Goal: Task Accomplishment & Management: Use online tool/utility

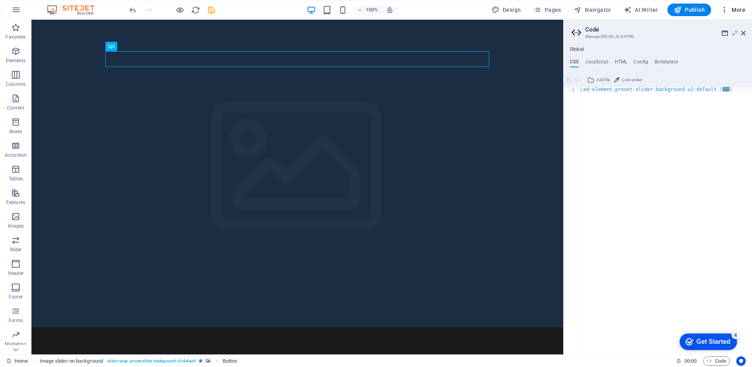
click at [724, 14] on button "More" at bounding box center [732, 10] width 31 height 13
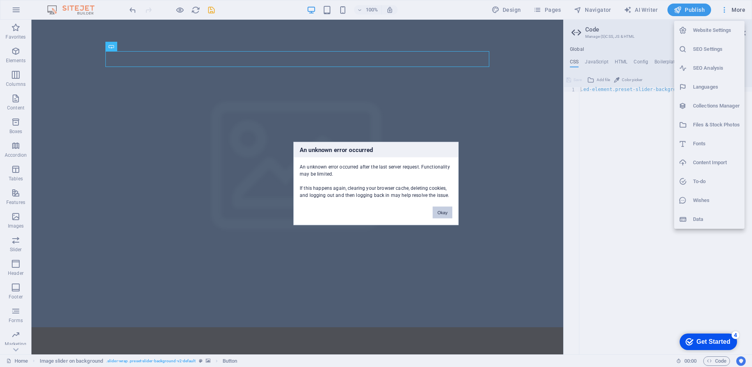
click at [440, 217] on button "Okay" at bounding box center [443, 212] width 20 height 12
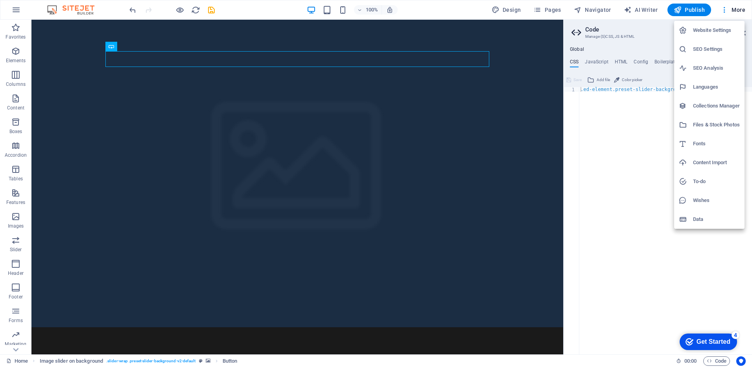
click at [702, 35] on h6 "Website Settings" at bounding box center [716, 30] width 47 height 9
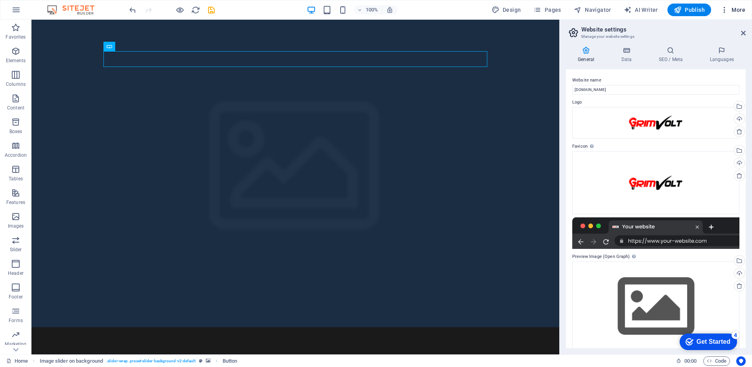
click at [734, 8] on span "More" at bounding box center [732, 10] width 25 height 8
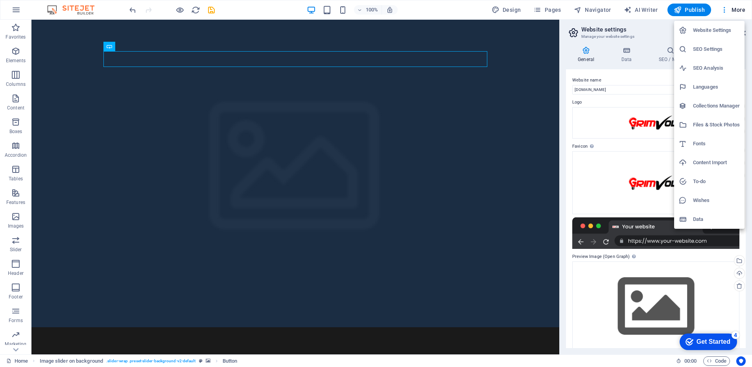
click at [546, 128] on div at bounding box center [376, 183] width 752 height 367
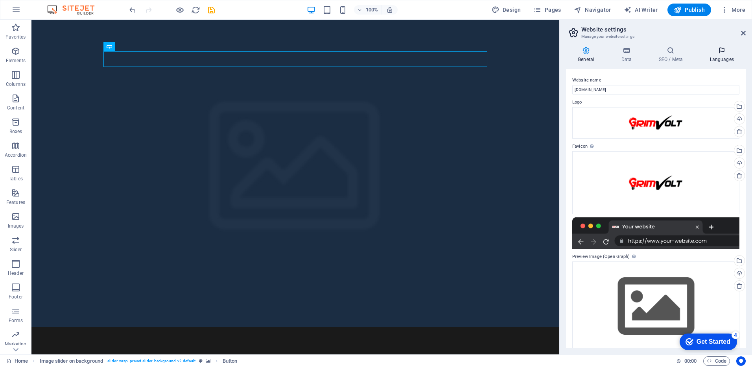
click at [722, 51] on icon at bounding box center [722, 50] width 48 height 8
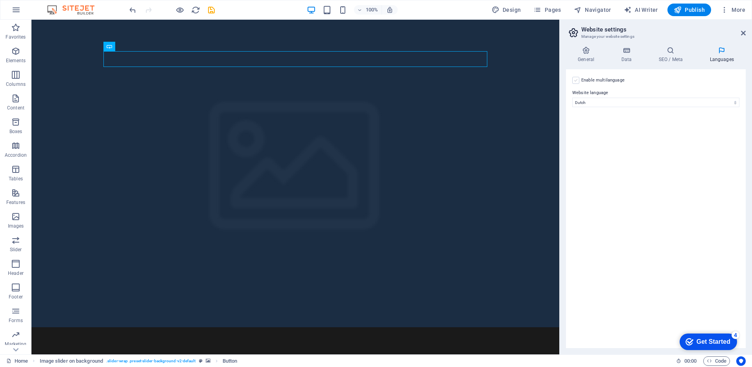
click at [577, 81] on label at bounding box center [575, 80] width 7 height 7
click at [0, 0] on input "Enable multilanguage To disable multilanguage delete all languages until only o…" at bounding box center [0, 0] width 0 height 0
click at [669, 141] on select "Abkhazian Afar Afrikaans Akan Albanian Amharic Arabic Aragonese Armenian Assame…" at bounding box center [655, 140] width 131 height 9
select select "41"
click at [590, 136] on select "Abkhazian Afar Afrikaans Akan Albanian Amharic Arabic Aragonese Armenian Assame…" at bounding box center [655, 140] width 131 height 9
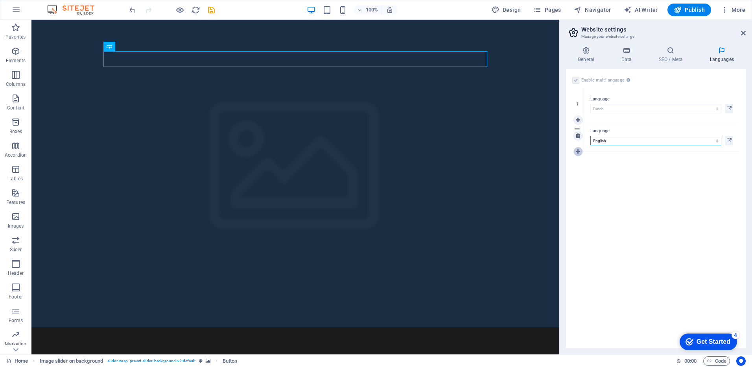
click at [577, 149] on icon at bounding box center [578, 152] width 4 height 6
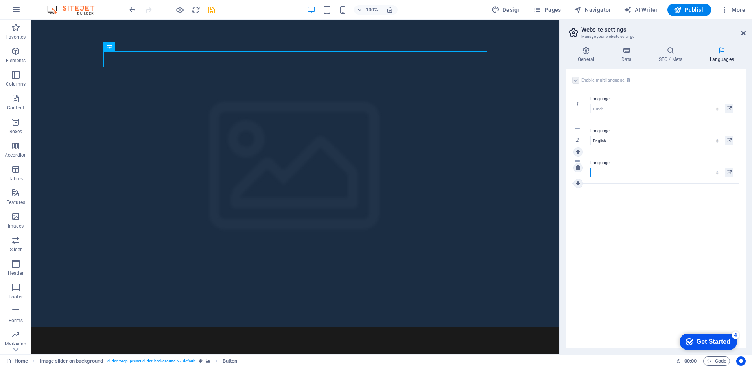
click at [616, 176] on select "Abkhazian Afar Afrikaans Akan Albanian Amharic Arabic Aragonese Armenian Assame…" at bounding box center [655, 172] width 131 height 9
select select "131"
click at [615, 170] on select "Abkhazian Afar Afrikaans Akan Albanian Amharic Arabic Aragonese Armenian Assame…" at bounding box center [655, 172] width 131 height 9
click at [579, 183] on div "1 Language Abkhazian Afar Afrikaans Akan Albanian Amharic Arabic Aragonese Arme…" at bounding box center [655, 136] width 167 height 96
click at [579, 183] on icon at bounding box center [578, 183] width 4 height 6
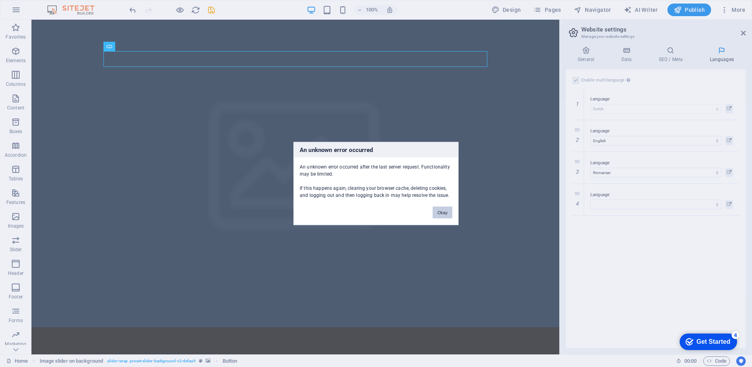
click at [447, 215] on button "Okay" at bounding box center [443, 212] width 20 height 12
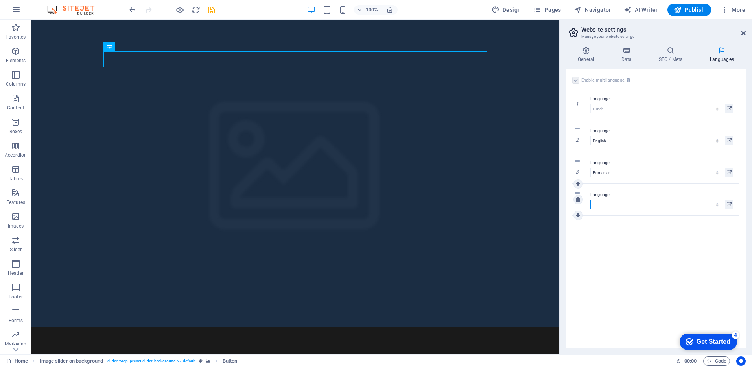
click at [616, 206] on select "Abkhazian Afar Afrikaans Akan Albanian Amharic Arabic Aragonese Armenian Assame…" at bounding box center [655, 203] width 131 height 9
select select "49"
click at [610, 203] on select "Abkhazian Afar Afrikaans Akan Albanian Amharic Arabic Aragonese Armenian Assame…" at bounding box center [655, 203] width 131 height 9
click at [687, 13] on span "Publish" at bounding box center [689, 10] width 31 height 8
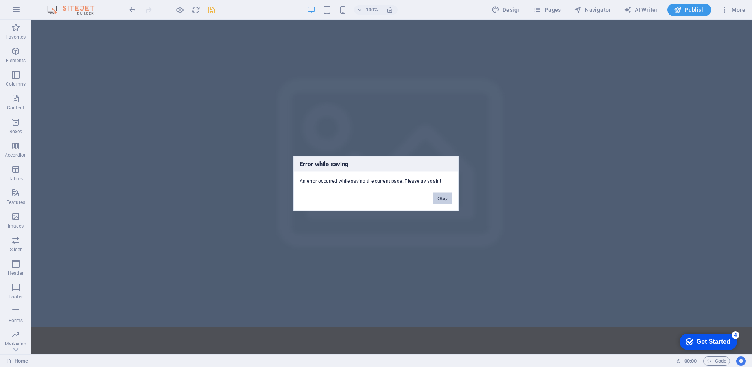
click at [442, 200] on button "Okay" at bounding box center [443, 198] width 20 height 12
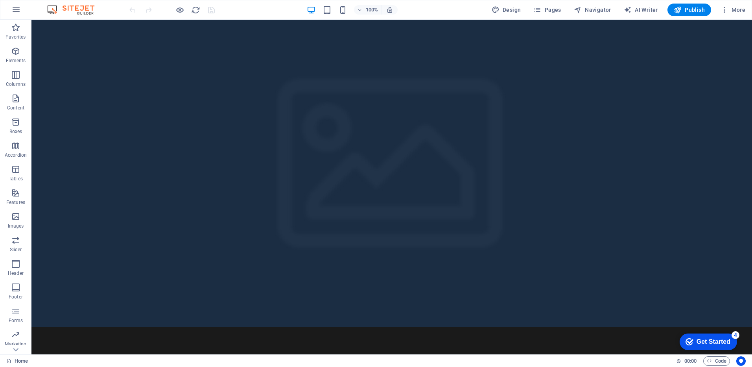
click at [18, 11] on icon "button" at bounding box center [15, 9] width 9 height 9
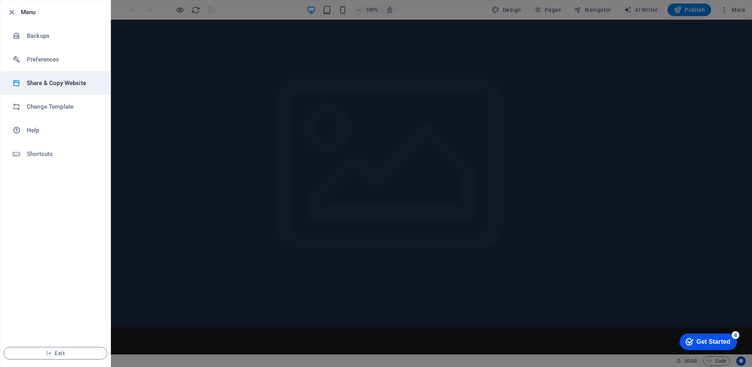
click at [53, 81] on h6 "Share & Copy Website" at bounding box center [63, 82] width 73 height 9
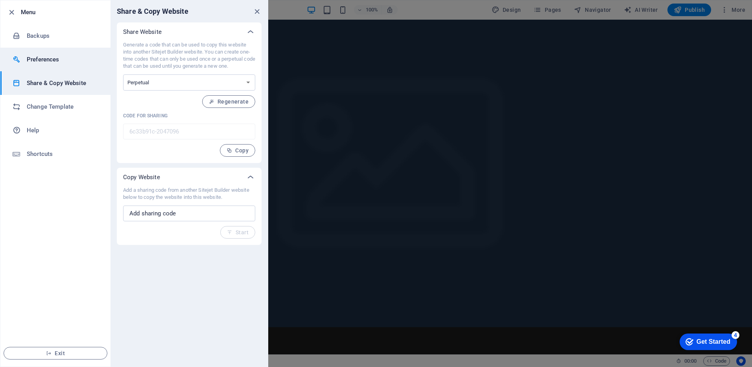
click at [56, 57] on h6 "Preferences" at bounding box center [63, 59] width 73 height 9
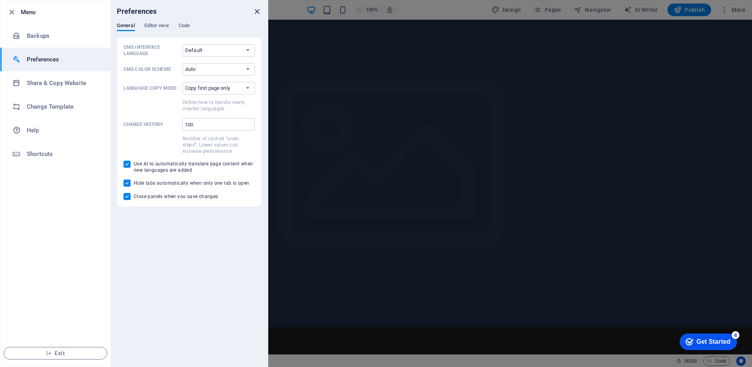
click at [255, 13] on icon "close" at bounding box center [256, 11] width 9 height 9
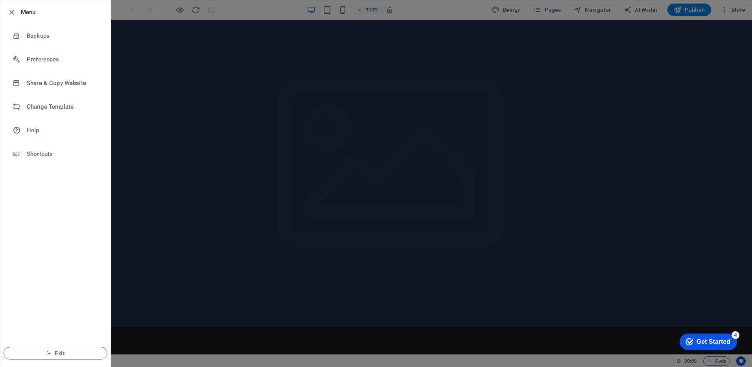
click at [154, 108] on div at bounding box center [376, 183] width 752 height 367
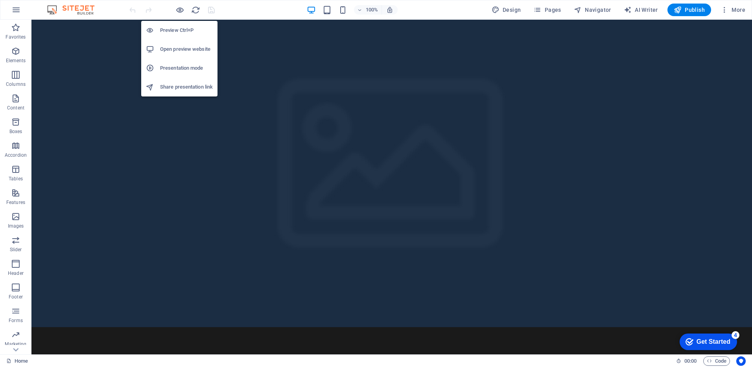
click at [188, 47] on h6 "Open preview website" at bounding box center [186, 48] width 53 height 9
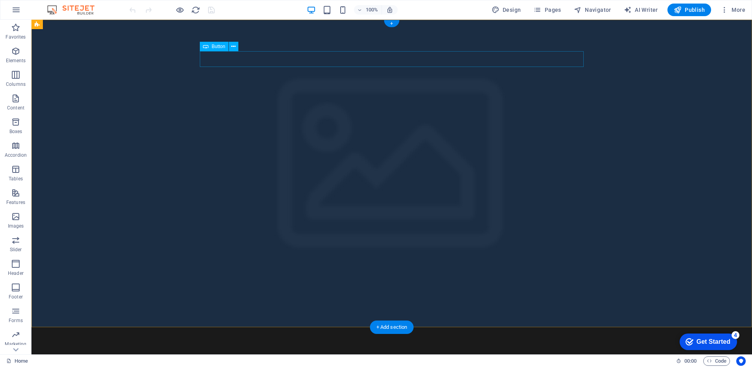
click at [293, 358] on div "Button label" at bounding box center [392, 366] width 384 height 16
click at [232, 46] on icon at bounding box center [233, 46] width 4 height 8
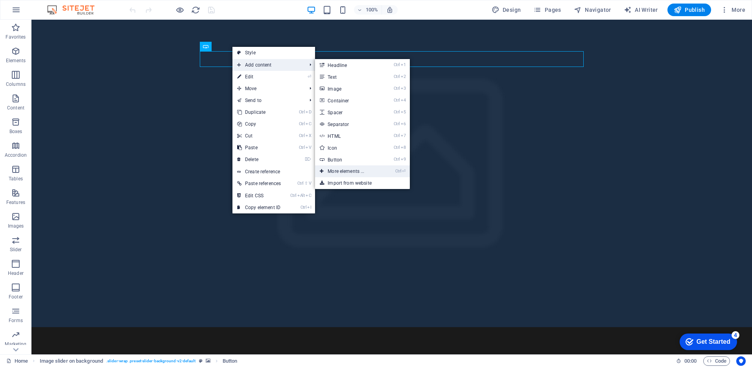
click at [355, 169] on link "Ctrl ⏎ More elements ..." at bounding box center [347, 171] width 65 height 12
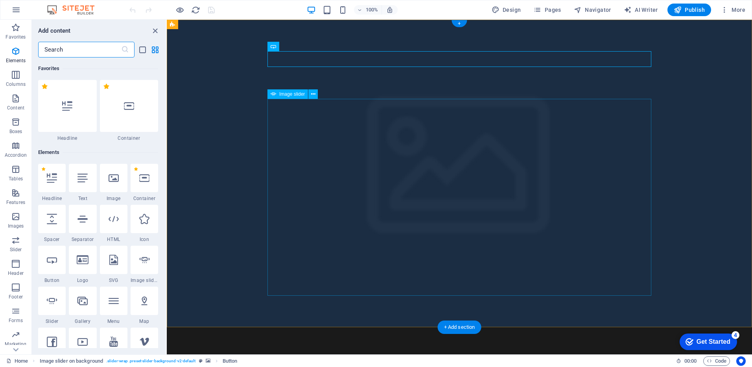
scroll to position [84, 0]
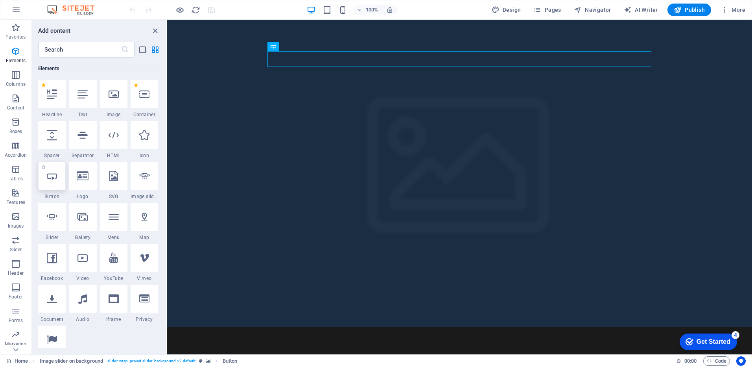
click at [56, 184] on div at bounding box center [52, 176] width 28 height 28
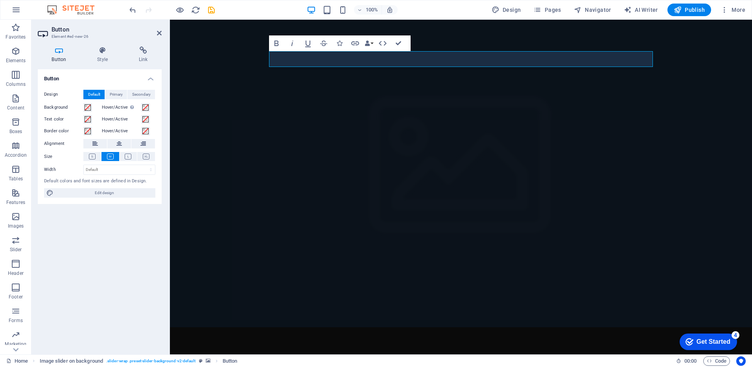
click at [56, 184] on div "Default colors and font sizes are defined in Design." at bounding box center [99, 181] width 111 height 7
click at [355, 43] on icon "button" at bounding box center [355, 43] width 8 height 4
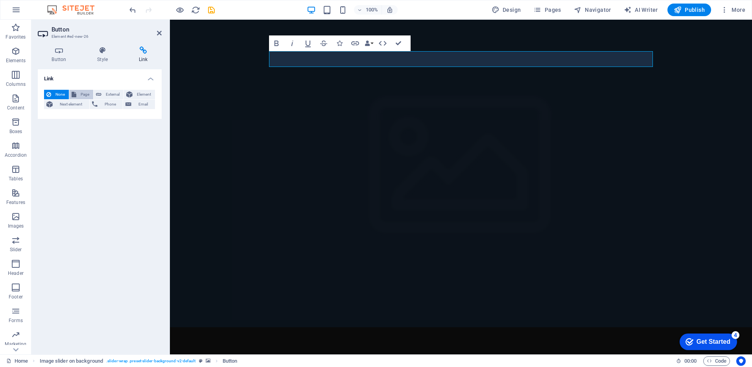
click at [84, 95] on span "Page" at bounding box center [85, 94] width 12 height 9
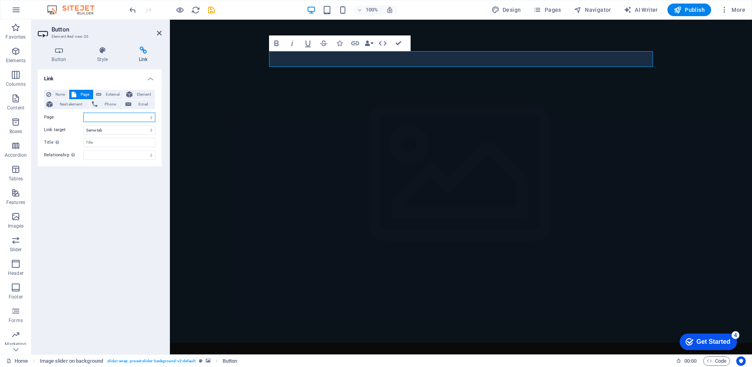
click at [100, 120] on select "Home Legal Notice Privacy New page" at bounding box center [119, 116] width 72 height 9
select select "3"
click at [83, 112] on select "Home Legal Notice Privacy New page" at bounding box center [119, 116] width 72 height 9
click at [109, 116] on select "Home Legal Notice Privacy New page" at bounding box center [119, 116] width 72 height 9
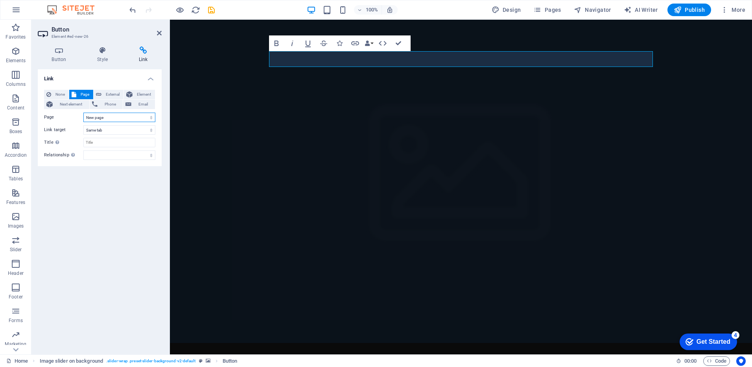
click at [109, 116] on select "Home Legal Notice Privacy New page" at bounding box center [119, 116] width 72 height 9
click at [109, 213] on div "Link None Page External Element Next element Phone Email Page Home Legal Notice…" at bounding box center [100, 208] width 124 height 278
click at [104, 55] on h4 "Style" at bounding box center [104, 54] width 42 height 17
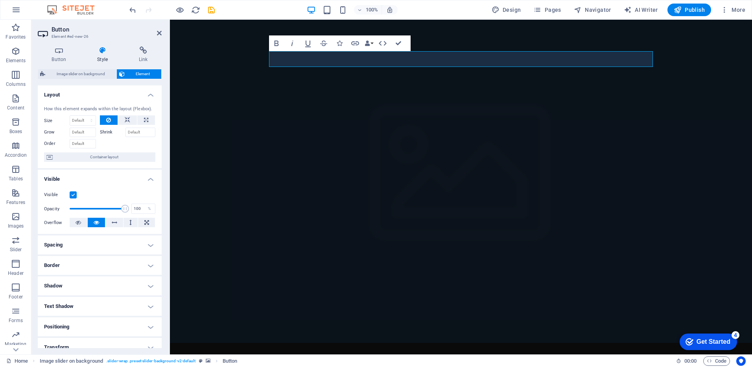
click at [209, 64] on figure at bounding box center [461, 181] width 582 height 323
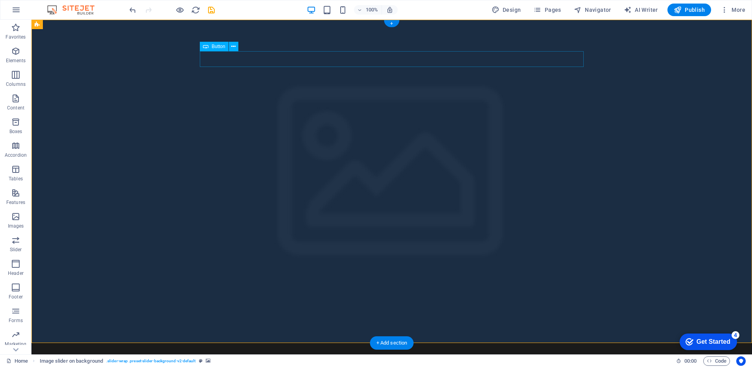
click at [235, 48] on icon at bounding box center [233, 46] width 4 height 8
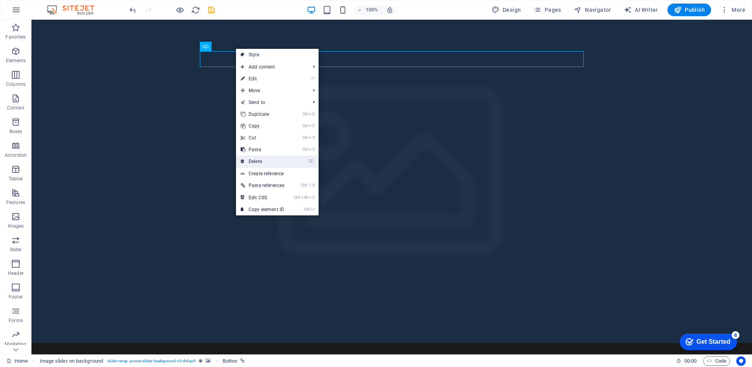
click at [274, 160] on link "⌦ Delete" at bounding box center [262, 161] width 53 height 12
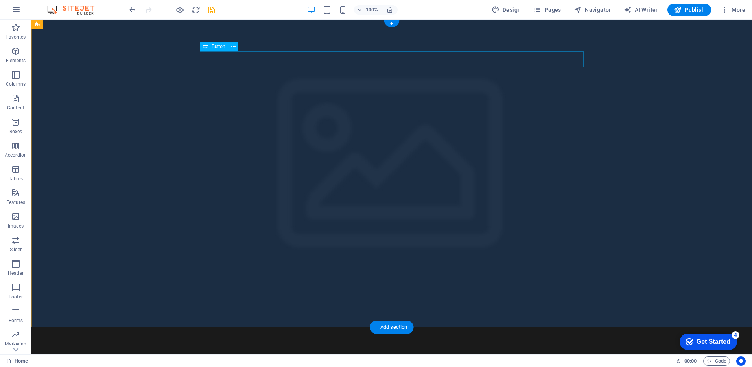
click at [241, 358] on div "Button label" at bounding box center [392, 366] width 384 height 16
click at [230, 358] on div "Button label" at bounding box center [392, 366] width 384 height 16
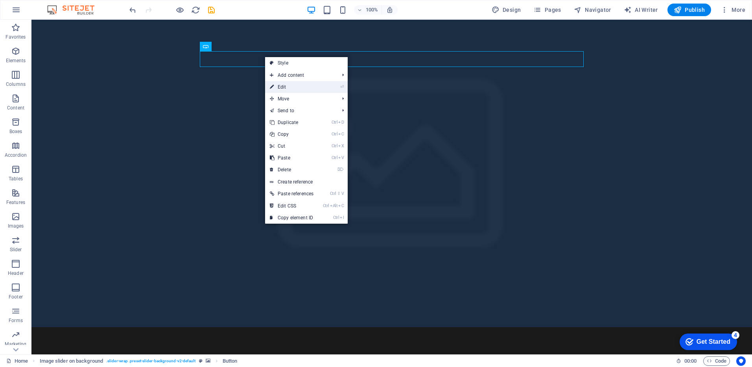
click at [278, 89] on link "⏎ Edit" at bounding box center [291, 87] width 53 height 12
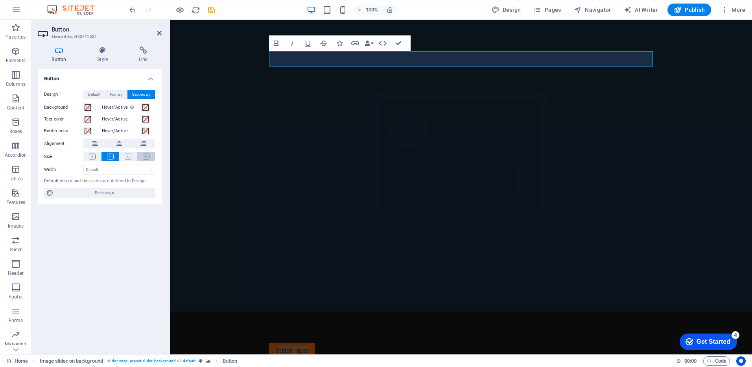
click at [149, 154] on icon at bounding box center [146, 156] width 7 height 6
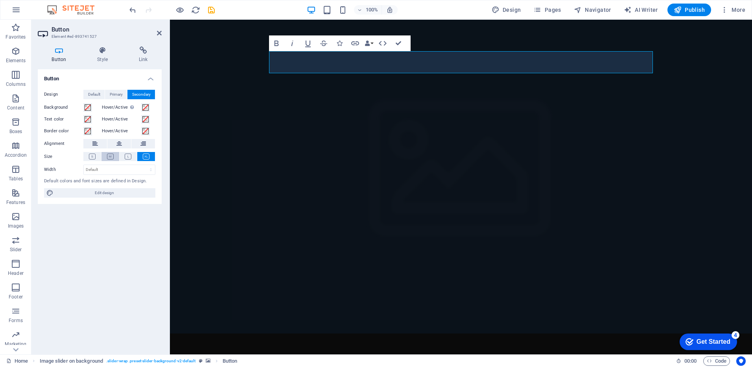
click at [109, 156] on icon at bounding box center [110, 156] width 7 height 6
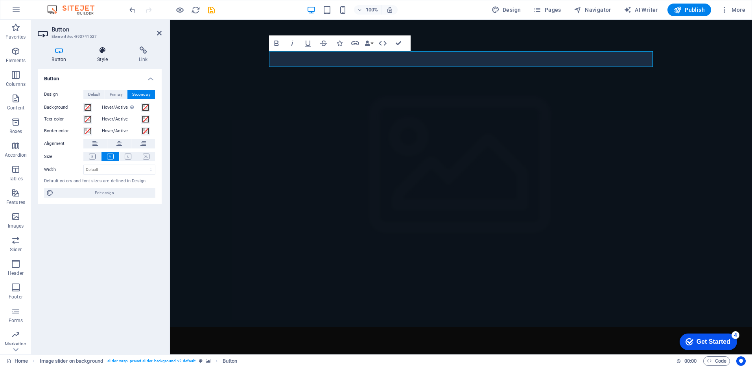
click at [101, 59] on h4 "Style" at bounding box center [104, 54] width 42 height 17
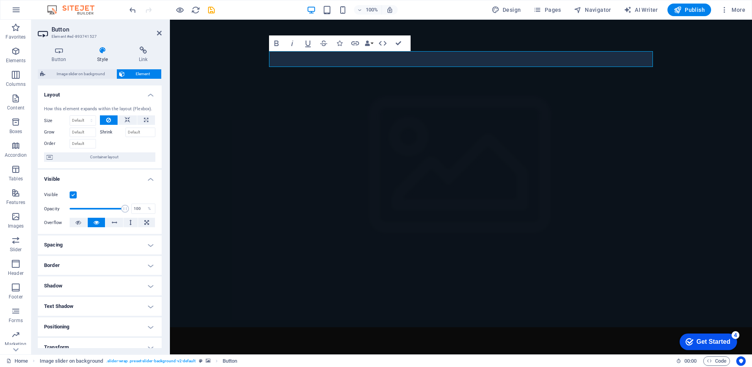
drag, startPoint x: 109, startPoint y: 88, endPoint x: 111, endPoint y: 172, distance: 84.6
click at [111, 172] on ul "Layout How this element expands within the layout (Flexbox). Size Default auto …" at bounding box center [100, 251] width 124 height 333
click at [113, 225] on icon at bounding box center [115, 221] width 6 height 9
click at [96, 225] on icon at bounding box center [97, 221] width 6 height 9
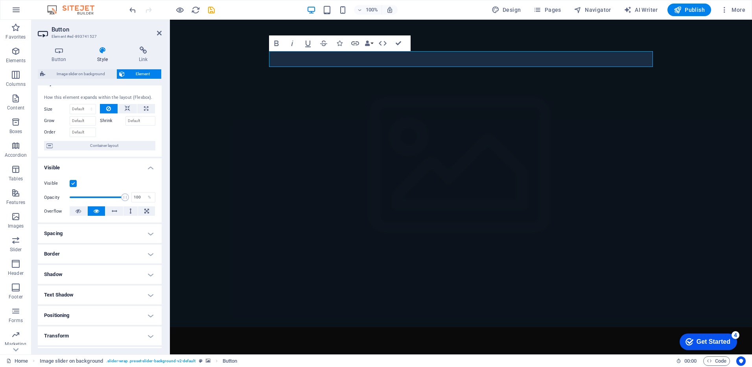
scroll to position [0, 0]
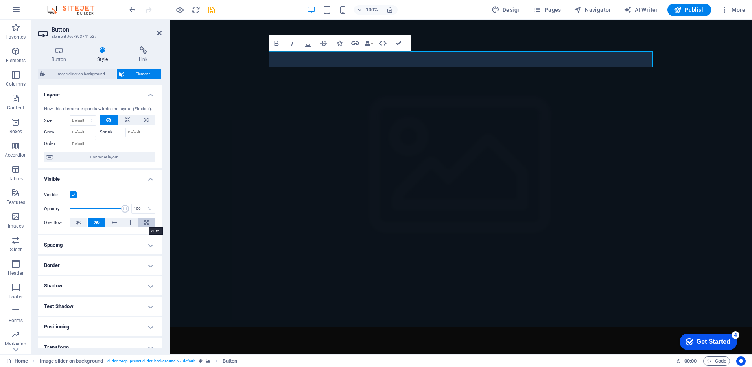
click at [147, 221] on icon at bounding box center [146, 221] width 5 height 9
click at [97, 221] on icon at bounding box center [97, 221] width 6 height 9
click at [92, 116] on select "Default auto px % 1/1 1/2 1/3 1/4 1/5 1/6 1/7 1/8 1/9 1/10" at bounding box center [83, 120] width 26 height 9
select select "%"
click at [83, 116] on select "Default auto px % 1/1 1/2 1/3 1/4 1/5 1/6 1/7 1/8 1/9 1/10" at bounding box center [83, 120] width 26 height 9
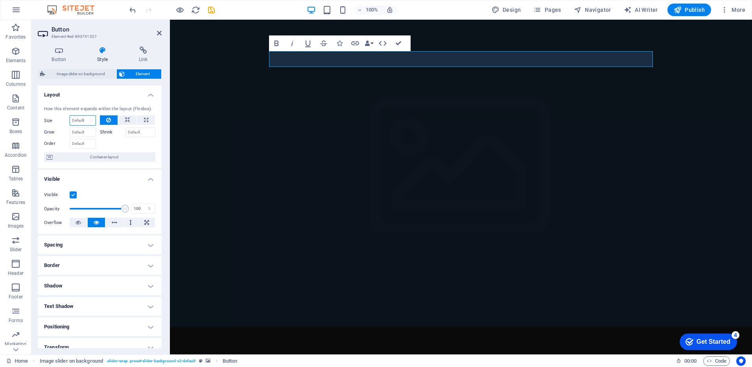
type input "100"
click at [130, 122] on button at bounding box center [127, 119] width 19 height 9
select select "DISABLED_OPTION_VALUE"
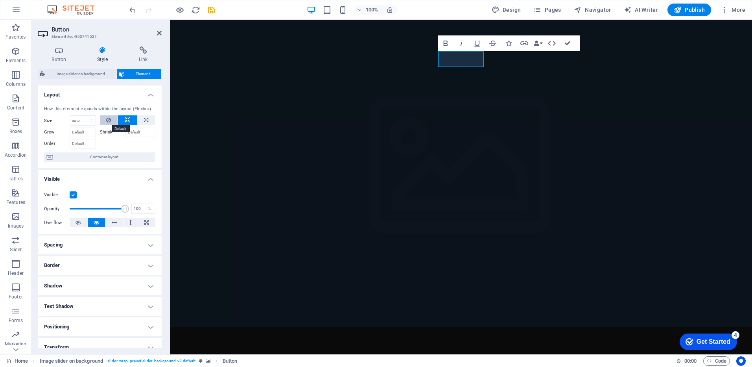
click at [107, 119] on icon at bounding box center [108, 119] width 5 height 9
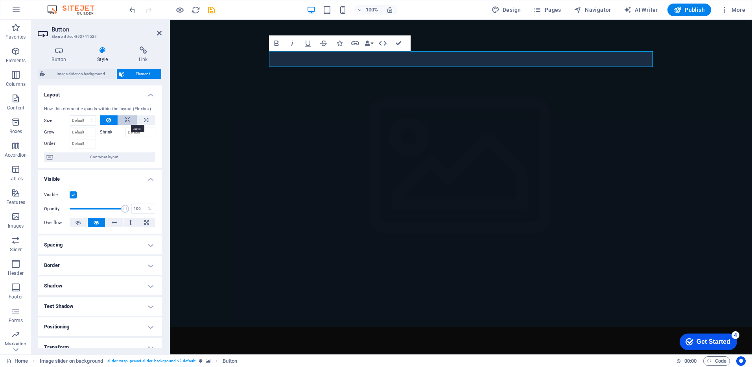
click at [125, 120] on icon at bounding box center [128, 119] width 6 height 9
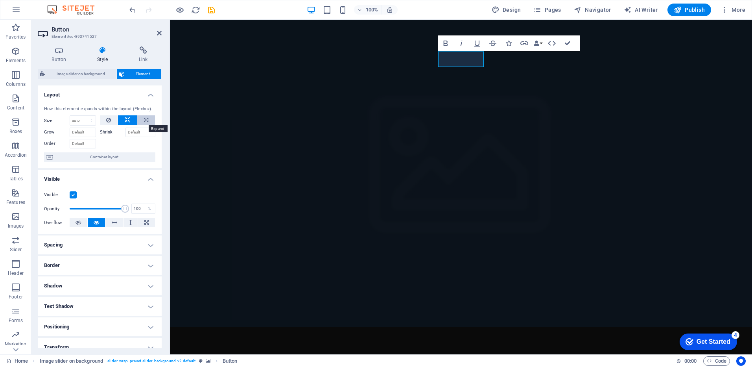
click at [147, 118] on button at bounding box center [146, 119] width 18 height 9
type input "100"
select select "%"
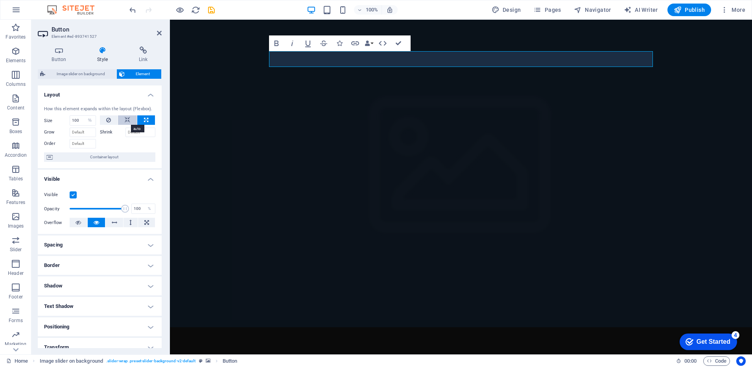
click at [128, 118] on icon at bounding box center [128, 119] width 6 height 9
select select "DISABLED_OPTION_VALUE"
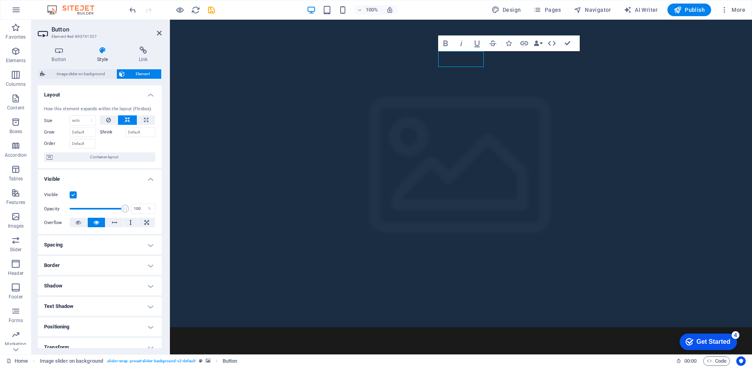
click at [627, 65] on figure at bounding box center [461, 173] width 582 height 307
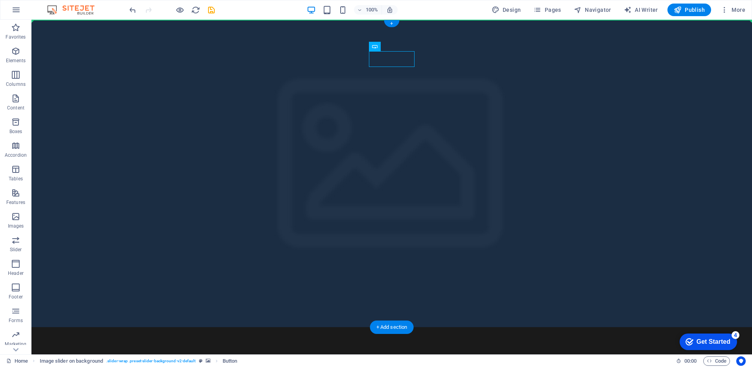
drag, startPoint x: 417, startPoint y: 67, endPoint x: 482, endPoint y: 50, distance: 67.2
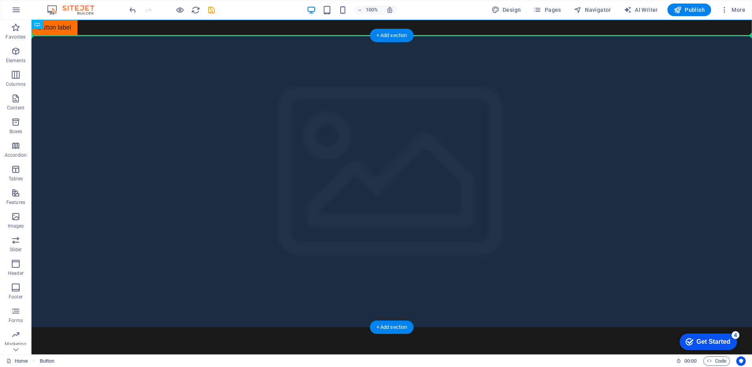
drag, startPoint x: 85, startPoint y: 42, endPoint x: 234, endPoint y: 55, distance: 148.8
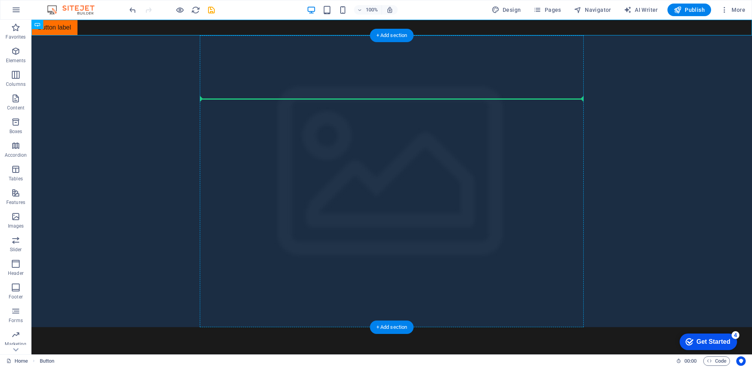
drag, startPoint x: 80, startPoint y: 44, endPoint x: 253, endPoint y: 93, distance: 179.3
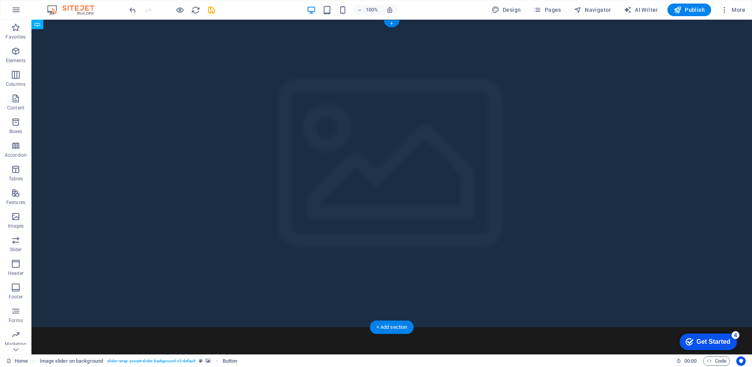
drag, startPoint x: 408, startPoint y: 99, endPoint x: 396, endPoint y: 98, distance: 12.3
click at [20, 106] on p "Content" at bounding box center [15, 108] width 17 height 6
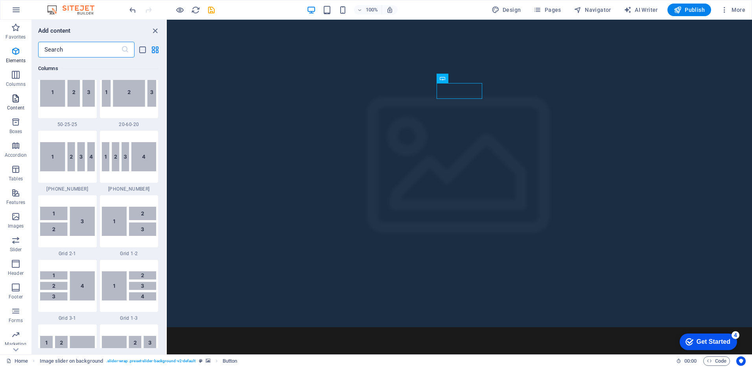
scroll to position [1376, 0]
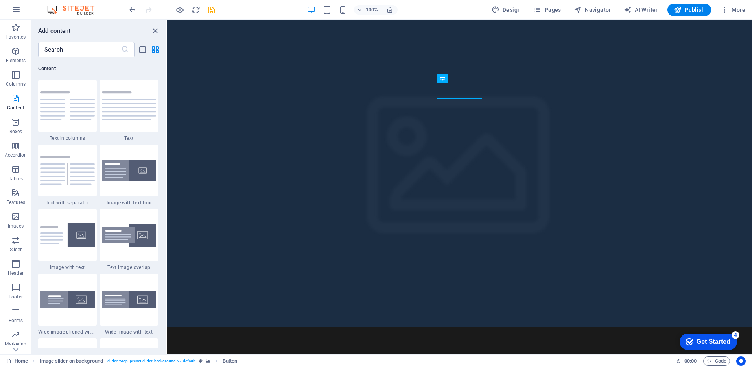
drag, startPoint x: 167, startPoint y: 113, endPoint x: 165, endPoint y: 117, distance: 4.2
click at [167, 117] on html "Skip to main content Button label 1 2 3" at bounding box center [459, 327] width 585 height 614
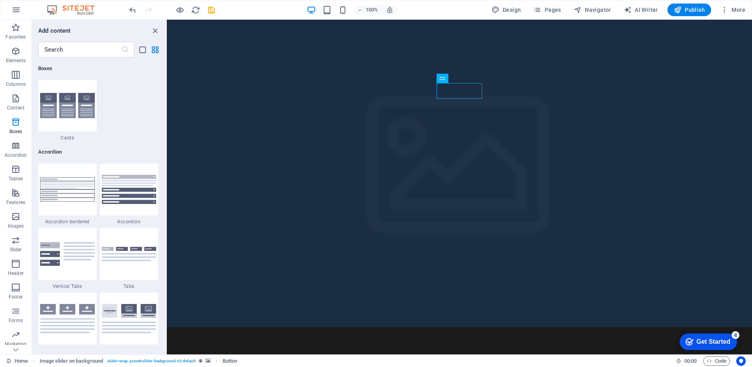
scroll to position [2512, 0]
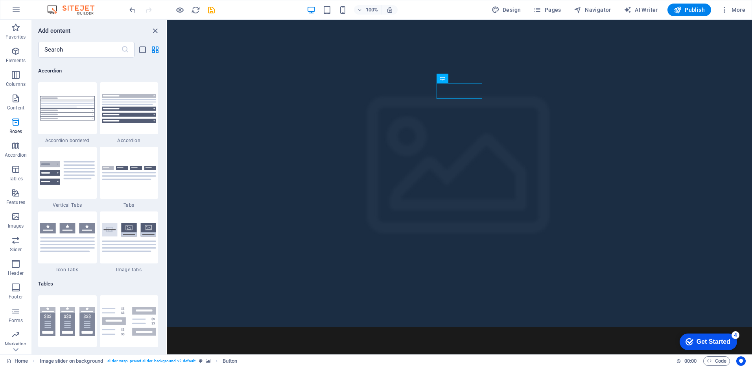
drag, startPoint x: 165, startPoint y: 117, endPoint x: 5, endPoint y: 140, distance: 161.7
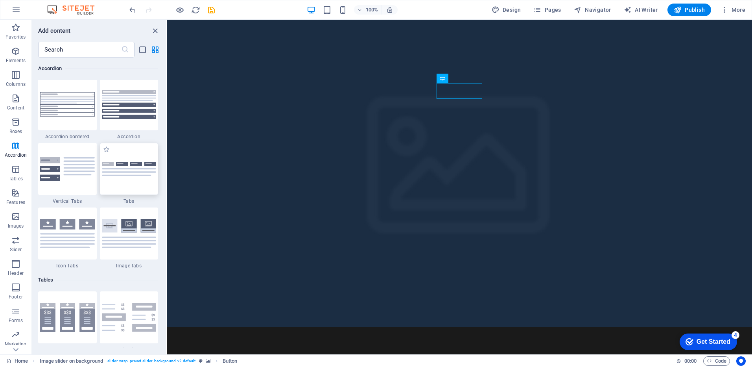
click at [131, 154] on div at bounding box center [129, 169] width 59 height 52
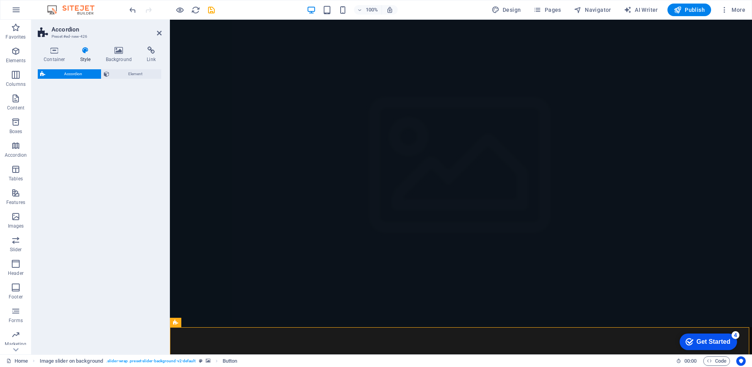
select select "rem"
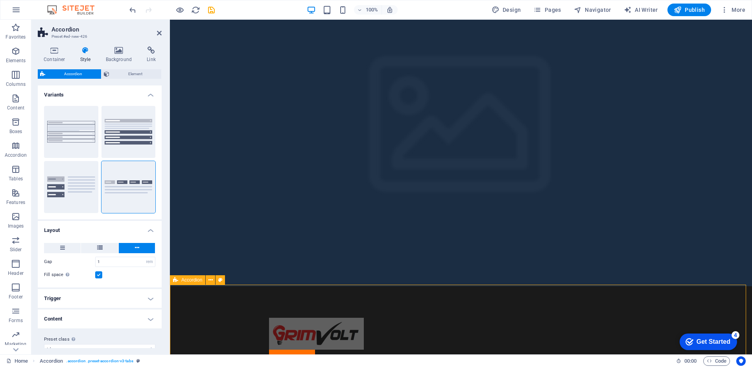
scroll to position [44, 0]
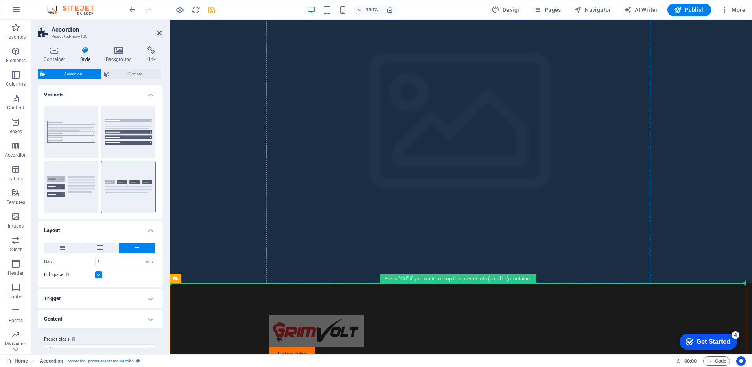
drag, startPoint x: 443, startPoint y: 340, endPoint x: 431, endPoint y: 244, distance: 97.1
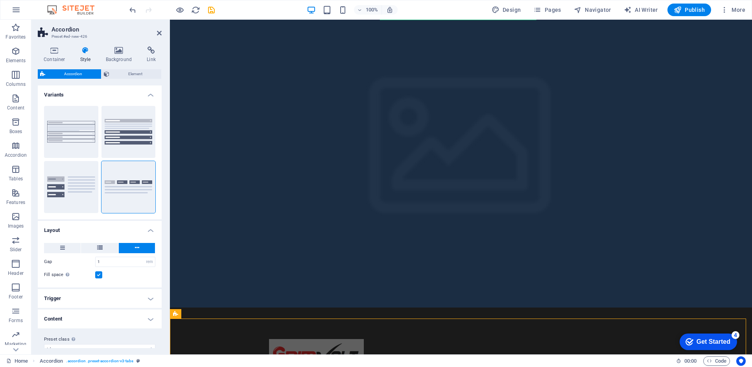
scroll to position [0, 0]
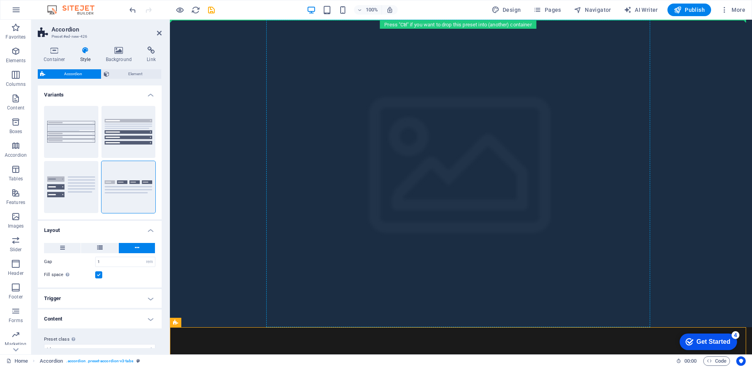
drag, startPoint x: 364, startPoint y: 297, endPoint x: 278, endPoint y: 82, distance: 231.5
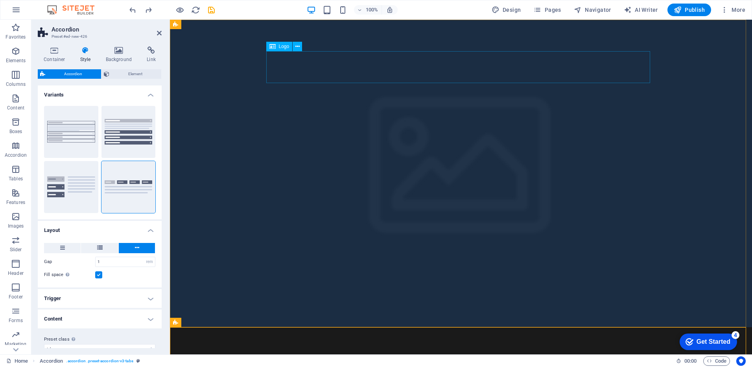
click at [340, 358] on div at bounding box center [461, 374] width 384 height 32
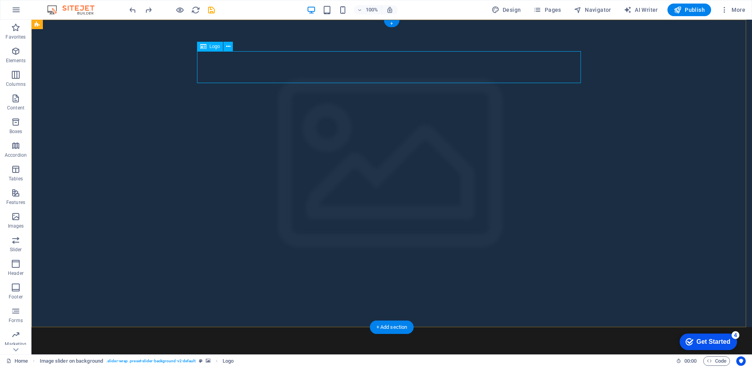
click at [291, 358] on div at bounding box center [392, 374] width 384 height 32
drag, startPoint x: 258, startPoint y: 64, endPoint x: 227, endPoint y: 62, distance: 31.2
click at [227, 358] on div at bounding box center [392, 374] width 384 height 32
click at [229, 358] on div at bounding box center [392, 374] width 384 height 32
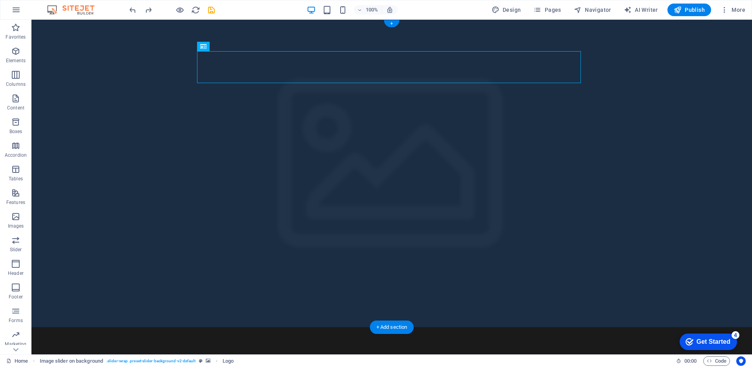
click at [282, 358] on div at bounding box center [392, 374] width 384 height 32
click at [226, 49] on icon at bounding box center [228, 46] width 4 height 8
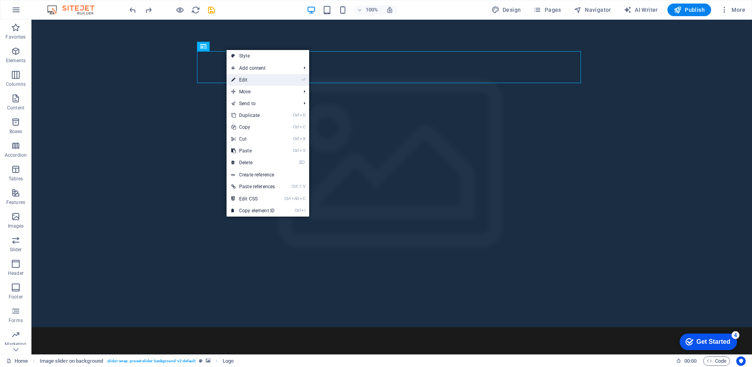
click at [247, 82] on link "⏎ Edit" at bounding box center [253, 80] width 53 height 12
select select "px"
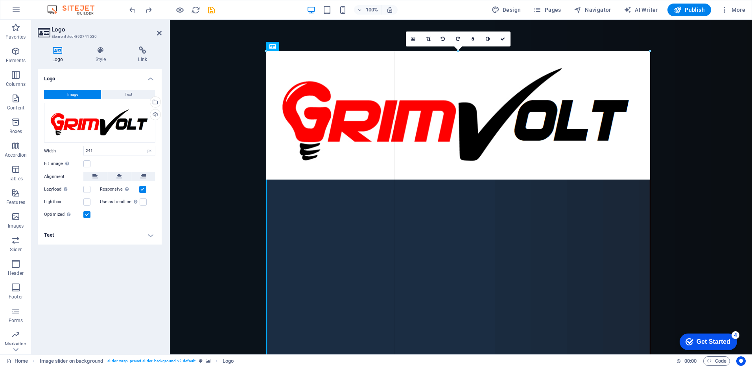
drag, startPoint x: 361, startPoint y: 66, endPoint x: 510, endPoint y: 36, distance: 152.0
type input "976"
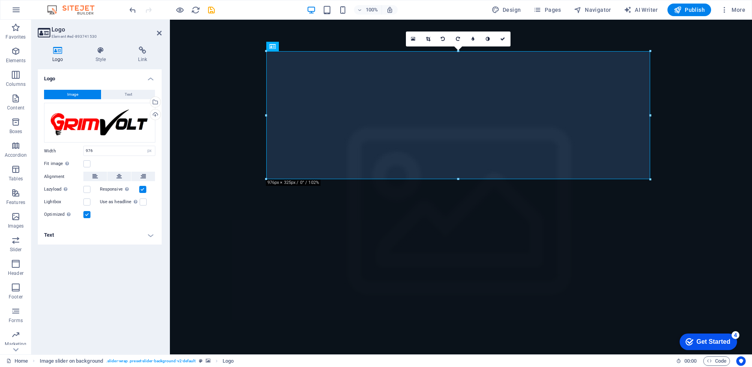
click at [701, 121] on figure at bounding box center [461, 221] width 582 height 403
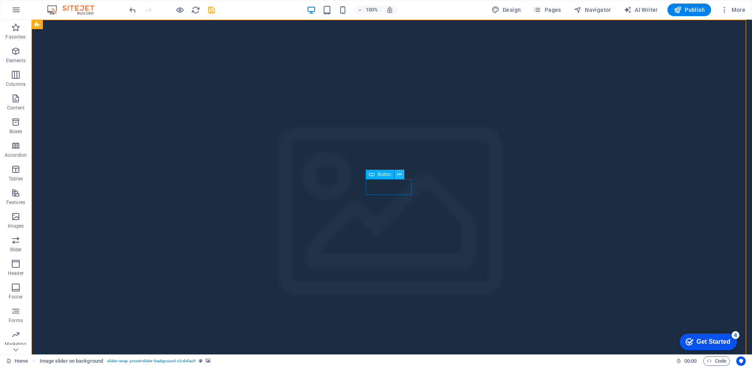
click at [399, 174] on icon at bounding box center [399, 174] width 4 height 8
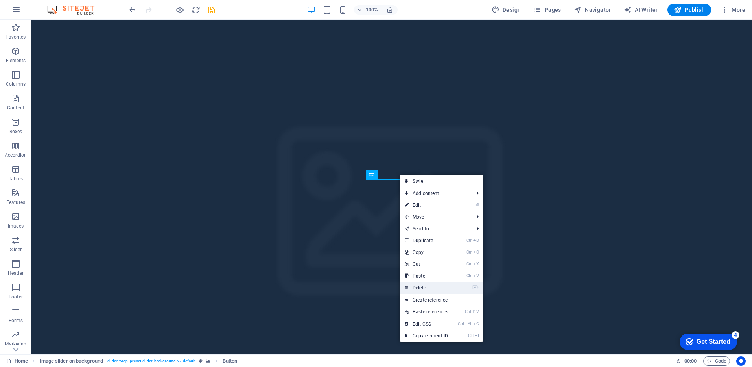
click at [430, 282] on link "⌦ Delete" at bounding box center [426, 288] width 53 height 12
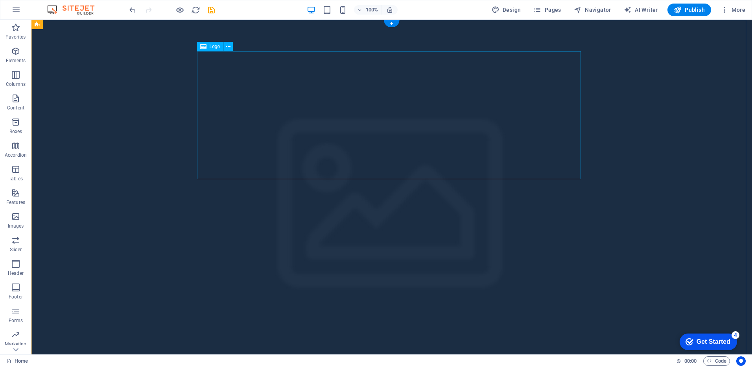
click at [230, 50] on icon at bounding box center [228, 46] width 4 height 8
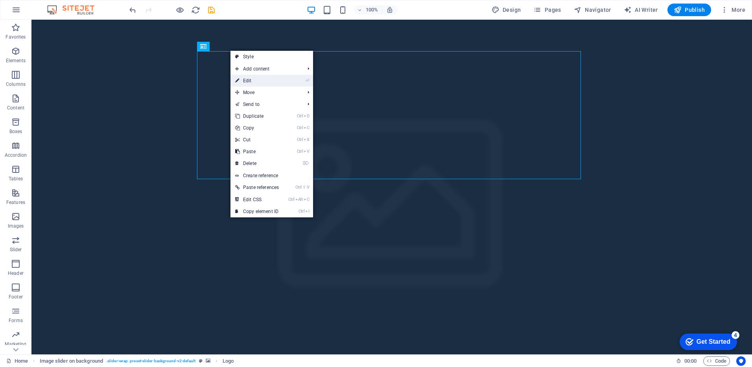
click at [247, 85] on link "⏎ Edit" at bounding box center [256, 81] width 53 height 12
select select "px"
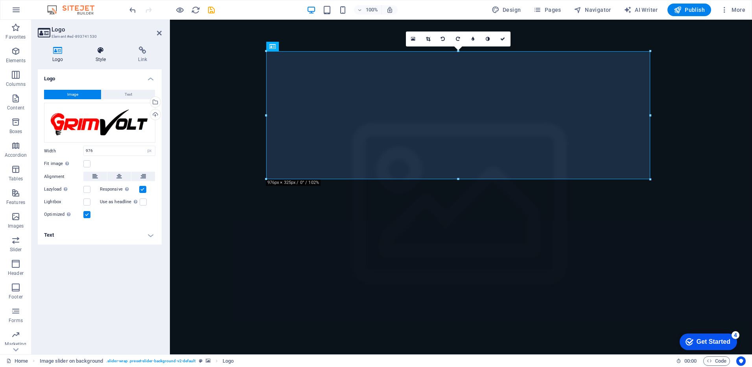
click at [99, 57] on h4 "Style" at bounding box center [102, 54] width 43 height 17
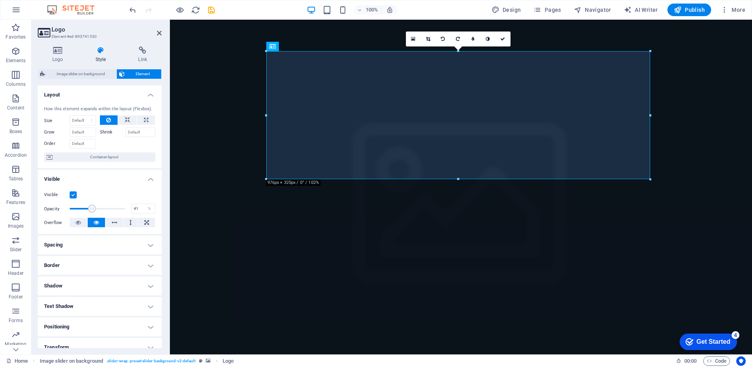
drag, startPoint x: 85, startPoint y: 207, endPoint x: 91, endPoint y: 207, distance: 5.9
click at [91, 207] on span at bounding box center [92, 208] width 8 height 8
drag, startPoint x: 91, startPoint y: 207, endPoint x: 97, endPoint y: 208, distance: 5.5
click at [97, 208] on span at bounding box center [98, 208] width 8 height 8
drag, startPoint x: 97, startPoint y: 208, endPoint x: 101, endPoint y: 208, distance: 4.4
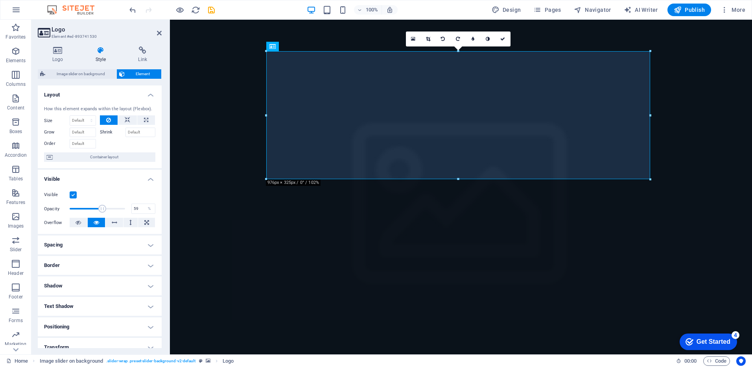
click at [101, 208] on span at bounding box center [102, 208] width 8 height 8
drag, startPoint x: 101, startPoint y: 208, endPoint x: 108, endPoint y: 209, distance: 6.7
click at [108, 209] on span at bounding box center [109, 208] width 8 height 8
drag, startPoint x: 108, startPoint y: 209, endPoint x: 113, endPoint y: 211, distance: 5.3
click at [113, 211] on span at bounding box center [114, 208] width 8 height 8
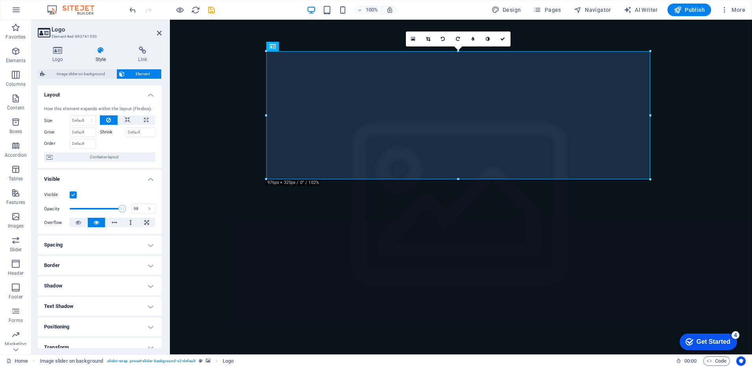
type input "99"
drag, startPoint x: 112, startPoint y: 209, endPoint x: 123, endPoint y: 211, distance: 11.6
click at [123, 211] on span at bounding box center [125, 208] width 8 height 8
click at [116, 220] on icon at bounding box center [115, 221] width 6 height 9
click at [142, 219] on button at bounding box center [146, 221] width 17 height 9
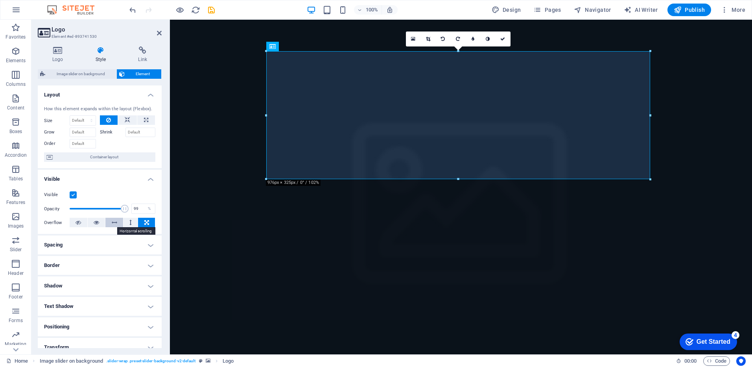
click at [115, 218] on icon at bounding box center [115, 221] width 6 height 9
click at [131, 221] on button at bounding box center [130, 221] width 15 height 9
click at [147, 222] on icon at bounding box center [146, 221] width 5 height 9
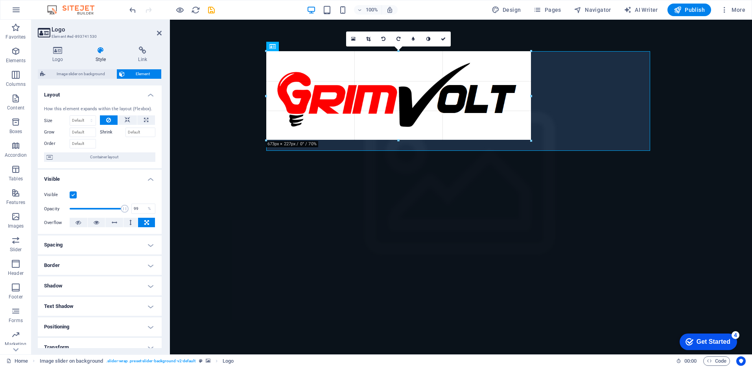
drag, startPoint x: 266, startPoint y: 116, endPoint x: 400, endPoint y: 107, distance: 134.7
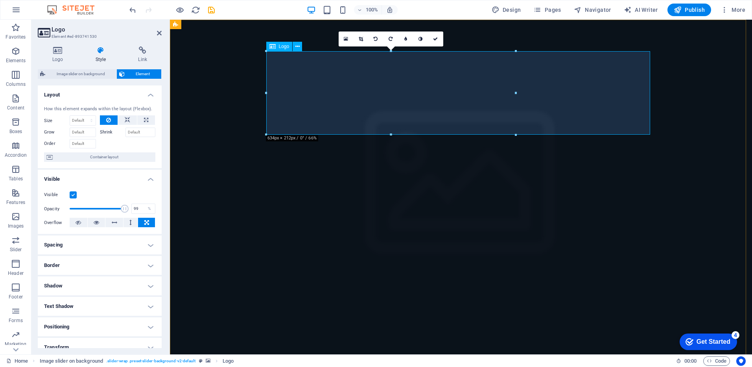
click at [117, 220] on button at bounding box center [114, 221] width 18 height 9
click at [146, 222] on icon at bounding box center [146, 221] width 5 height 9
click at [145, 242] on h4 "Spacing" at bounding box center [100, 244] width 124 height 19
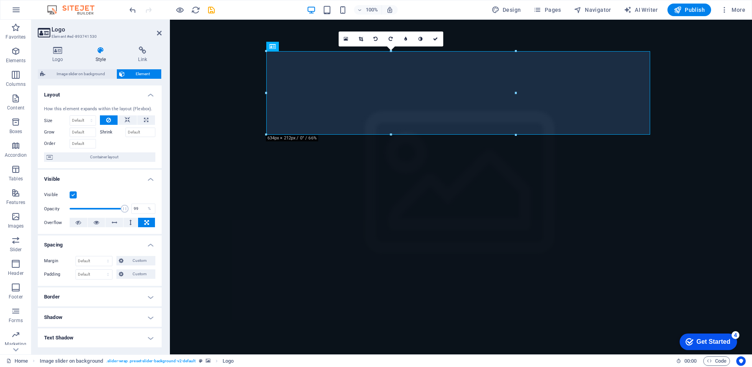
click at [145, 242] on h4 "Spacing" at bounding box center [100, 242] width 124 height 14
click at [125, 119] on icon at bounding box center [128, 119] width 6 height 9
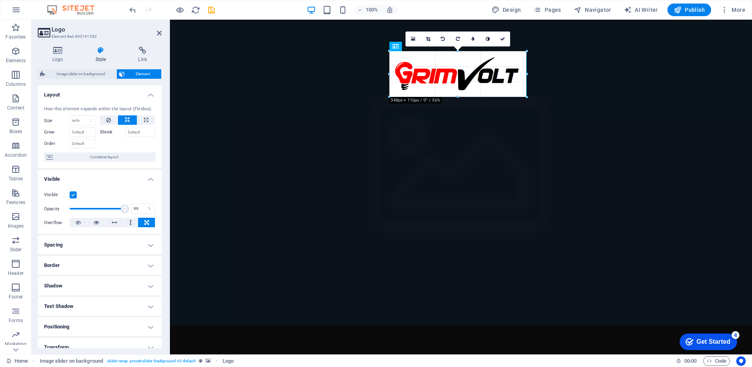
drag, startPoint x: 459, startPoint y: 135, endPoint x: 458, endPoint y: 97, distance: 38.2
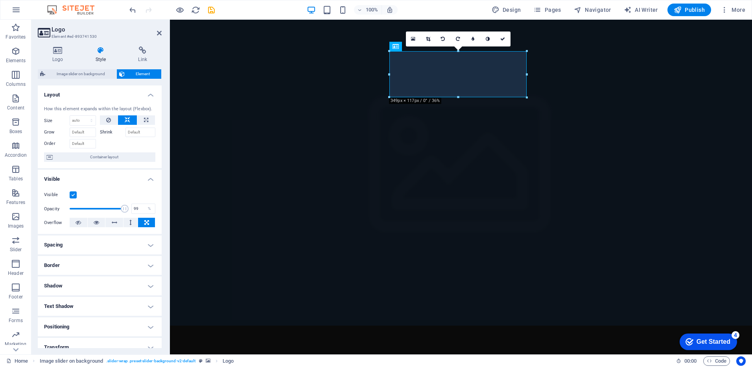
click at [224, 146] on figure at bounding box center [461, 173] width 582 height 306
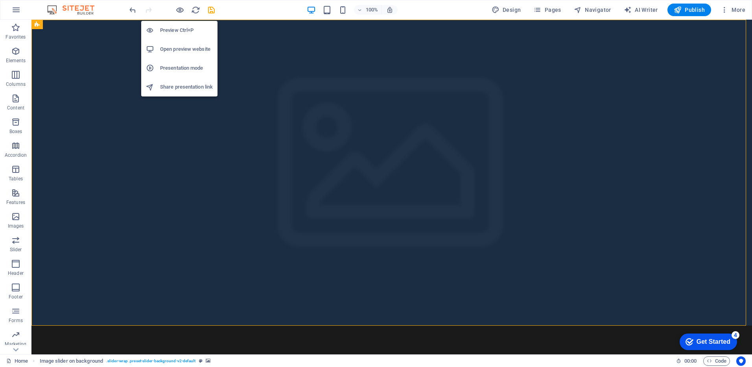
click at [174, 49] on h6 "Open preview website" at bounding box center [186, 48] width 53 height 9
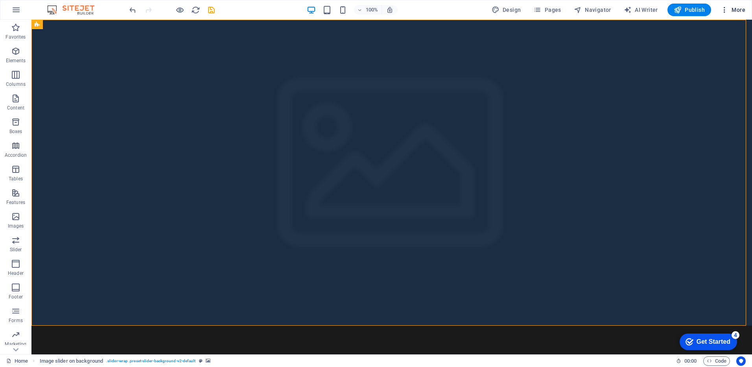
drag, startPoint x: 728, startPoint y: 3, endPoint x: 728, endPoint y: 9, distance: 6.0
click at [728, 9] on icon "button" at bounding box center [724, 10] width 8 height 8
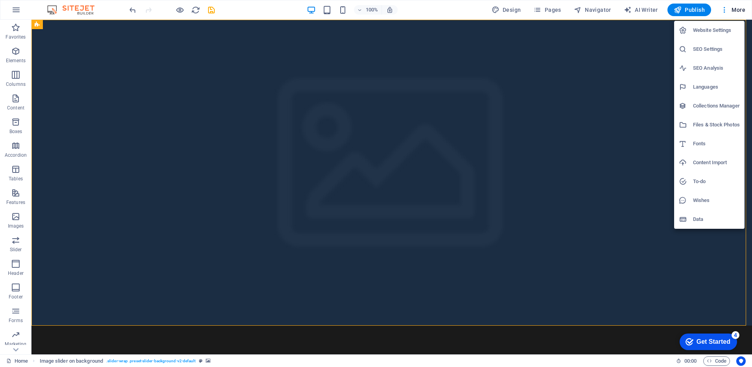
click at [18, 11] on div at bounding box center [376, 183] width 752 height 367
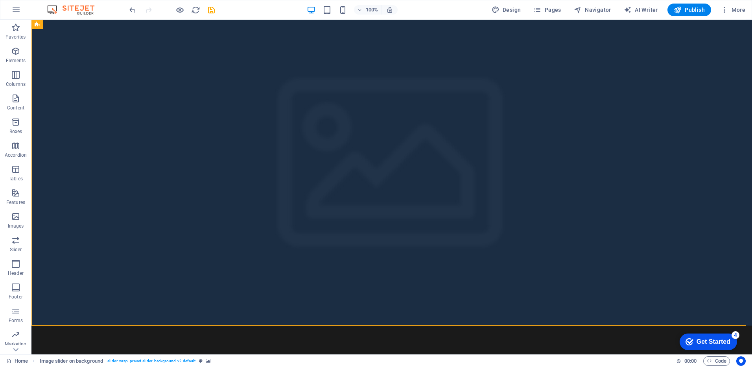
click at [18, 11] on icon "button" at bounding box center [15, 9] width 9 height 9
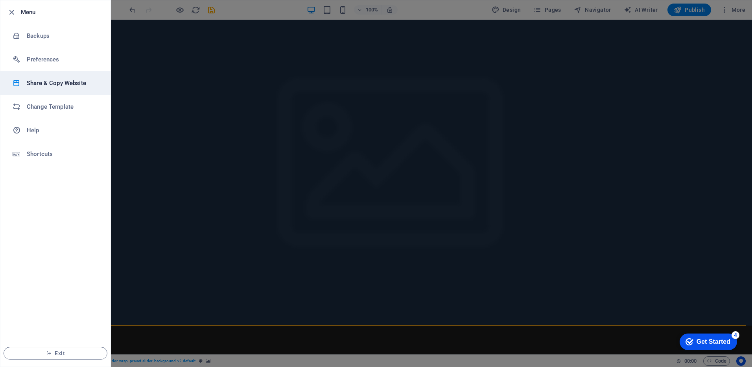
click at [49, 83] on h6 "Share & Copy Website" at bounding box center [63, 82] width 73 height 9
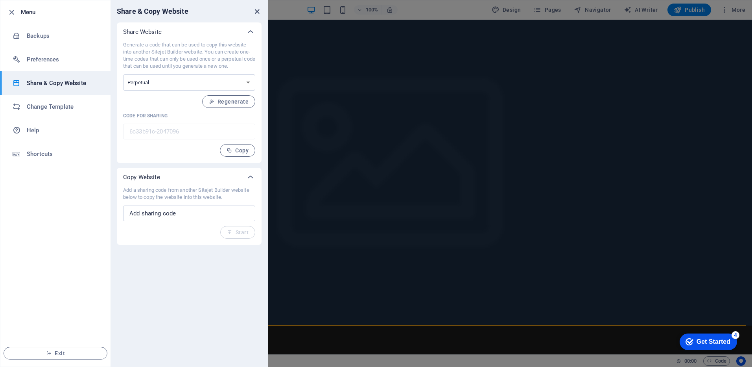
click at [255, 10] on icon "close" at bounding box center [256, 11] width 9 height 9
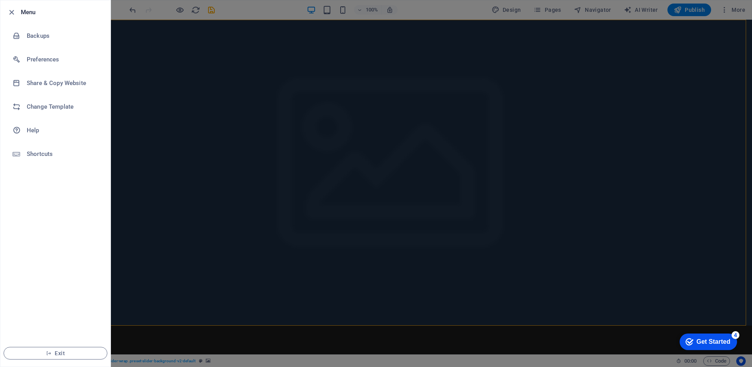
click at [212, 115] on div at bounding box center [376, 183] width 752 height 367
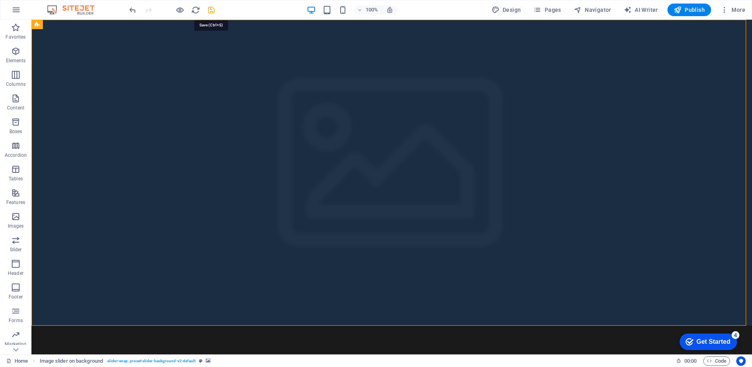
click at [209, 12] on icon "save" at bounding box center [211, 10] width 9 height 9
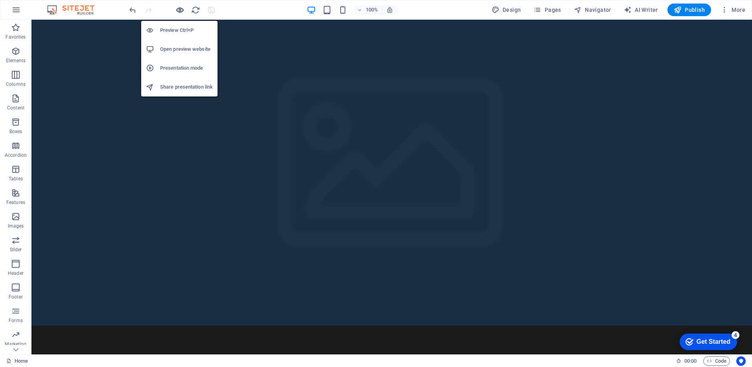
click at [177, 10] on icon "button" at bounding box center [179, 10] width 9 height 9
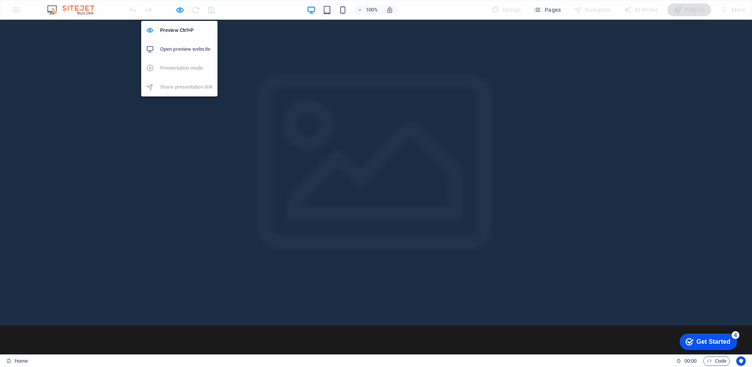
click at [184, 50] on h6 "Open preview website" at bounding box center [186, 48] width 53 height 9
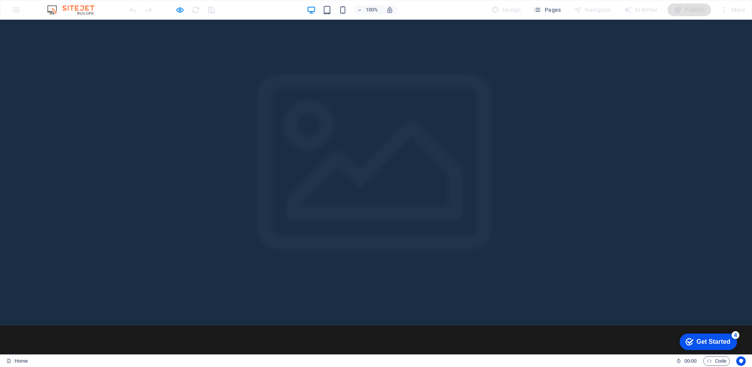
click at [84, 52] on div at bounding box center [376, 173] width 752 height 306
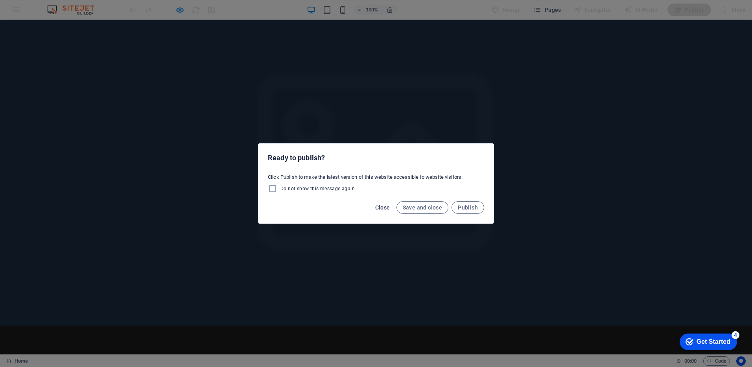
click at [383, 204] on span "Close" at bounding box center [382, 207] width 15 height 6
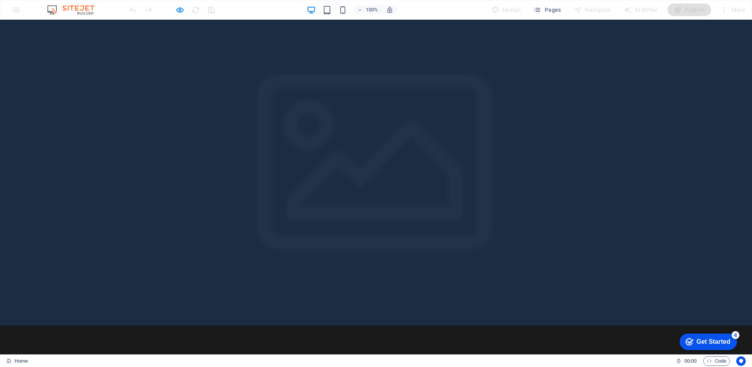
click at [0, 0] on div "100% Design Pages Navigator AI Writer Publish More" at bounding box center [0, 0] width 0 height 0
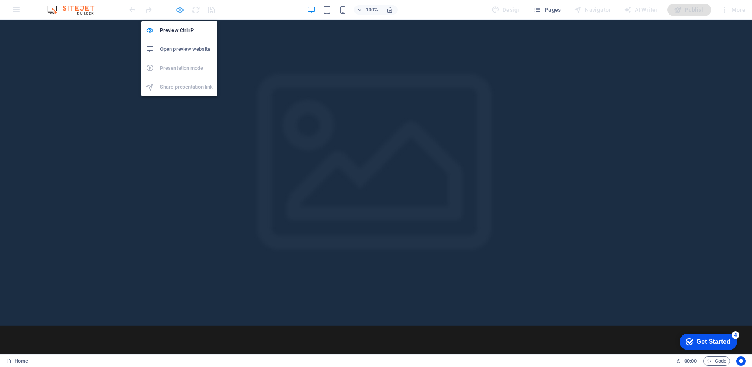
click at [179, 7] on icon "button" at bounding box center [179, 10] width 9 height 9
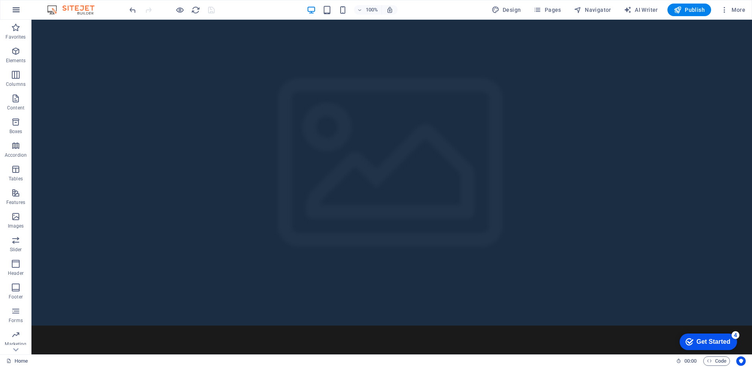
click at [17, 13] on icon "button" at bounding box center [15, 9] width 9 height 9
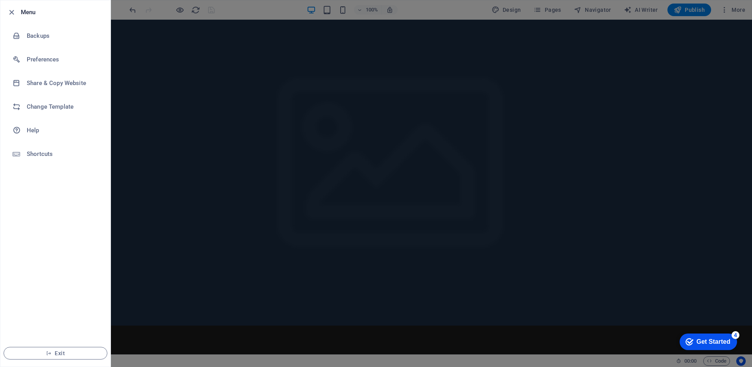
click at [136, 60] on div at bounding box center [376, 183] width 752 height 367
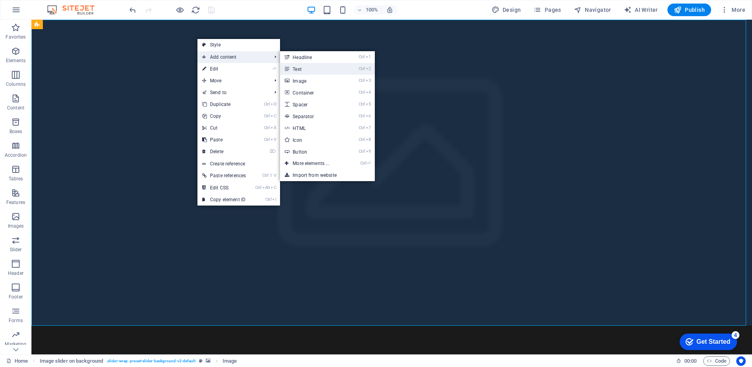
click at [321, 66] on link "Ctrl 2 Text" at bounding box center [312, 69] width 65 height 12
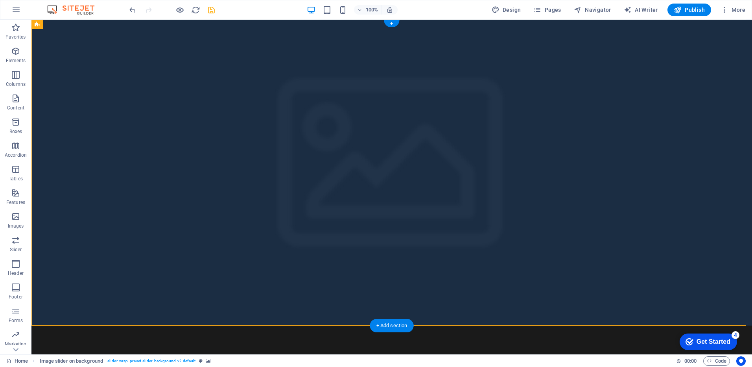
drag, startPoint x: 214, startPoint y: 44, endPoint x: 87, endPoint y: 35, distance: 127.8
click at [205, 63] on figure at bounding box center [391, 173] width 720 height 306
click at [133, 9] on icon "undo" at bounding box center [132, 10] width 9 height 9
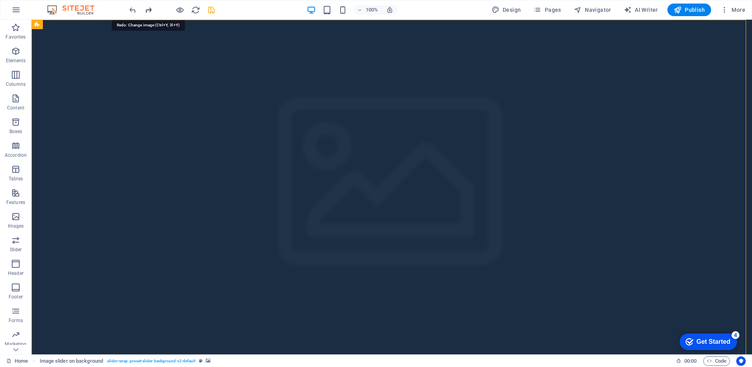
click at [148, 8] on icon "redo" at bounding box center [148, 10] width 9 height 9
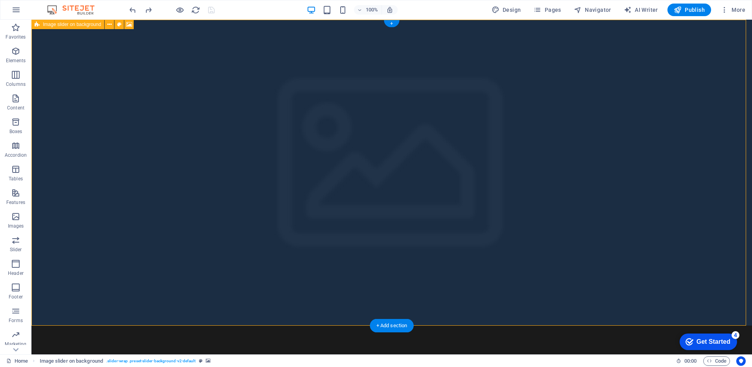
click at [92, 60] on figure at bounding box center [391, 173] width 720 height 306
click at [92, 36] on figure at bounding box center [391, 173] width 720 height 306
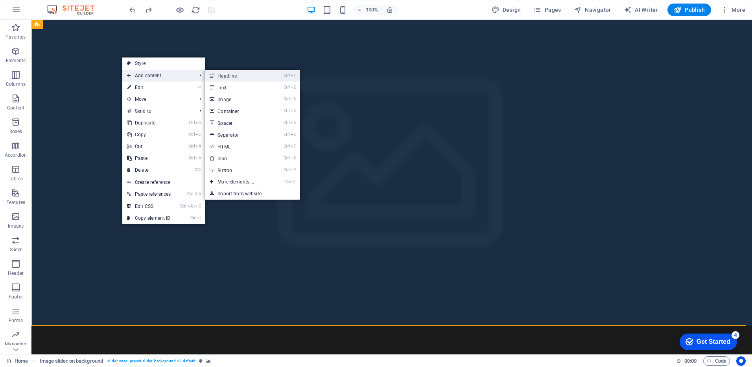
click at [245, 79] on link "Ctrl 1 Headline" at bounding box center [237, 76] width 65 height 12
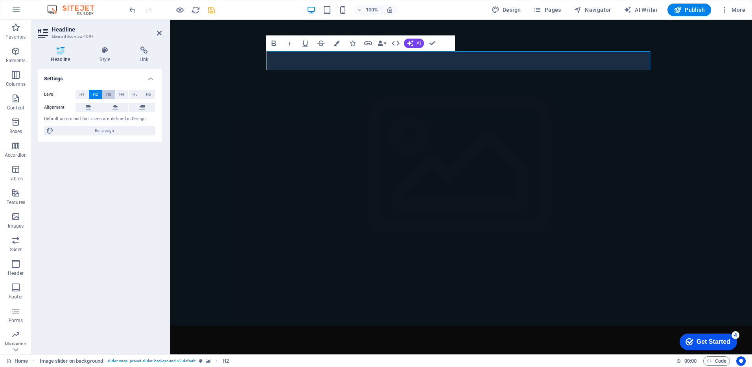
click at [111, 95] on span "H3" at bounding box center [108, 94] width 5 height 9
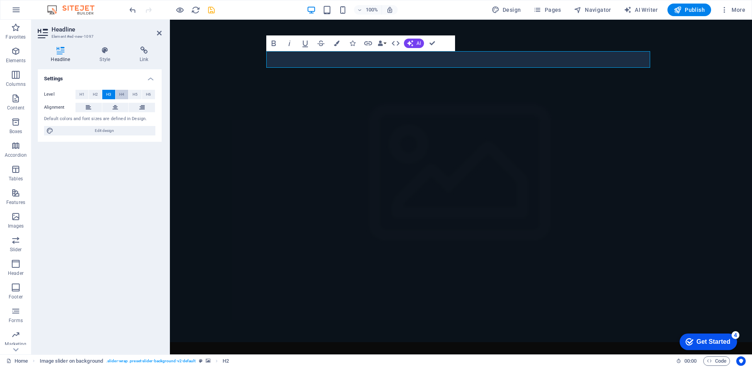
click at [121, 94] on span "H4" at bounding box center [121, 94] width 5 height 9
click at [138, 94] on span "H5" at bounding box center [135, 94] width 5 height 9
click at [147, 94] on span "H6" at bounding box center [148, 94] width 5 height 9
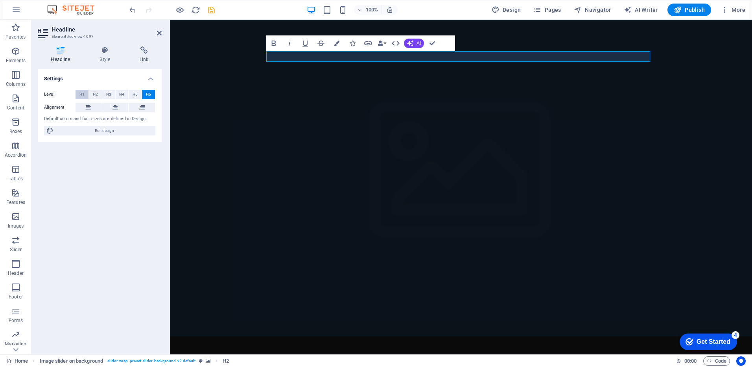
click at [78, 93] on button "H1" at bounding box center [82, 94] width 13 height 9
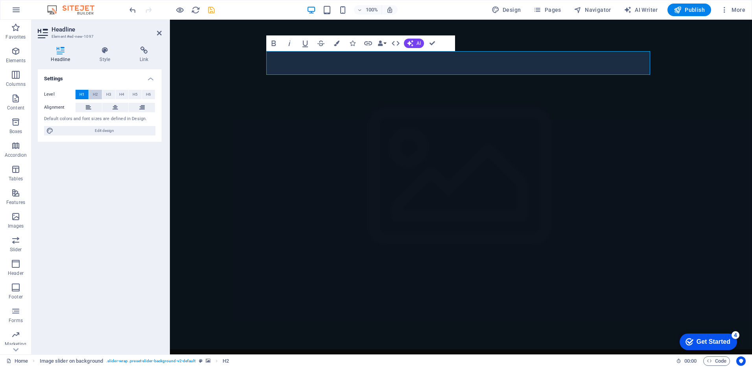
click at [91, 90] on button "H2" at bounding box center [95, 94] width 13 height 9
click at [80, 92] on span "H1" at bounding box center [81, 94] width 5 height 9
drag, startPoint x: 364, startPoint y: 56, endPoint x: 240, endPoint y: 61, distance: 123.9
click at [240, 61] on div "New headline 1 2 3" at bounding box center [461, 349] width 582 height 658
click at [276, 43] on icon "button" at bounding box center [273, 43] width 9 height 9
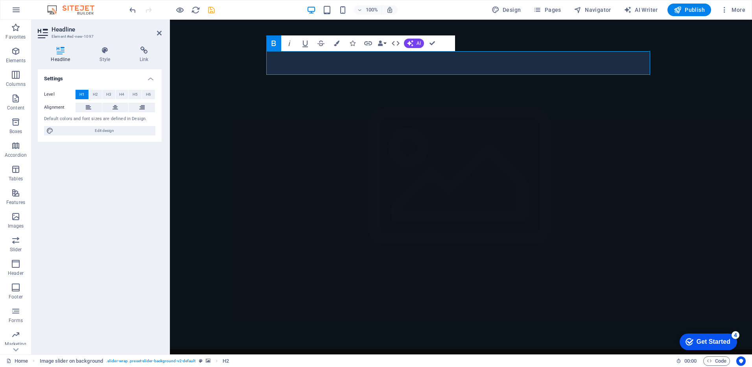
click at [276, 43] on icon "button" at bounding box center [273, 43] width 9 height 9
click at [231, 88] on figure at bounding box center [461, 184] width 582 height 329
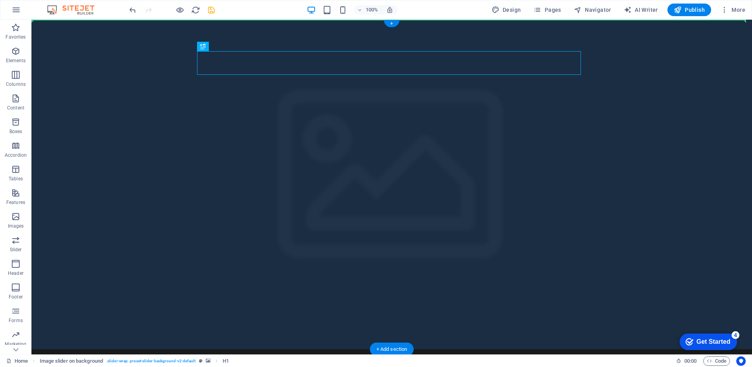
drag, startPoint x: 245, startPoint y: 67, endPoint x: 222, endPoint y: 82, distance: 27.3
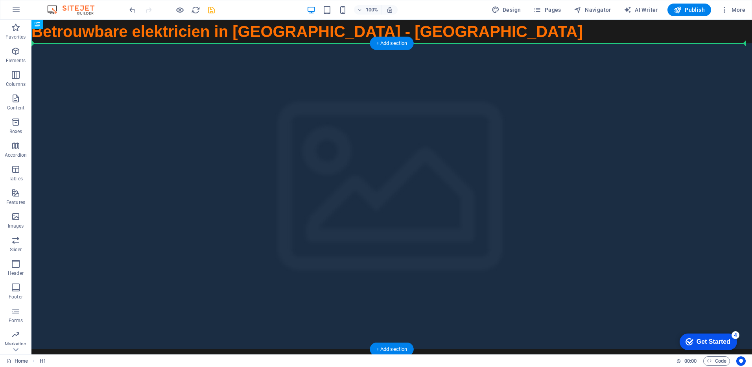
drag, startPoint x: 77, startPoint y: 44, endPoint x: 211, endPoint y: 67, distance: 136.1
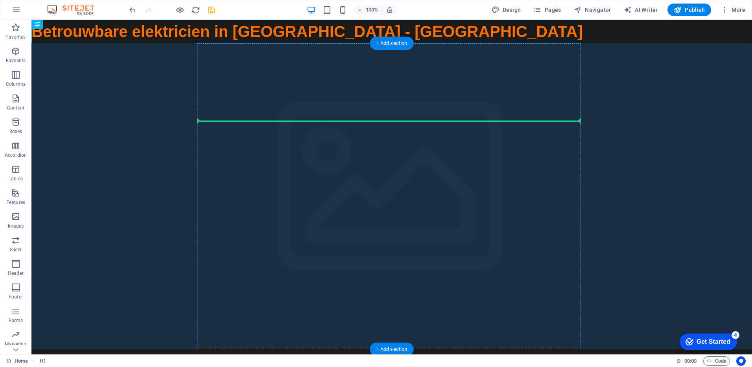
drag, startPoint x: 76, startPoint y: 43, endPoint x: 250, endPoint y: 126, distance: 192.4
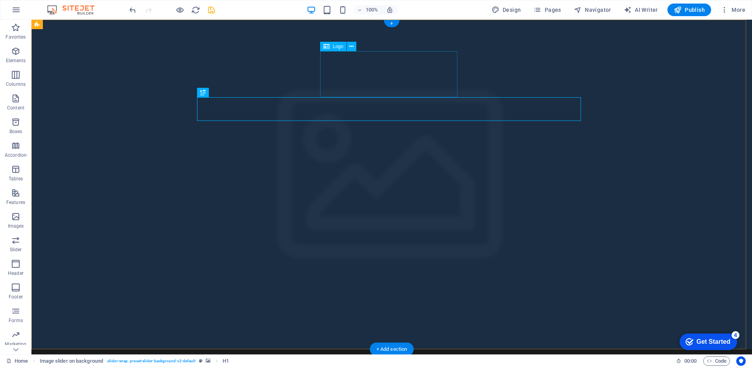
click at [349, 46] on icon at bounding box center [351, 46] width 4 height 8
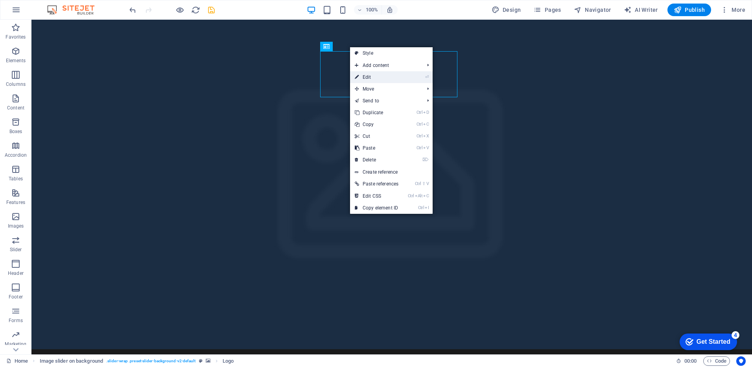
click at [387, 77] on link "⏎ Edit" at bounding box center [376, 77] width 53 height 12
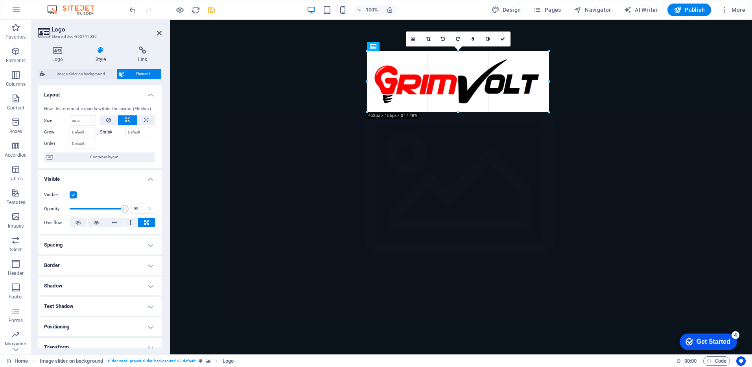
drag, startPoint x: 457, startPoint y: 96, endPoint x: 448, endPoint y: 114, distance: 19.9
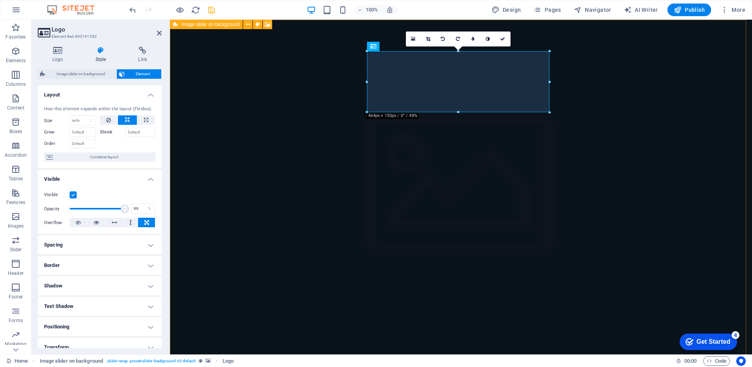
click at [243, 50] on figure at bounding box center [461, 192] width 582 height 344
click at [382, 50] on figure at bounding box center [461, 192] width 582 height 344
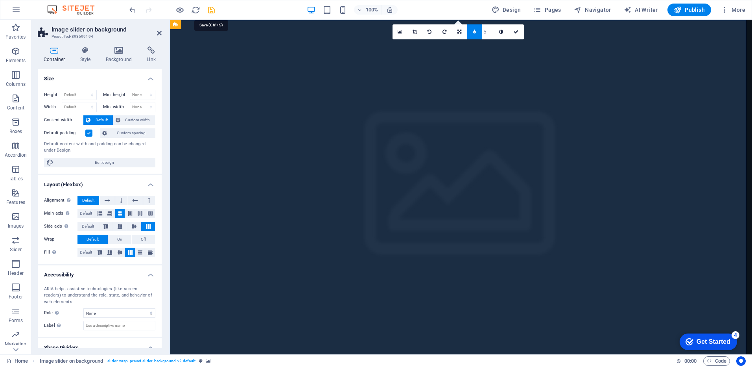
click at [210, 10] on icon "save" at bounding box center [211, 10] width 9 height 9
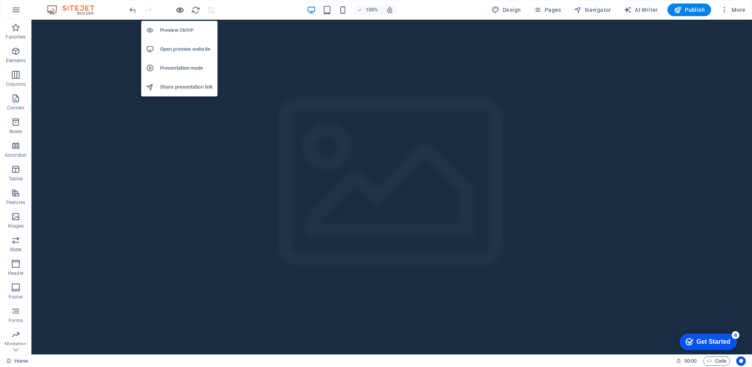
click at [180, 11] on icon "button" at bounding box center [179, 10] width 9 height 9
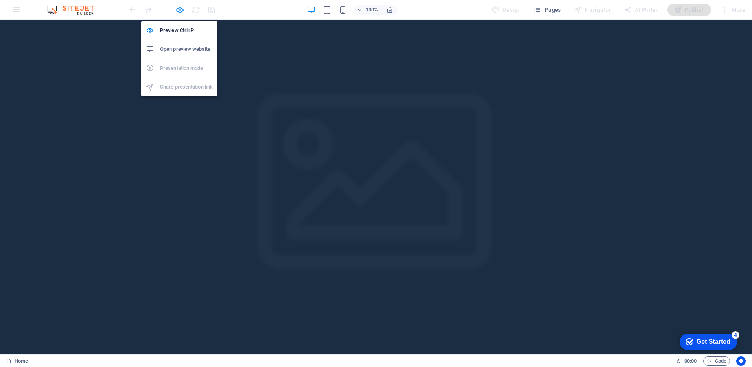
click at [190, 44] on h6 "Open preview website" at bounding box center [186, 48] width 53 height 9
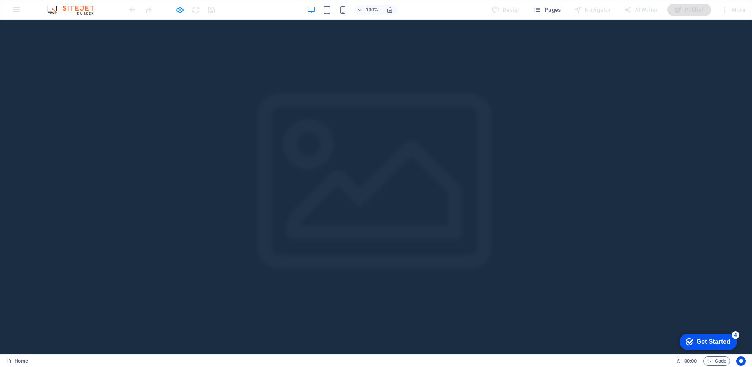
scroll to position [126, 0]
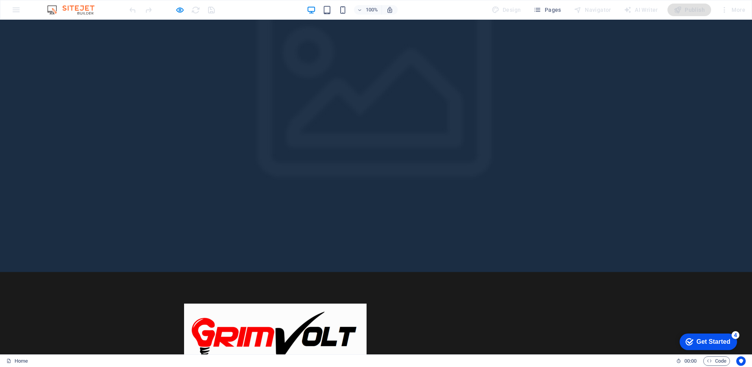
scroll to position [92, 0]
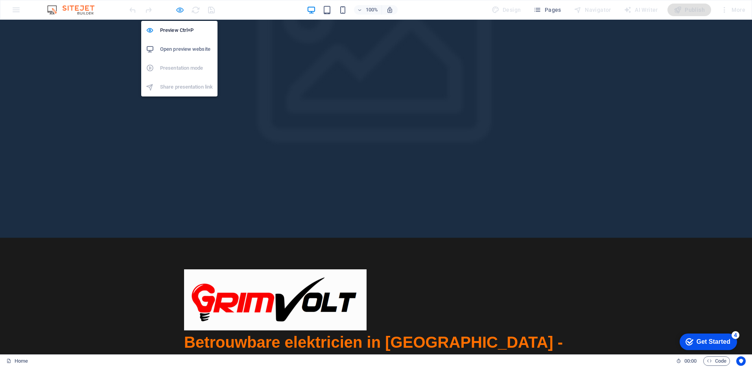
click at [175, 12] on icon "button" at bounding box center [179, 10] width 9 height 9
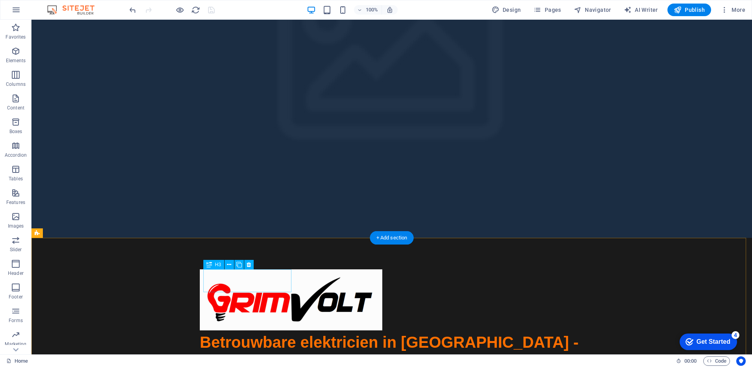
click at [227, 263] on button at bounding box center [229, 264] width 9 height 9
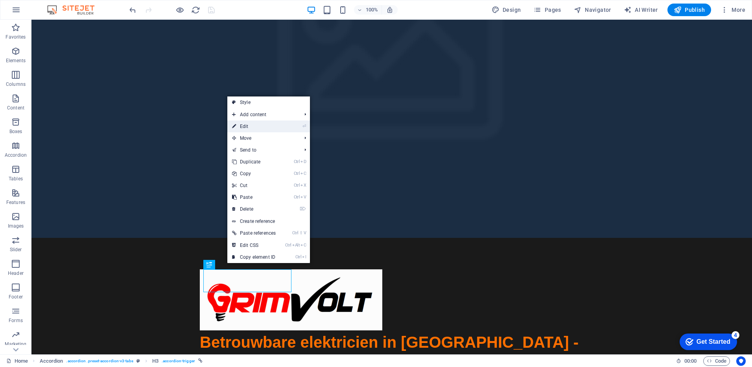
click at [269, 122] on link "⏎ Edit" at bounding box center [253, 126] width 53 height 12
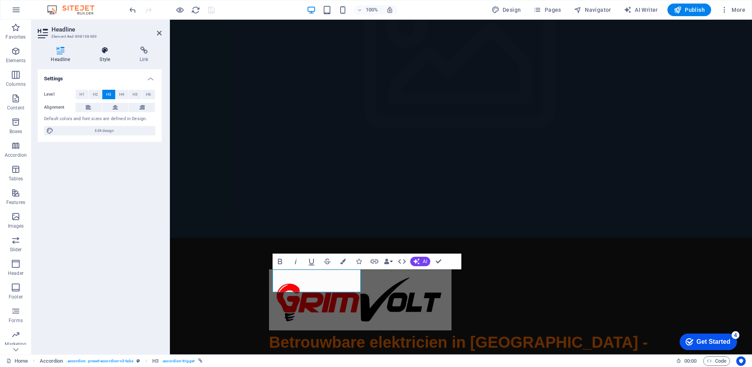
click at [109, 50] on icon at bounding box center [105, 50] width 37 height 8
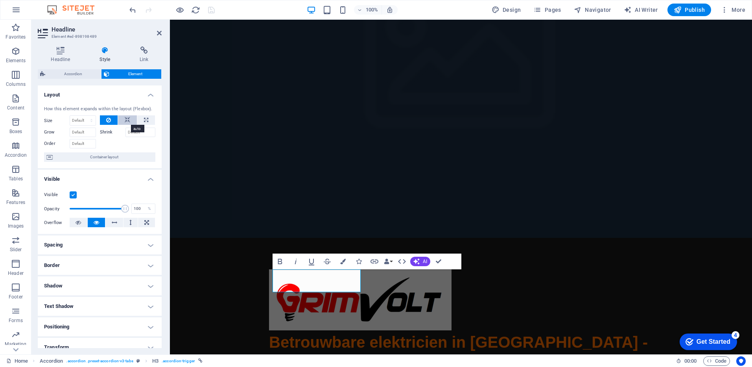
click at [129, 116] on button at bounding box center [127, 119] width 19 height 9
click at [107, 115] on icon at bounding box center [108, 119] width 5 height 9
click at [145, 52] on icon at bounding box center [144, 50] width 35 height 8
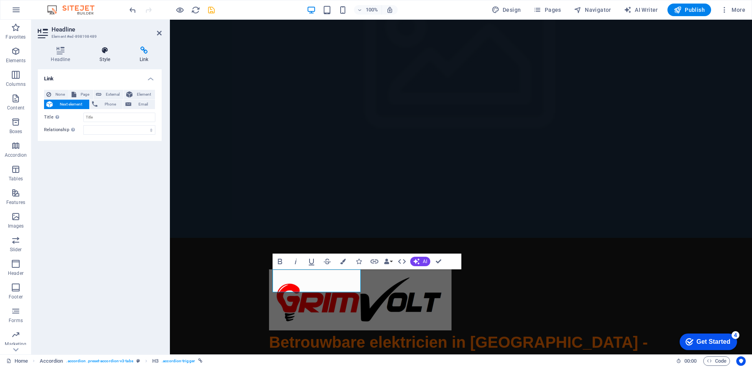
click at [114, 49] on icon at bounding box center [105, 50] width 37 height 8
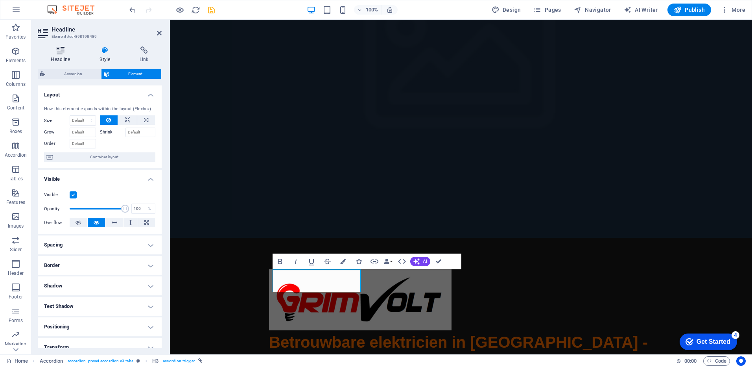
click at [63, 47] on icon at bounding box center [61, 50] width 46 height 8
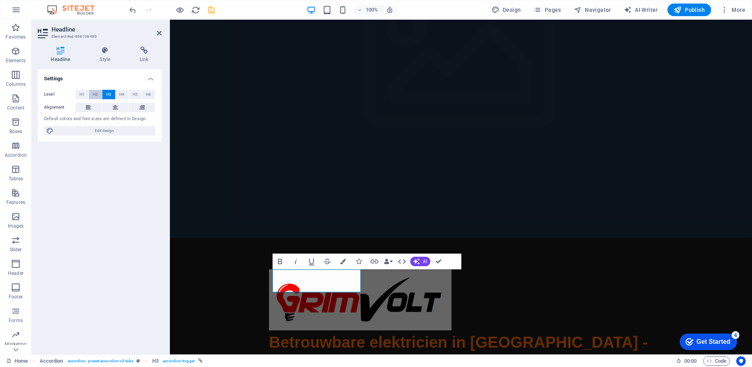
click at [89, 94] on button "H2" at bounding box center [95, 94] width 13 height 9
click at [78, 93] on button "H1" at bounding box center [82, 94] width 13 height 9
click at [100, 162] on div "Settings Level H1 H2 H3 H4 H5 H6 Alignment Default colors and font sizes are de…" at bounding box center [100, 208] width 124 height 278
click at [278, 256] on icon "button" at bounding box center [279, 260] width 9 height 9
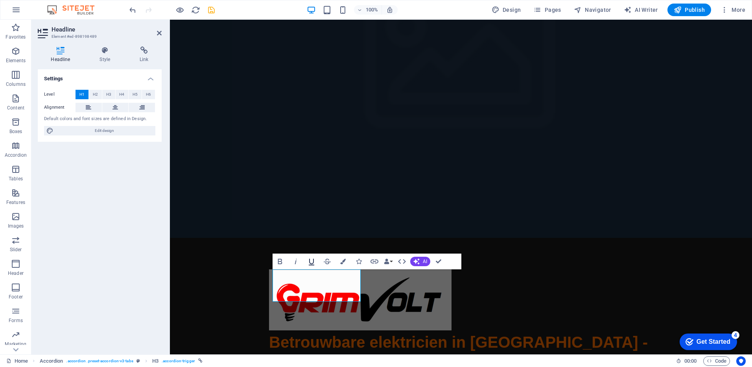
click at [313, 260] on icon "button" at bounding box center [312, 261] width 6 height 7
click at [299, 259] on icon "button" at bounding box center [295, 260] width 9 height 9
click at [282, 256] on button "Bold" at bounding box center [280, 261] width 15 height 16
click at [295, 258] on icon "button" at bounding box center [295, 260] width 9 height 9
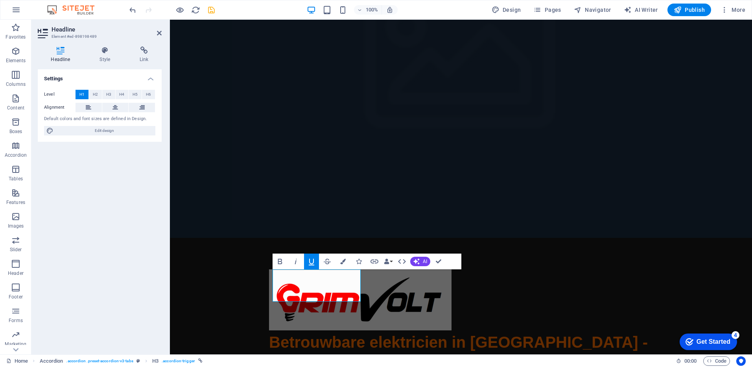
click at [308, 258] on icon "button" at bounding box center [311, 260] width 9 height 9
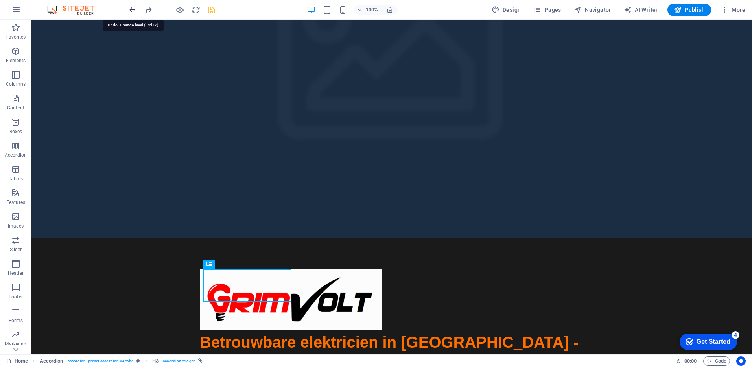
click at [132, 7] on icon "undo" at bounding box center [132, 10] width 9 height 9
click at [231, 262] on icon at bounding box center [229, 264] width 4 height 8
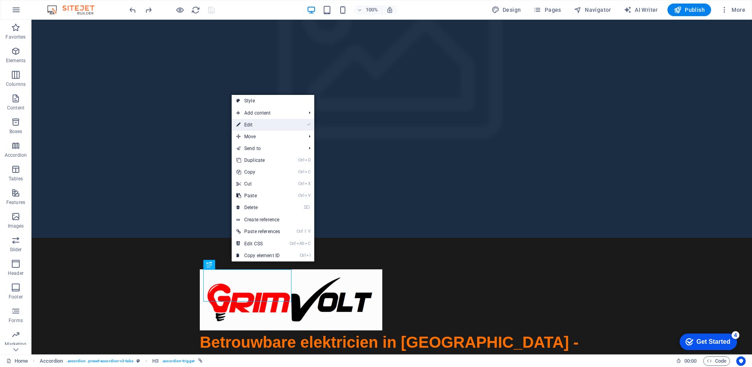
click at [261, 121] on link "⏎ Edit" at bounding box center [258, 125] width 53 height 12
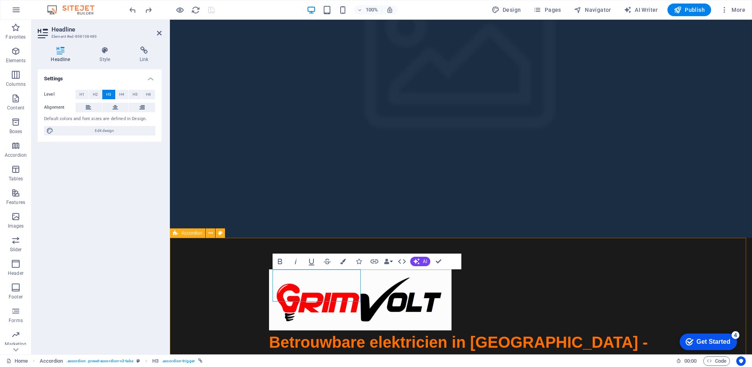
drag, startPoint x: 324, startPoint y: 278, endPoint x: 322, endPoint y: 289, distance: 11.5
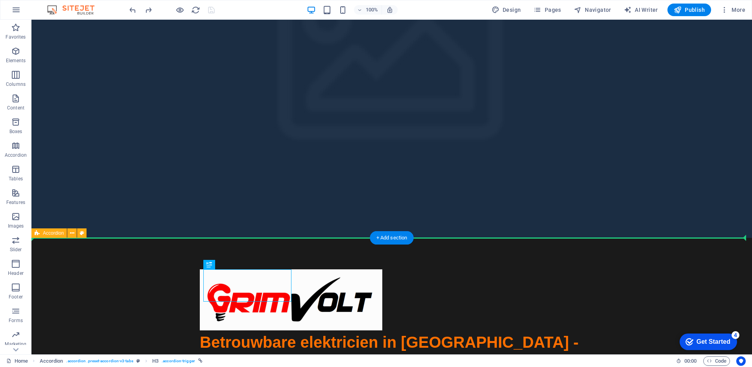
drag, startPoint x: 232, startPoint y: 276, endPoint x: 228, endPoint y: 265, distance: 11.5
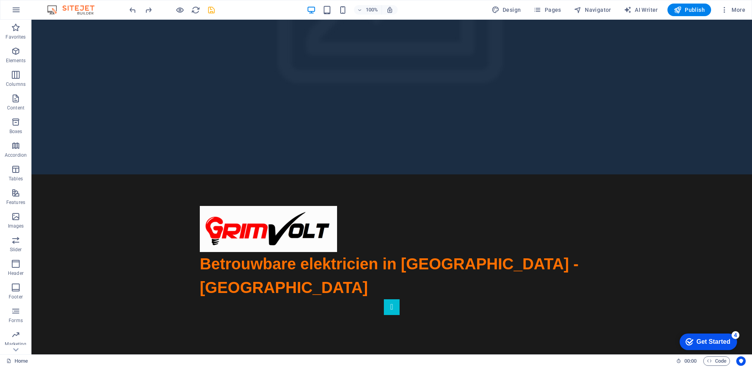
scroll to position [174, 0]
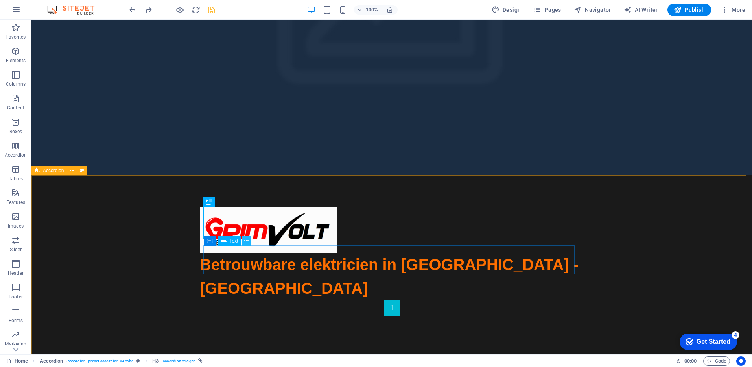
click at [245, 242] on icon at bounding box center [246, 241] width 4 height 8
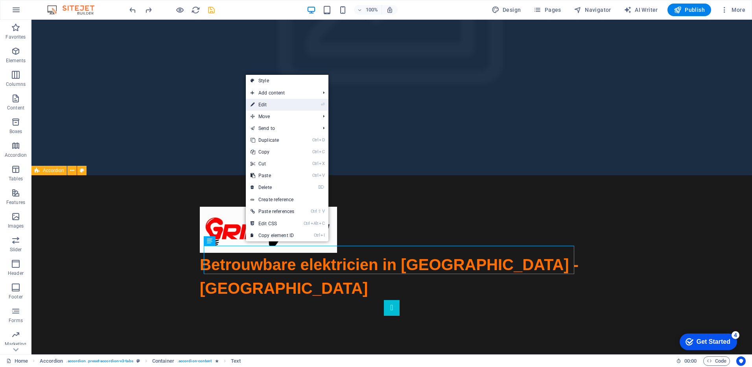
click at [304, 105] on li "⏎ Edit" at bounding box center [287, 105] width 83 height 12
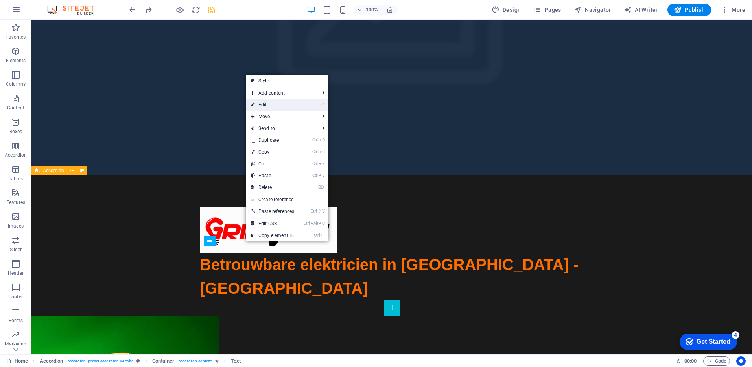
click at [304, 105] on li "⏎ Edit" at bounding box center [287, 105] width 83 height 12
click at [287, 101] on link "⏎ Edit" at bounding box center [272, 105] width 53 height 12
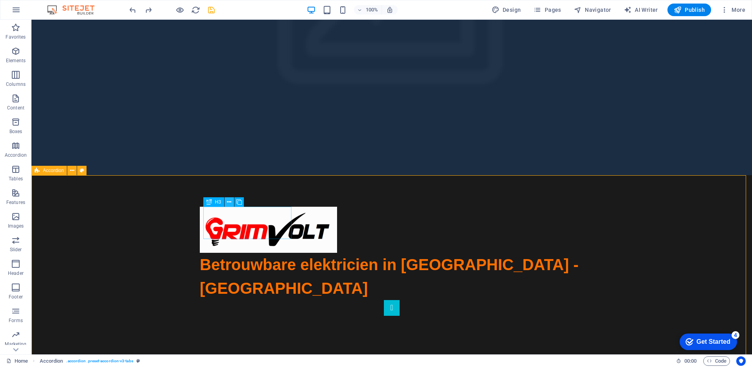
click at [228, 202] on icon at bounding box center [229, 202] width 4 height 8
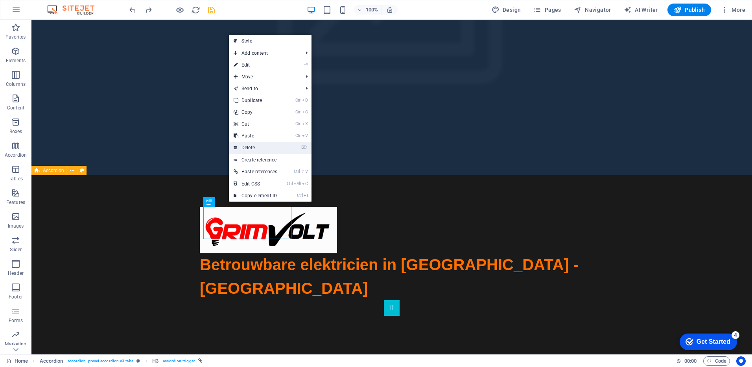
click at [256, 151] on link "⌦ Delete" at bounding box center [255, 148] width 53 height 12
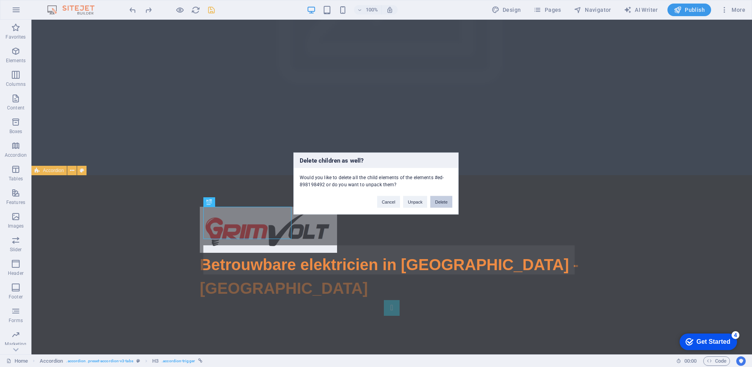
click at [438, 205] on button "Delete" at bounding box center [441, 202] width 22 height 12
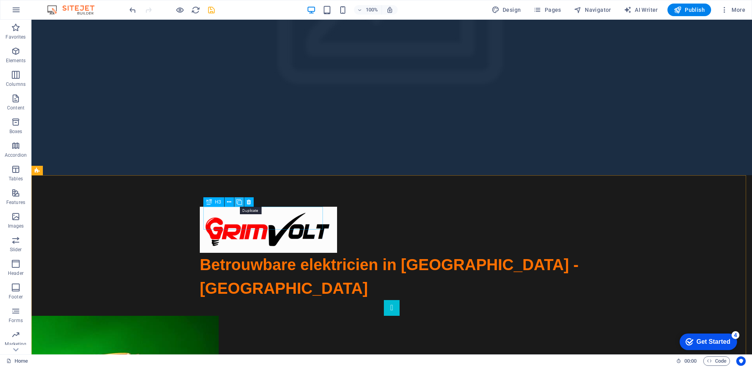
click at [239, 198] on icon at bounding box center [239, 202] width 6 height 8
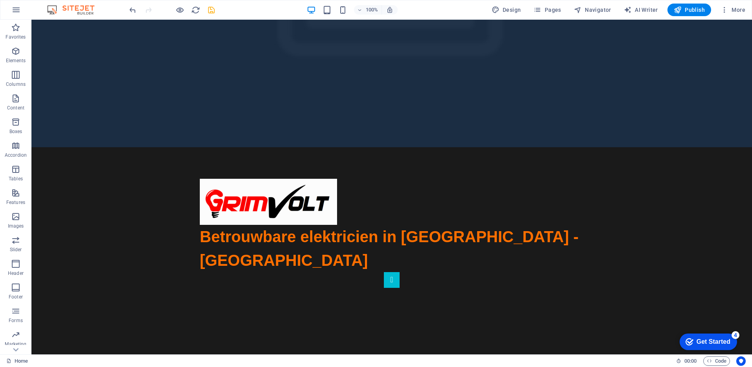
scroll to position [222, 0]
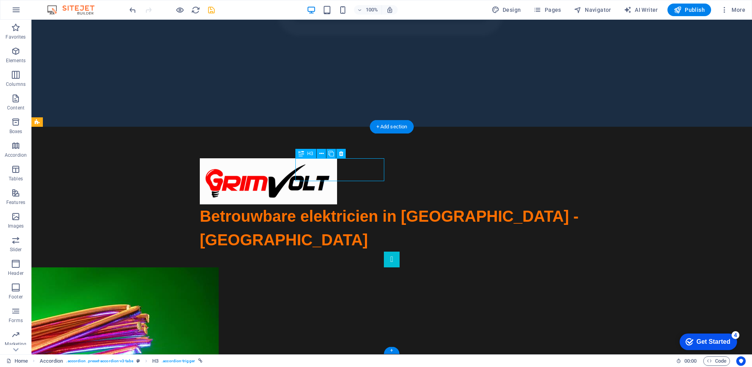
drag, startPoint x: 330, startPoint y: 170, endPoint x: 323, endPoint y: 170, distance: 7.5
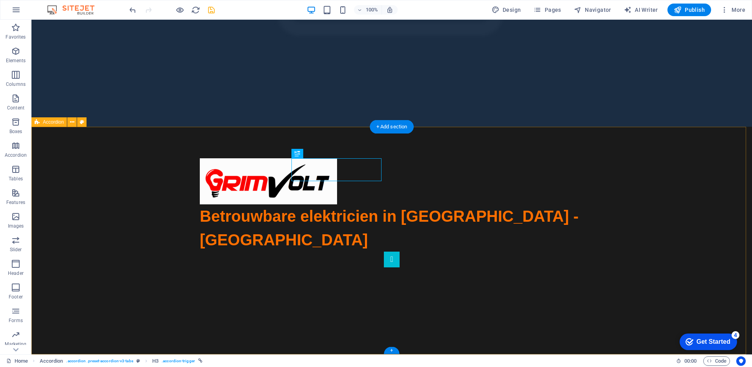
drag, startPoint x: 247, startPoint y: 173, endPoint x: 385, endPoint y: 173, distance: 138.4
select select "rem"
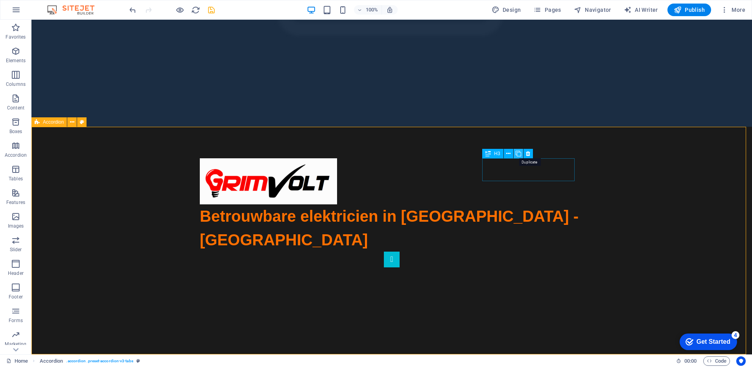
click at [516, 153] on icon at bounding box center [519, 153] width 6 height 8
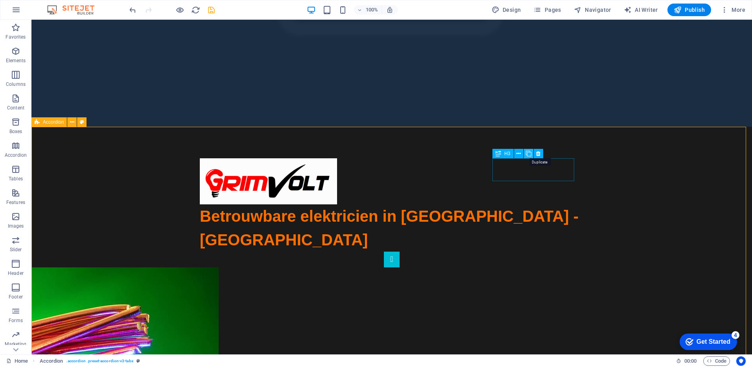
click at [526, 153] on icon at bounding box center [529, 153] width 6 height 8
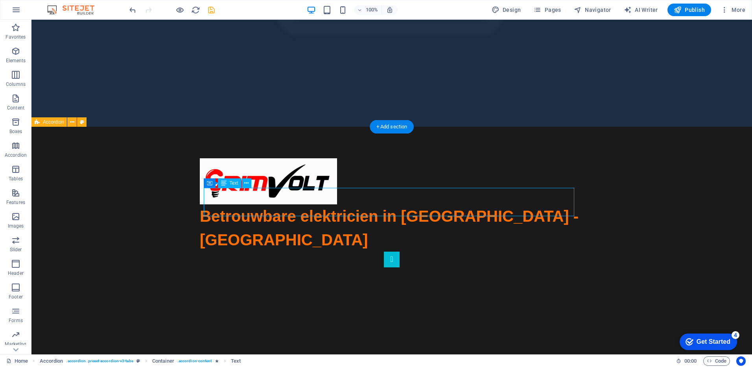
drag, startPoint x: 564, startPoint y: 210, endPoint x: 467, endPoint y: 188, distance: 100.0
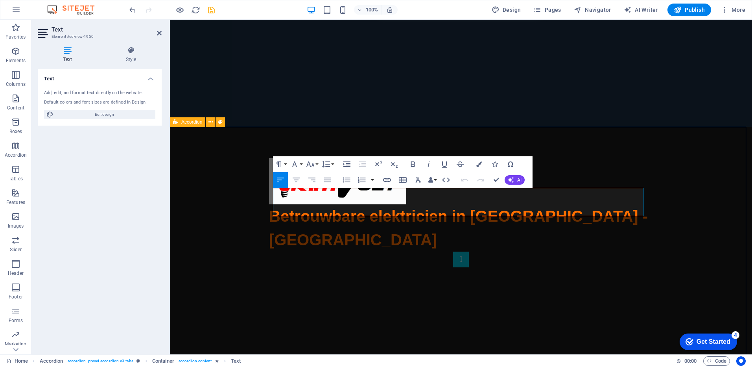
drag, startPoint x: 636, startPoint y: 209, endPoint x: 244, endPoint y: 182, distance: 392.9
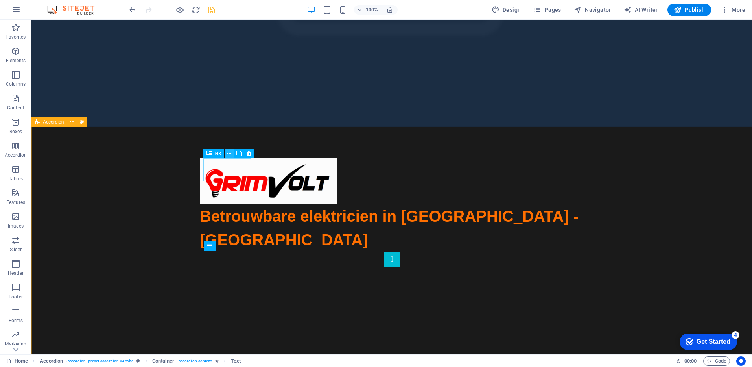
click at [230, 155] on icon at bounding box center [229, 153] width 4 height 8
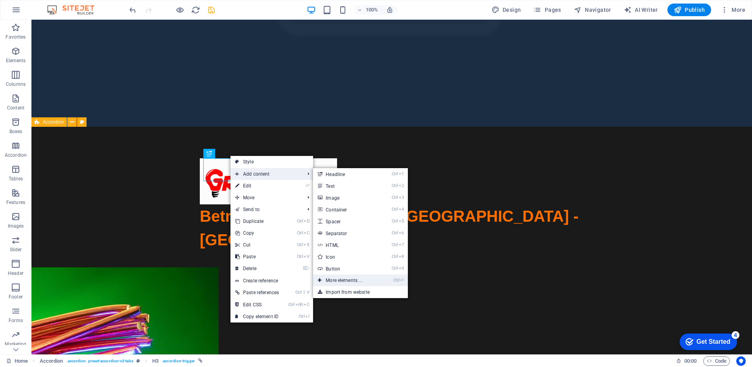
click at [355, 276] on link "Ctrl ⏎ More elements ..." at bounding box center [345, 280] width 65 height 12
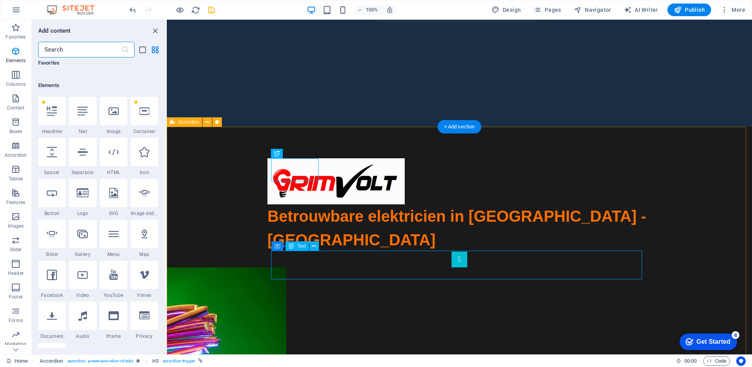
scroll to position [84, 0]
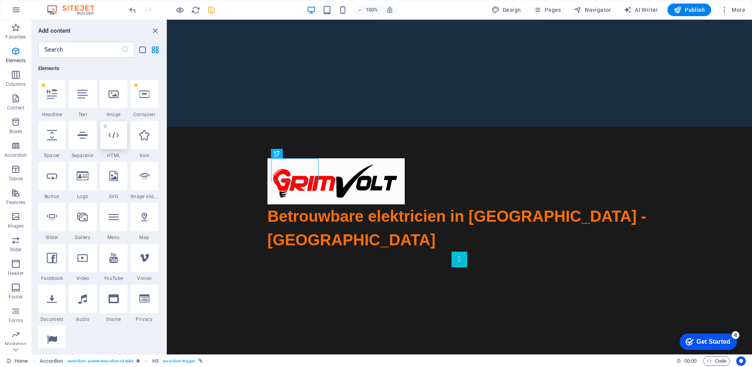
click at [113, 131] on icon at bounding box center [114, 135] width 10 height 10
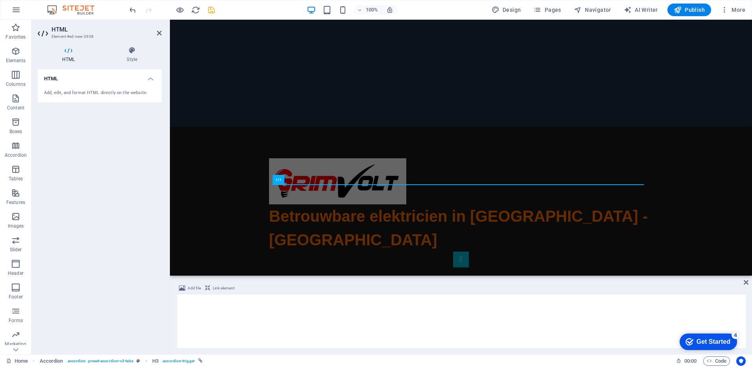
click at [113, 131] on div "HTML Element #ed-new-2908 HTML Style HTML Add, edit, and format HTML directly o…" at bounding box center [391, 187] width 720 height 334
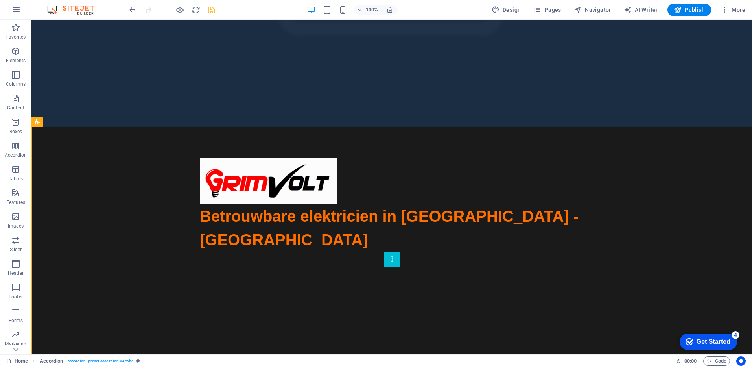
scroll to position [320, 0]
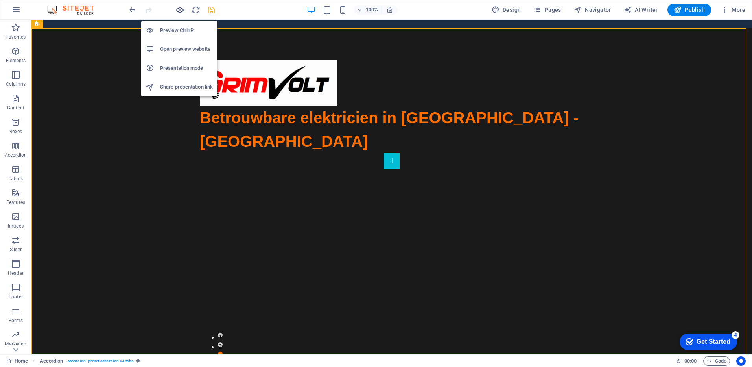
click at [178, 9] on icon "button" at bounding box center [179, 10] width 9 height 9
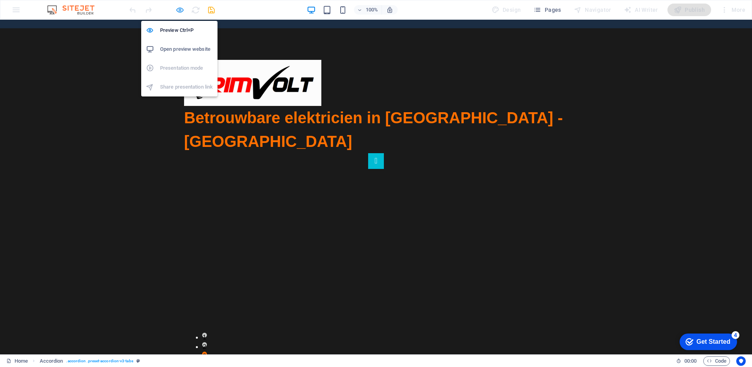
scroll to position [77, 0]
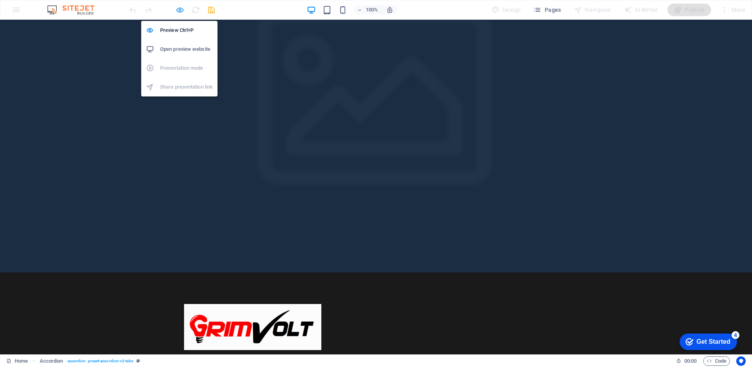
click at [176, 13] on icon "button" at bounding box center [179, 10] width 9 height 9
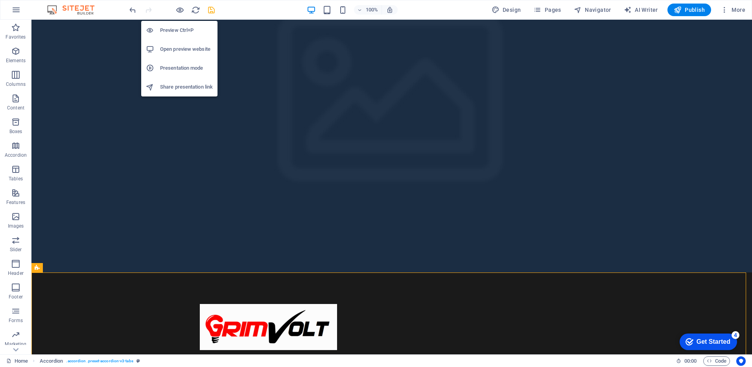
click at [181, 49] on h6 "Open preview website" at bounding box center [186, 48] width 53 height 9
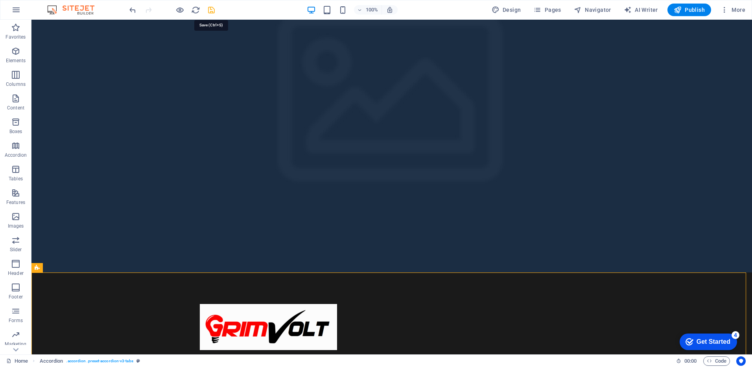
click at [211, 6] on icon "save" at bounding box center [211, 10] width 9 height 9
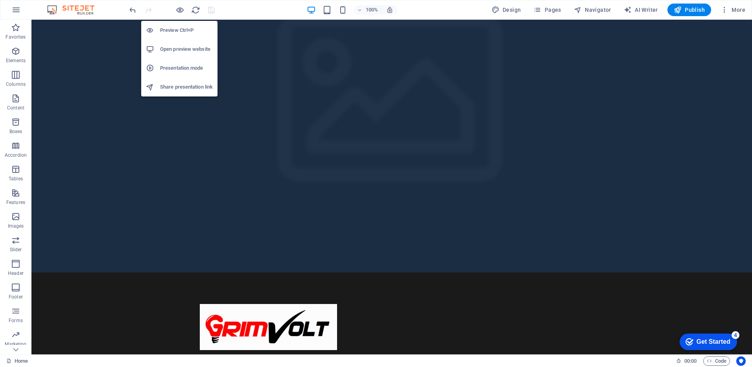
click at [186, 49] on h6 "Open preview website" at bounding box center [186, 48] width 53 height 9
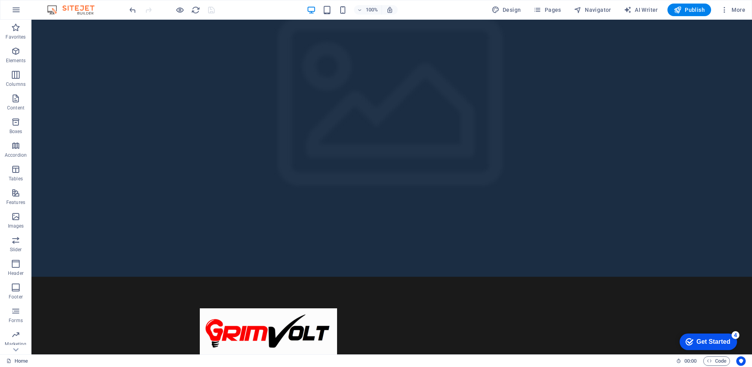
scroll to position [0, 0]
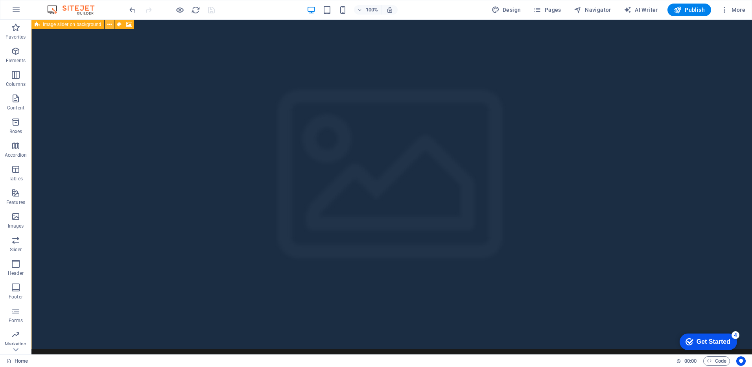
click at [110, 25] on icon at bounding box center [109, 24] width 4 height 8
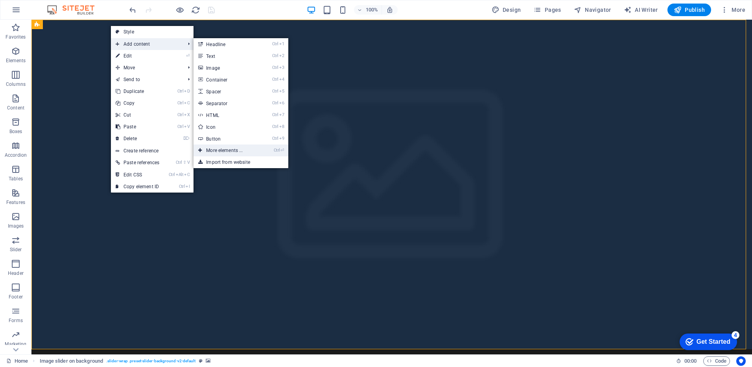
click at [244, 148] on link "Ctrl ⏎ More elements ..." at bounding box center [225, 150] width 65 height 12
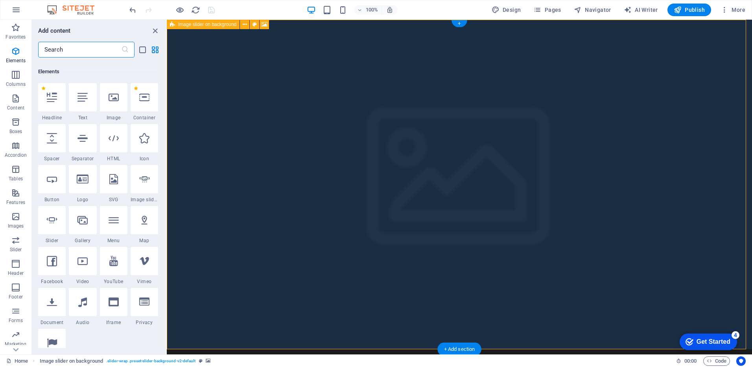
scroll to position [84, 0]
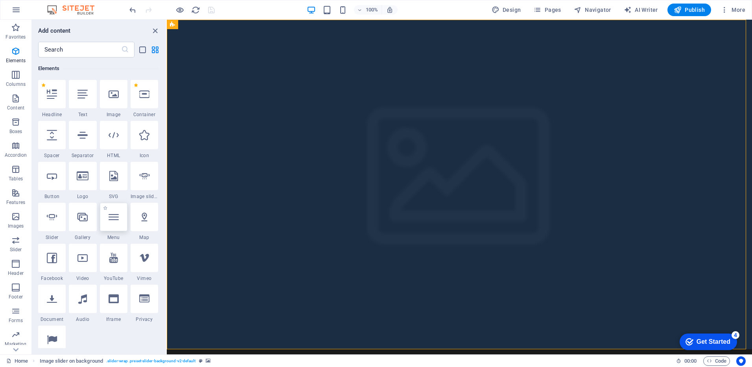
click at [113, 220] on icon at bounding box center [114, 217] width 10 height 10
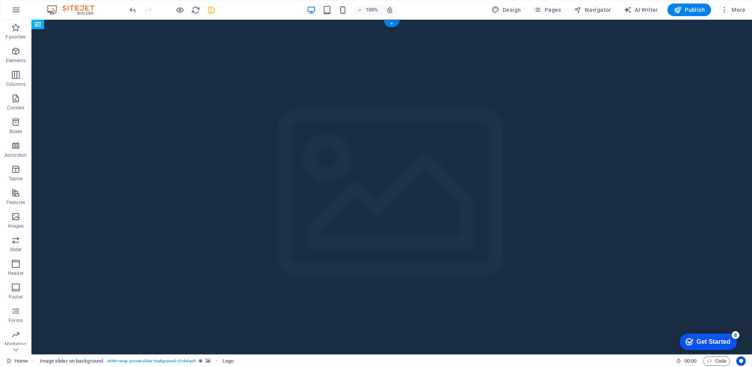
drag, startPoint x: 440, startPoint y: 105, endPoint x: 404, endPoint y: 84, distance: 41.8
drag, startPoint x: 327, startPoint y: 144, endPoint x: 323, endPoint y: 111, distance: 32.5
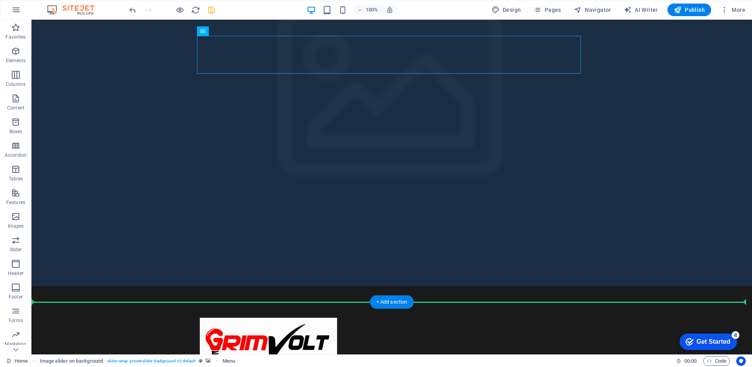
scroll to position [103, 0]
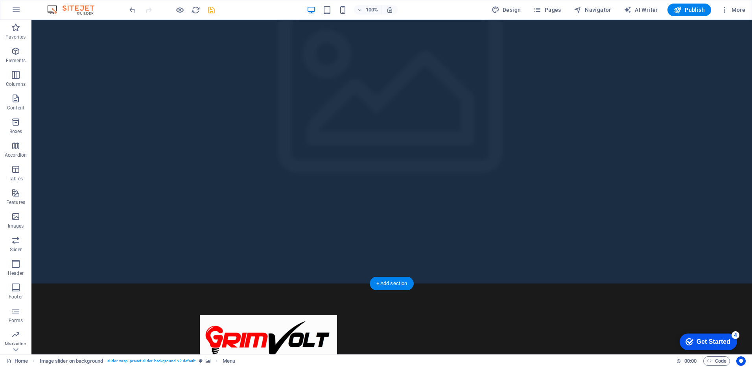
drag, startPoint x: 249, startPoint y: 136, endPoint x: 228, endPoint y: 239, distance: 105.5
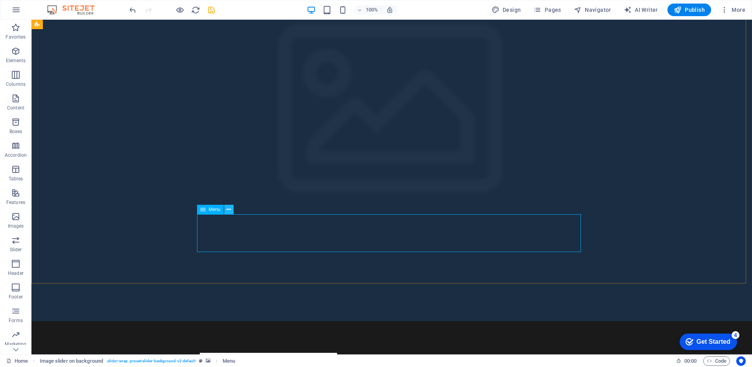
click at [228, 208] on icon at bounding box center [229, 209] width 4 height 8
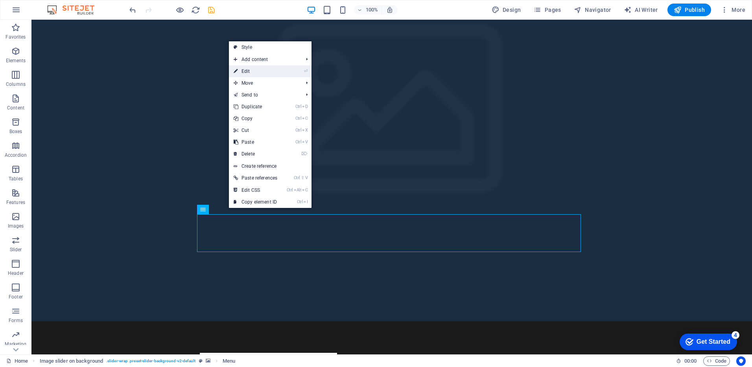
click at [265, 70] on link "⏎ Edit" at bounding box center [255, 71] width 53 height 12
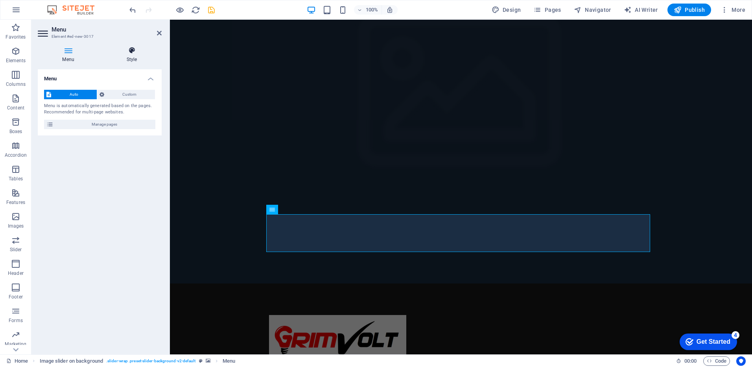
click at [135, 50] on icon at bounding box center [132, 50] width 60 height 8
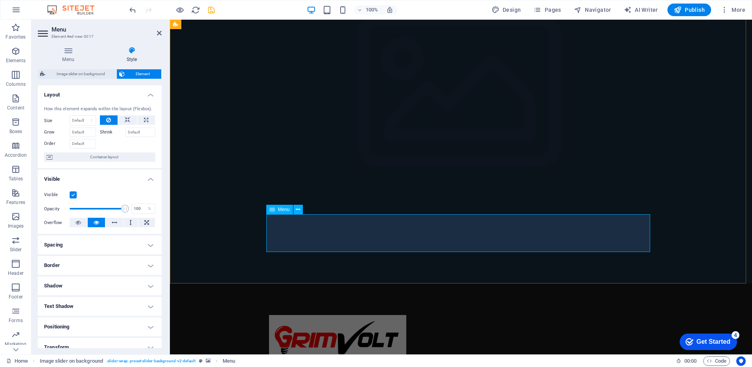
click at [294, 211] on button at bounding box center [297, 208] width 9 height 9
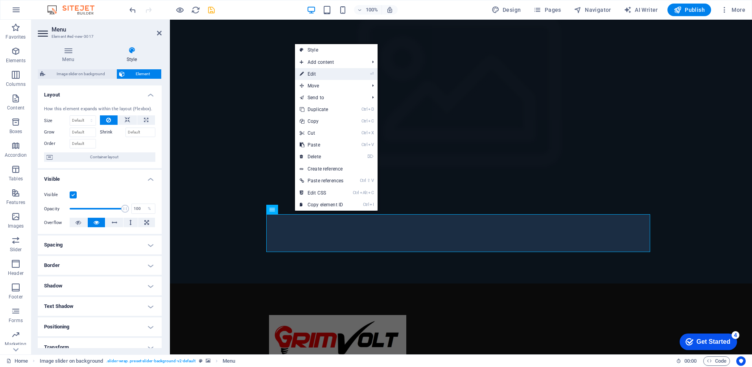
click at [338, 77] on link "⏎ Edit" at bounding box center [321, 74] width 53 height 12
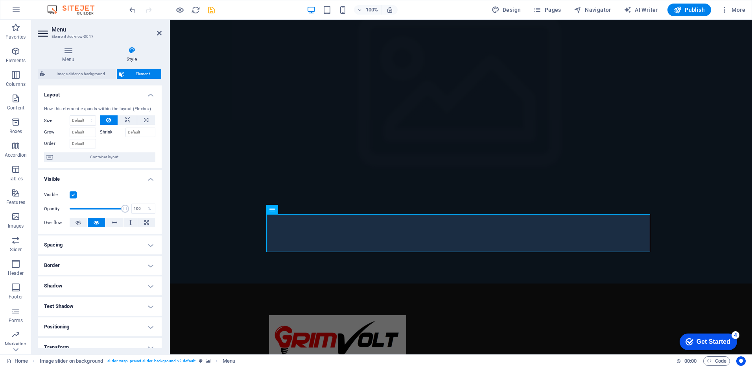
drag, startPoint x: 160, startPoint y: 131, endPoint x: 162, endPoint y: 208, distance: 77.9
click at [162, 208] on div "Menu Style Menu Auto Custom Menu is automatically generated based on the pages.…" at bounding box center [99, 197] width 136 height 314
drag, startPoint x: 162, startPoint y: 208, endPoint x: 160, endPoint y: 230, distance: 21.8
click at [160, 230] on div "Menu Style Menu Auto Custom Menu is automatically generated based on the pages.…" at bounding box center [99, 197] width 136 height 314
drag, startPoint x: 160, startPoint y: 230, endPoint x: 161, endPoint y: 270, distance: 39.7
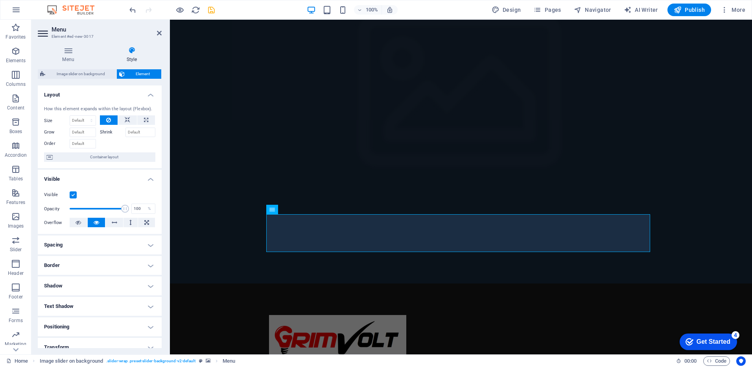
click at [161, 270] on div "Layout How this element expands within the layout (Flexbox). Size Default auto …" at bounding box center [100, 216] width 124 height 262
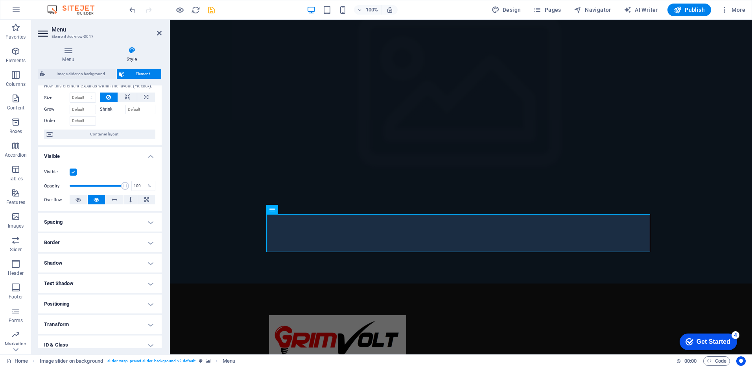
scroll to position [0, 0]
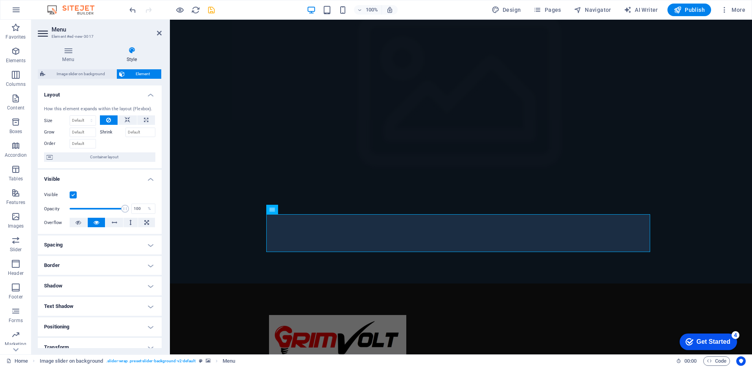
drag, startPoint x: 161, startPoint y: 270, endPoint x: 9, endPoint y: 205, distance: 165.1
click at [77, 51] on icon at bounding box center [68, 50] width 61 height 8
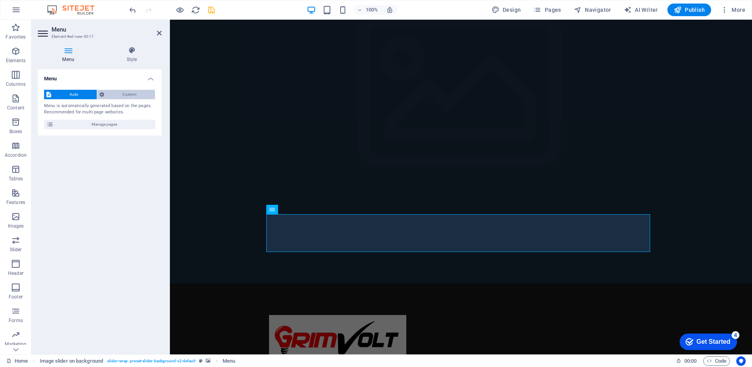
click at [102, 90] on icon at bounding box center [101, 94] width 5 height 9
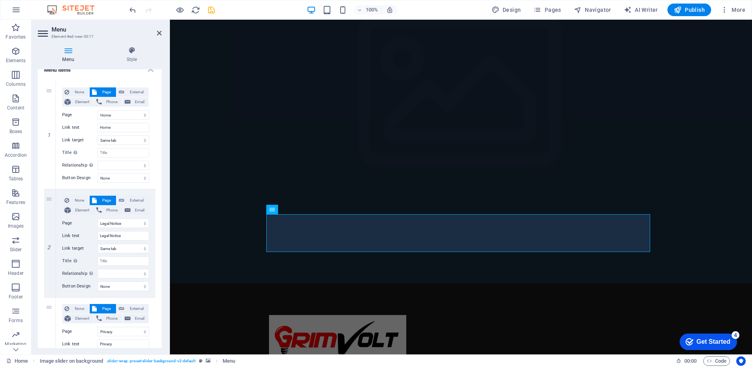
scroll to position [64, 0]
drag, startPoint x: 161, startPoint y: 133, endPoint x: 11, endPoint y: 147, distance: 150.5
click at [125, 221] on select "Home Legal Notice Privacy New page" at bounding box center [124, 221] width 52 height 9
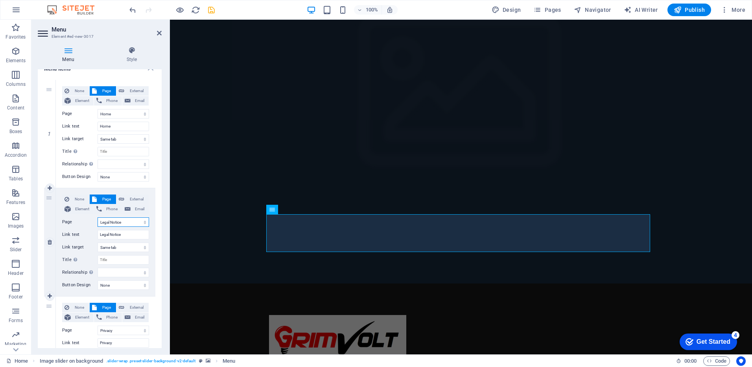
click at [125, 221] on select "Home Legal Notice Privacy New page" at bounding box center [124, 221] width 52 height 9
click at [127, 231] on input "Legal Notice" at bounding box center [124, 234] width 52 height 9
type input "L"
select select
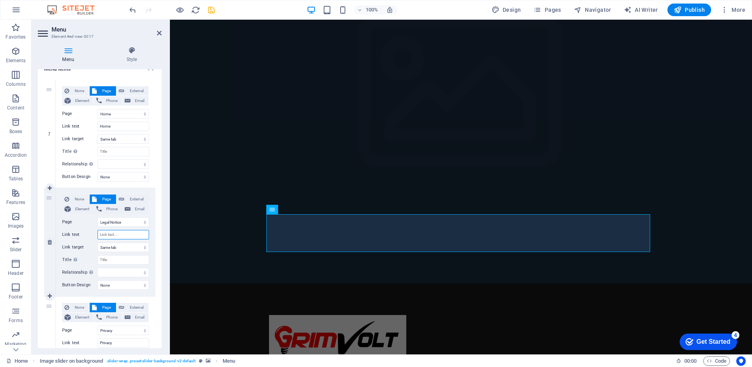
select select
type input "O"
select select
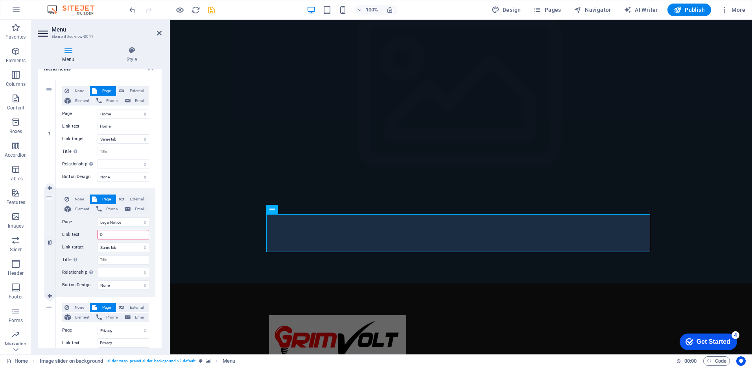
select select
type input "Over"
select select
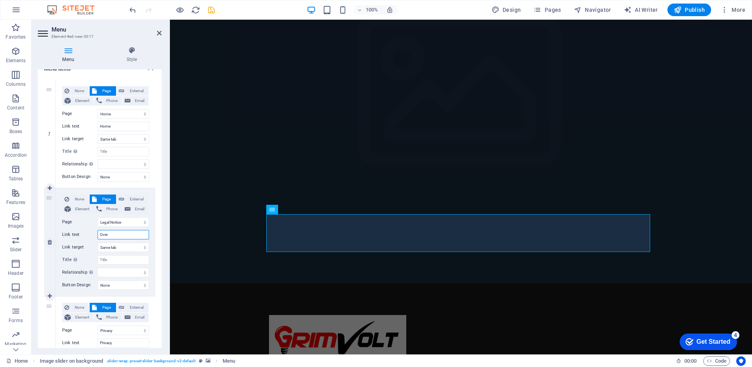
select select
type input "Over"
select select
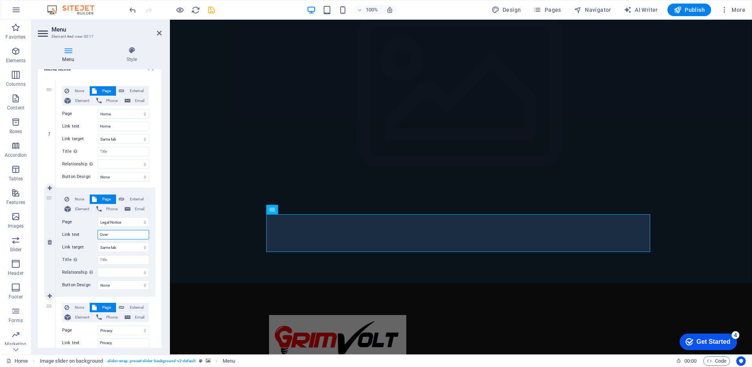
select select
type input "Over mij"
select select
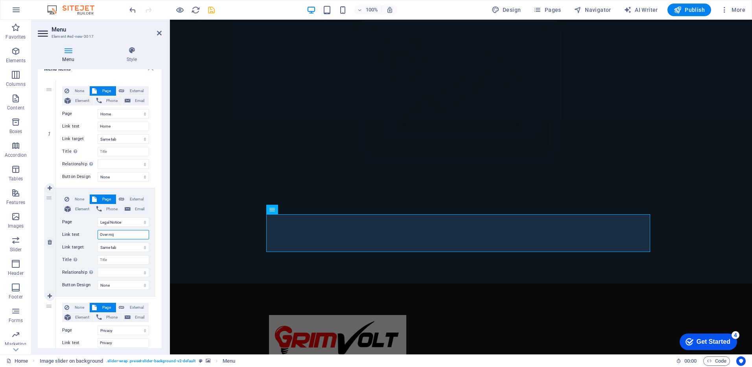
select select
type input "Over mij"
click at [124, 339] on input "Privacy" at bounding box center [124, 342] width 52 height 9
click at [134, 222] on select "Home Legal Notice Privacy New page" at bounding box center [124, 221] width 52 height 9
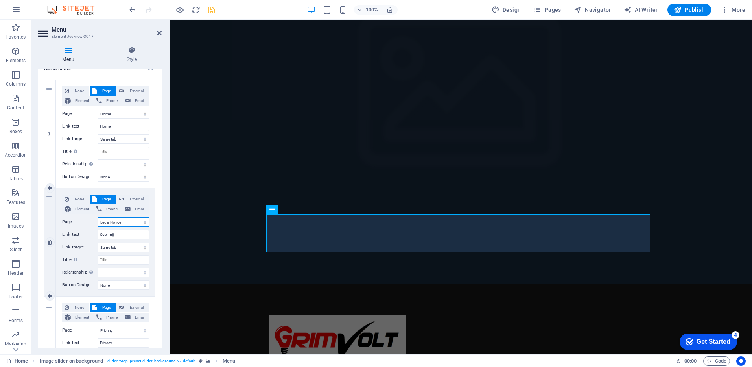
click at [134, 222] on select "Home Legal Notice Privacy New page" at bounding box center [124, 221] width 52 height 9
click at [118, 339] on input "Privacy" at bounding box center [124, 342] width 52 height 9
type input "P"
select select
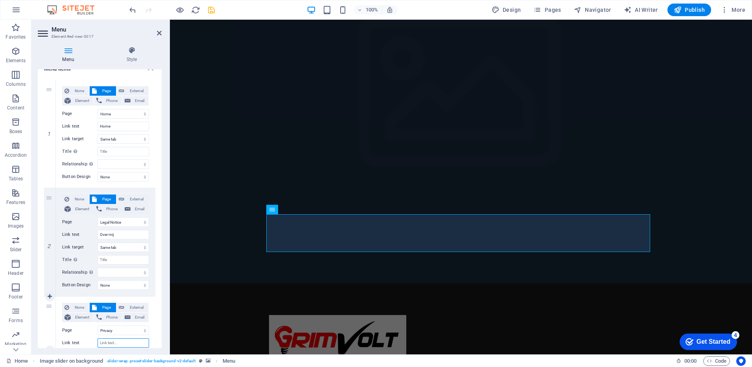
select select
type input "Diensten"
select select
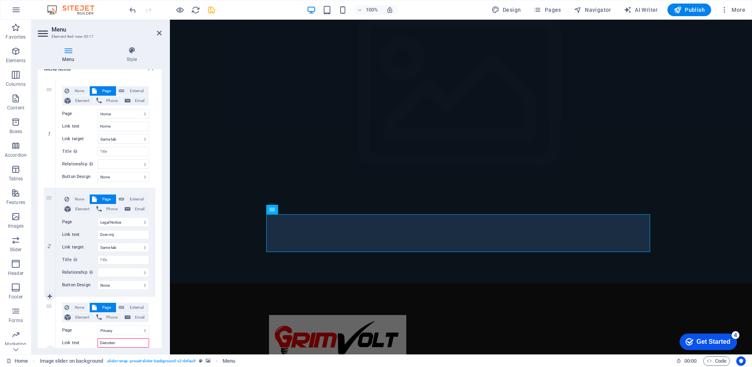
select select
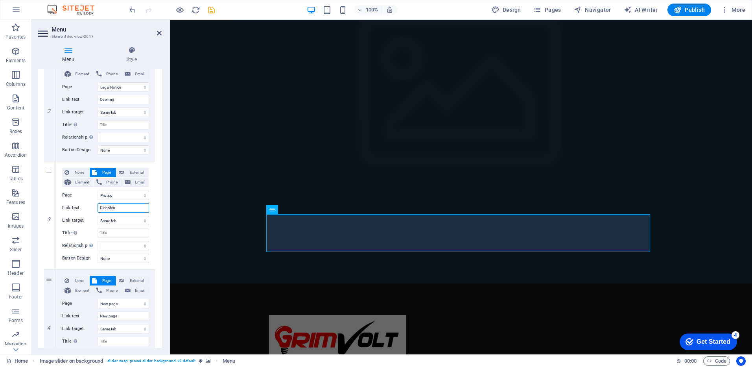
scroll to position [200, 0]
type input "Diensten"
click at [117, 317] on input "New page" at bounding box center [124, 314] width 52 height 9
drag, startPoint x: 129, startPoint y: 316, endPoint x: 45, endPoint y: 309, distance: 84.4
click at [45, 309] on div "4 None Page External Element Phone Email Page Home Legal Notice Privacy New pag…" at bounding box center [99, 323] width 111 height 108
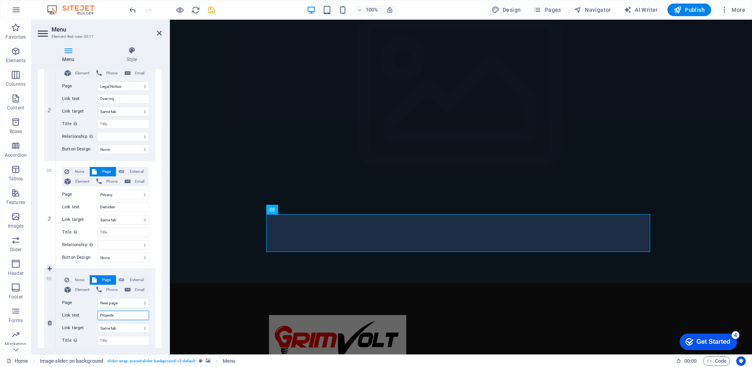
type input "Projecten"
select select
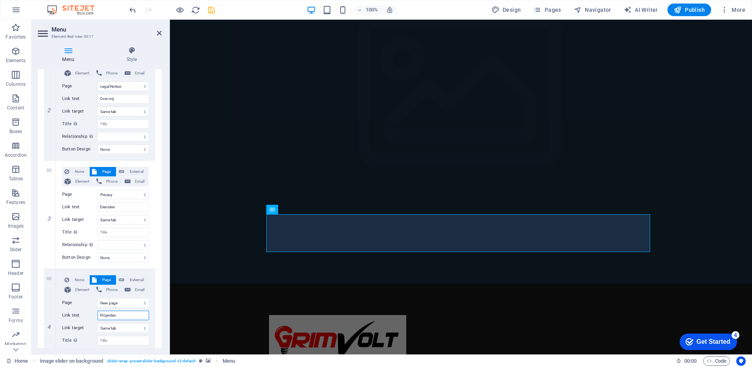
scroll to position [250, 0]
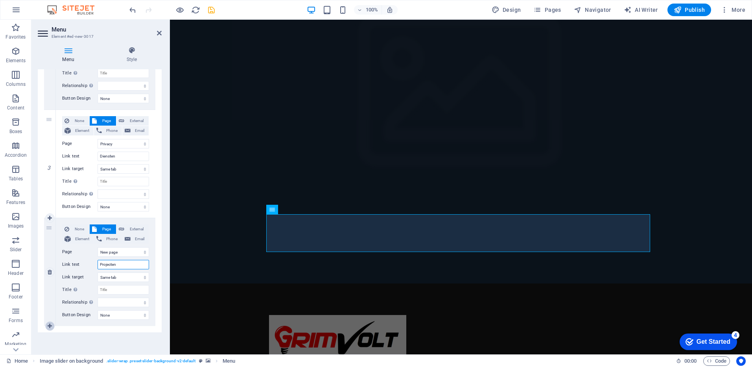
type input "Projecten"
click at [51, 328] on icon at bounding box center [50, 326] width 4 height 6
select select
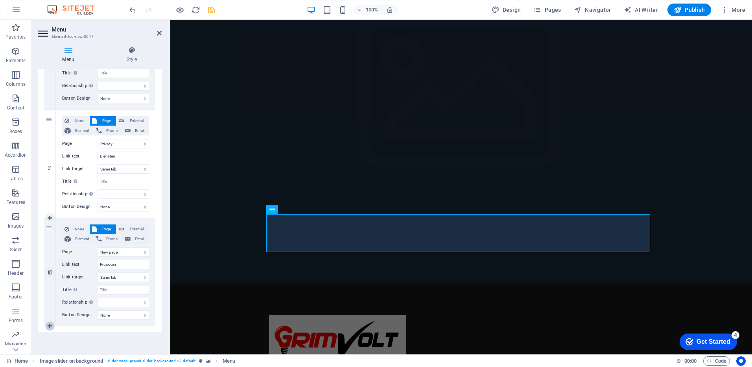
select select
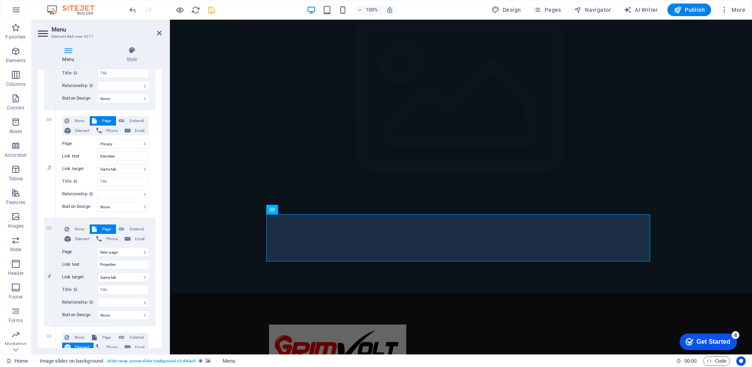
scroll to position [346, 0]
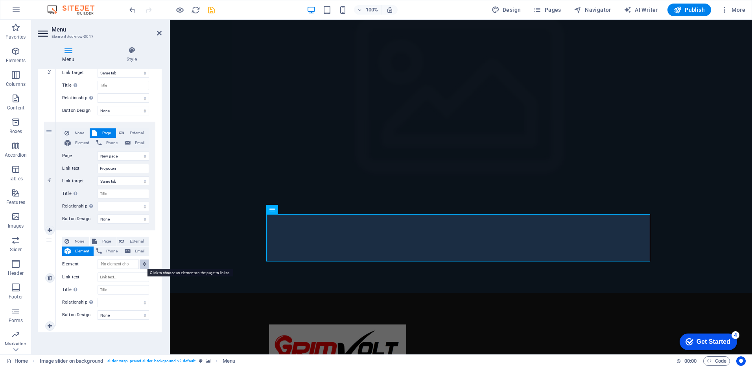
click at [143, 263] on icon at bounding box center [145, 264] width 4 height 4
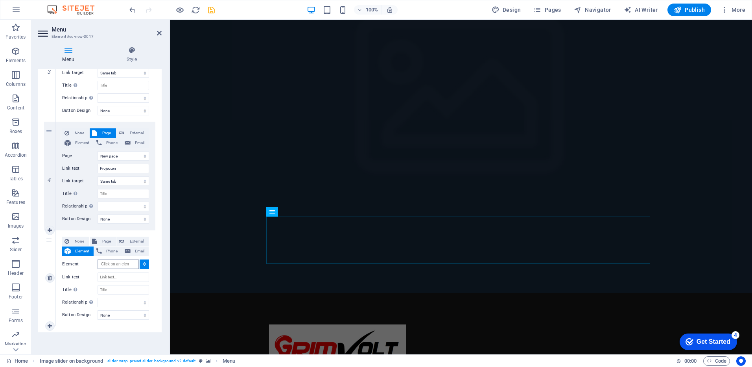
scroll to position [0, 0]
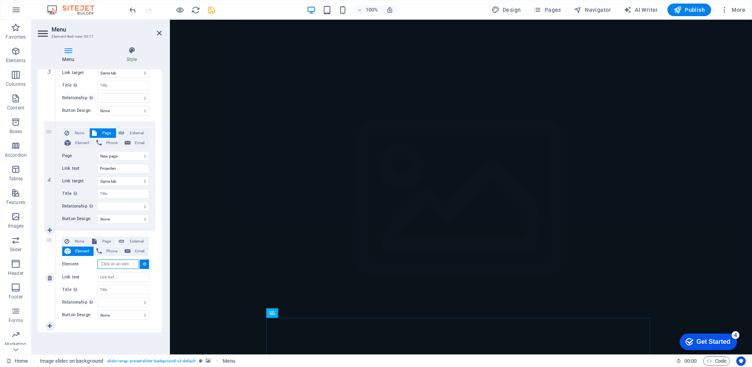
click at [122, 264] on input "Element" at bounding box center [118, 263] width 41 height 9
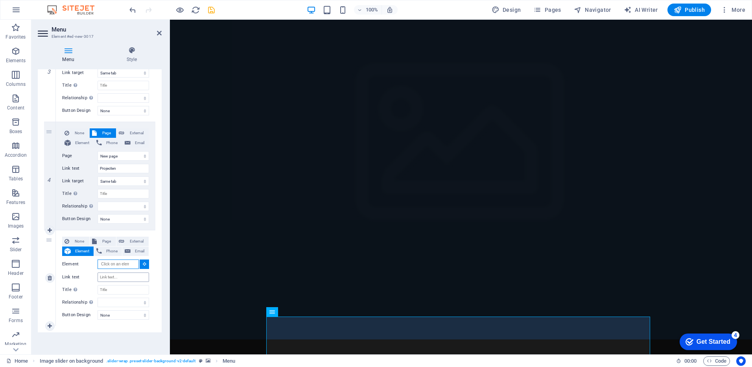
scroll to position [103, 0]
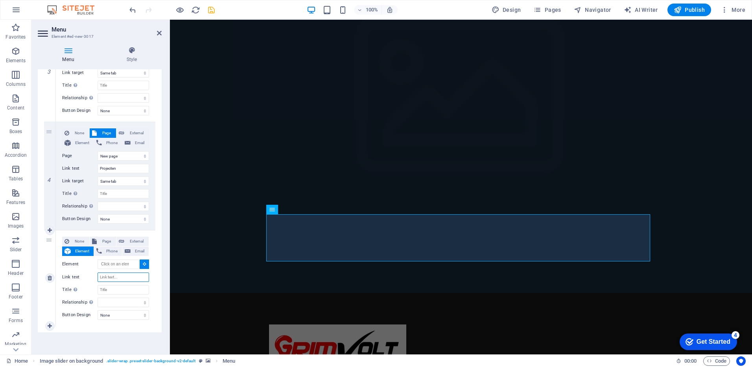
click at [125, 276] on input "Link text" at bounding box center [124, 276] width 52 height 9
type input "A"
select select
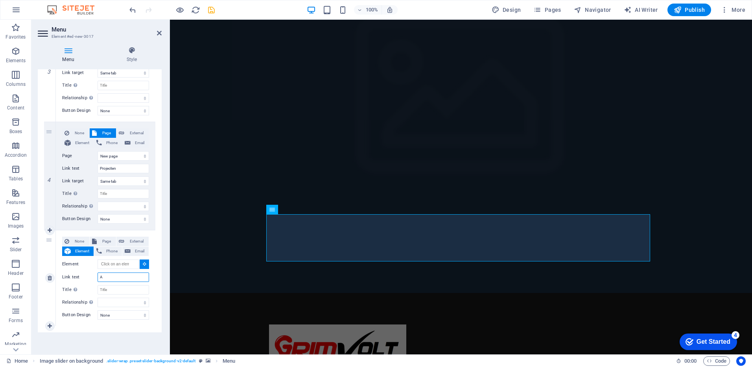
select select
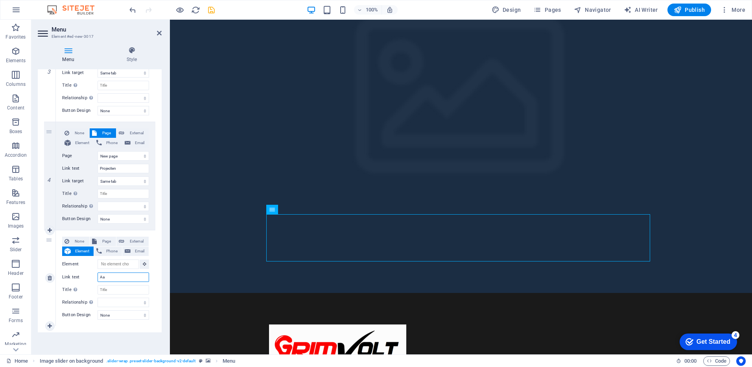
type input "Aan"
select select
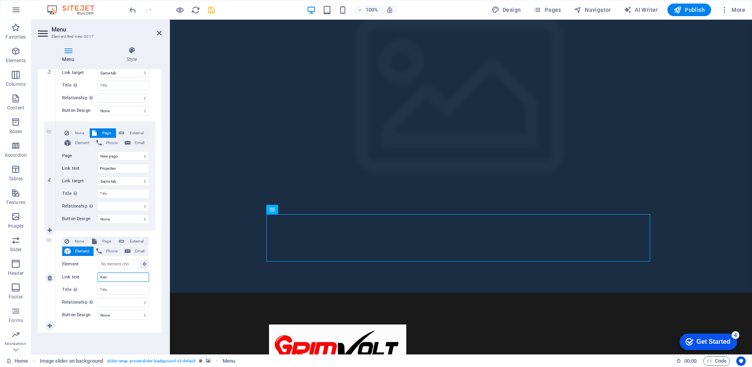
select select
type input "Aand"
select select
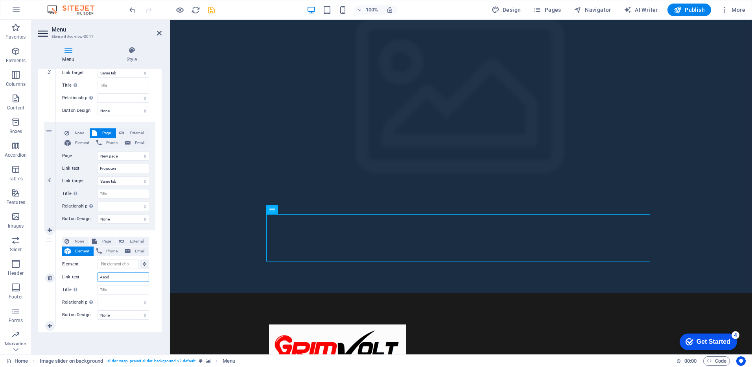
select select
type input "Aan"
select select
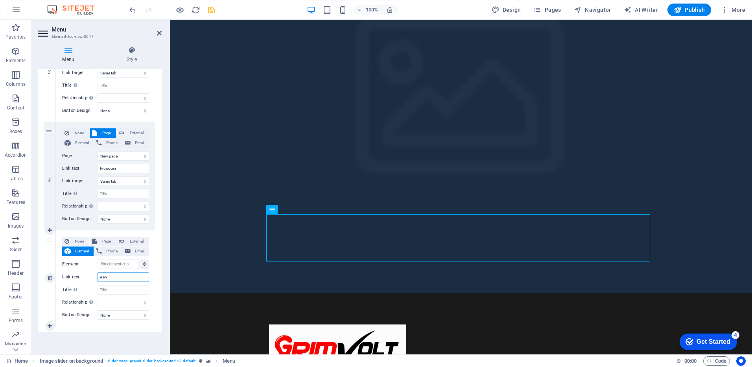
select select
type input "Aanb"
select select
type input "Aanbiedingen"
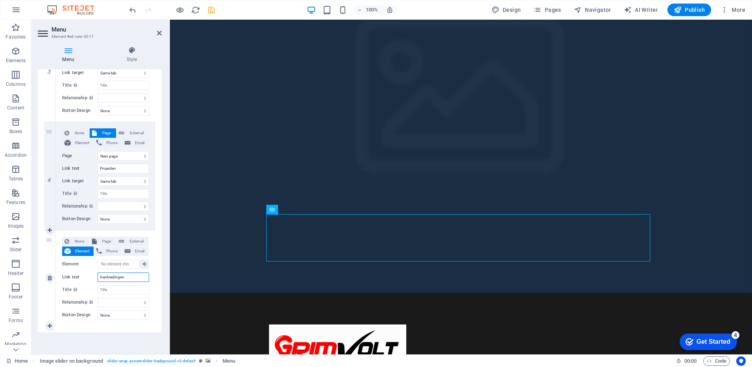
select select
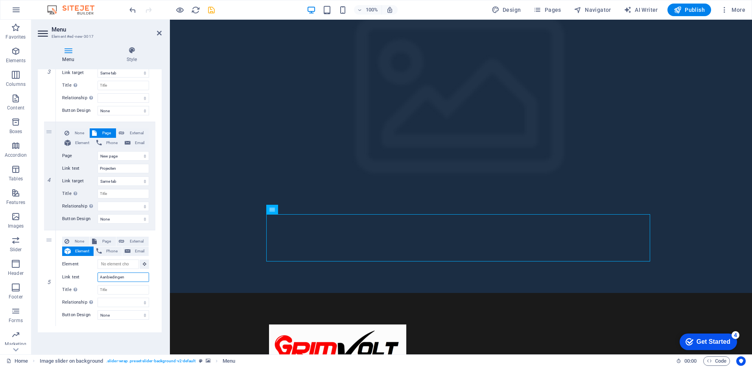
type input "Aanbiedingen"
click at [51, 324] on icon at bounding box center [50, 326] width 4 height 6
select select
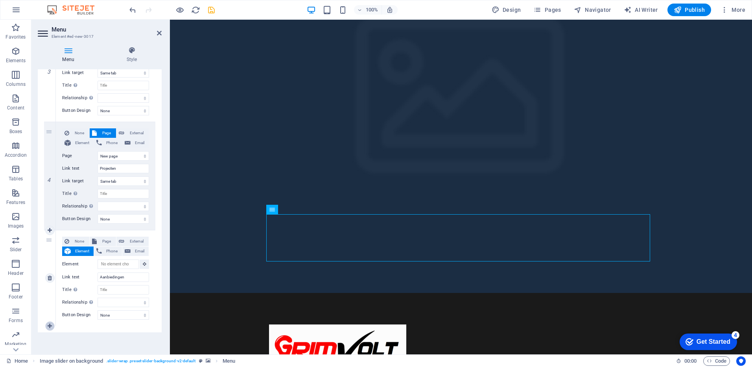
select select
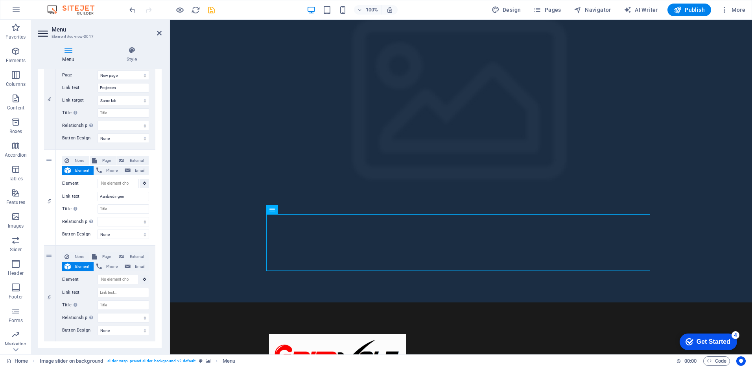
scroll to position [442, 0]
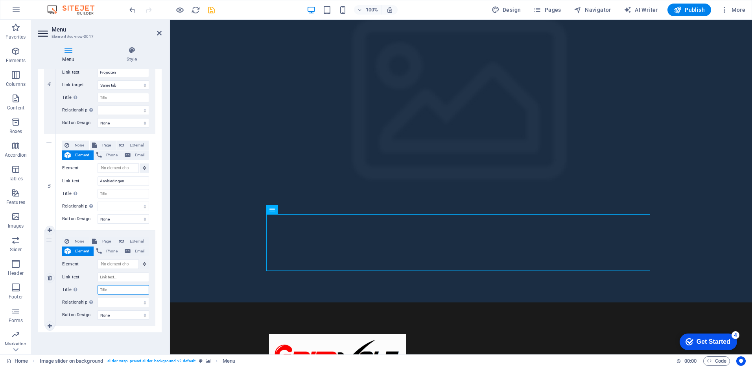
click at [121, 287] on input "Title Additional link description, should not be the same as the link text. The…" at bounding box center [124, 289] width 52 height 9
click at [121, 277] on input "Link text" at bounding box center [124, 276] width 52 height 9
type input "C"
select select
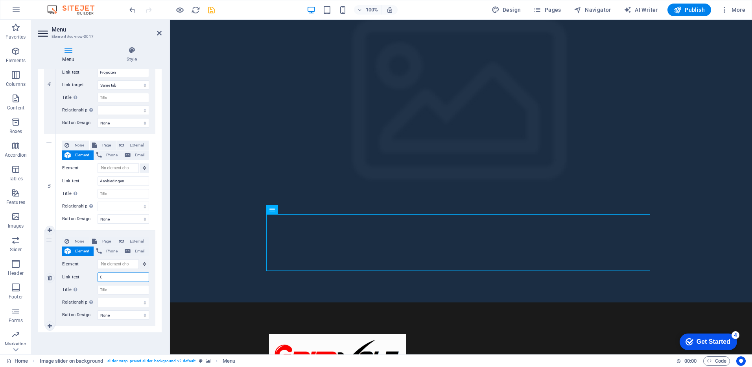
select select
type input "Co"
select select
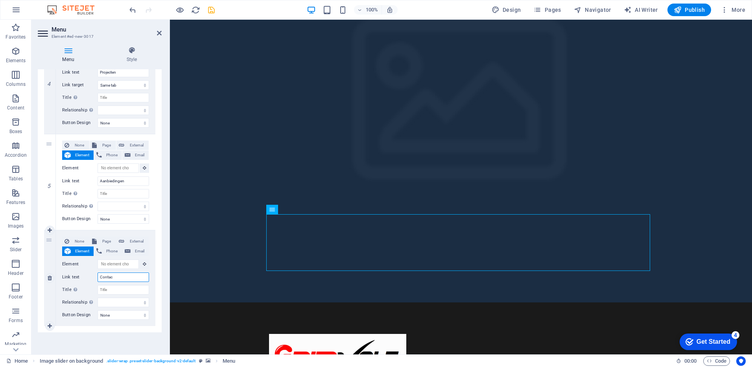
type input "Contact"
select select
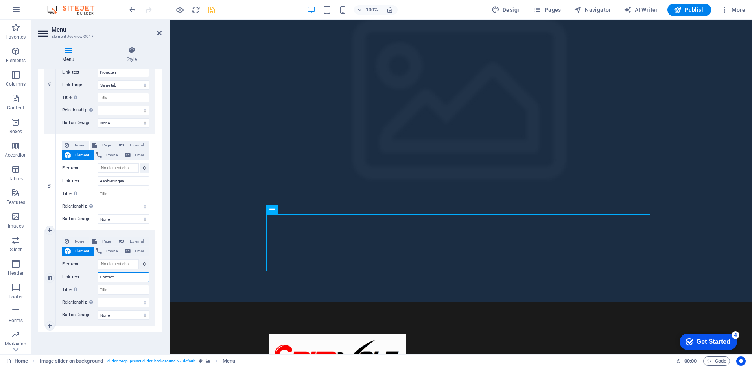
select select
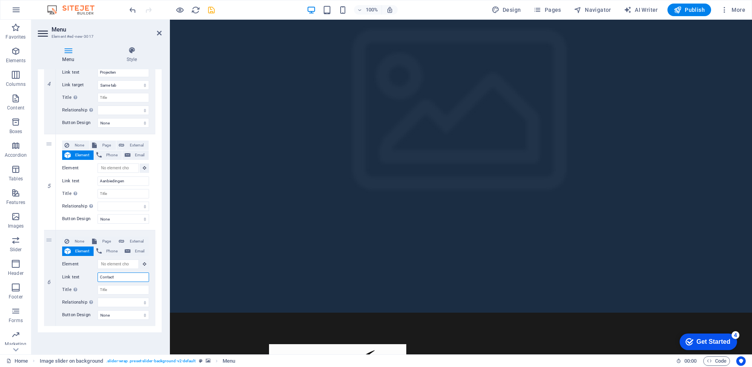
drag, startPoint x: 458, startPoint y: 229, endPoint x: 297, endPoint y: 53, distance: 238.0
type input "Contact"
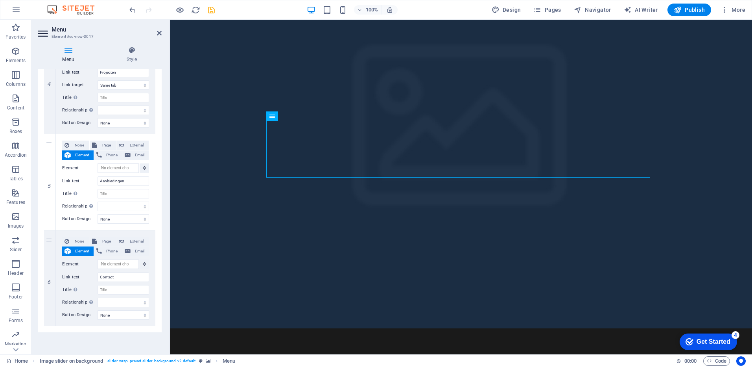
scroll to position [0, 0]
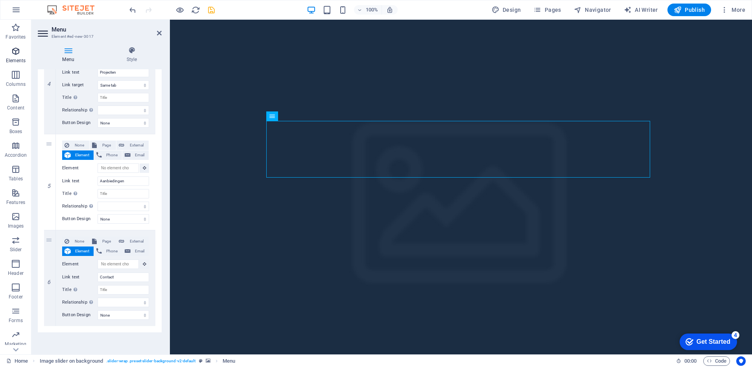
click at [8, 49] on span "Elements" at bounding box center [15, 55] width 31 height 19
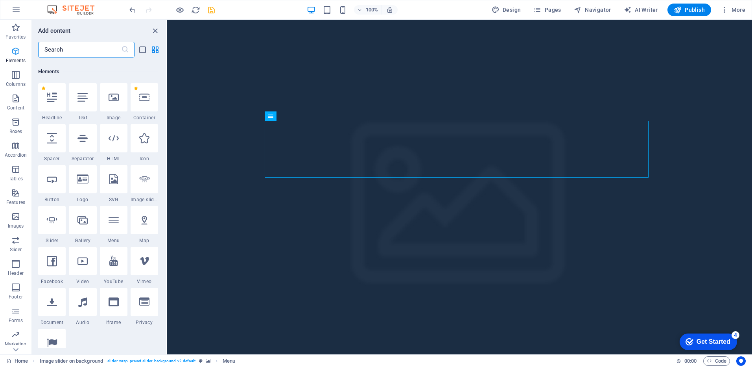
scroll to position [84, 0]
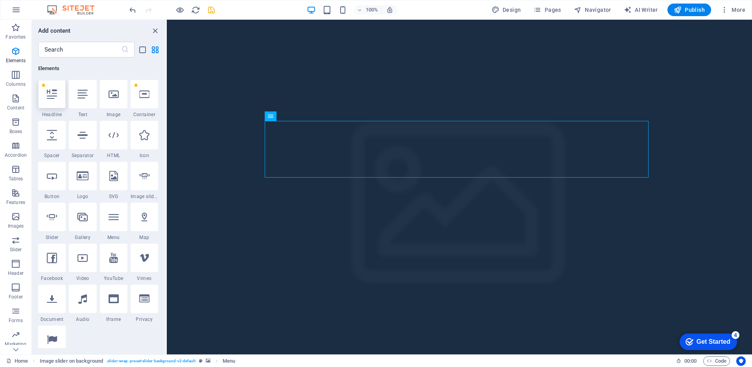
click at [54, 99] on div at bounding box center [52, 94] width 28 height 28
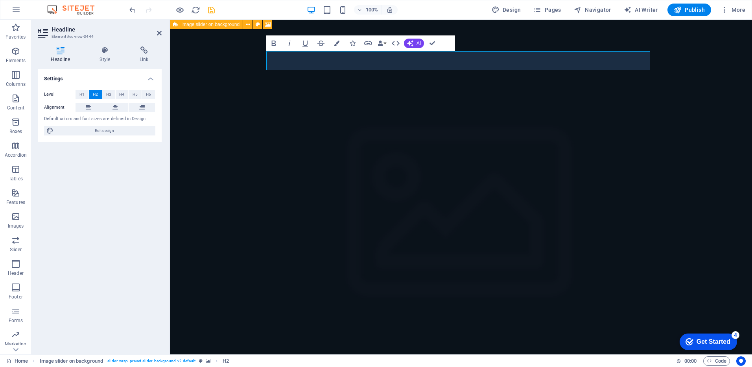
click at [245, 109] on figure at bounding box center [461, 222] width 582 height 405
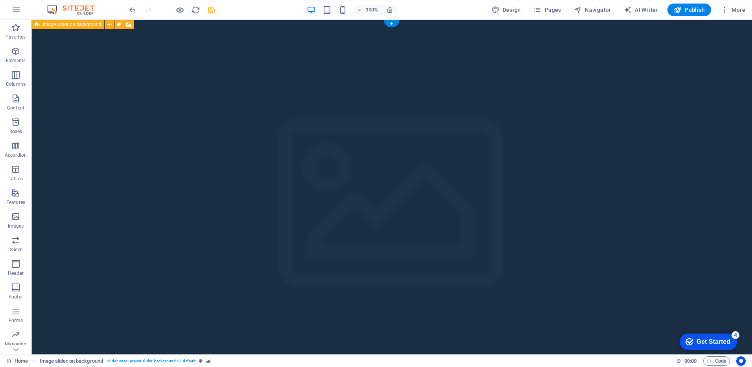
click at [391, 40] on figure at bounding box center [391, 213] width 720 height 386
click at [313, 44] on figure at bounding box center [391, 213] width 720 height 386
click at [285, 74] on figure at bounding box center [391, 213] width 720 height 386
click at [273, 44] on figure at bounding box center [391, 213] width 720 height 386
click at [132, 6] on icon "undo" at bounding box center [132, 10] width 9 height 9
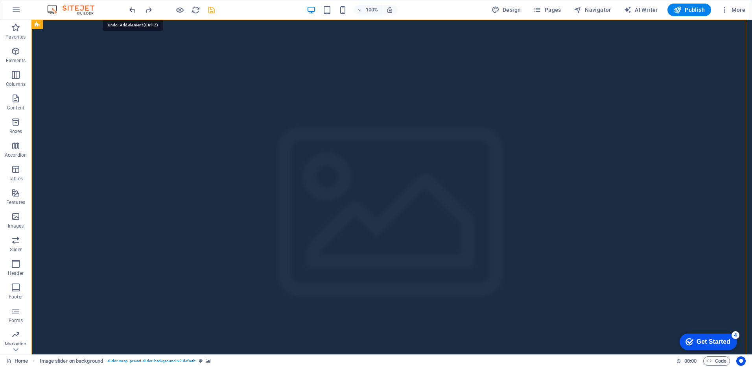
click at [132, 6] on icon "undo" at bounding box center [132, 10] width 9 height 9
click at [322, 44] on figure at bounding box center [391, 213] width 720 height 386
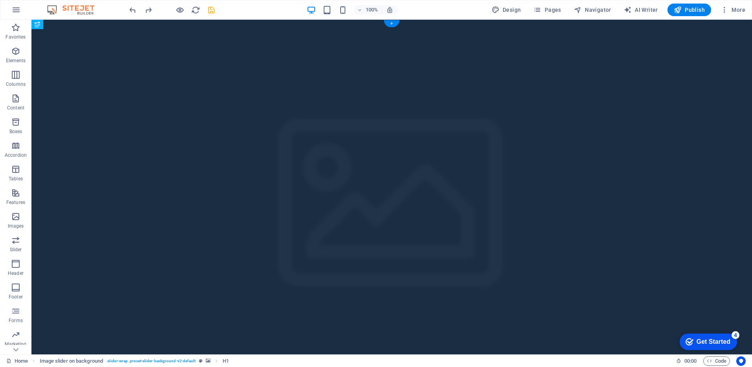
drag, startPoint x: 376, startPoint y: 109, endPoint x: 379, endPoint y: 156, distance: 47.7
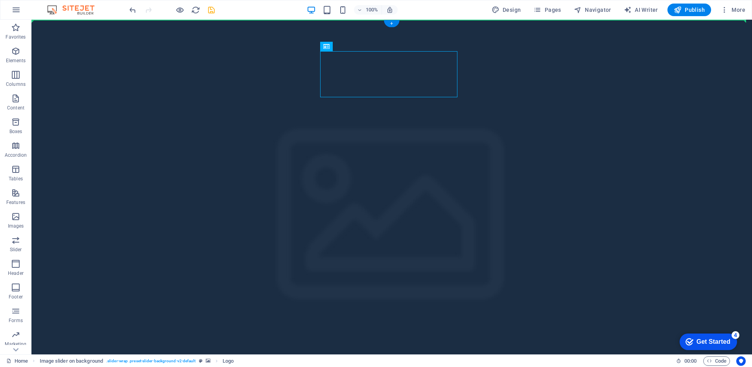
drag, startPoint x: 372, startPoint y: 66, endPoint x: 341, endPoint y: 23, distance: 52.2
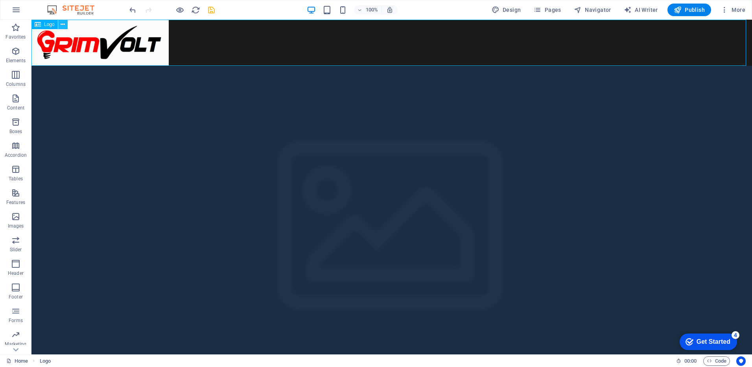
click at [61, 24] on icon at bounding box center [63, 24] width 4 height 8
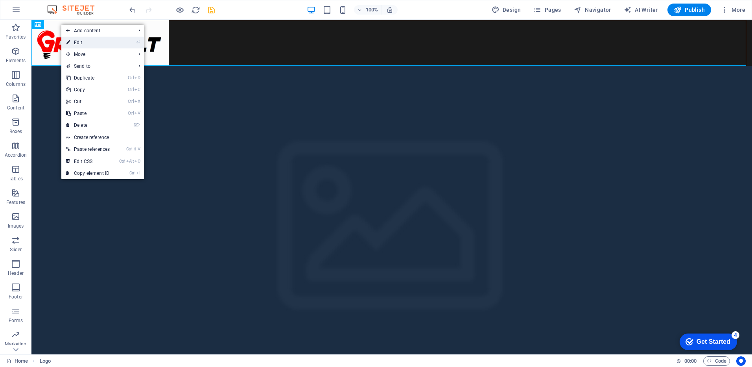
click at [77, 46] on link "⏎ Edit" at bounding box center [87, 43] width 53 height 12
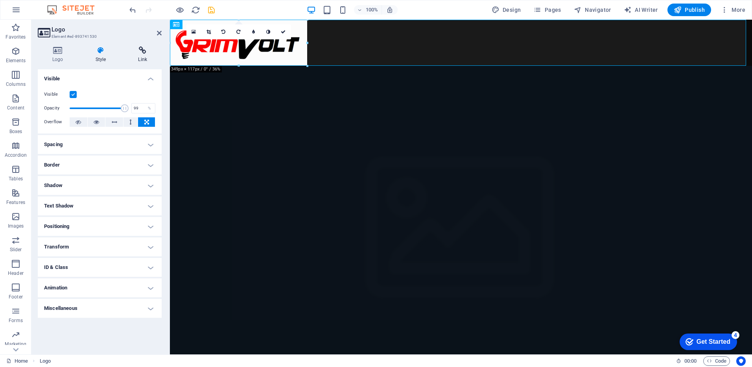
click at [147, 56] on h4 "Link" at bounding box center [142, 54] width 38 height 17
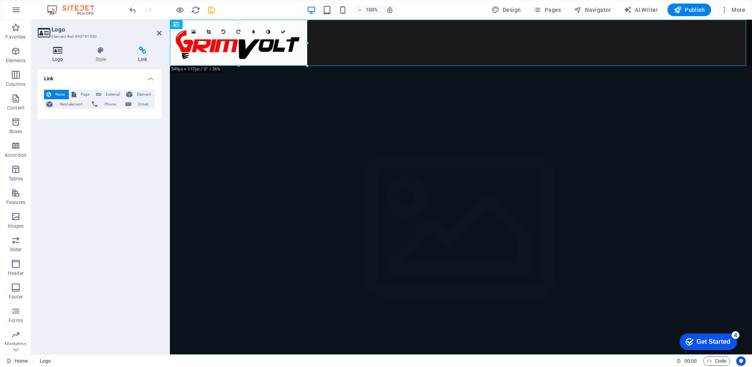
click at [64, 53] on icon at bounding box center [58, 50] width 40 height 8
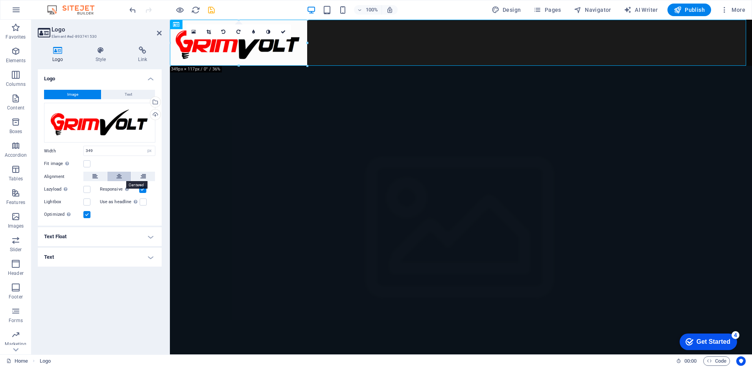
click at [120, 179] on icon at bounding box center [119, 175] width 6 height 9
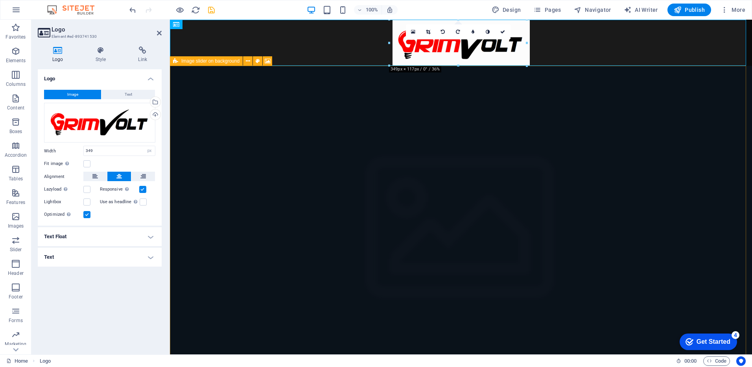
click at [188, 122] on figure at bounding box center [461, 236] width 582 height 340
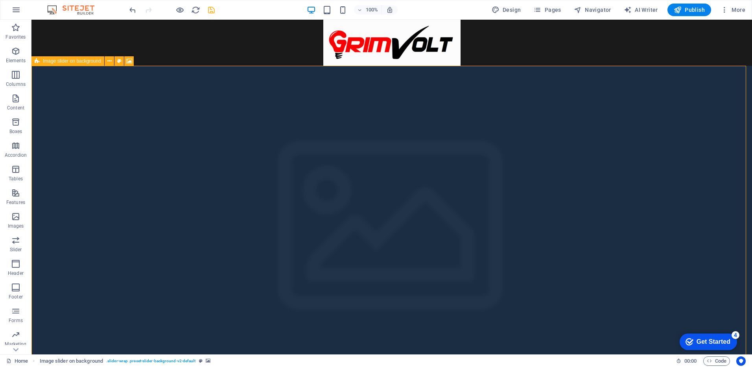
click at [235, 74] on figure at bounding box center [391, 236] width 720 height 340
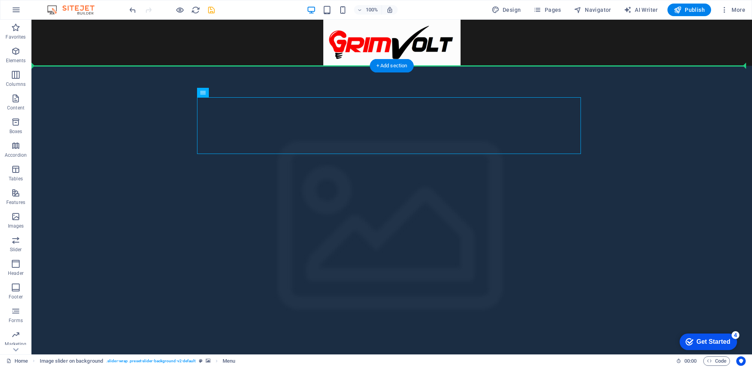
drag, startPoint x: 230, startPoint y: 112, endPoint x: 230, endPoint y: 90, distance: 22.4
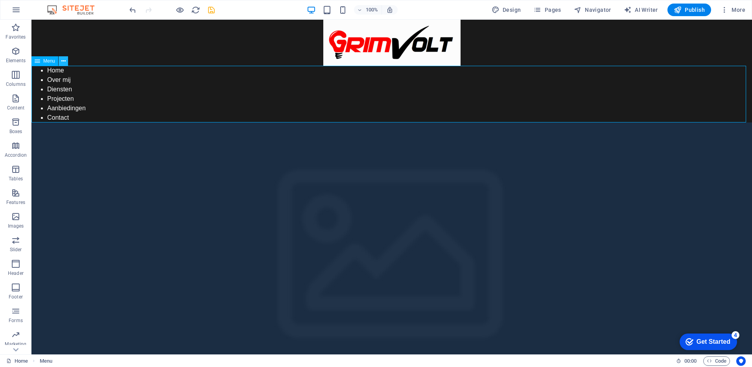
click at [63, 60] on icon at bounding box center [63, 61] width 4 height 8
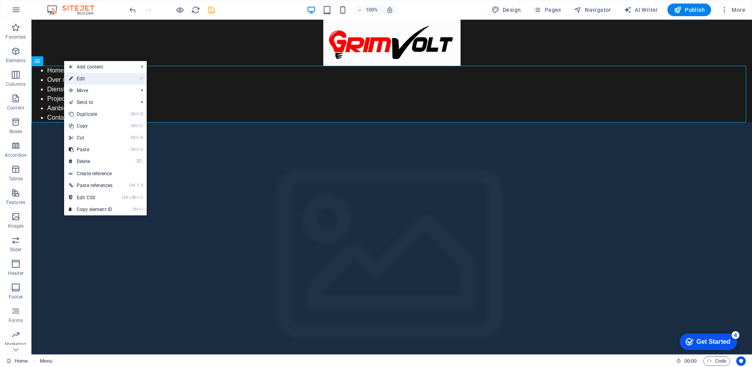
click at [92, 82] on link "⏎ Edit" at bounding box center [90, 79] width 53 height 12
select select
select select "1"
select select
select select "2"
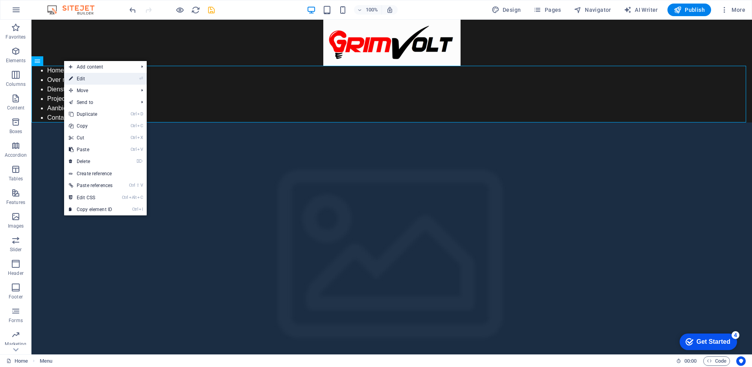
select select
select select "3"
select select
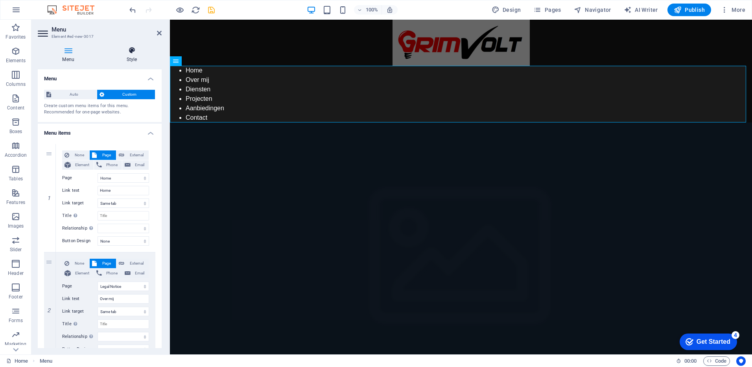
click at [133, 50] on icon at bounding box center [132, 50] width 60 height 8
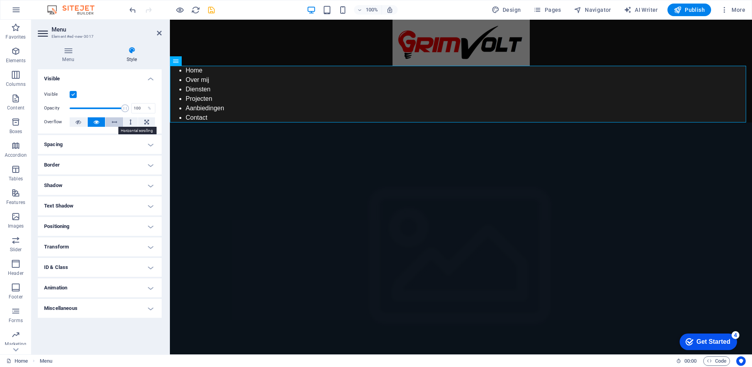
click at [115, 122] on icon at bounding box center [115, 121] width 6 height 9
click at [145, 123] on icon at bounding box center [146, 121] width 5 height 9
click at [94, 144] on h4 "Spacing" at bounding box center [100, 144] width 124 height 19
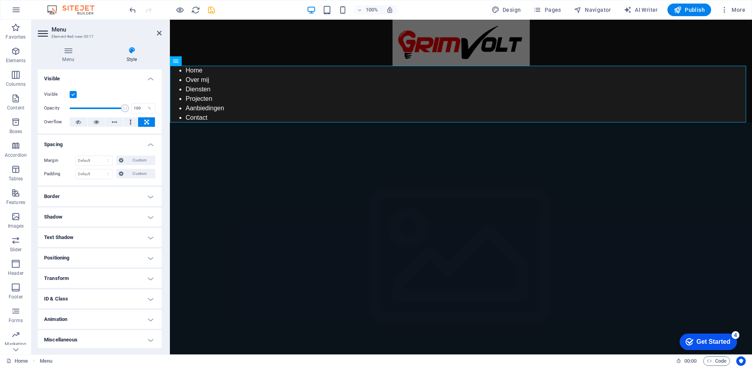
click at [94, 144] on h4 "Spacing" at bounding box center [100, 142] width 124 height 14
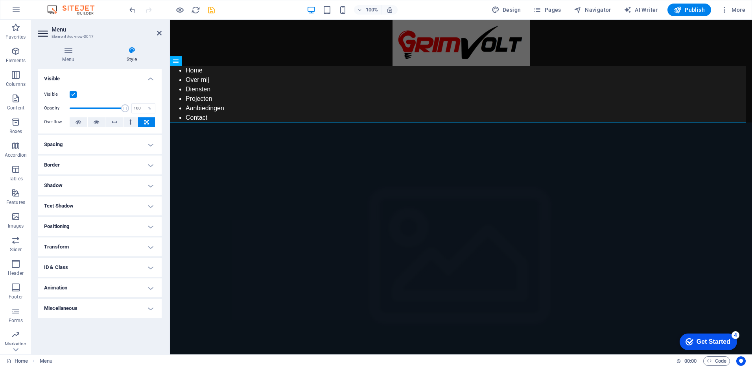
click at [102, 226] on h4 "Positioning" at bounding box center [100, 226] width 124 height 19
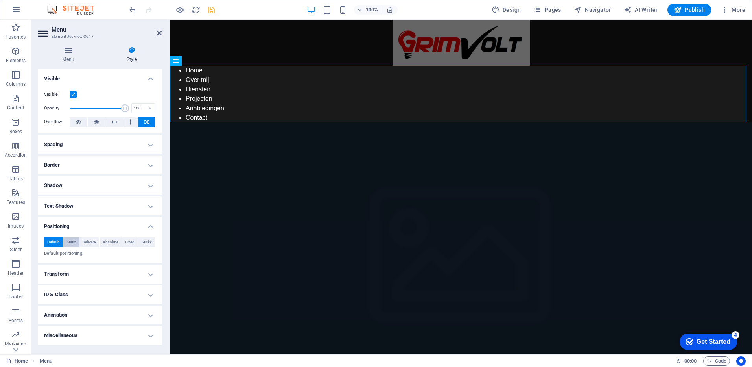
click at [74, 238] on span "Static" at bounding box center [70, 241] width 9 height 9
click at [91, 239] on span "Relative" at bounding box center [89, 241] width 13 height 9
click at [106, 243] on span "Absolute" at bounding box center [111, 241] width 16 height 9
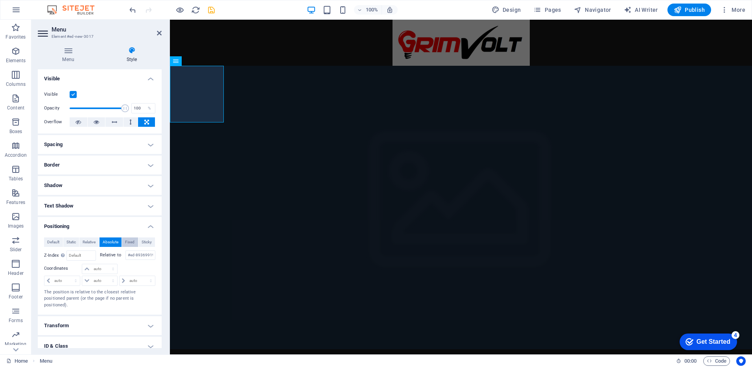
click at [126, 242] on span "Fixed" at bounding box center [129, 241] width 9 height 9
click at [144, 240] on span "Sticky" at bounding box center [147, 241] width 10 height 9
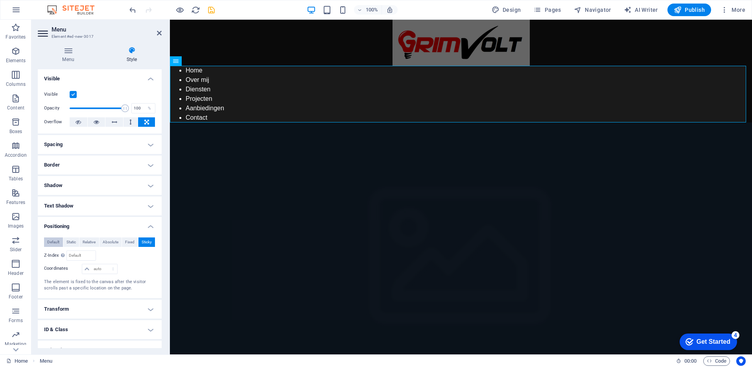
click at [55, 244] on span "Default" at bounding box center [53, 241] width 12 height 9
click at [203, 59] on icon at bounding box center [202, 61] width 4 height 8
click at [186, 59] on span "Menu" at bounding box center [188, 61] width 12 height 5
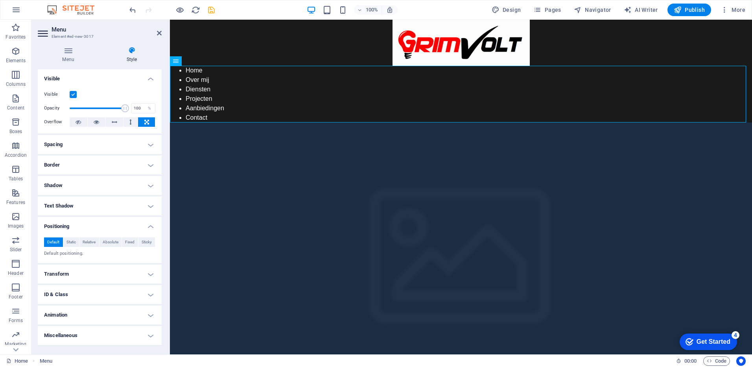
drag, startPoint x: 356, startPoint y: 79, endPoint x: 233, endPoint y: 75, distance: 123.2
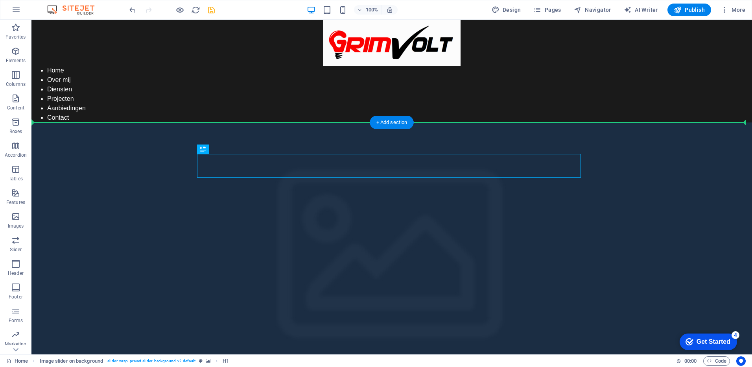
drag, startPoint x: 311, startPoint y: 171, endPoint x: 281, endPoint y: 139, distance: 44.2
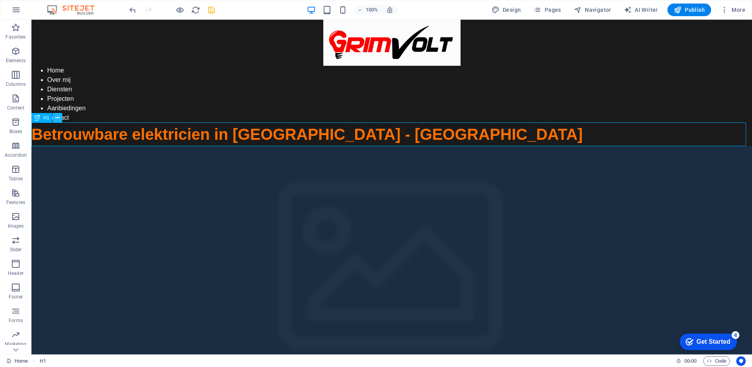
click at [57, 115] on icon at bounding box center [57, 118] width 4 height 8
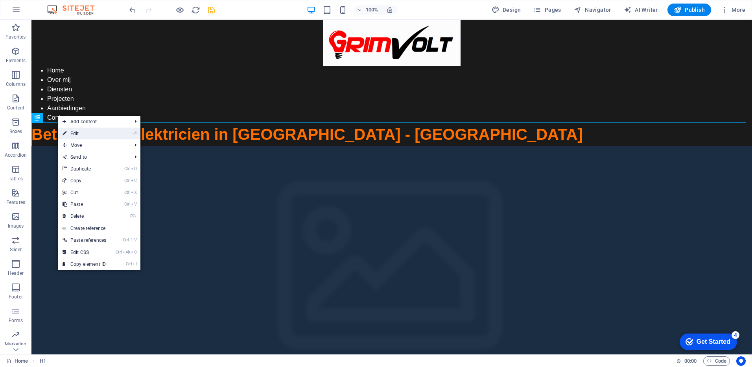
click at [86, 137] on link "⏎ Edit" at bounding box center [84, 133] width 53 height 12
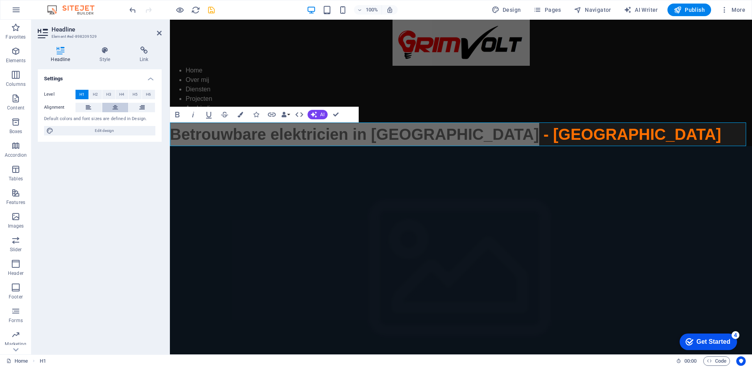
click at [112, 108] on button at bounding box center [115, 107] width 26 height 9
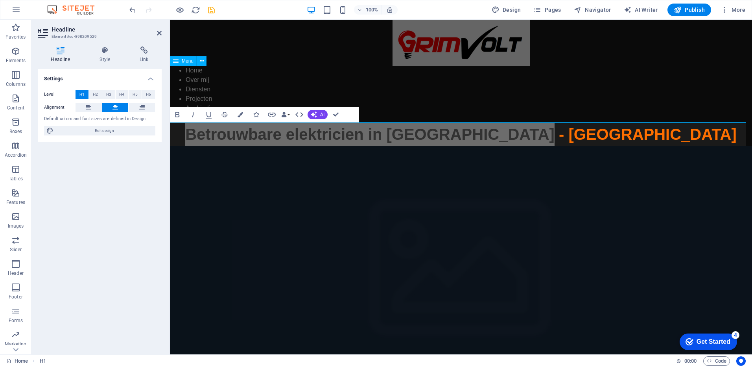
click at [200, 94] on nav "Home Over mij Diensten Projecten Aanbiedingen Contact" at bounding box center [461, 94] width 582 height 57
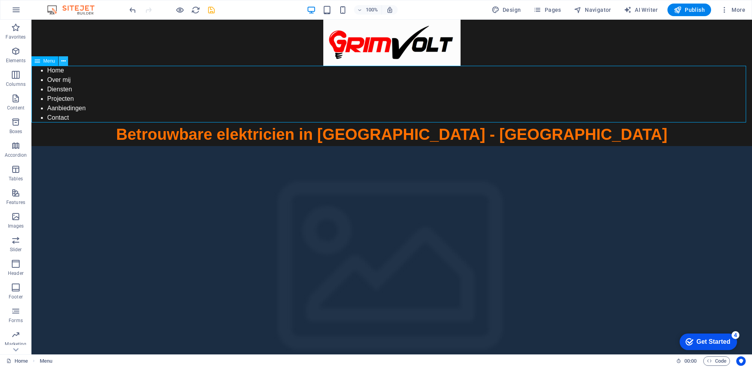
click at [64, 64] on icon at bounding box center [63, 61] width 4 height 8
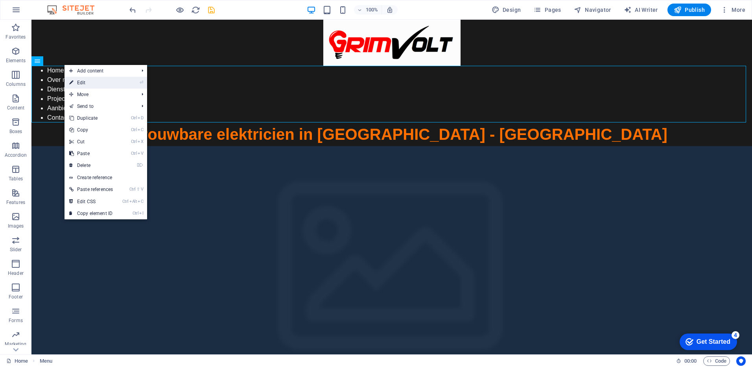
click at [70, 79] on icon at bounding box center [71, 83] width 4 height 12
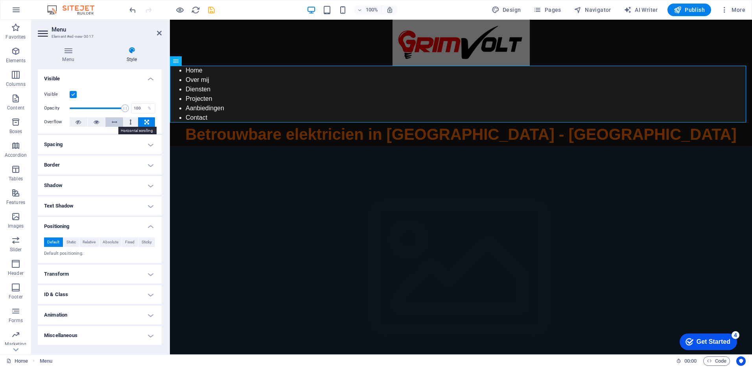
click at [110, 120] on button at bounding box center [114, 121] width 18 height 9
click at [126, 121] on button at bounding box center [130, 121] width 15 height 9
click at [143, 123] on button at bounding box center [146, 121] width 17 height 9
click at [114, 140] on h4 "Spacing" at bounding box center [100, 144] width 124 height 19
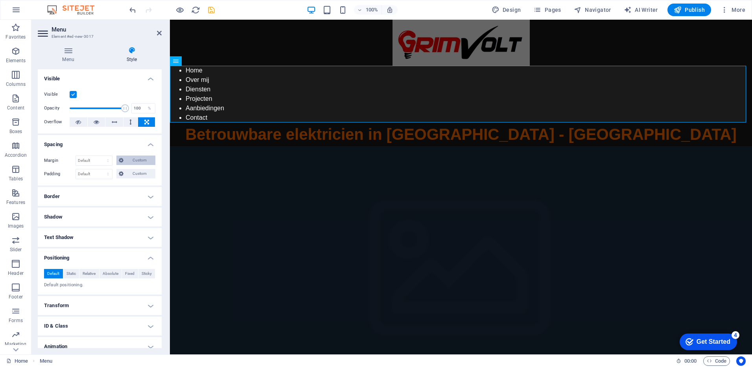
click at [120, 159] on icon at bounding box center [121, 159] width 5 height 9
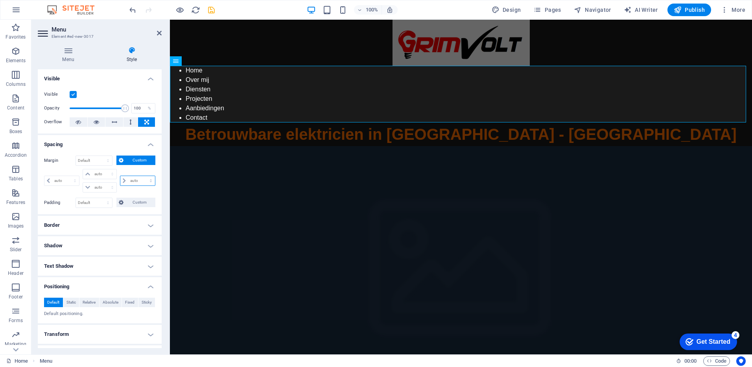
click at [128, 180] on select "auto px % rem vw vh" at bounding box center [137, 180] width 35 height 9
click at [148, 223] on h4 "Border" at bounding box center [100, 224] width 124 height 19
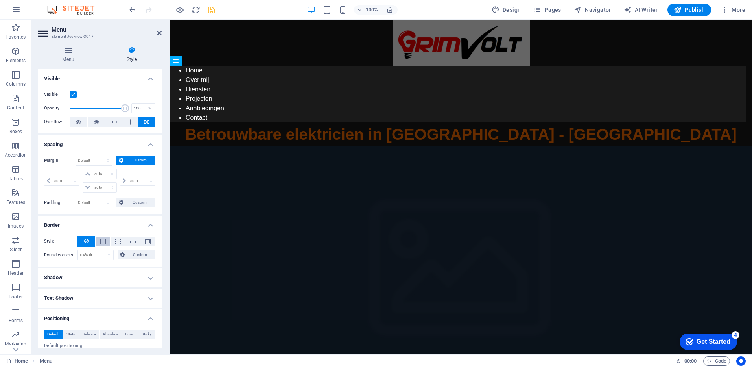
click at [97, 238] on button at bounding box center [103, 240] width 15 height 9
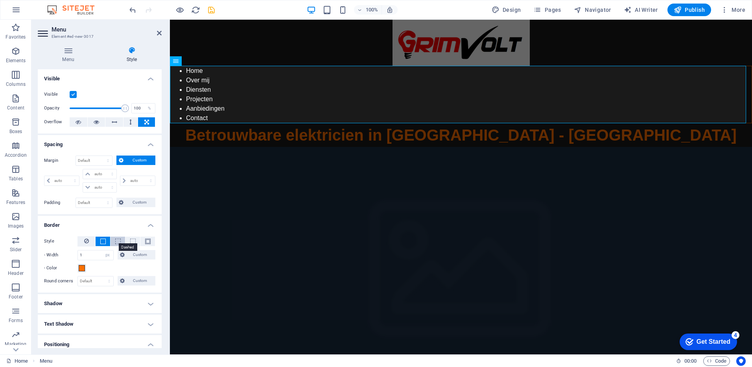
click at [117, 239] on span at bounding box center [118, 241] width 6 height 6
click at [145, 239] on span at bounding box center [148, 241] width 6 height 6
click at [101, 278] on select "Default px rem % vh vw Custom" at bounding box center [95, 280] width 35 height 9
click at [125, 268] on div "- Color" at bounding box center [99, 267] width 111 height 9
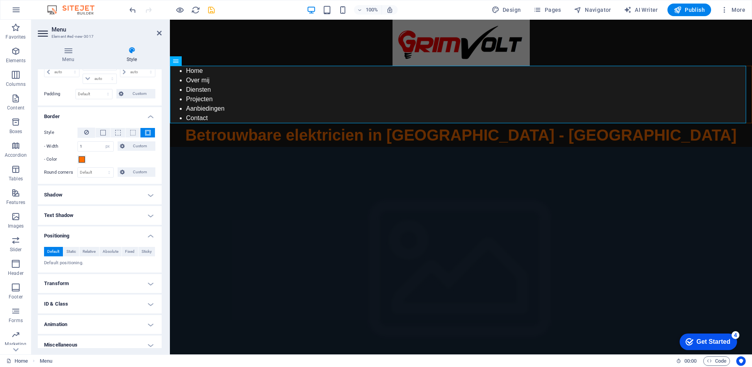
scroll to position [115, 0]
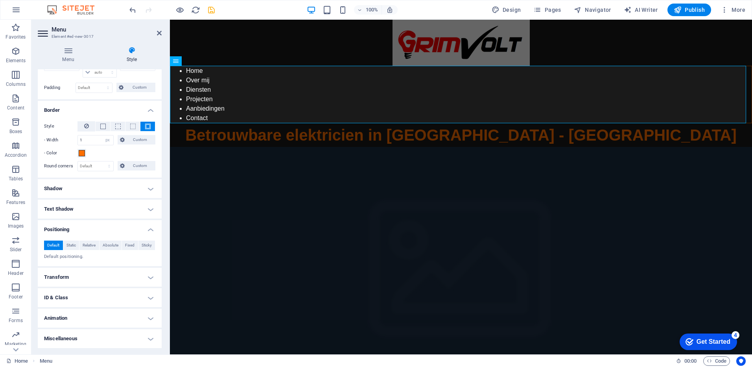
click at [75, 275] on h4 "Transform" at bounding box center [100, 276] width 124 height 19
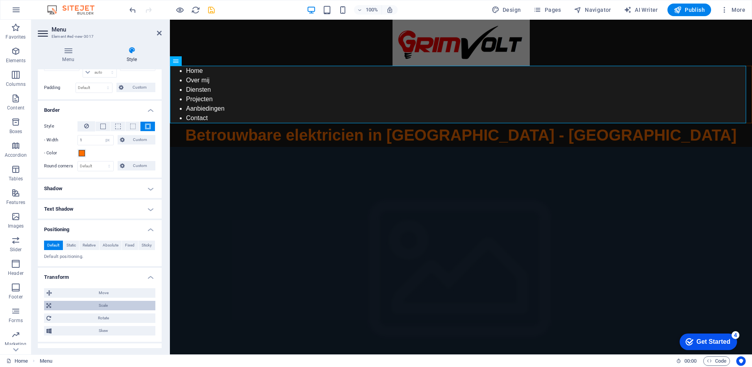
click at [49, 304] on icon at bounding box center [48, 304] width 5 height 9
click at [53, 289] on button "Move" at bounding box center [99, 292] width 111 height 9
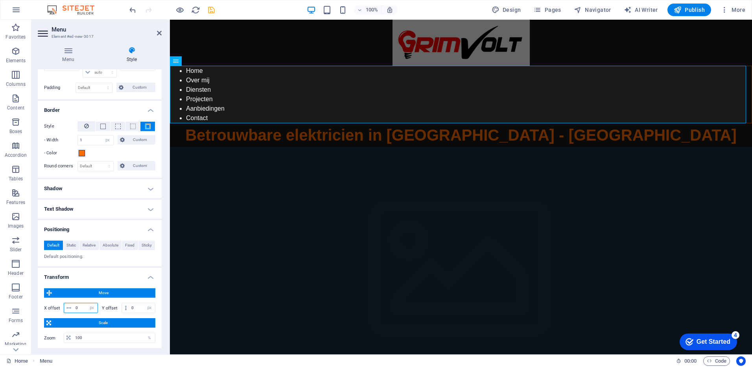
drag, startPoint x: 79, startPoint y: 308, endPoint x: 61, endPoint y: 306, distance: 18.5
click at [61, 306] on div "X offset 0 px rem % em vh vw" at bounding box center [71, 307] width 54 height 10
drag, startPoint x: 82, startPoint y: 303, endPoint x: 70, endPoint y: 303, distance: 11.8
click at [70, 303] on div "20 px rem % em vh vw" at bounding box center [81, 307] width 34 height 10
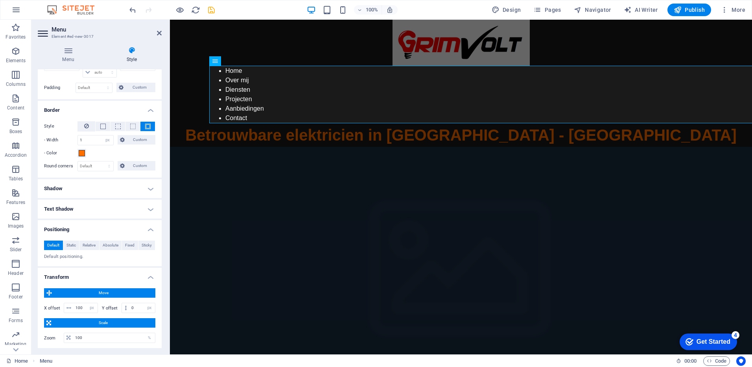
click at [109, 274] on h4 "Transform" at bounding box center [100, 274] width 124 height 14
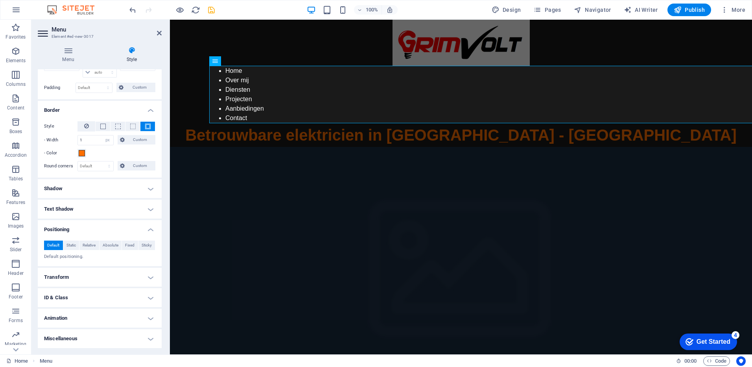
click at [94, 276] on h4 "Transform" at bounding box center [100, 276] width 124 height 19
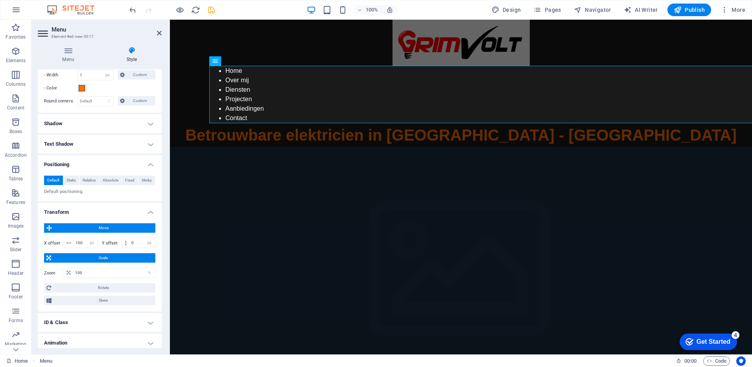
scroll to position [180, 0]
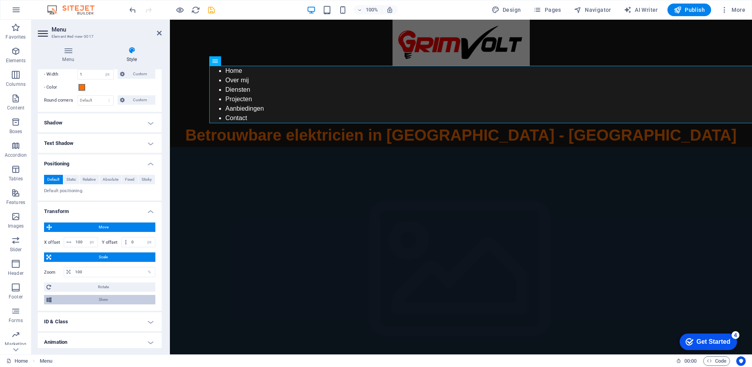
click at [107, 295] on span "Skew" at bounding box center [103, 299] width 99 height 9
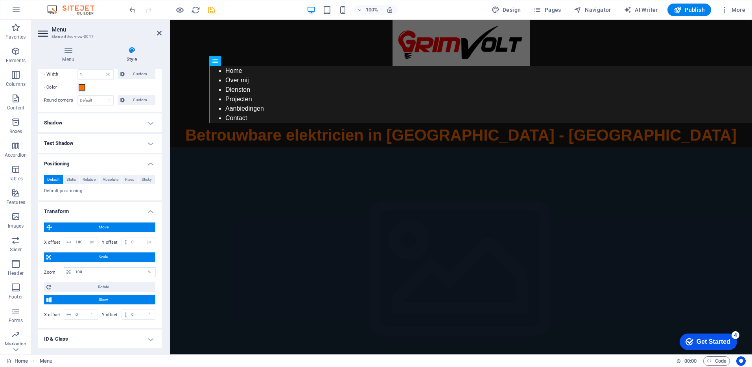
click at [92, 270] on input "100" at bounding box center [114, 271] width 82 height 9
drag, startPoint x: 81, startPoint y: 240, endPoint x: 67, endPoint y: 242, distance: 14.4
click at [67, 242] on div "100 px rem % em vh vw" at bounding box center [81, 242] width 34 height 10
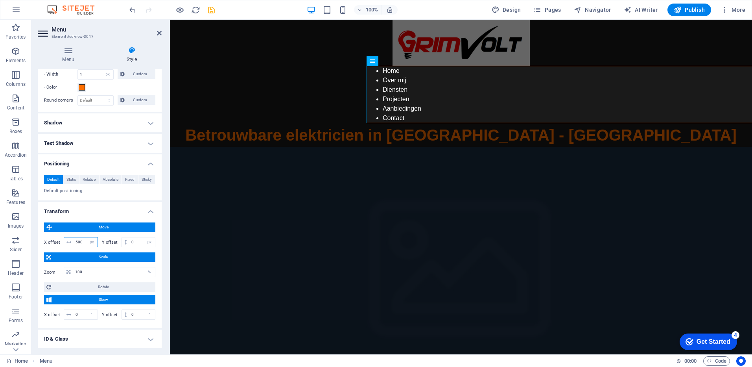
drag, startPoint x: 83, startPoint y: 242, endPoint x: 75, endPoint y: 241, distance: 8.3
click at [75, 241] on input "500" at bounding box center [86, 241] width 24 height 9
type input "300"
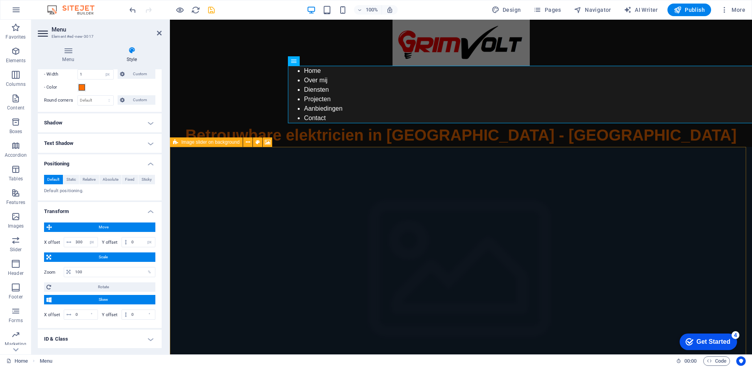
click at [236, 188] on figure at bounding box center [461, 277] width 582 height 260
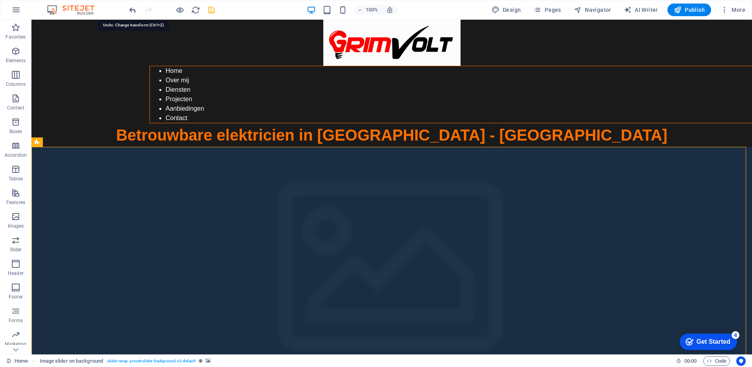
click at [133, 6] on icon "undo" at bounding box center [132, 10] width 9 height 9
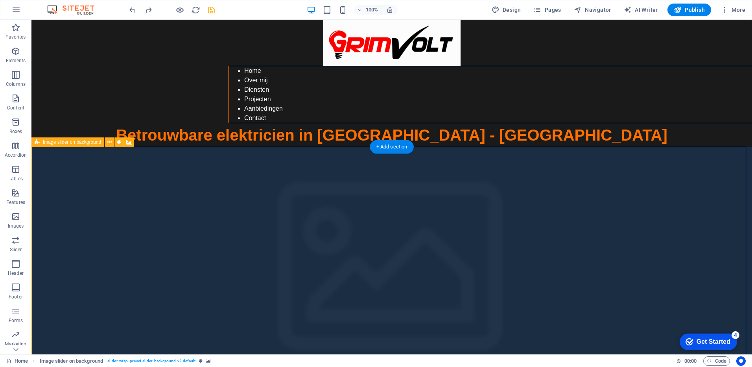
click at [87, 205] on figure at bounding box center [391, 277] width 720 height 260
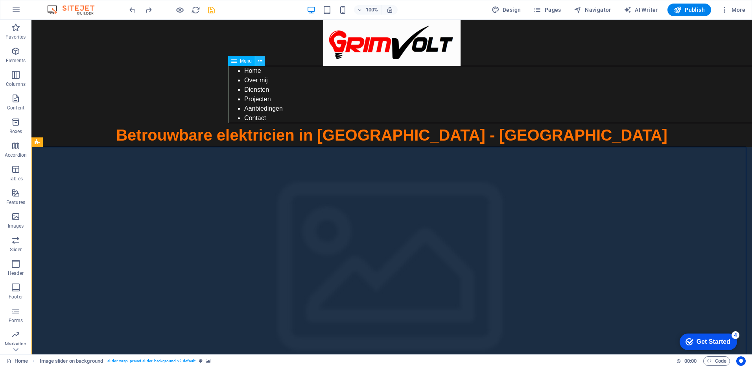
click at [259, 63] on icon at bounding box center [260, 61] width 4 height 8
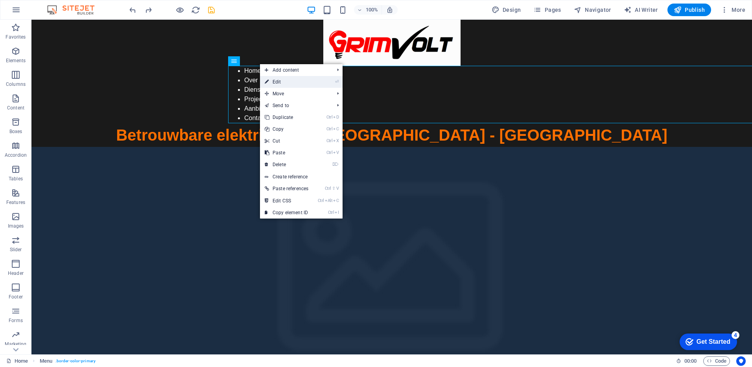
click at [270, 81] on link "⏎ Edit" at bounding box center [286, 82] width 53 height 12
select select "px"
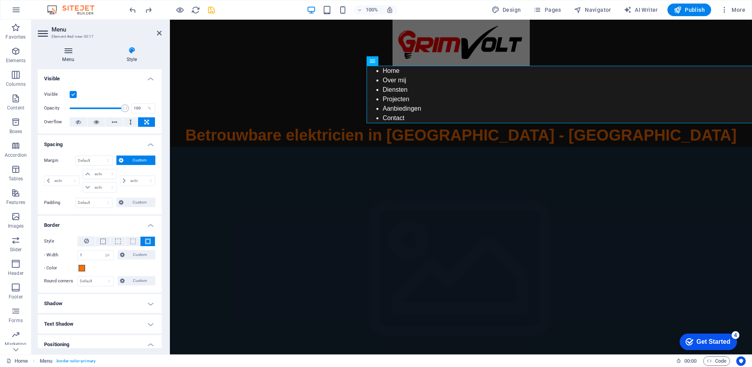
click at [68, 59] on h4 "Menu" at bounding box center [70, 54] width 64 height 17
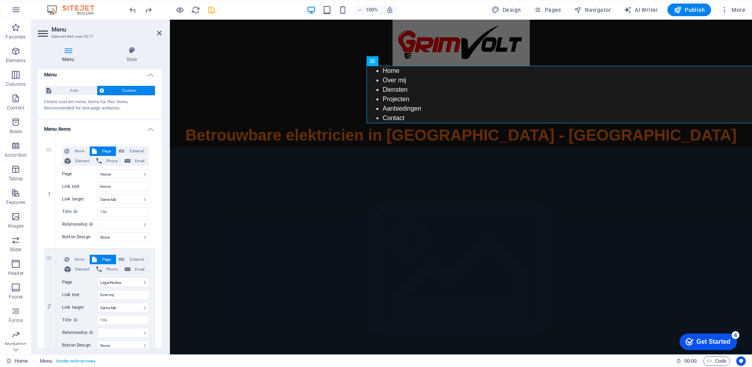
scroll to position [0, 0]
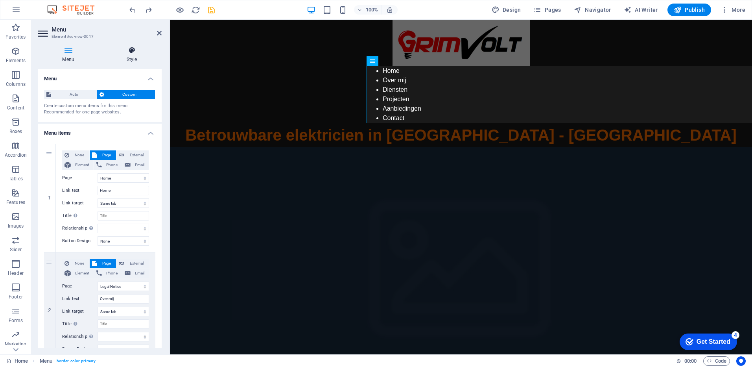
click at [134, 56] on h4 "Style" at bounding box center [132, 54] width 60 height 17
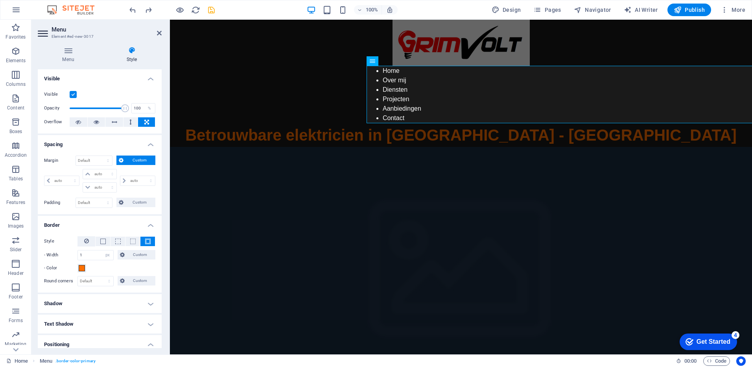
drag, startPoint x: 160, startPoint y: 120, endPoint x: 161, endPoint y: 207, distance: 87.7
click at [161, 207] on div "Layout How this element expands within the layout (Flexbox). Size Default auto …" at bounding box center [100, 208] width 124 height 278
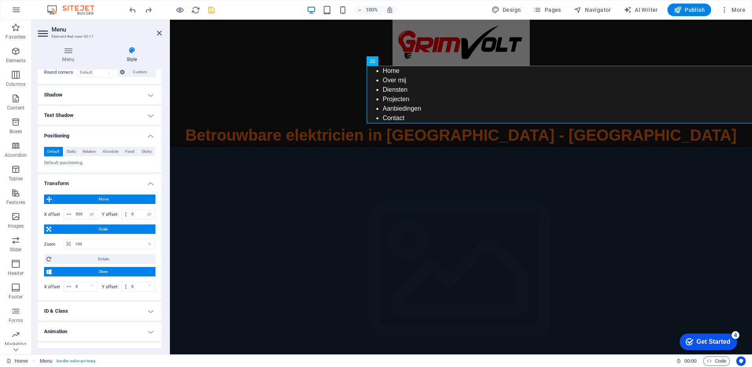
scroll to position [222, 0]
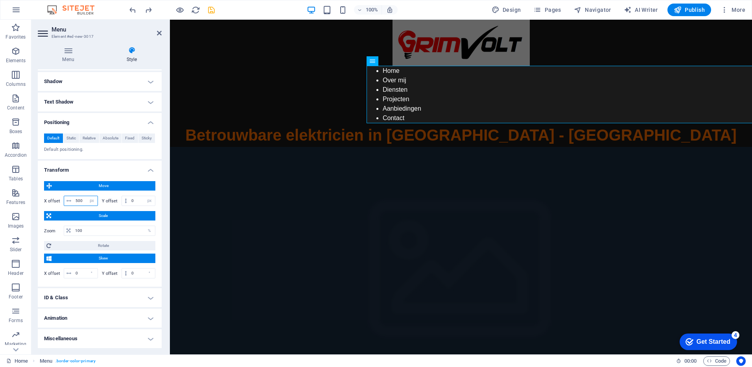
drag, startPoint x: 83, startPoint y: 201, endPoint x: 55, endPoint y: 200, distance: 27.5
click at [55, 200] on div "X offset 500 px rem % em vh vw" at bounding box center [71, 200] width 54 height 10
type input "300"
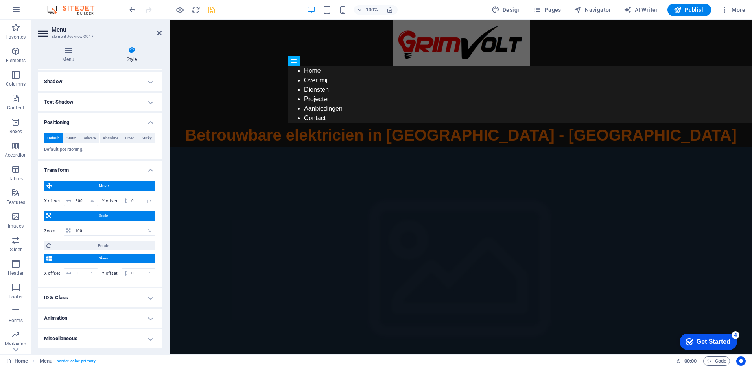
click at [216, 8] on div "100% Design Pages Navigator AI Writer Publish More" at bounding box center [438, 10] width 621 height 13
click at [214, 8] on icon "save" at bounding box center [211, 10] width 9 height 9
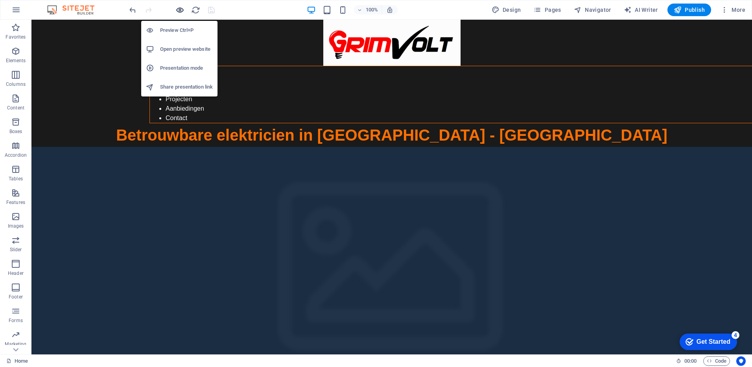
click at [177, 9] on icon "button" at bounding box center [179, 10] width 9 height 9
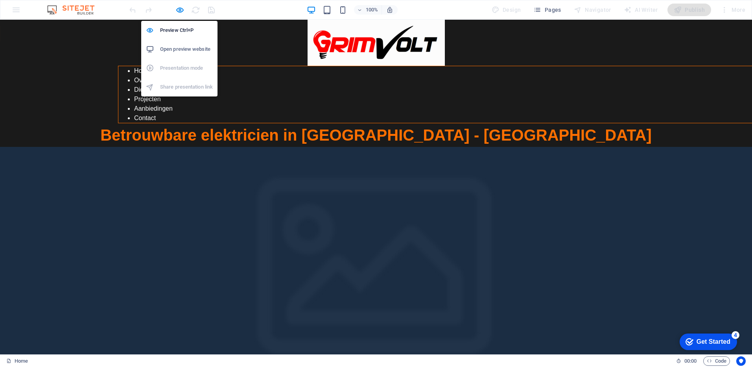
click at [177, 50] on h6 "Open preview website" at bounding box center [186, 48] width 53 height 9
click at [181, 8] on icon "button" at bounding box center [179, 10] width 9 height 9
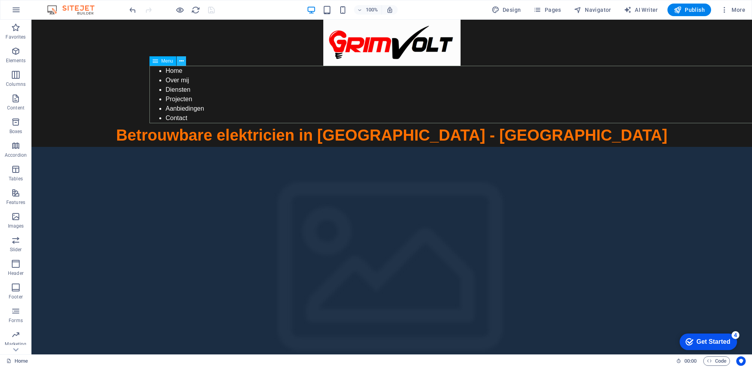
click at [182, 61] on icon at bounding box center [181, 61] width 4 height 8
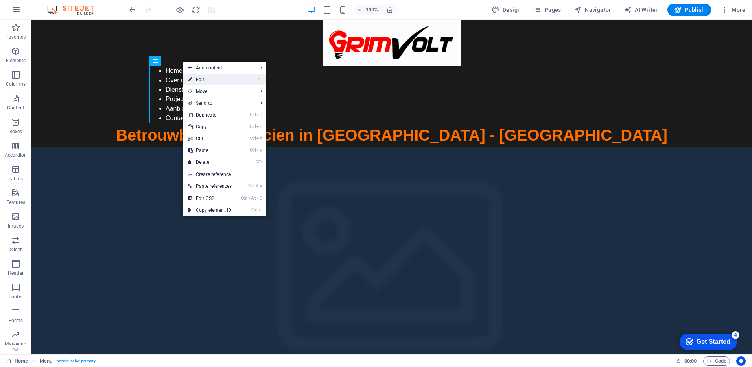
click at [191, 77] on icon at bounding box center [190, 80] width 4 height 12
select select "px"
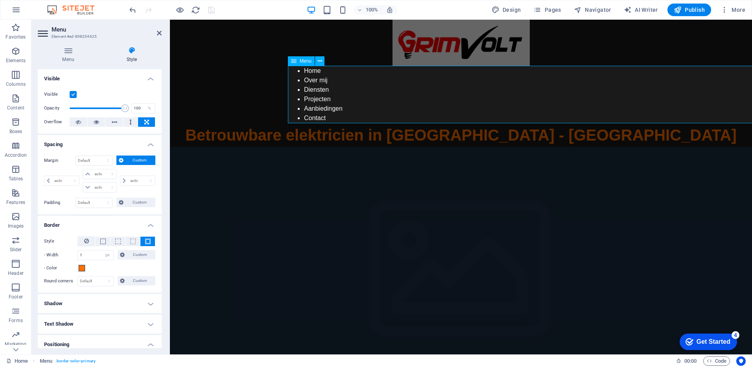
click at [301, 61] on span "Menu" at bounding box center [306, 61] width 12 height 5
click at [320, 63] on icon at bounding box center [320, 61] width 4 height 8
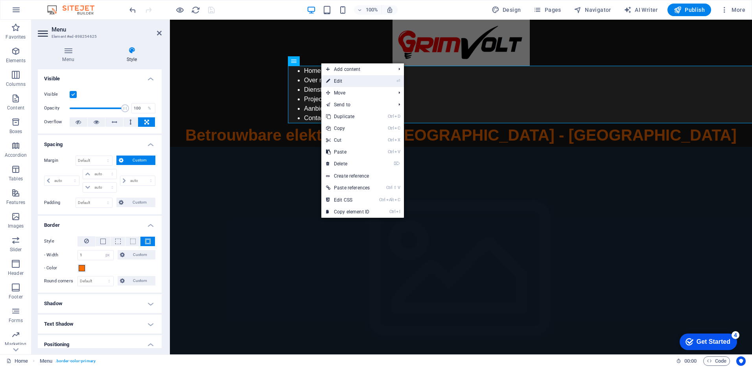
click at [367, 80] on link "⏎ Edit" at bounding box center [347, 81] width 53 height 12
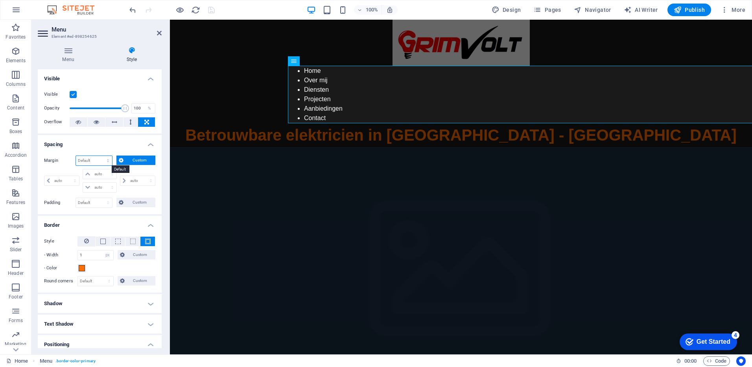
click at [98, 160] on select "Default auto px % rem vw vh Custom" at bounding box center [94, 160] width 36 height 9
click at [76, 156] on select "Default auto px % rem vw vh Custom" at bounding box center [94, 160] width 36 height 9
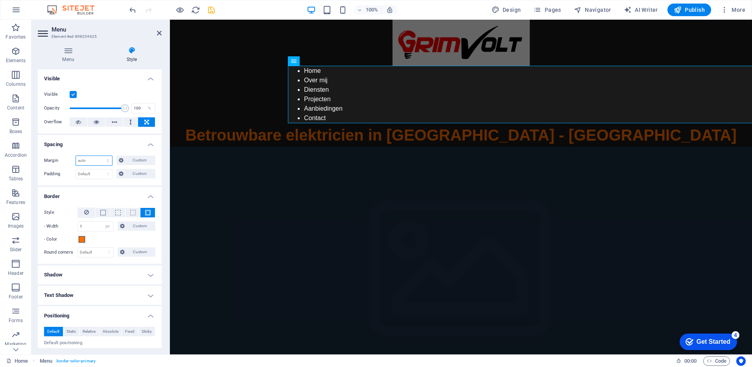
click at [96, 160] on select "Default auto px % rem vw vh Custom" at bounding box center [94, 160] width 36 height 9
click at [76, 156] on select "Default auto px % rem vw vh Custom" at bounding box center [94, 160] width 36 height 9
select select "DISABLED_OPTION_VALUE"
click at [79, 121] on icon at bounding box center [79, 121] width 6 height 9
click at [100, 125] on button at bounding box center [97, 121] width 18 height 9
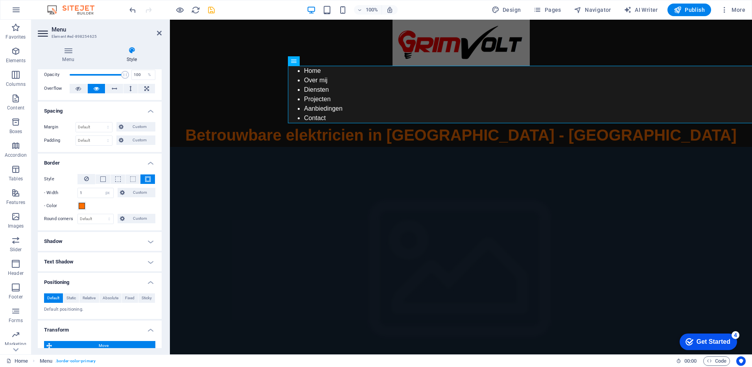
scroll to position [0, 0]
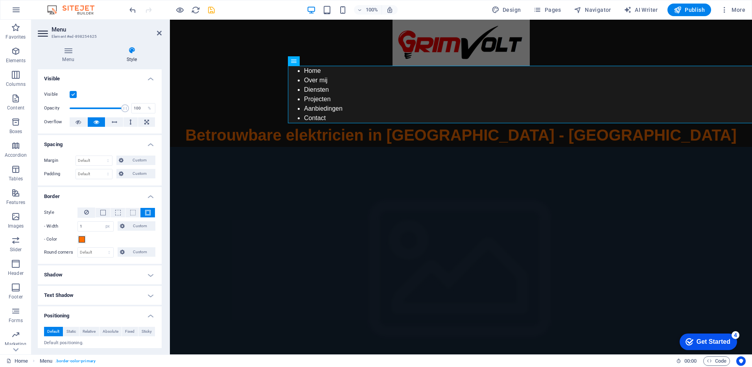
click at [75, 96] on label at bounding box center [73, 94] width 7 height 7
click at [0, 0] on input "Visible" at bounding box center [0, 0] width 0 height 0
click at [74, 94] on label at bounding box center [73, 94] width 7 height 7
click at [0, 0] on input "Visible" at bounding box center [0, 0] width 0 height 0
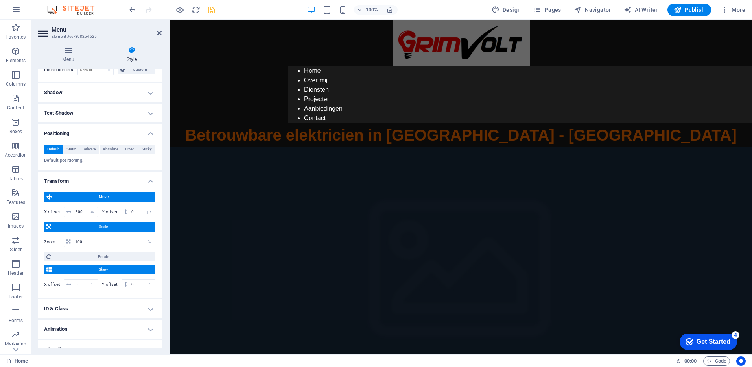
scroll to position [193, 0]
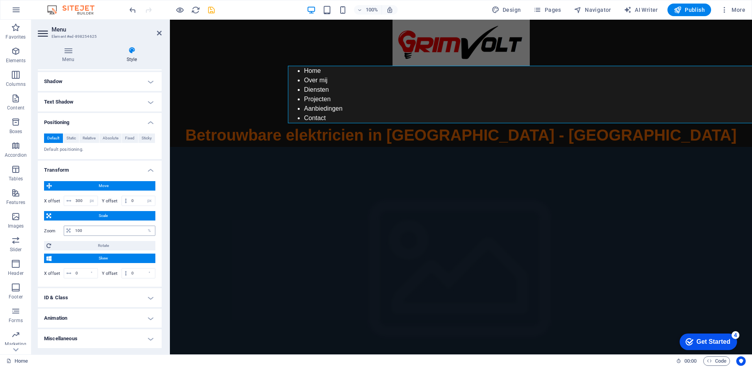
click at [67, 232] on icon at bounding box center [68, 230] width 4 height 5
click at [150, 233] on div "%" at bounding box center [149, 230] width 11 height 9
click at [133, 340] on h4 "Miscellaneous" at bounding box center [100, 338] width 124 height 19
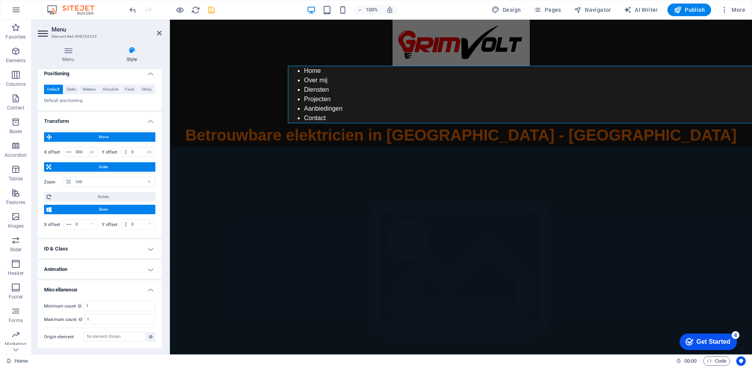
click at [146, 269] on h4 "Animation" at bounding box center [100, 269] width 124 height 19
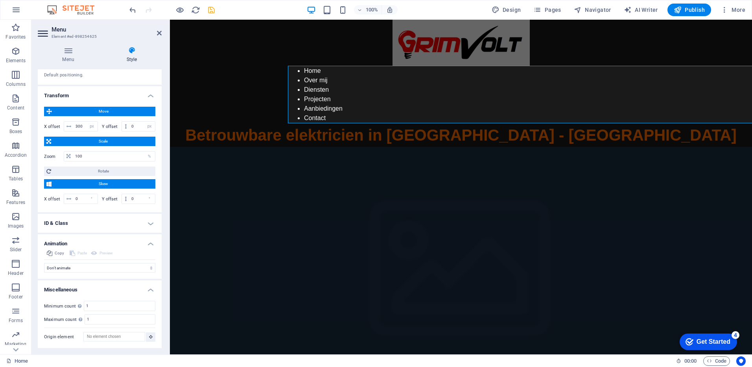
click at [149, 217] on h4 "ID & Class" at bounding box center [100, 223] width 124 height 19
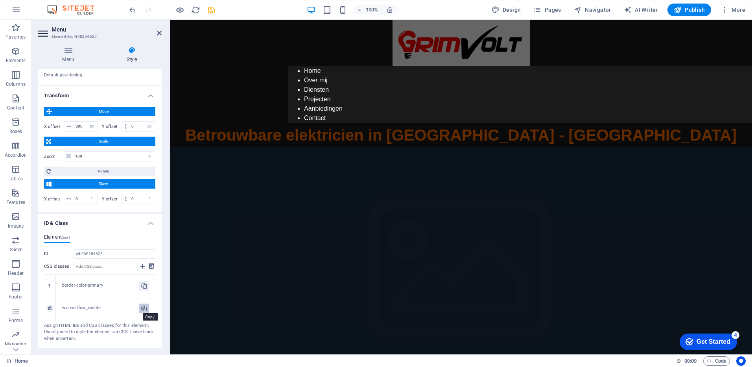
click at [145, 307] on button at bounding box center [144, 307] width 10 height 9
type input "wv-overflow_visible"
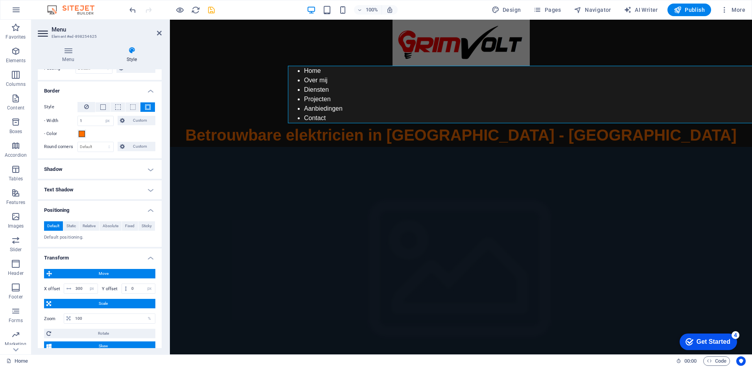
scroll to position [103, 0]
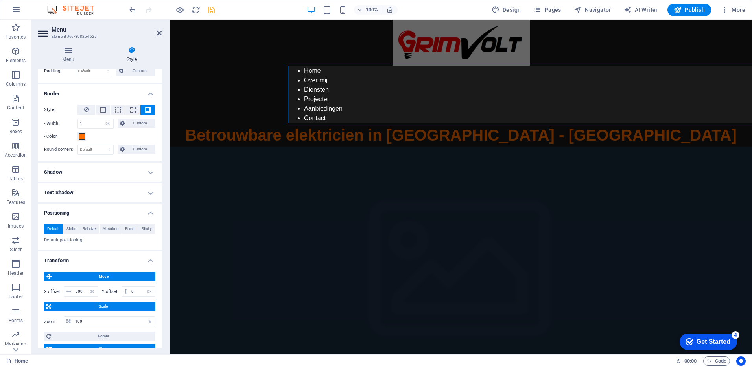
click at [148, 191] on h4 "Text Shadow" at bounding box center [100, 192] width 124 height 19
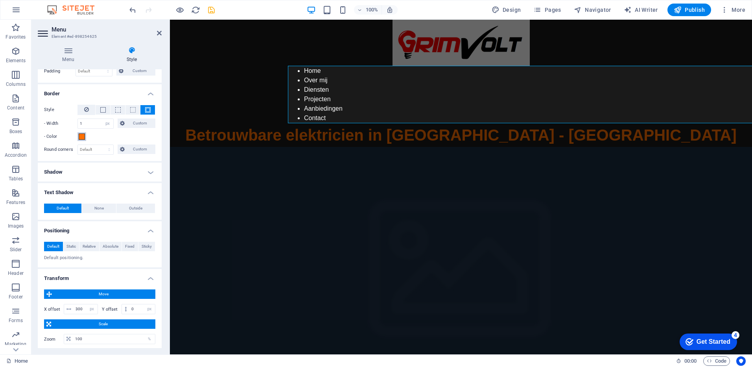
click at [84, 136] on span at bounding box center [82, 136] width 6 height 6
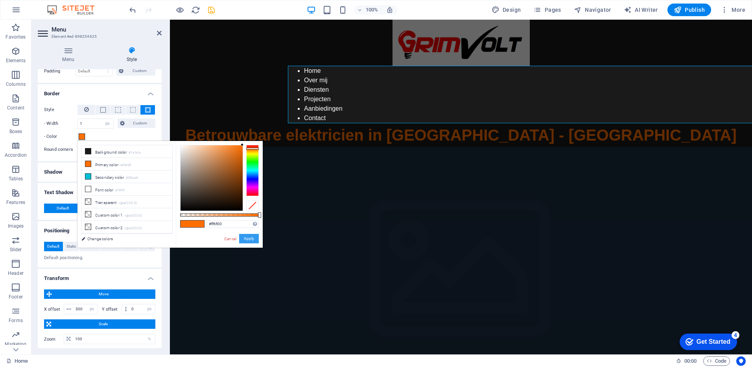
click at [248, 240] on button "Apply" at bounding box center [249, 238] width 20 height 9
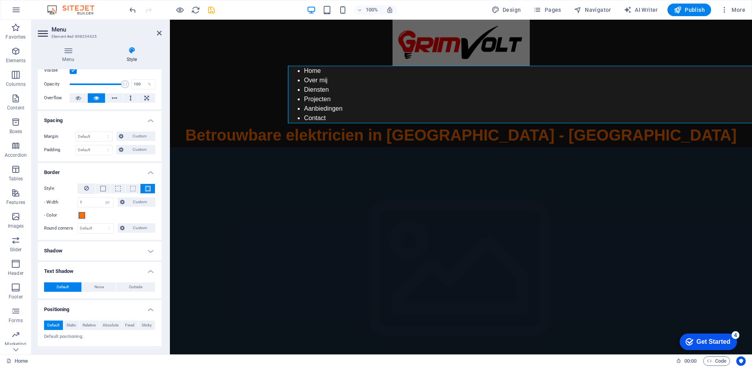
scroll to position [0, 0]
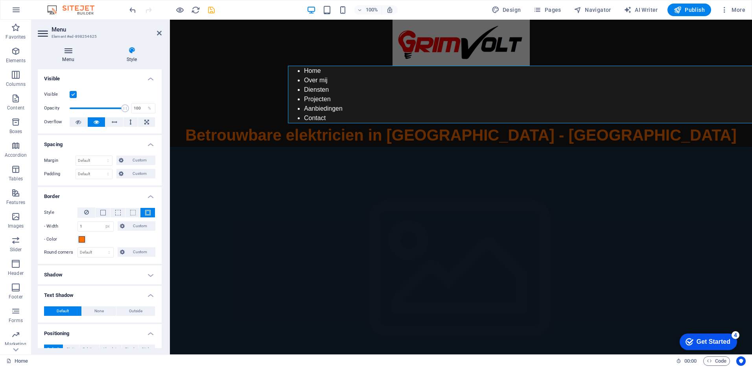
click at [71, 55] on h4 "Menu" at bounding box center [70, 54] width 64 height 17
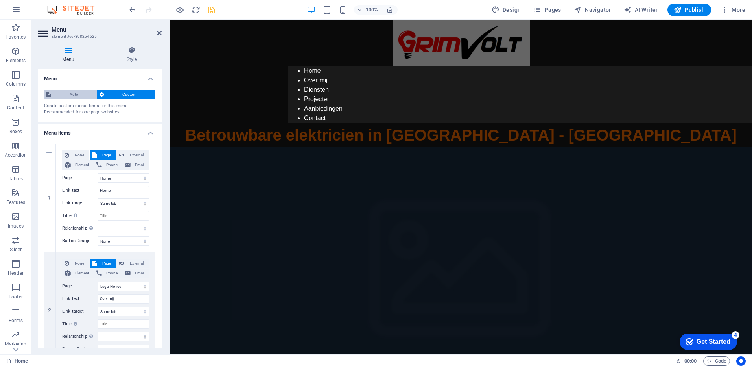
click at [79, 98] on span "Auto" at bounding box center [73, 94] width 41 height 9
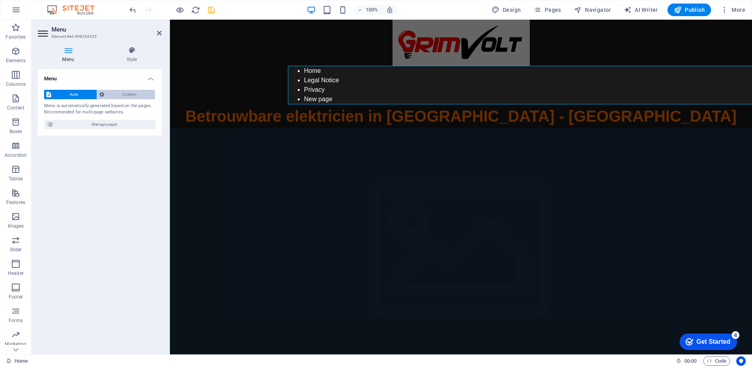
click at [122, 92] on span "Custom" at bounding box center [130, 94] width 46 height 9
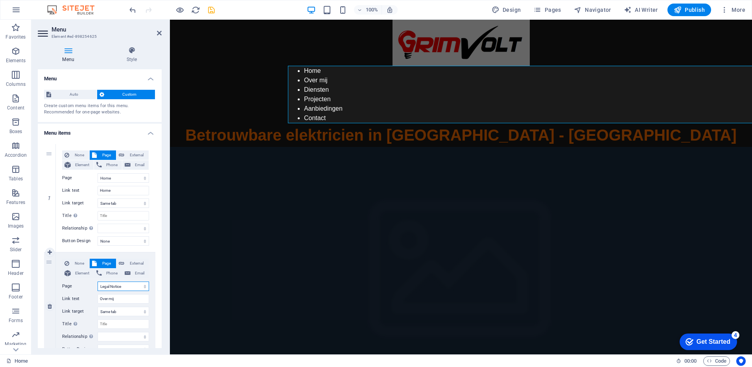
click at [125, 285] on select "Home Legal Notice Privacy New page" at bounding box center [124, 285] width 52 height 9
click at [98, 281] on select "Home Legal Notice Privacy New page" at bounding box center [124, 285] width 52 height 9
click at [144, 284] on select "Home Legal Notice Privacy New page" at bounding box center [124, 285] width 52 height 9
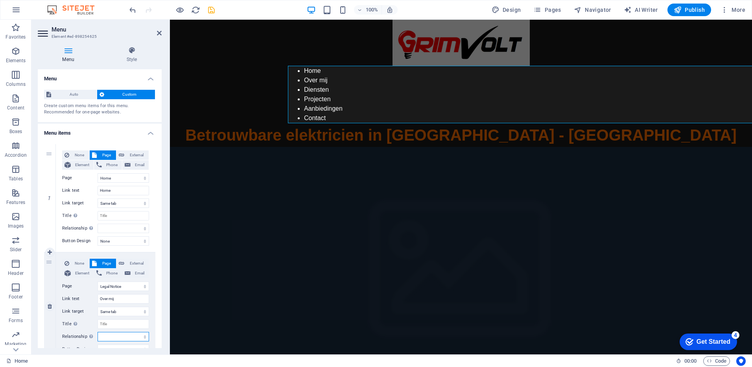
click at [125, 333] on select "alternate author bookmark external help license next nofollow noreferrer noopen…" at bounding box center [124, 336] width 52 height 9
select select
click at [98, 332] on select "alternate author bookmark external help license next nofollow noreferrer noopen…" at bounding box center [124, 336] width 52 height 9
select select
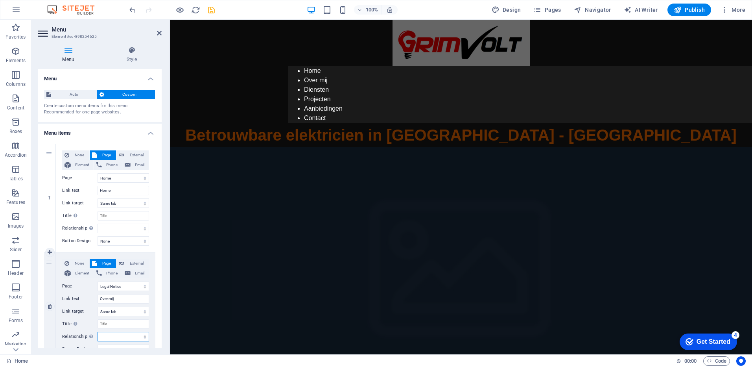
select select
click at [133, 289] on select "Home Legal Notice Privacy New page" at bounding box center [124, 285] width 52 height 9
select select "3"
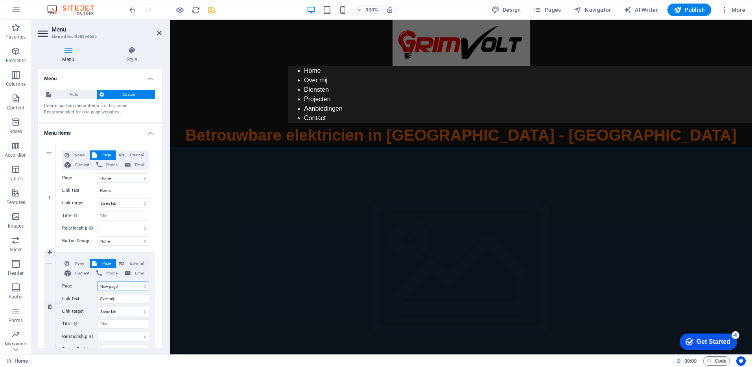
click at [98, 281] on select "Home Legal Notice Privacy New page" at bounding box center [124, 285] width 52 height 9
select select
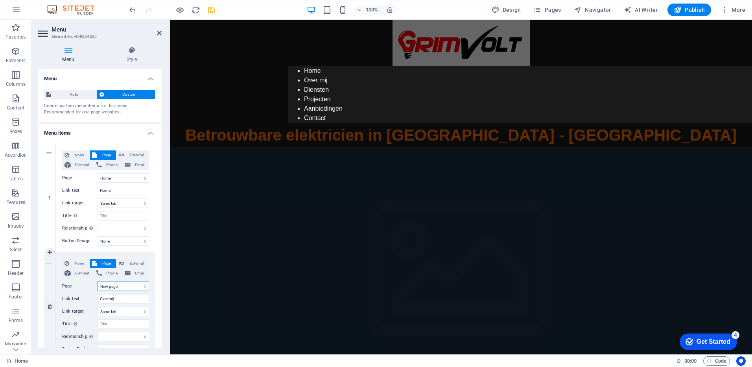
select select
click at [125, 289] on select "Home Legal Notice Privacy New page" at bounding box center [124, 285] width 52 height 9
click at [81, 288] on label "Page" at bounding box center [79, 285] width 35 height 9
click at [98, 288] on select "Home Legal Notice Privacy New page" at bounding box center [124, 285] width 52 height 9
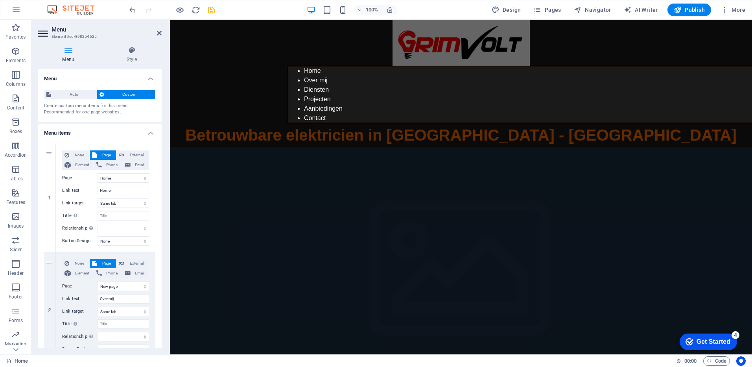
click at [161, 159] on div "Menu Auto Custom Create custom menu items for this menu. Recommended for one-pa…" at bounding box center [100, 208] width 124 height 278
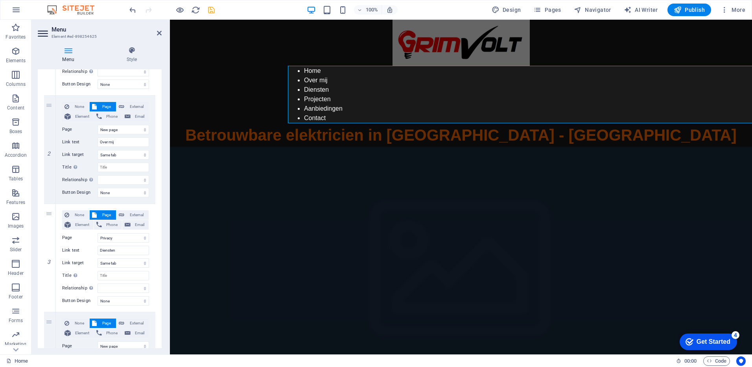
scroll to position [155, 0]
drag, startPoint x: 161, startPoint y: 159, endPoint x: 4, endPoint y: 199, distance: 162.0
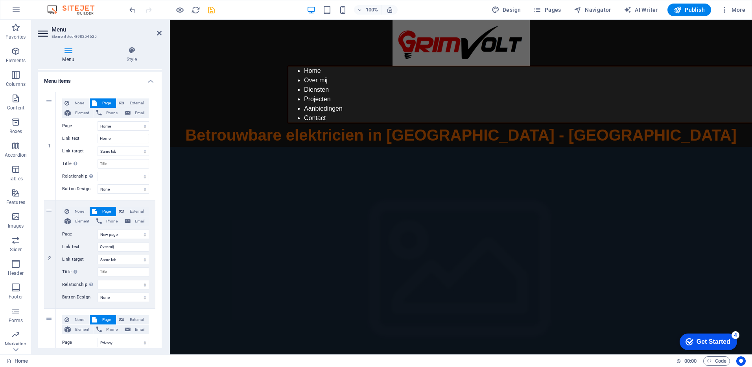
scroll to position [0, 0]
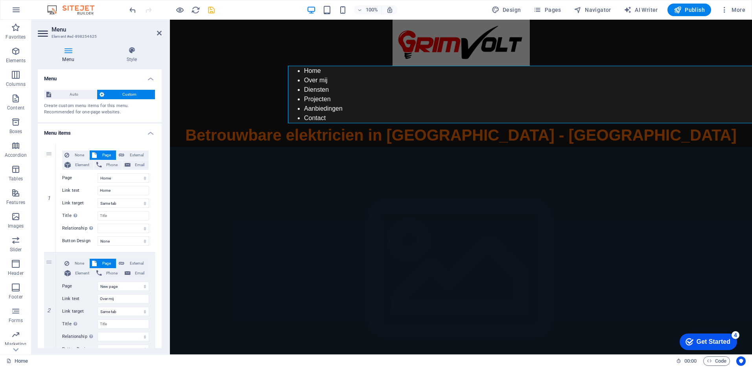
drag, startPoint x: 161, startPoint y: 174, endPoint x: 5, endPoint y: 52, distance: 198.0
click at [321, 86] on nav "Home Over mij Diensten Projecten Aanbiedingen Contact" at bounding box center [579, 94] width 582 height 57
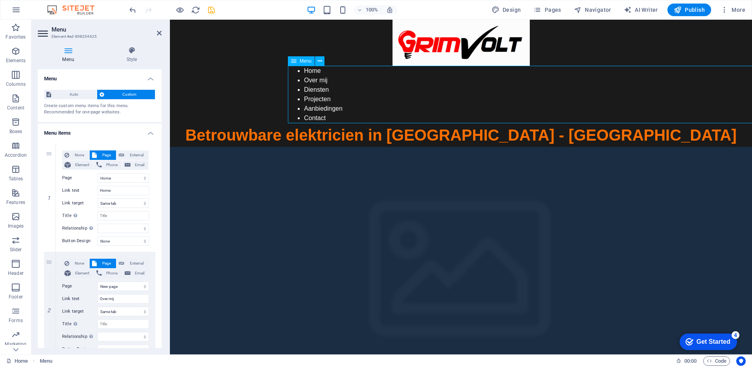
drag, startPoint x: 309, startPoint y: 70, endPoint x: 335, endPoint y: 89, distance: 33.0
click at [335, 89] on nav "Home Over mij Diensten Projecten Aanbiedingen Contact" at bounding box center [579, 94] width 582 height 57
click at [317, 100] on nav "Home Over mij Diensten Projecten Aanbiedingen Contact" at bounding box center [579, 94] width 582 height 57
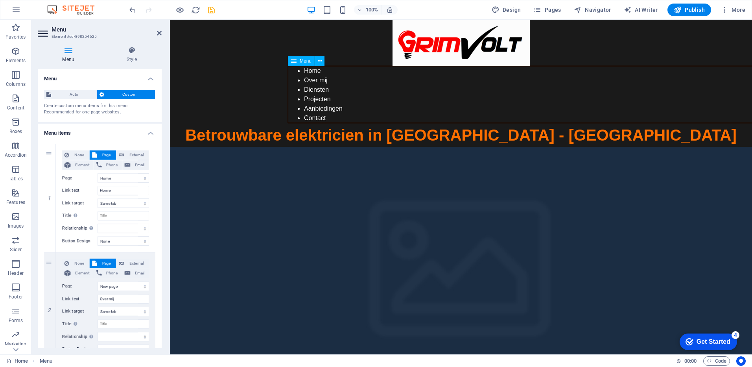
click at [317, 100] on nav "Home Over mij Diensten Projecten Aanbiedingen Contact" at bounding box center [579, 94] width 582 height 57
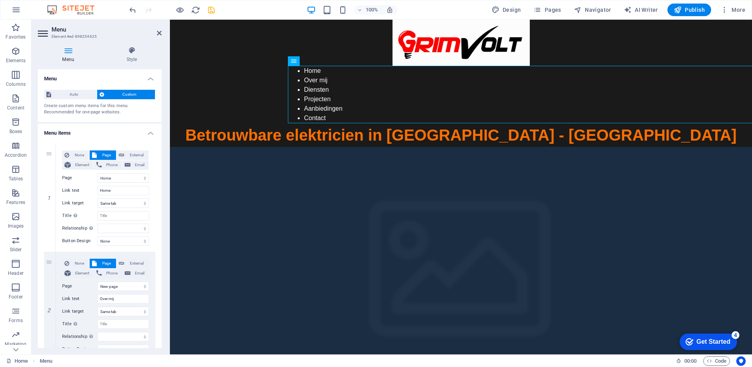
drag, startPoint x: 317, startPoint y: 100, endPoint x: 96, endPoint y: 96, distance: 220.6
drag, startPoint x: 159, startPoint y: 118, endPoint x: 161, endPoint y: 143, distance: 24.9
click at [161, 143] on div "Menu Auto Custom Create custom menu items for this menu. Recommended for one-pa…" at bounding box center [100, 208] width 124 height 278
click at [133, 55] on h4 "Style" at bounding box center [132, 54] width 60 height 17
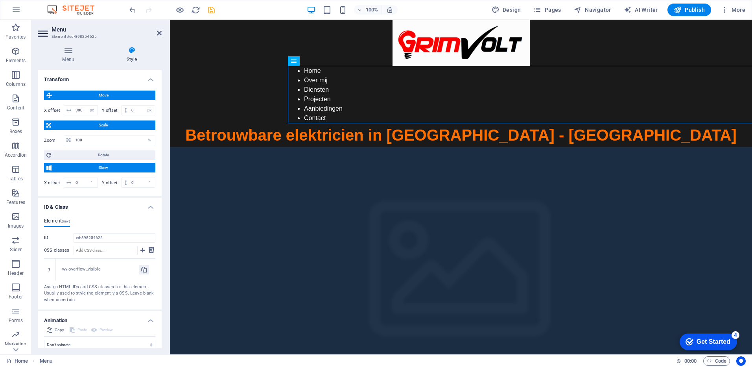
scroll to position [298, 0]
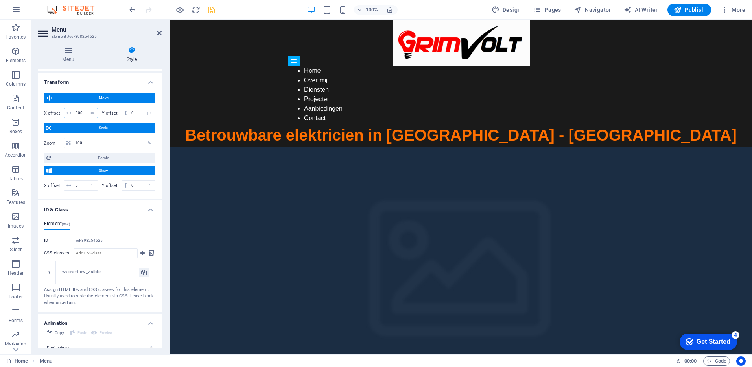
click at [80, 110] on input "300" at bounding box center [86, 112] width 24 height 9
drag, startPoint x: 83, startPoint y: 111, endPoint x: 71, endPoint y: 111, distance: 12.2
click at [71, 111] on div "300 px rem % em vh vw" at bounding box center [81, 113] width 34 height 10
type input "500"
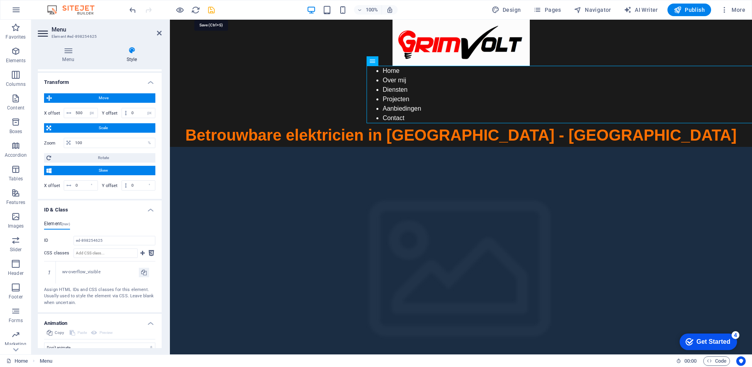
click at [212, 12] on icon "save" at bounding box center [211, 10] width 9 height 9
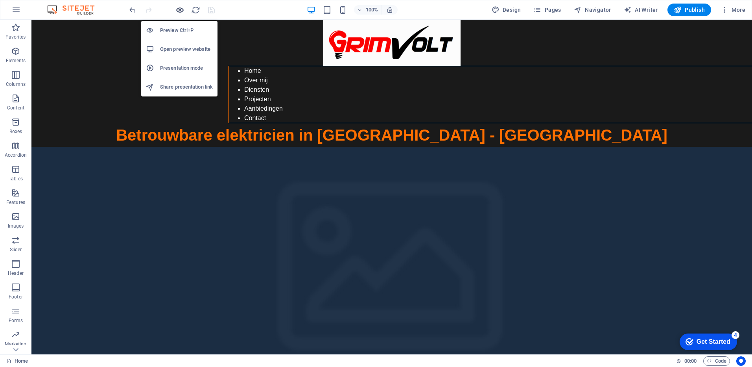
click at [182, 9] on icon "button" at bounding box center [179, 10] width 9 height 9
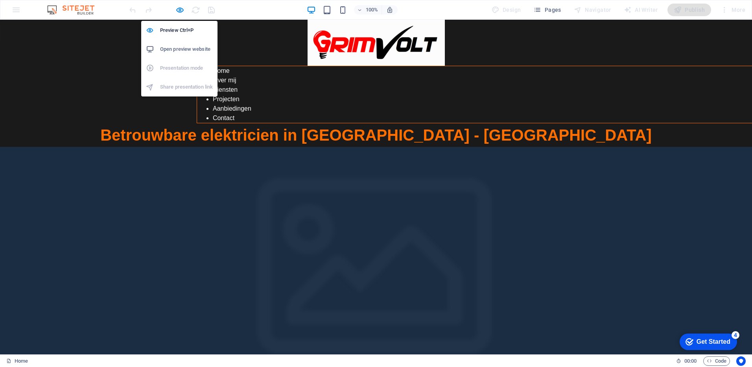
click at [181, 44] on li "Open preview website" at bounding box center [179, 49] width 76 height 19
click at [178, 10] on icon "button" at bounding box center [179, 10] width 9 height 9
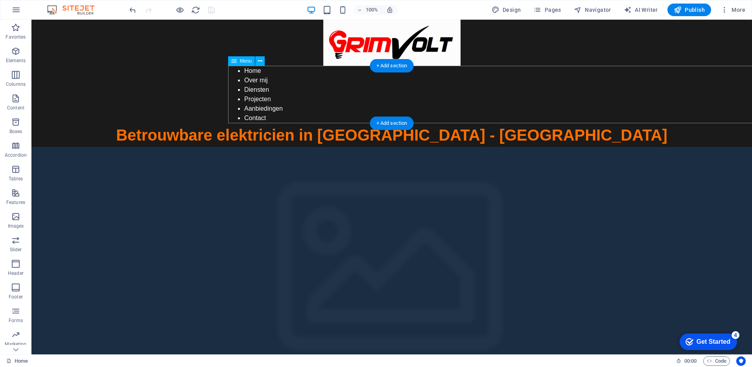
click at [289, 87] on nav "Home Over mij Diensten Projecten Aanbiedingen Contact" at bounding box center [588, 94] width 720 height 57
select select "px"
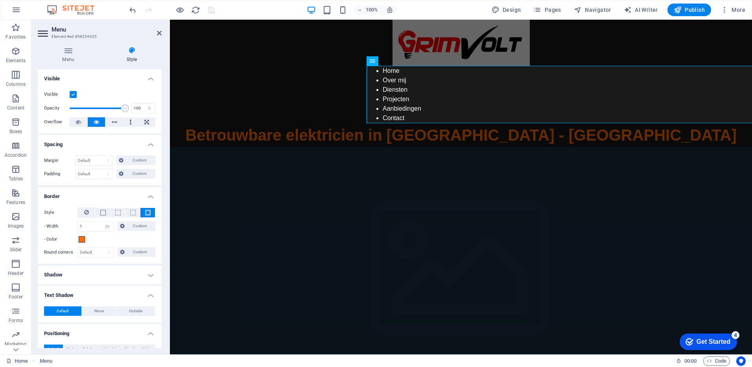
drag, startPoint x: 159, startPoint y: 137, endPoint x: 160, endPoint y: 171, distance: 33.8
click at [160, 171] on li "Spacing Margin Default auto px % rem vw vh Custom Custom auto px % rem vw vh au…" at bounding box center [100, 160] width 124 height 50
drag, startPoint x: 160, startPoint y: 171, endPoint x: 160, endPoint y: 232, distance: 61.0
click at [160, 232] on div "Style - Width 1 auto px rem % vh vw Custom Custom 1 auto px rem % vh vw 1 auto …" at bounding box center [100, 232] width 124 height 63
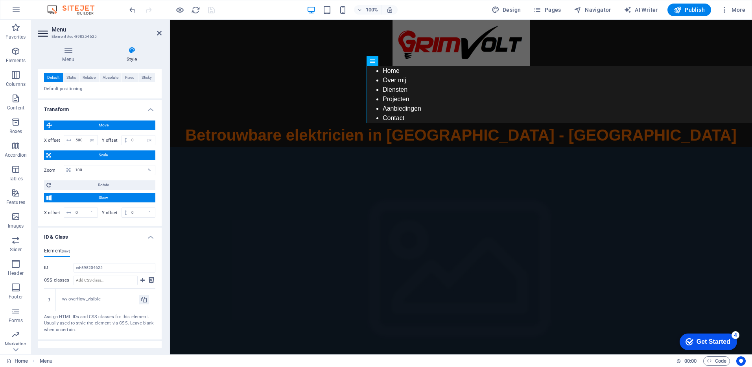
scroll to position [276, 0]
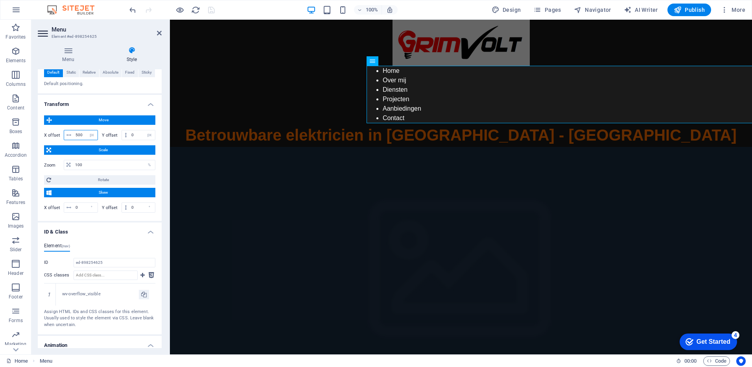
drag, startPoint x: 83, startPoint y: 135, endPoint x: 77, endPoint y: 135, distance: 5.9
click at [77, 135] on input "500" at bounding box center [86, 134] width 24 height 9
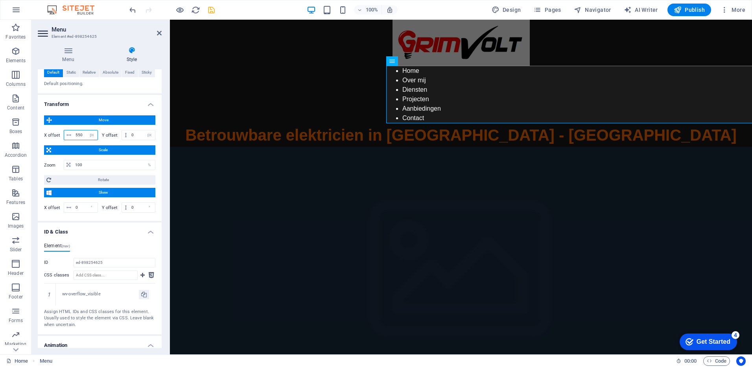
type input "550"
click at [210, 12] on icon "save" at bounding box center [211, 10] width 9 height 9
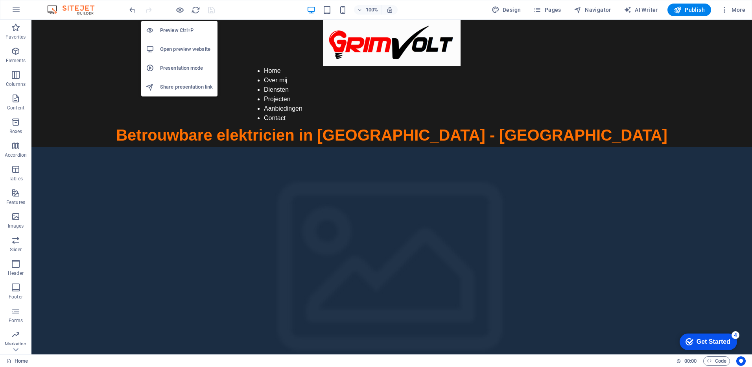
click at [181, 51] on h6 "Open preview website" at bounding box center [186, 48] width 53 height 9
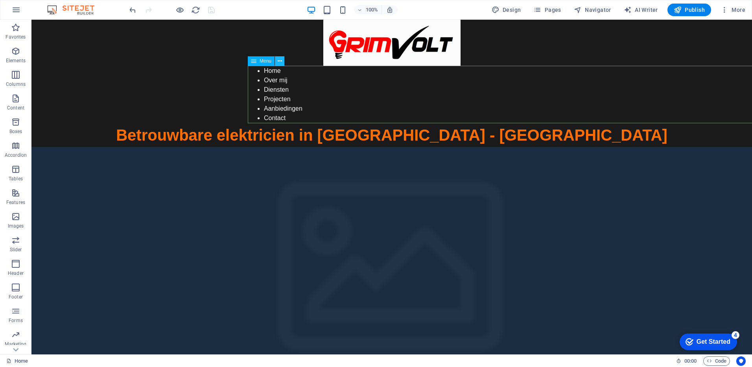
click at [278, 64] on icon at bounding box center [280, 61] width 4 height 8
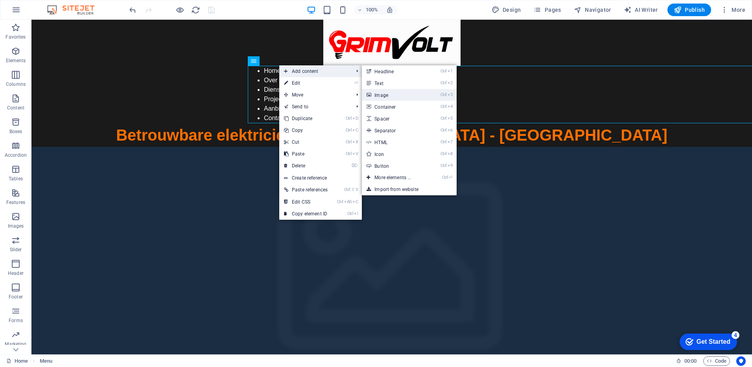
click at [410, 95] on link "Ctrl 3 Image" at bounding box center [394, 95] width 65 height 12
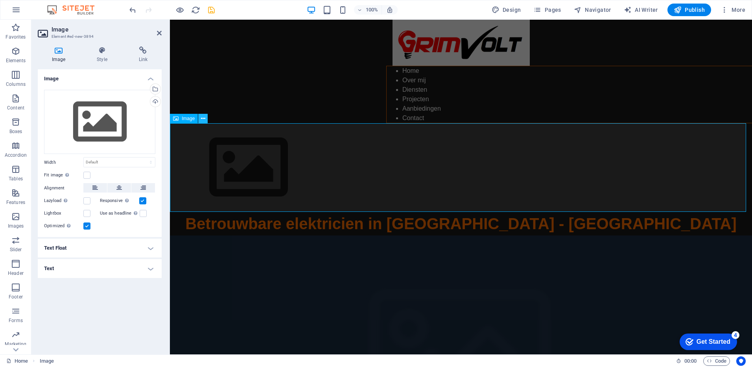
click at [205, 115] on icon at bounding box center [203, 118] width 4 height 8
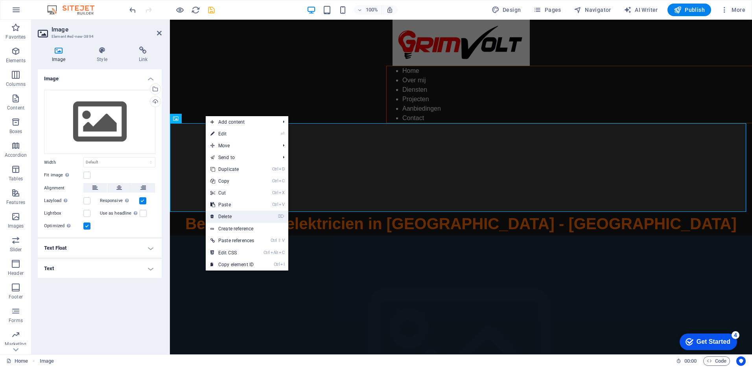
click at [237, 216] on link "⌦ Delete" at bounding box center [232, 216] width 53 height 12
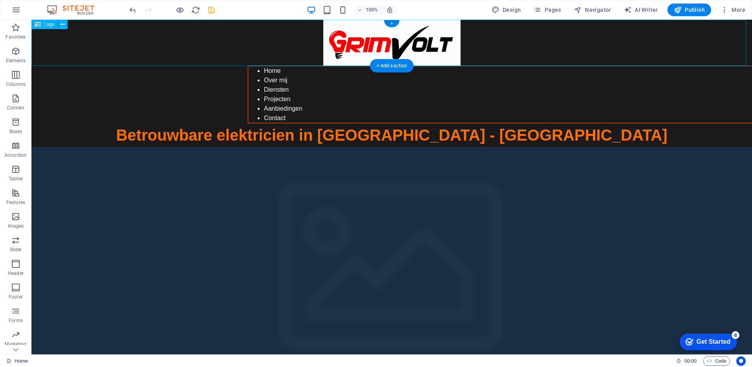
click at [414, 44] on div at bounding box center [391, 43] width 720 height 46
click at [63, 26] on icon at bounding box center [63, 24] width 4 height 8
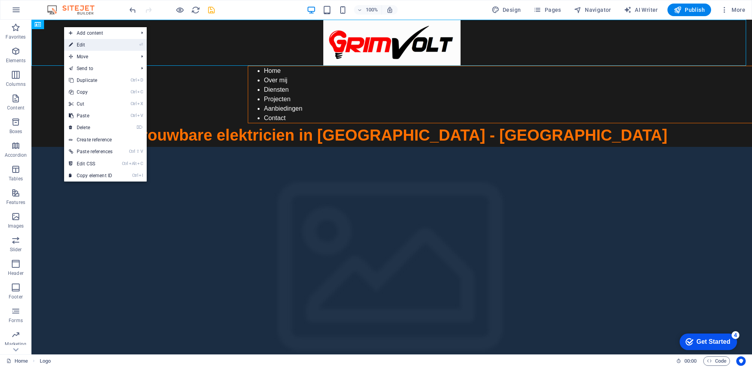
click at [75, 41] on link "⏎ Edit" at bounding box center [90, 45] width 53 height 12
select select "px"
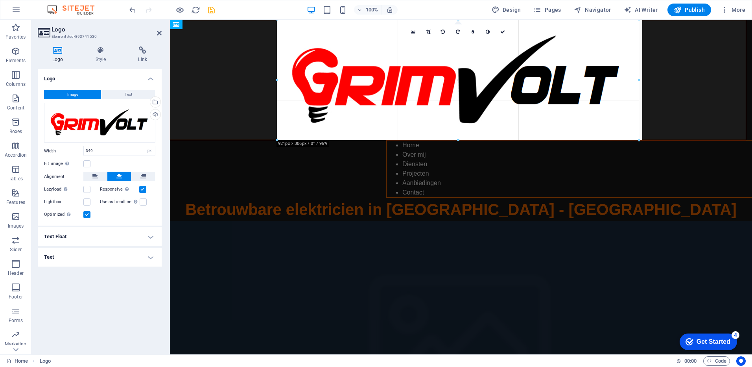
drag, startPoint x: 526, startPoint y: 44, endPoint x: 753, endPoint y: 61, distance: 227.9
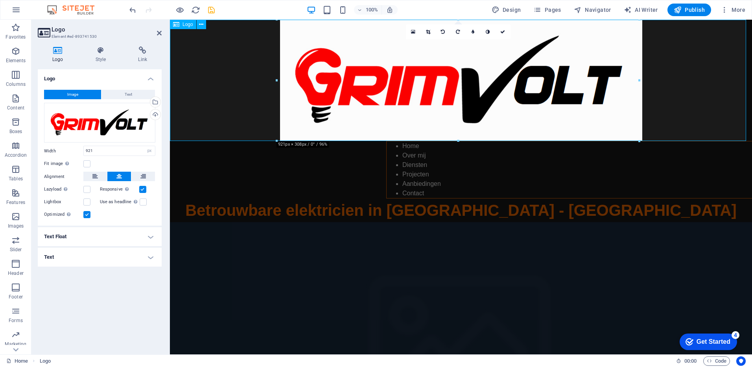
drag, startPoint x: 809, startPoint y: 100, endPoint x: 664, endPoint y: 81, distance: 146.4
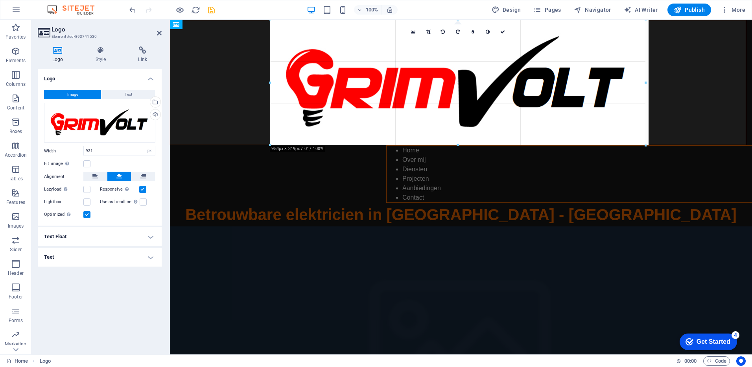
type input "954"
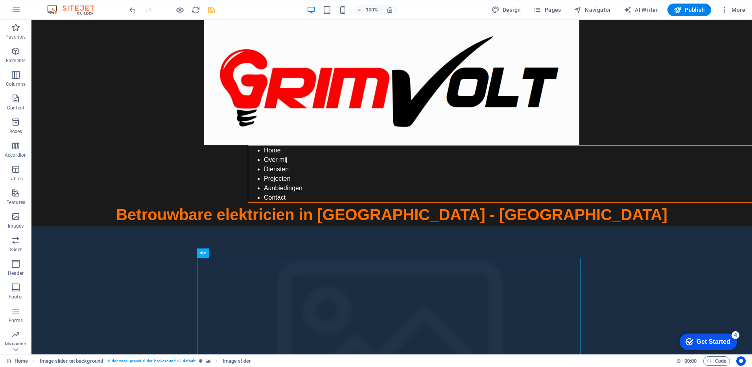
click at [213, 5] on div at bounding box center [172, 10] width 88 height 13
click at [212, 11] on icon "save" at bounding box center [211, 10] width 9 height 9
click at [278, 140] on icon at bounding box center [280, 140] width 4 height 8
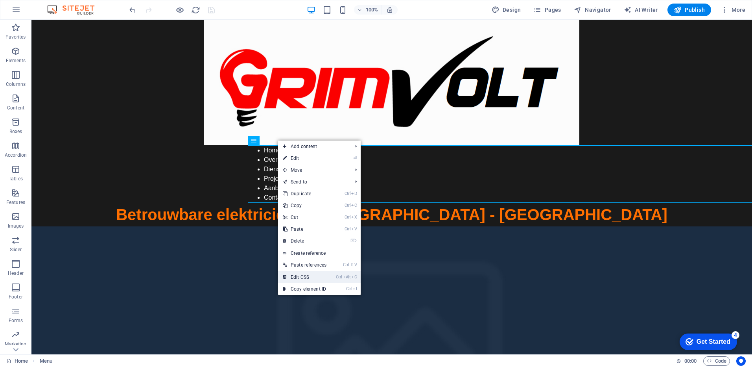
click at [315, 273] on link "Ctrl Alt C Edit CSS" at bounding box center [304, 277] width 53 height 12
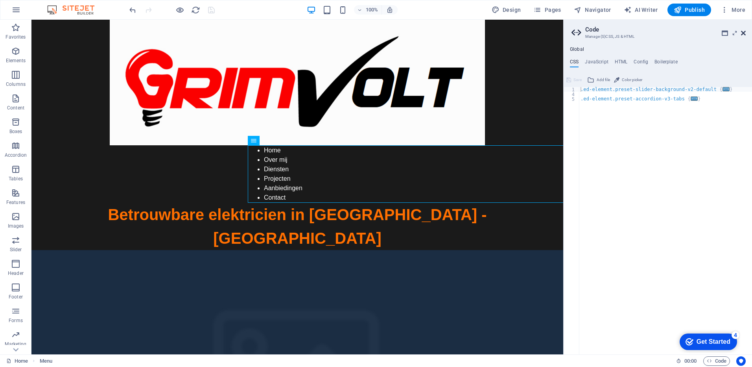
click at [745, 35] on icon at bounding box center [743, 33] width 5 height 6
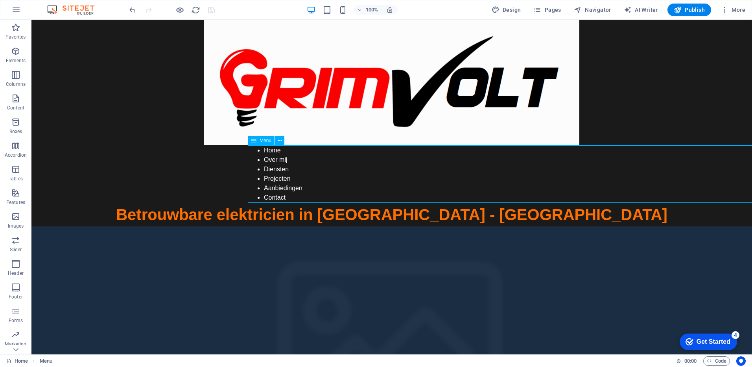
click at [252, 142] on icon at bounding box center [254, 140] width 6 height 9
drag, startPoint x: 284, startPoint y: 160, endPoint x: 241, endPoint y: 149, distance: 43.7
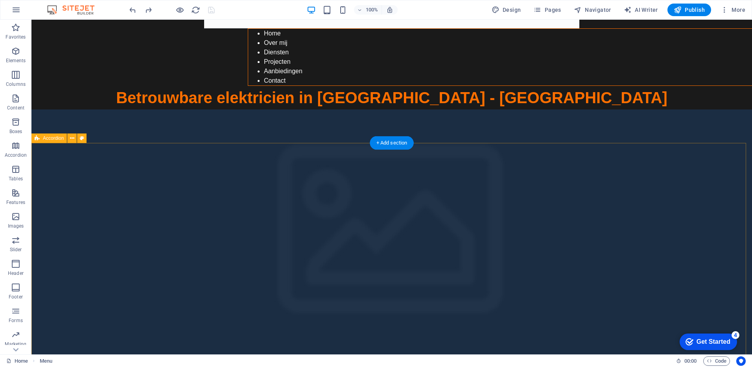
scroll to position [0, 0]
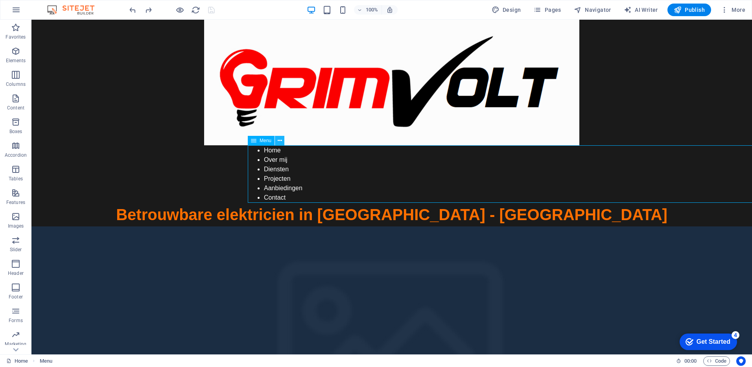
click at [278, 140] on icon at bounding box center [280, 140] width 4 height 8
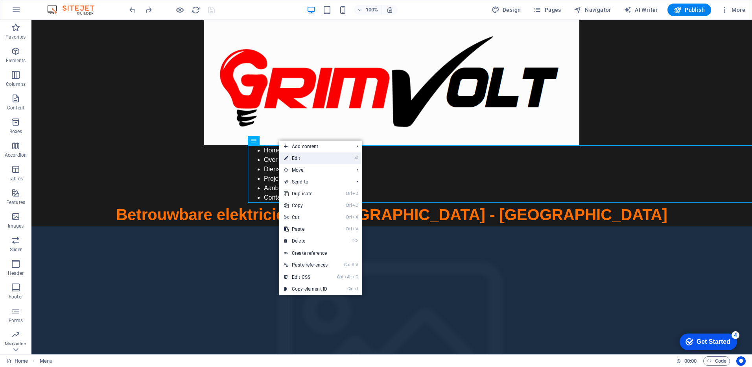
click at [318, 154] on link "⏎ Edit" at bounding box center [305, 158] width 53 height 12
select select "px"
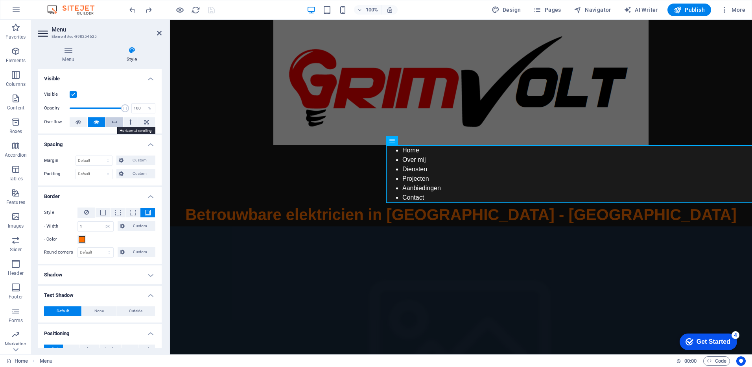
click at [112, 119] on icon at bounding box center [115, 121] width 6 height 9
click at [127, 121] on button at bounding box center [130, 121] width 15 height 9
click at [146, 120] on icon at bounding box center [146, 121] width 5 height 9
drag, startPoint x: 160, startPoint y: 155, endPoint x: 166, endPoint y: 197, distance: 42.6
click at [166, 197] on div "Menu Style Menu Auto Custom Create custom menu items for this menu. Recommended…" at bounding box center [99, 197] width 136 height 314
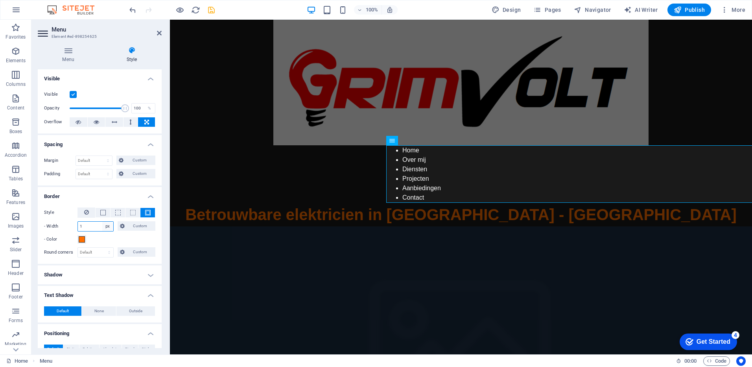
click at [106, 223] on select "auto px rem % vh vw Custom" at bounding box center [107, 225] width 11 height 9
click at [102, 221] on select "auto px rem % vh vw Custom" at bounding box center [107, 225] width 11 height 9
drag, startPoint x: 87, startPoint y: 227, endPoint x: 61, endPoint y: 224, distance: 26.1
click at [61, 224] on div "- Width 1 auto px rem % vh vw Custom Custom" at bounding box center [99, 226] width 111 height 10
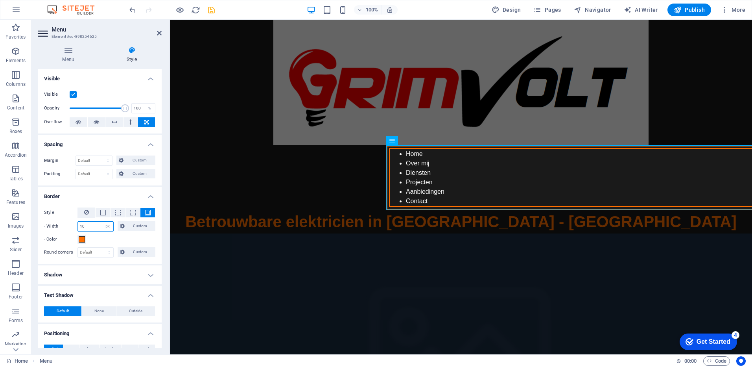
type input "10"
click at [100, 200] on h4 "Border" at bounding box center [100, 194] width 124 height 14
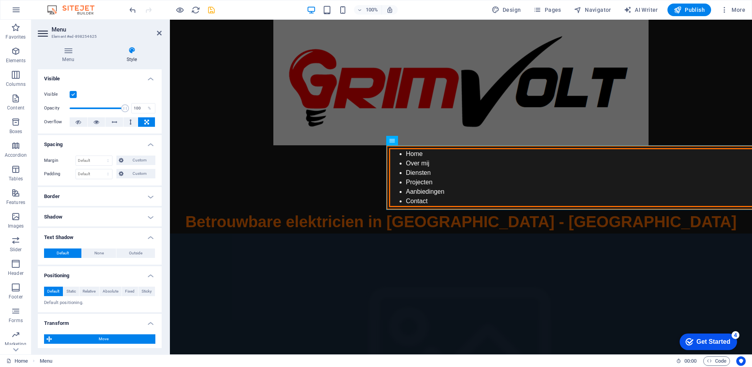
click at [142, 194] on h4 "Border" at bounding box center [100, 196] width 124 height 19
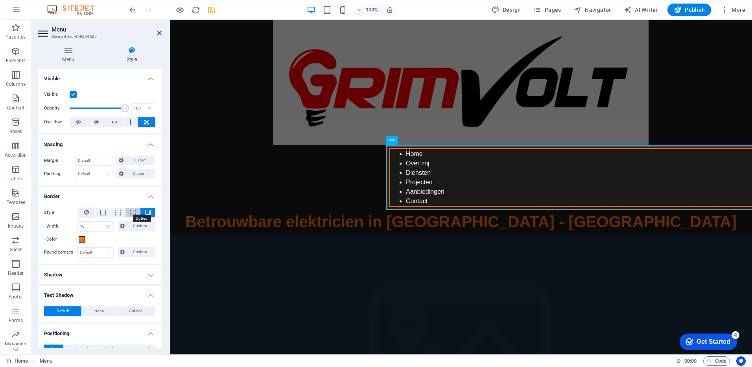
click at [133, 210] on span at bounding box center [133, 213] width 6 height 6
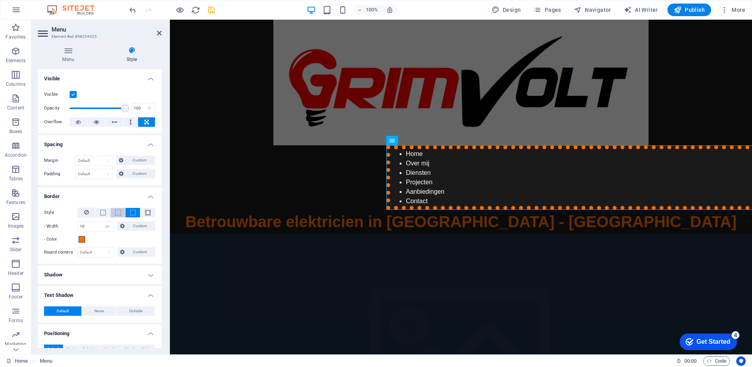
click at [117, 209] on span at bounding box center [118, 212] width 2 height 9
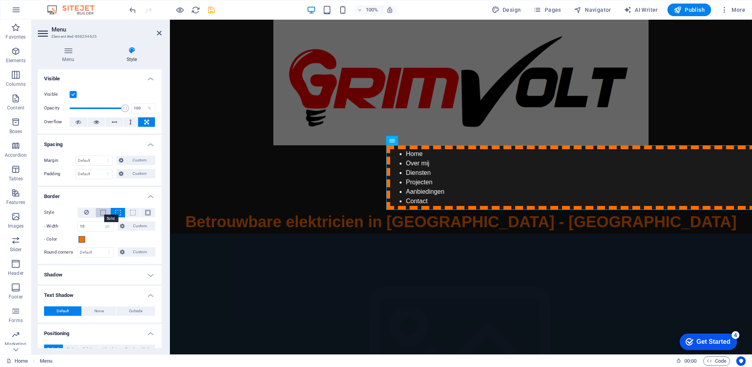
click at [101, 212] on span at bounding box center [103, 213] width 6 height 6
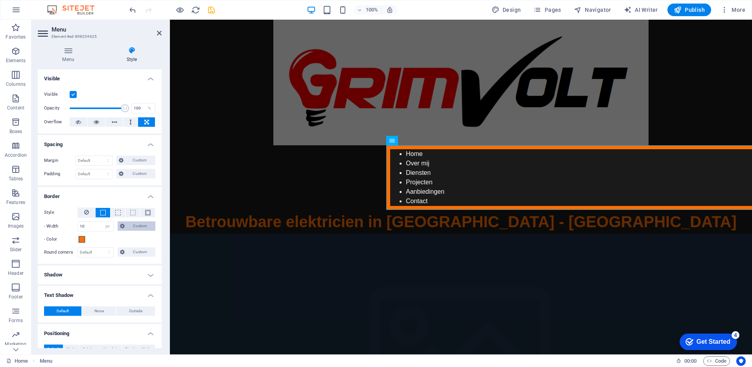
click at [125, 225] on button "Custom" at bounding box center [137, 225] width 38 height 9
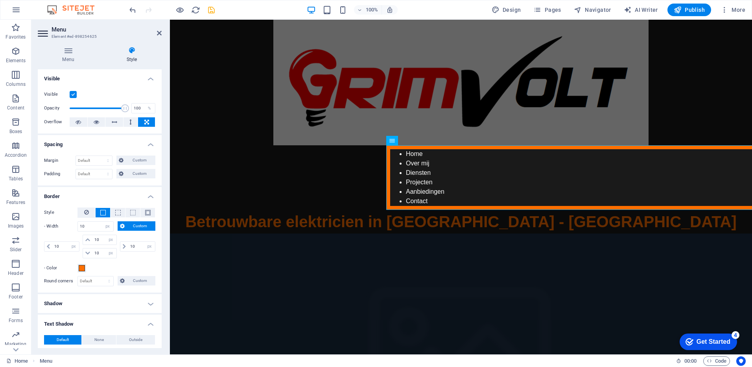
click at [125, 225] on button "Custom" at bounding box center [137, 225] width 38 height 9
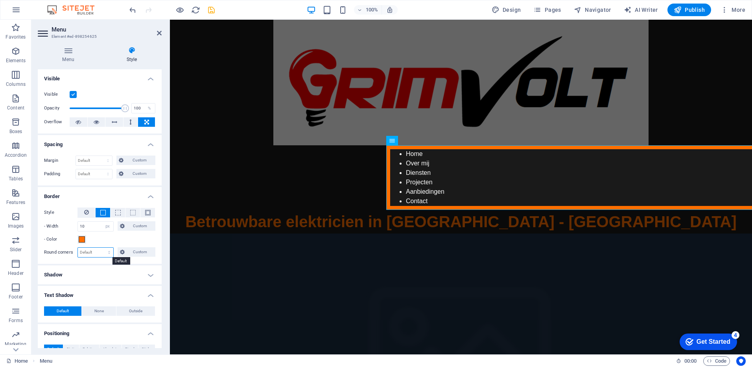
click at [99, 250] on select "Default px rem % vh vw Custom" at bounding box center [95, 251] width 35 height 9
select select "px"
click at [101, 247] on select "Default px rem % vh vw Custom" at bounding box center [95, 251] width 35 height 9
type input "2"
click at [123, 240] on div "- Color" at bounding box center [99, 238] width 111 height 9
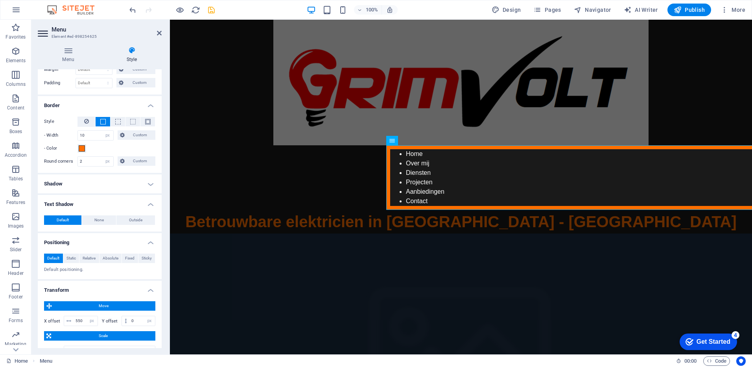
scroll to position [105, 0]
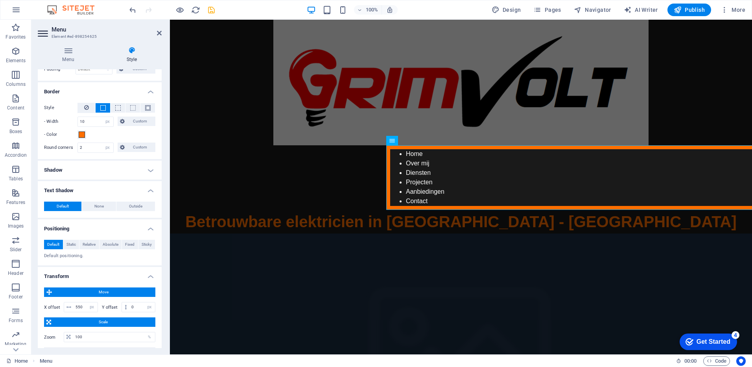
click at [151, 170] on h4 "Shadow" at bounding box center [100, 169] width 124 height 19
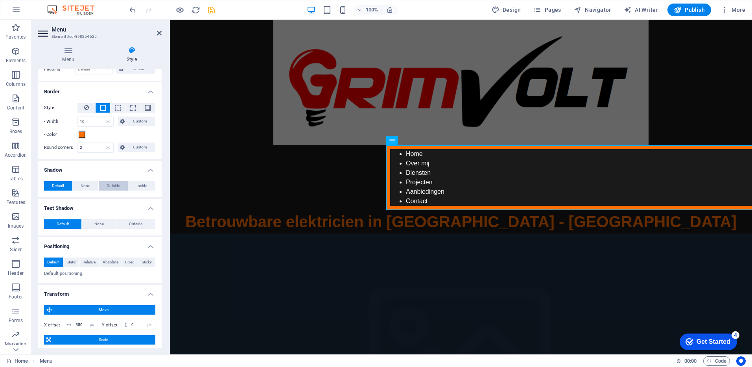
click at [118, 186] on span "Outside" at bounding box center [113, 185] width 13 height 9
type input "2"
type input "4"
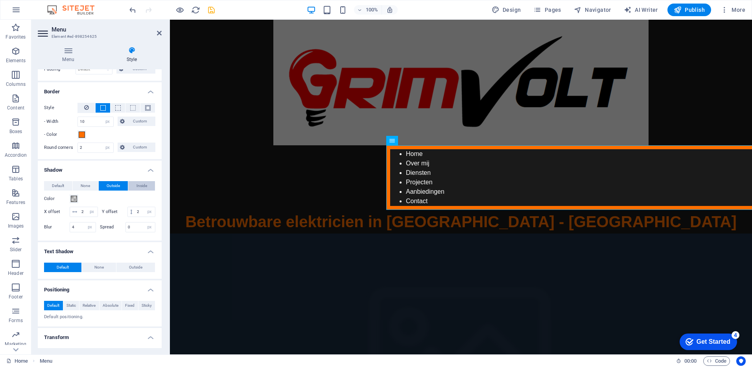
click at [146, 183] on button "Inside" at bounding box center [141, 185] width 27 height 9
click at [89, 185] on span "None" at bounding box center [85, 185] width 9 height 9
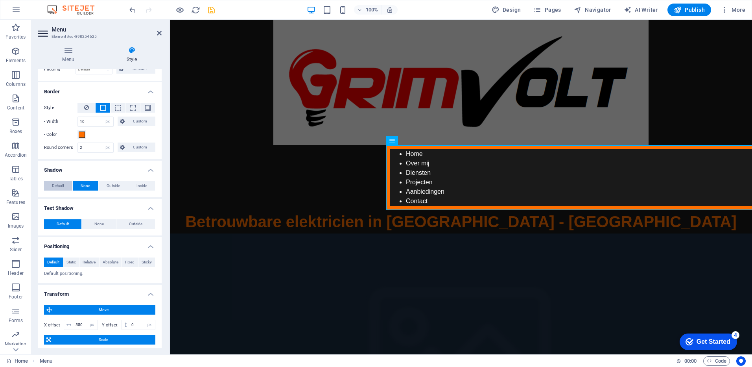
click at [64, 183] on button "Default" at bounding box center [58, 185] width 28 height 9
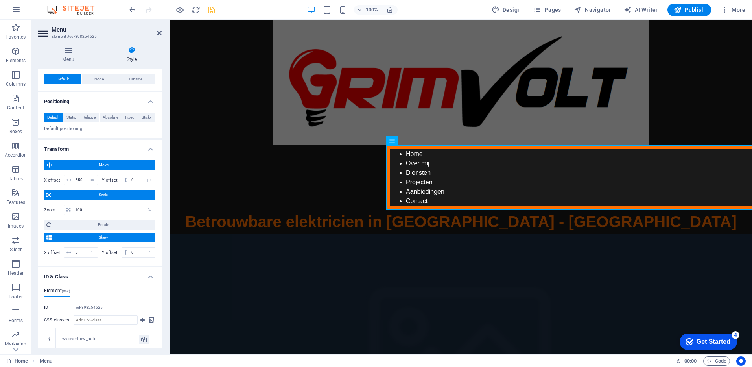
scroll to position [251, 0]
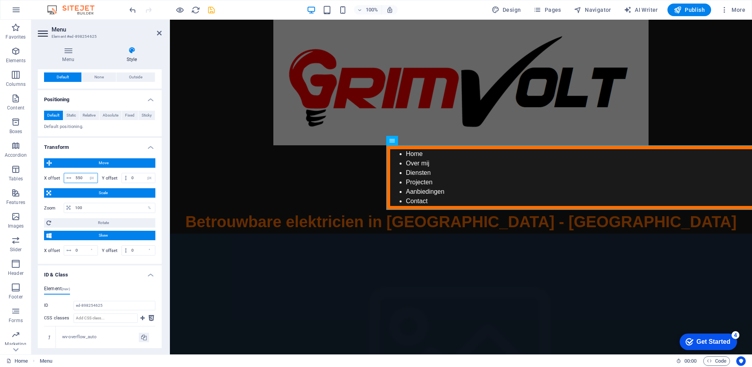
drag, startPoint x: 83, startPoint y: 176, endPoint x: 59, endPoint y: 176, distance: 24.0
click at [59, 176] on div "X offset 550 px rem % em vh vw" at bounding box center [71, 178] width 54 height 10
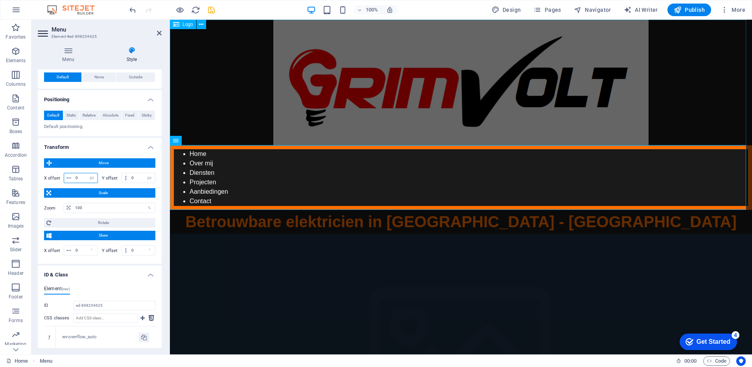
type input "0"
click at [204, 101] on div at bounding box center [461, 82] width 582 height 125
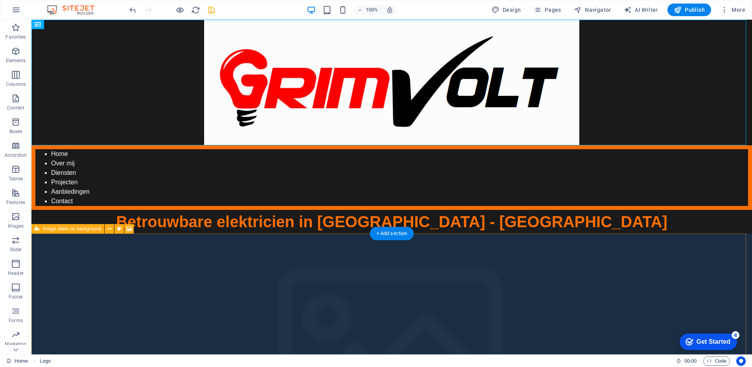
click at [105, 253] on figure at bounding box center [391, 363] width 720 height 260
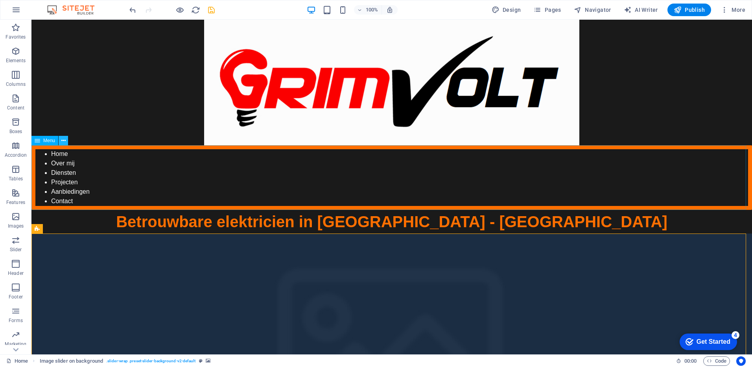
click at [64, 142] on icon at bounding box center [63, 140] width 4 height 8
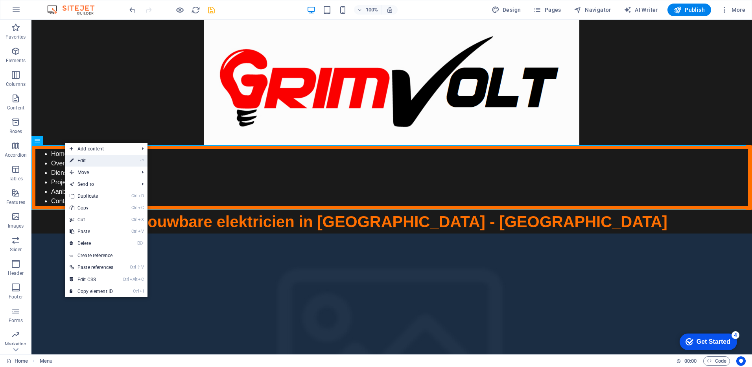
click at [73, 158] on icon at bounding box center [72, 161] width 4 height 12
select select "px"
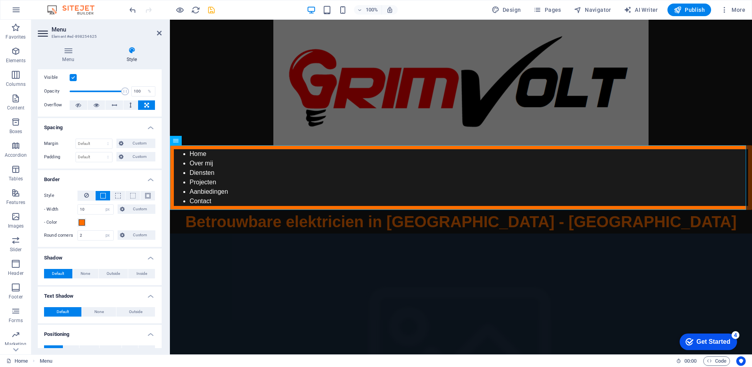
scroll to position [0, 0]
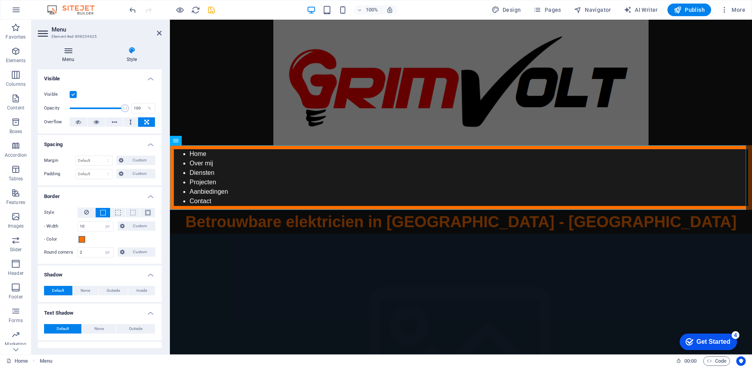
click at [68, 55] on h4 "Menu" at bounding box center [70, 54] width 64 height 17
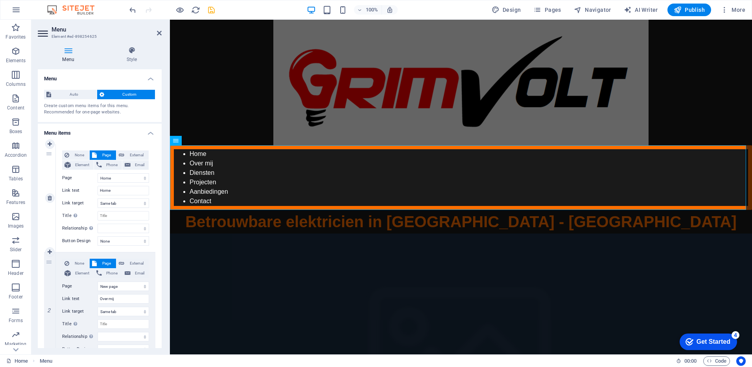
click at [106, 154] on span "Page" at bounding box center [106, 154] width 15 height 9
click at [136, 177] on select "Home Legal Notice Privacy New page" at bounding box center [124, 177] width 52 height 9
click at [85, 164] on span "Element" at bounding box center [82, 164] width 18 height 9
select select
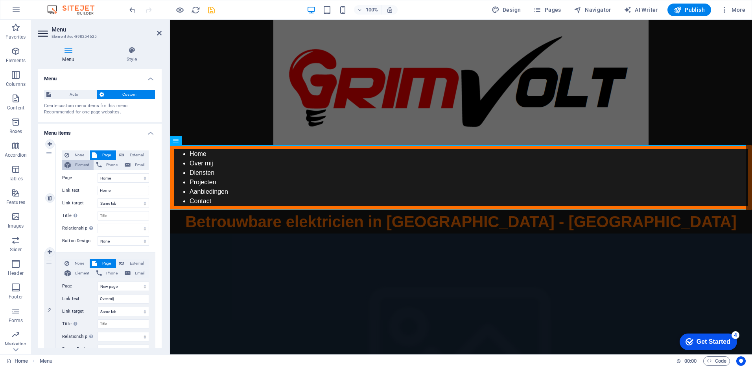
select select
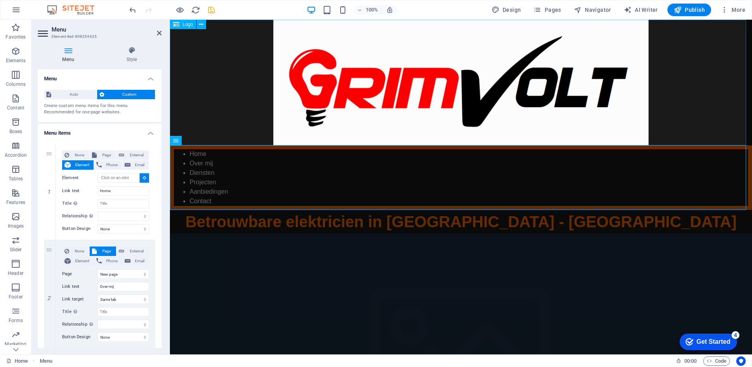
click at [340, 64] on div at bounding box center [461, 82] width 582 height 125
type input "#ed-893741530"
select select
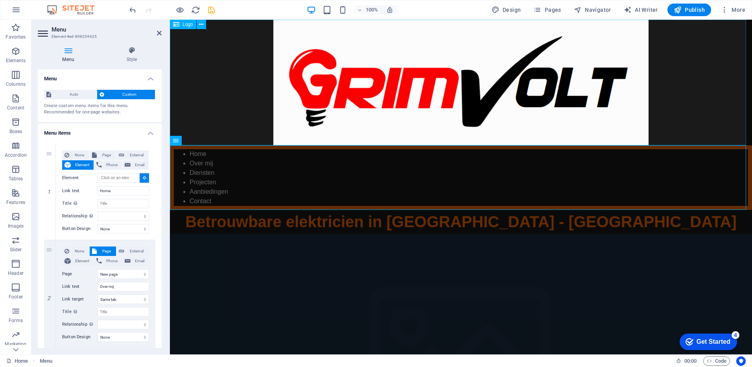
select select
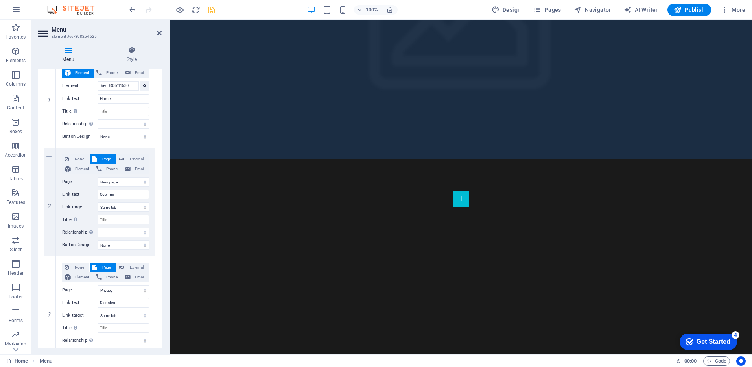
scroll to position [348, 0]
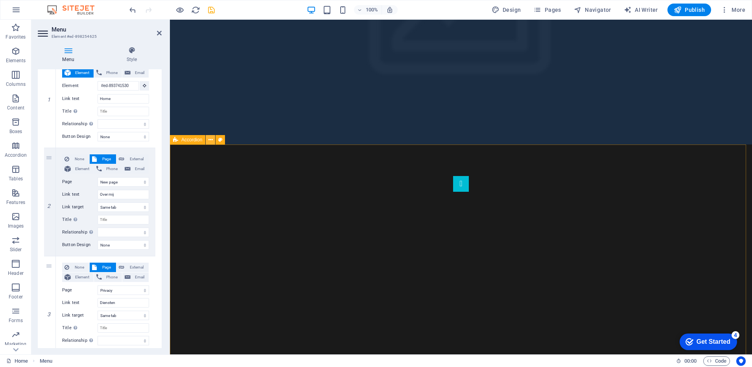
click at [210, 140] on icon at bounding box center [210, 140] width 4 height 8
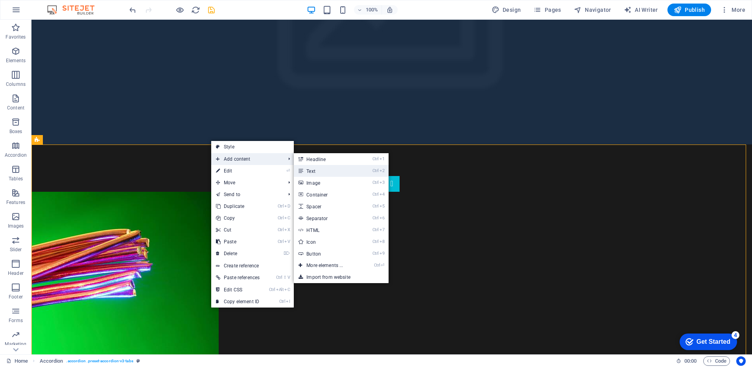
click at [335, 168] on link "Ctrl 2 Text" at bounding box center [326, 171] width 65 height 12
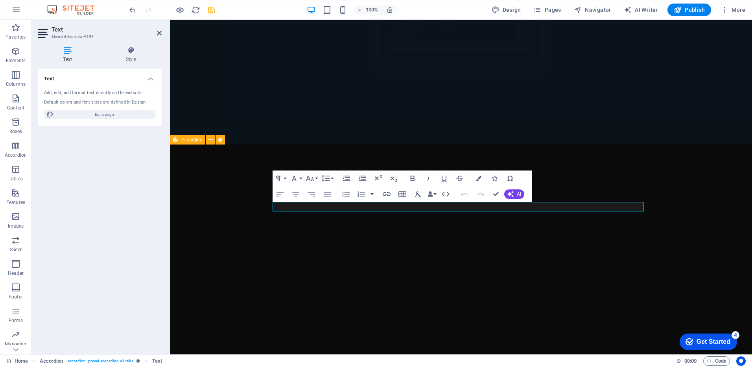
scroll to position [477, 0]
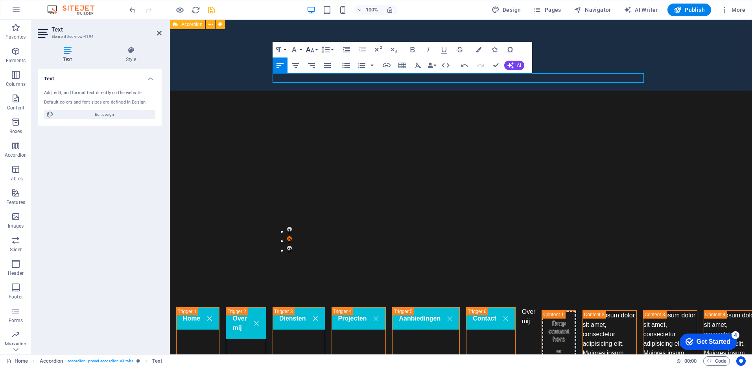
click at [315, 50] on button "Font Size" at bounding box center [311, 50] width 15 height 16
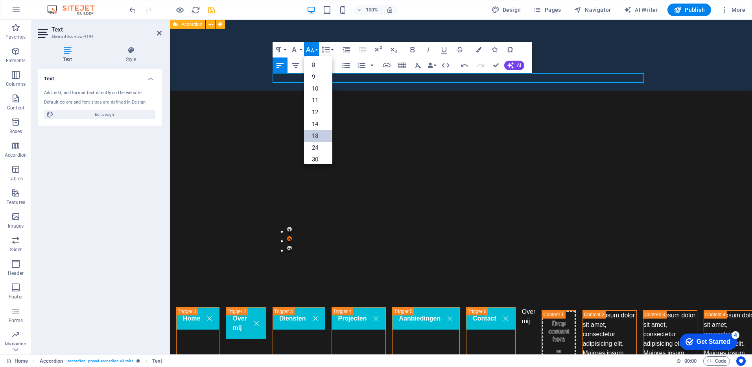
click at [315, 132] on link "18" at bounding box center [318, 136] width 28 height 12
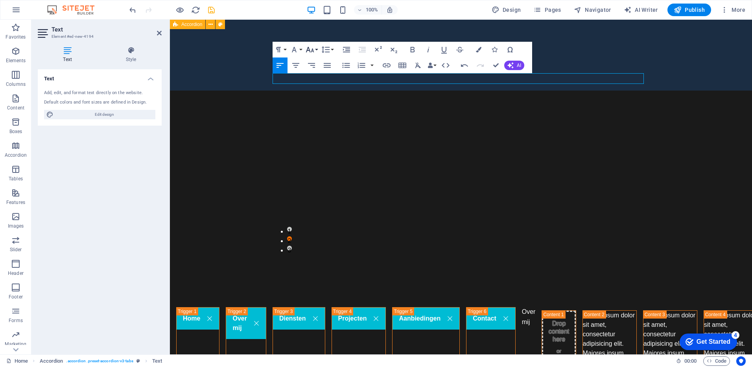
click at [310, 48] on icon "button" at bounding box center [309, 49] width 9 height 9
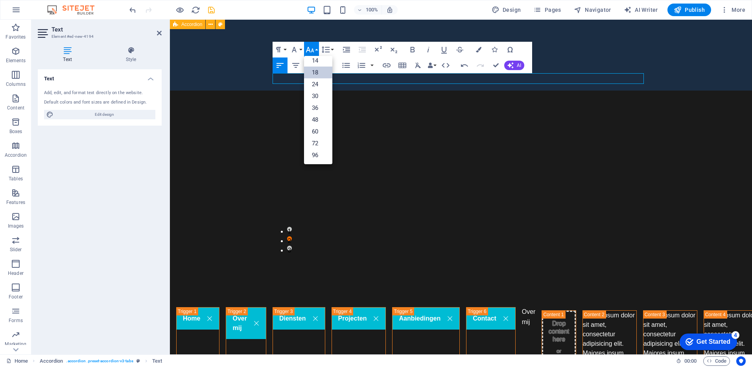
scroll to position [63, 0]
click at [322, 111] on link "36" at bounding box center [318, 108] width 28 height 12
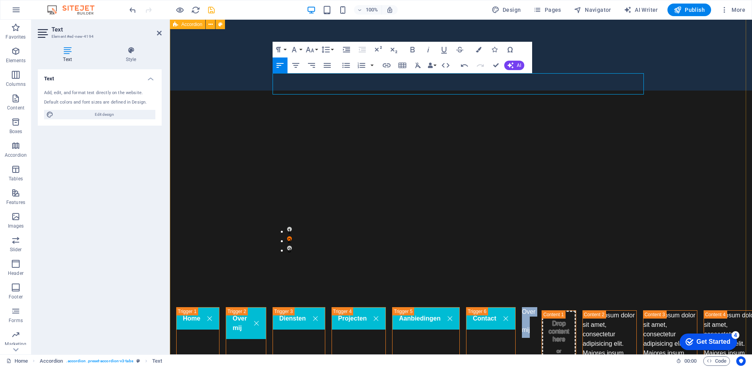
drag, startPoint x: 305, startPoint y: 86, endPoint x: 253, endPoint y: 84, distance: 52.3
click at [314, 48] on icon "button" at bounding box center [309, 49] width 9 height 9
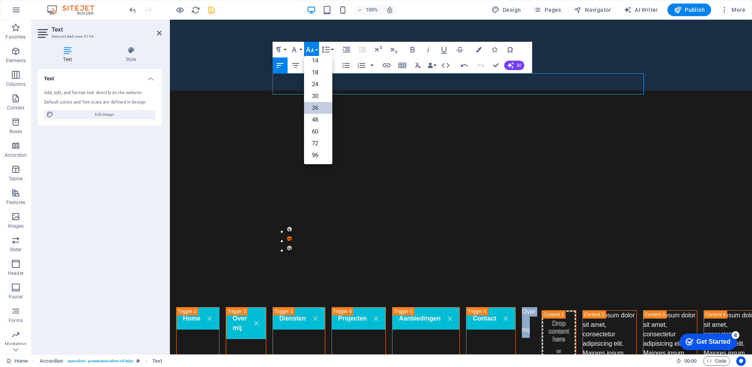
click at [315, 105] on link "36" at bounding box center [318, 108] width 28 height 12
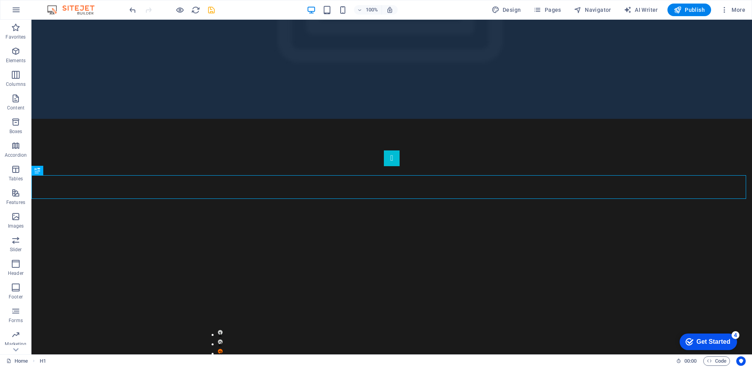
scroll to position [35, 0]
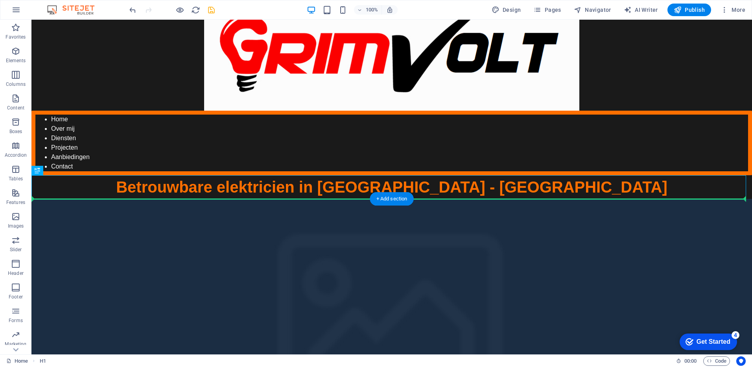
drag, startPoint x: 324, startPoint y: 217, endPoint x: 440, endPoint y: 210, distance: 115.9
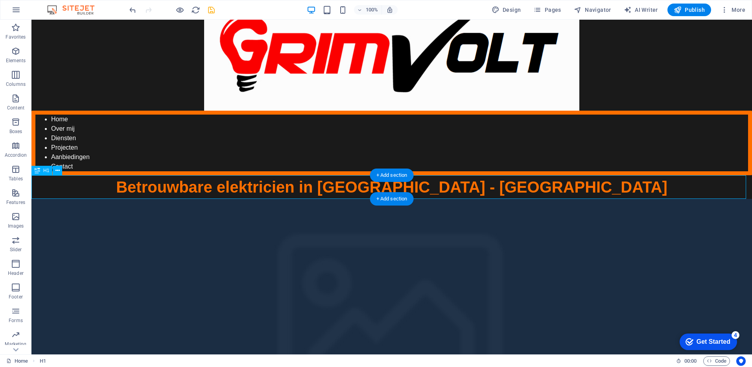
click at [346, 182] on div "Betrouwbare elektricien in [GEOGRAPHIC_DATA] - [GEOGRAPHIC_DATA]" at bounding box center [391, 187] width 720 height 24
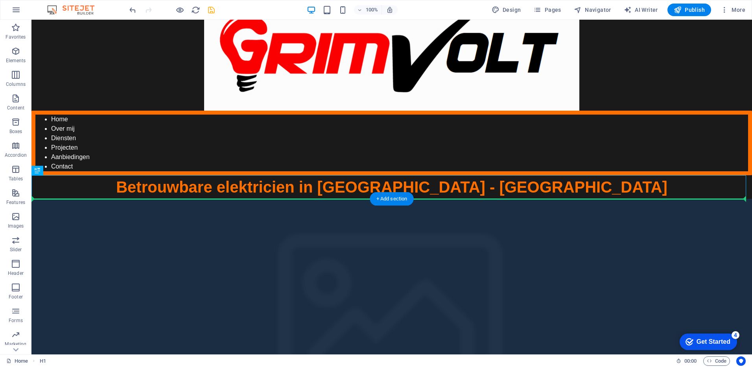
drag, startPoint x: 327, startPoint y: 184, endPoint x: 334, endPoint y: 215, distance: 32.0
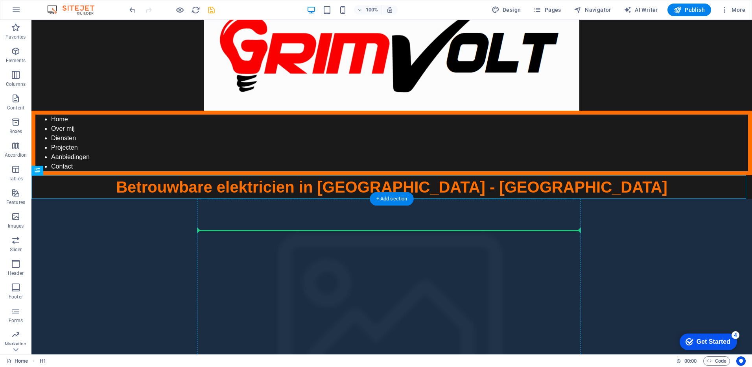
drag, startPoint x: 324, startPoint y: 184, endPoint x: 320, endPoint y: 256, distance: 72.1
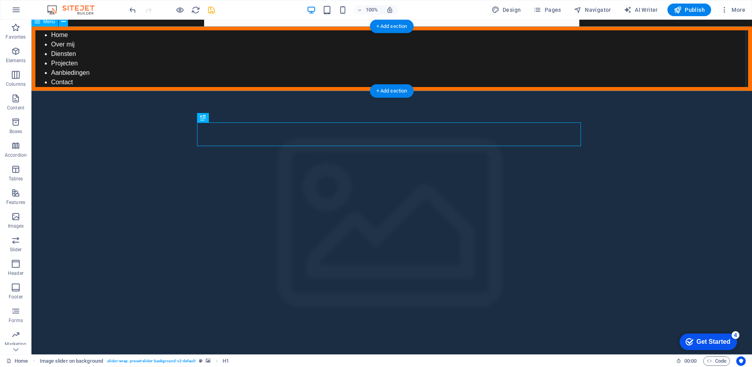
scroll to position [115, 0]
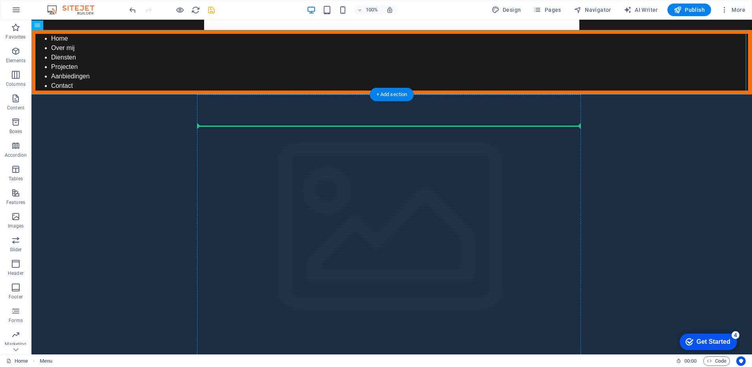
drag, startPoint x: 341, startPoint y: 55, endPoint x: 353, endPoint y: 135, distance: 81.6
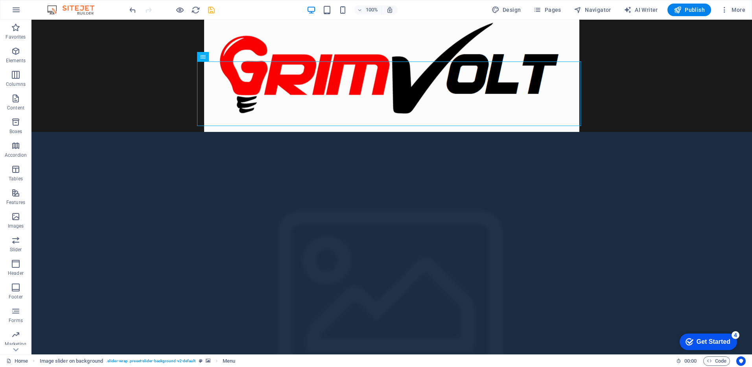
scroll to position [0, 0]
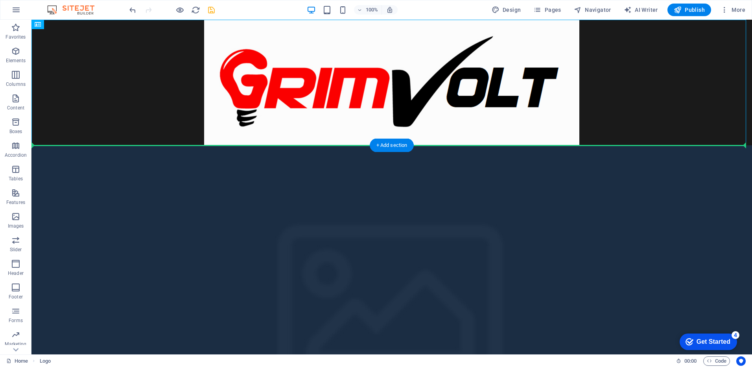
drag, startPoint x: 280, startPoint y: 95, endPoint x: 299, endPoint y: 173, distance: 80.2
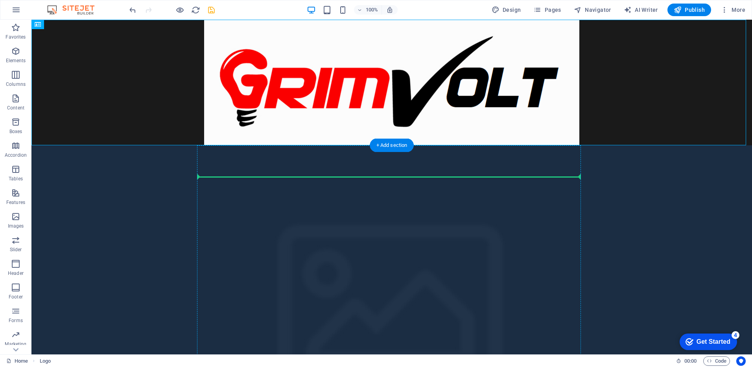
drag, startPoint x: 168, startPoint y: 58, endPoint x: 266, endPoint y: 189, distance: 163.0
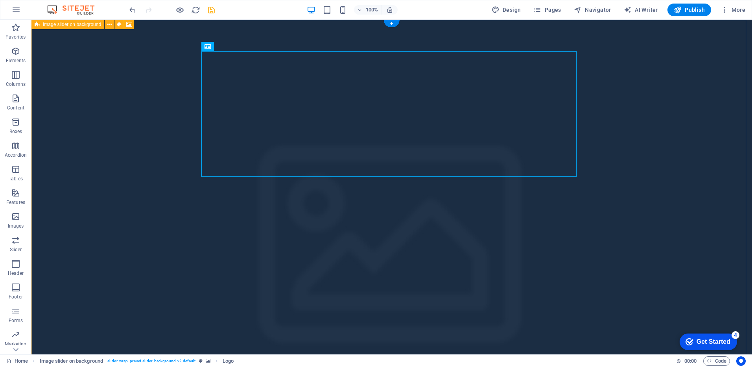
click at [670, 182] on figure at bounding box center [391, 256] width 720 height 473
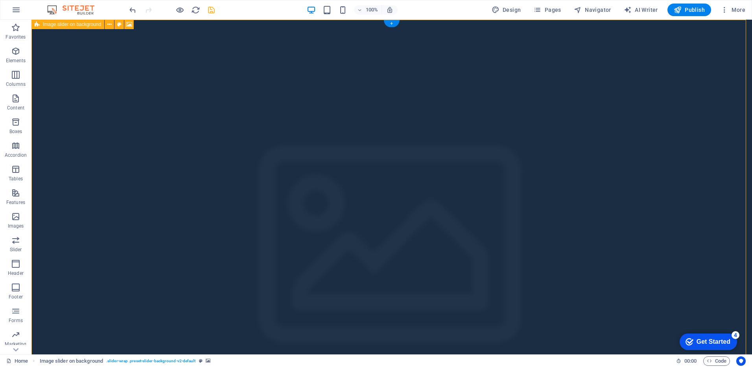
drag, startPoint x: 745, startPoint y: 88, endPoint x: 745, endPoint y: 96, distance: 8.3
click at [745, 96] on figure at bounding box center [391, 256] width 720 height 473
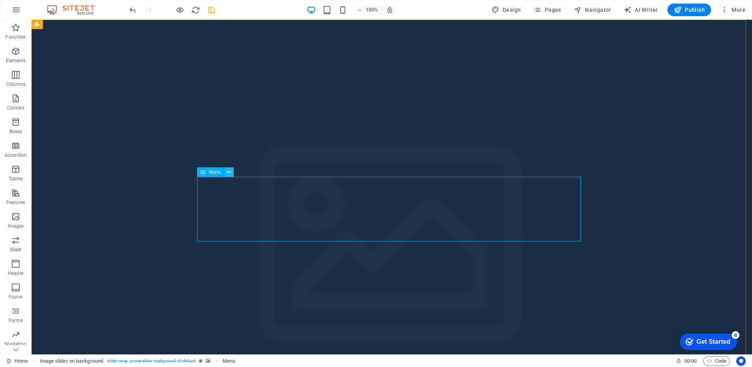
click at [229, 170] on icon at bounding box center [229, 172] width 4 height 8
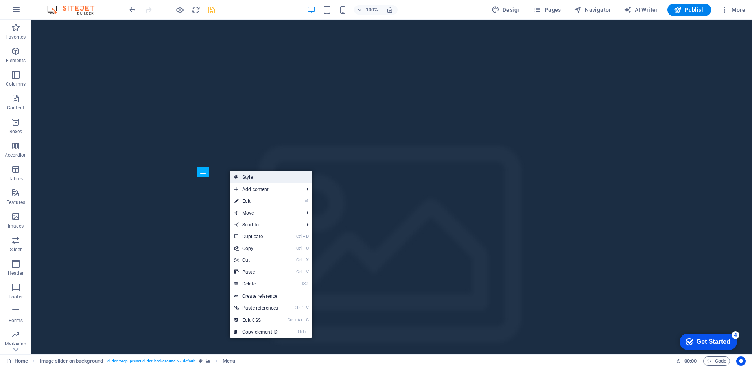
click at [235, 179] on icon at bounding box center [236, 177] width 4 height 12
select select "rem"
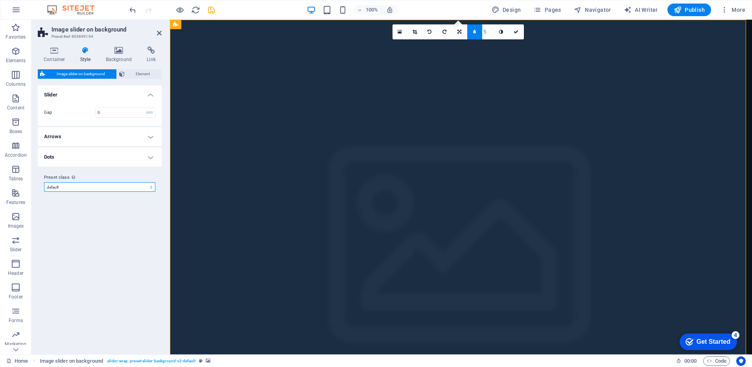
click at [151, 186] on select "default Add preset class" at bounding box center [99, 186] width 111 height 9
click at [297, 172] on icon at bounding box center [298, 172] width 4 height 8
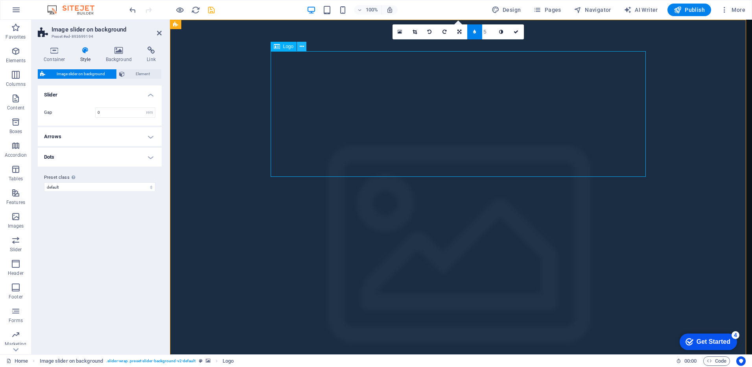
click at [303, 48] on icon at bounding box center [302, 46] width 4 height 8
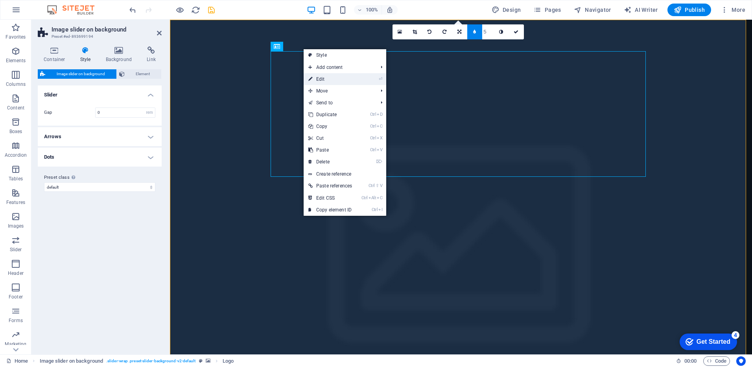
click at [318, 83] on link "⏎ Edit" at bounding box center [330, 79] width 53 height 12
select select "px"
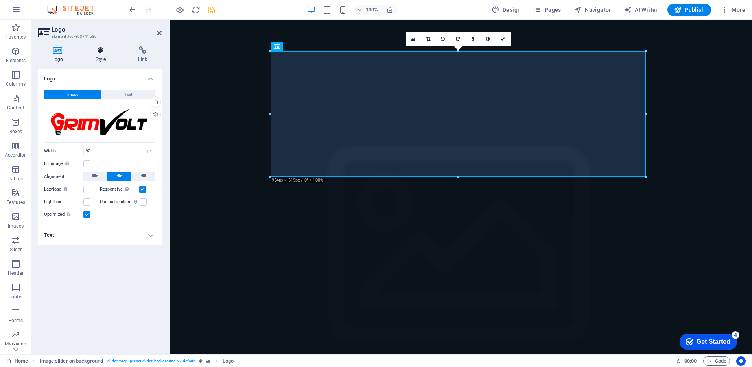
click at [104, 53] on icon at bounding box center [101, 50] width 40 height 8
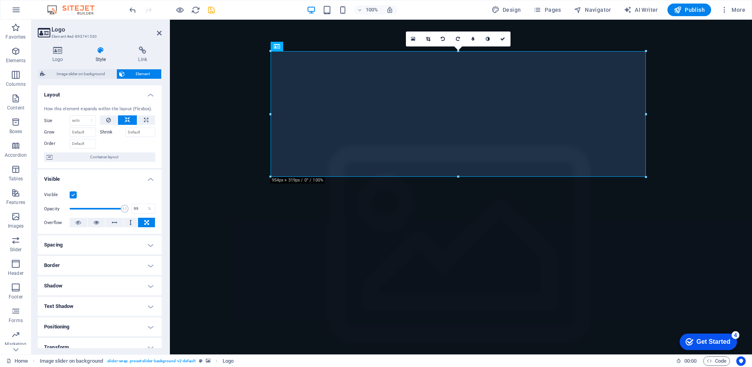
click at [151, 265] on h4 "Border" at bounding box center [100, 265] width 124 height 19
click at [105, 279] on button at bounding box center [103, 280] width 15 height 9
click at [98, 292] on input "1" at bounding box center [95, 294] width 35 height 9
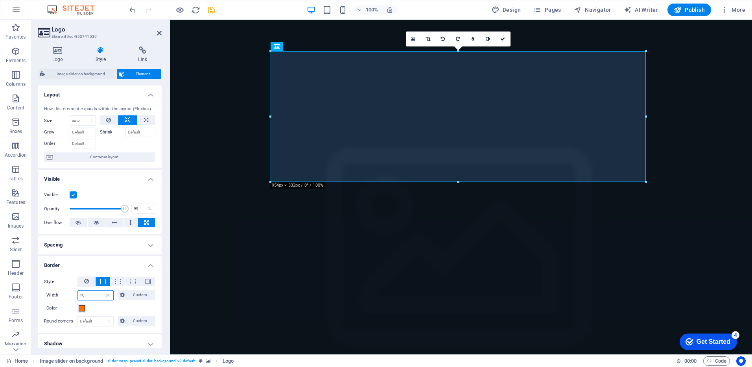
type input "10"
type input "100"
drag, startPoint x: 122, startPoint y: 206, endPoint x: 137, endPoint y: 209, distance: 15.1
click at [137, 209] on div "Opacity 100 %" at bounding box center [99, 209] width 111 height 12
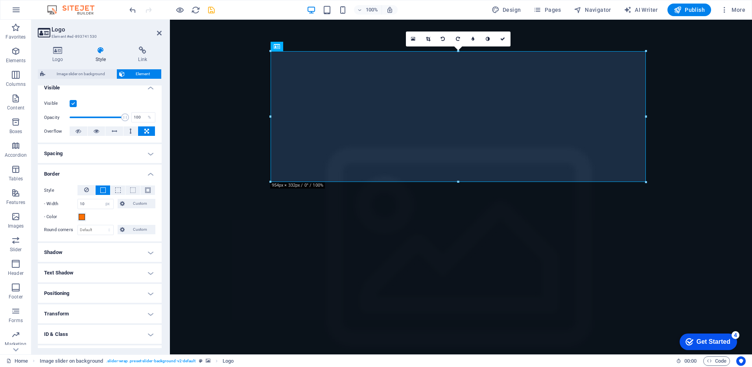
scroll to position [92, 0]
drag, startPoint x: 161, startPoint y: 177, endPoint x: 1, endPoint y: 219, distance: 165.5
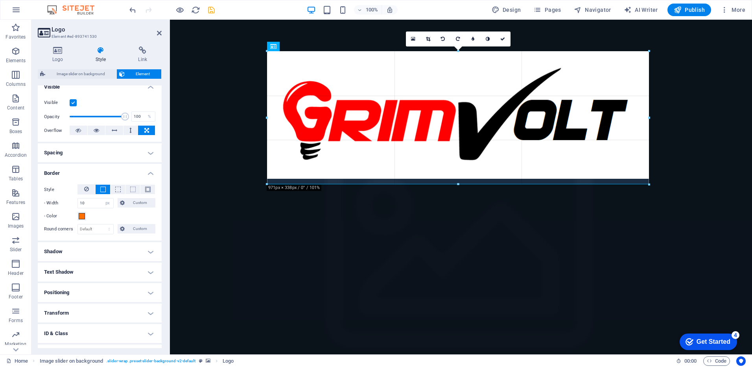
drag, startPoint x: 271, startPoint y: 116, endPoint x: 94, endPoint y: 98, distance: 177.5
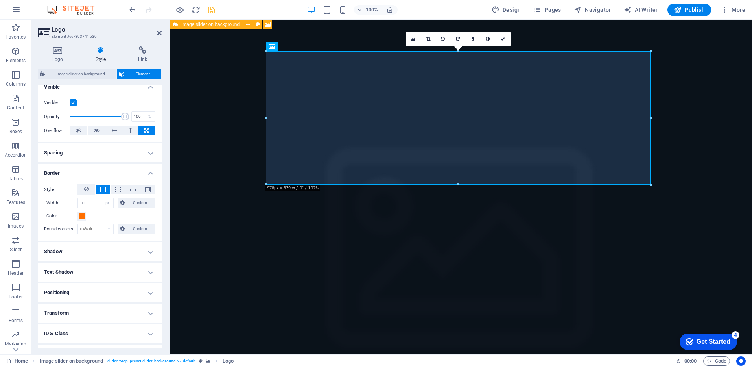
click at [254, 171] on figure at bounding box center [461, 260] width 582 height 481
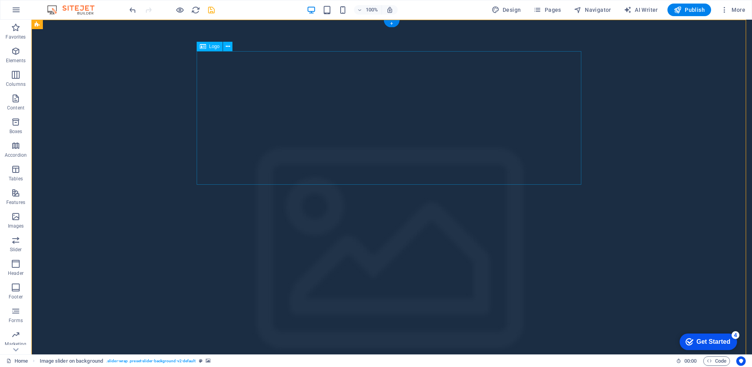
click at [229, 46] on icon at bounding box center [228, 46] width 4 height 8
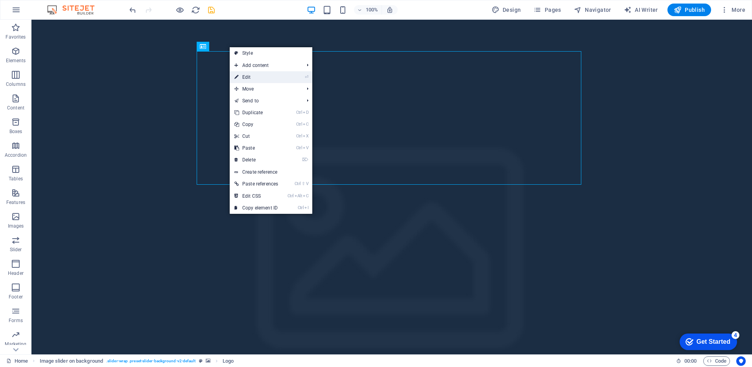
click at [240, 73] on link "⏎ Edit" at bounding box center [256, 77] width 53 height 12
select select "px"
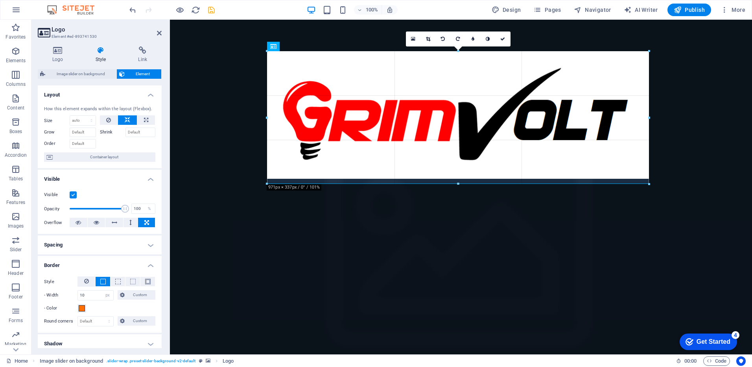
drag, startPoint x: 266, startPoint y: 119, endPoint x: 270, endPoint y: 120, distance: 4.4
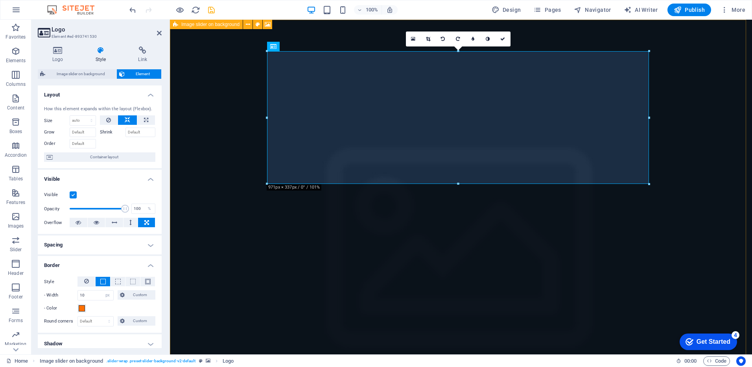
click at [235, 129] on figure at bounding box center [461, 260] width 582 height 480
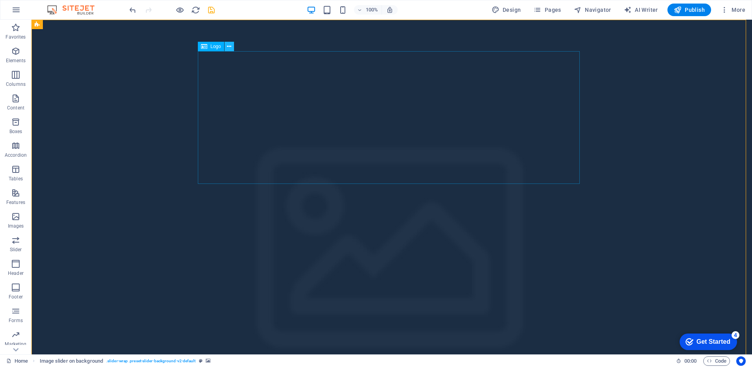
click at [230, 49] on icon at bounding box center [229, 46] width 4 height 8
click at [135, 125] on figure at bounding box center [391, 260] width 720 height 480
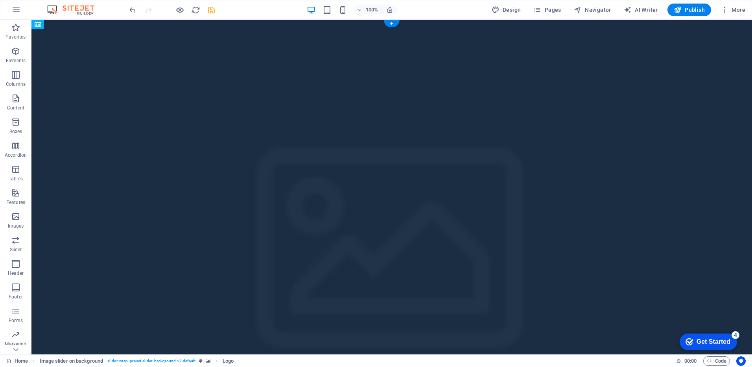
drag, startPoint x: 267, startPoint y: 112, endPoint x: 260, endPoint y: 117, distance: 8.3
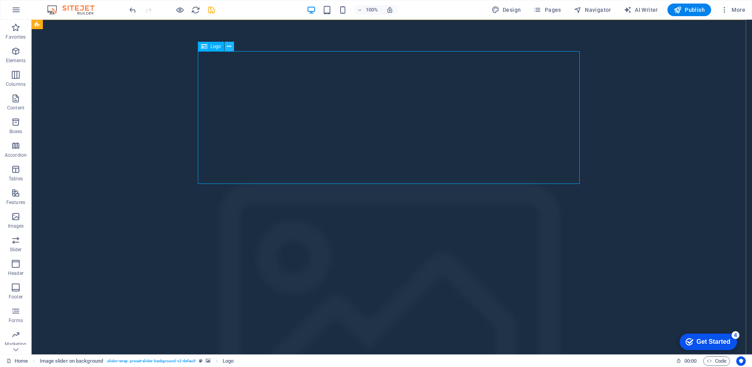
click at [228, 49] on icon at bounding box center [229, 46] width 4 height 8
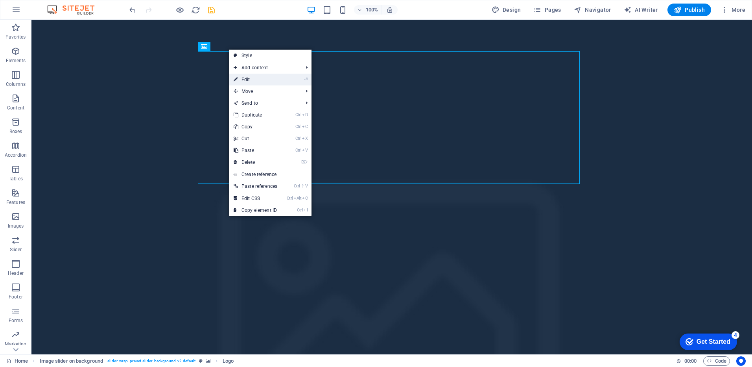
click at [235, 79] on icon at bounding box center [236, 80] width 4 height 12
select select "px"
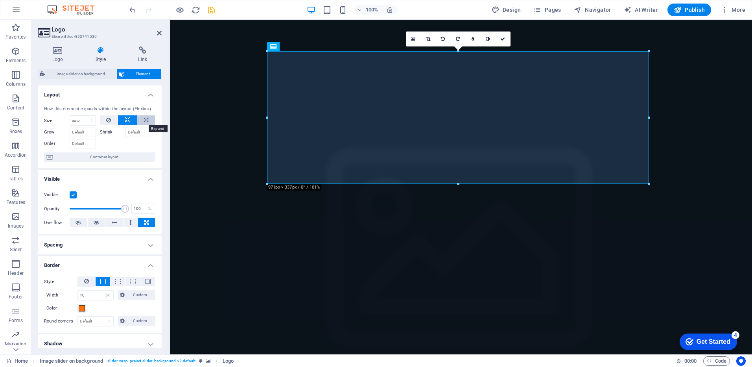
click at [144, 119] on icon at bounding box center [146, 119] width 4 height 9
type input "100"
select select "%"
click at [197, 88] on figure at bounding box center [461, 260] width 582 height 480
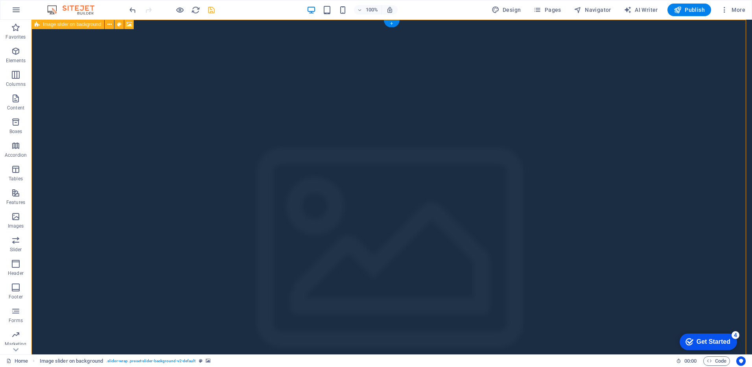
click at [648, 147] on figure at bounding box center [391, 260] width 720 height 480
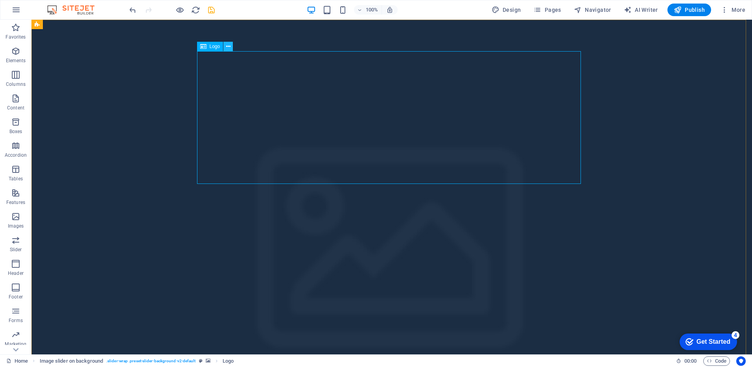
click at [230, 50] on button at bounding box center [227, 46] width 9 height 9
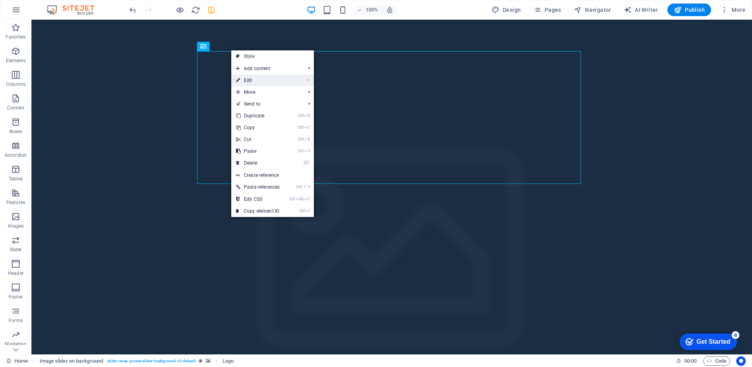
click at [247, 77] on link "⏎ Edit" at bounding box center [257, 80] width 53 height 12
select select "%"
select select "px"
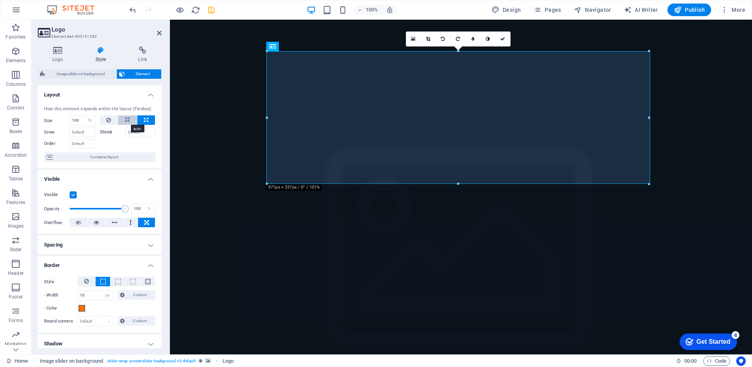
click at [125, 119] on icon at bounding box center [128, 119] width 6 height 9
select select "DISABLED_OPTION_VALUE"
click at [140, 122] on button at bounding box center [146, 119] width 18 height 9
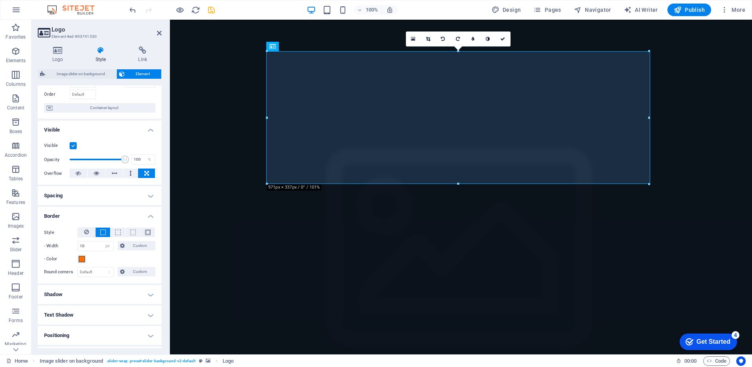
scroll to position [50, 0]
click at [128, 245] on span "Custom" at bounding box center [140, 244] width 26 height 9
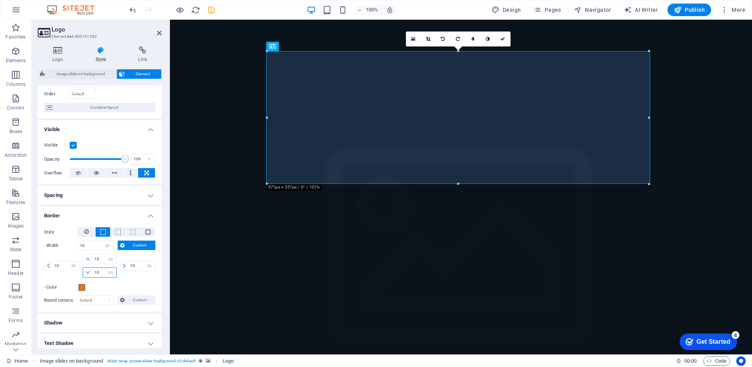
drag, startPoint x: 103, startPoint y: 272, endPoint x: 82, endPoint y: 273, distance: 20.9
click at [82, 273] on div "10 auto px rem % vh vw 10 auto px rem % vh vw" at bounding box center [99, 266] width 37 height 24
click at [56, 282] on div "Style - Width auto px rem % vh vw Custom Custom 10 auto px rem % vh vw 10 auto …" at bounding box center [99, 259] width 111 height 65
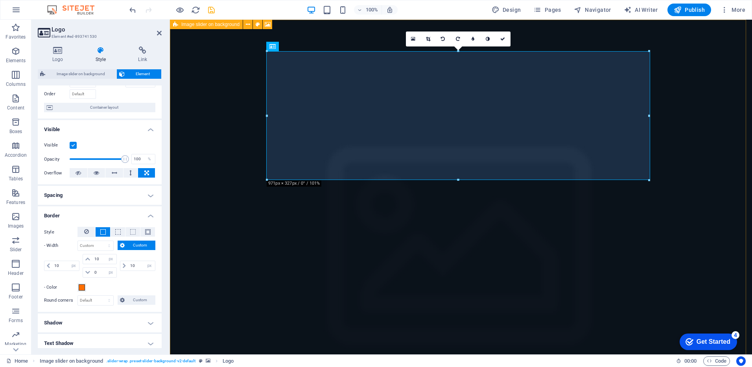
click at [202, 139] on figure at bounding box center [461, 258] width 582 height 476
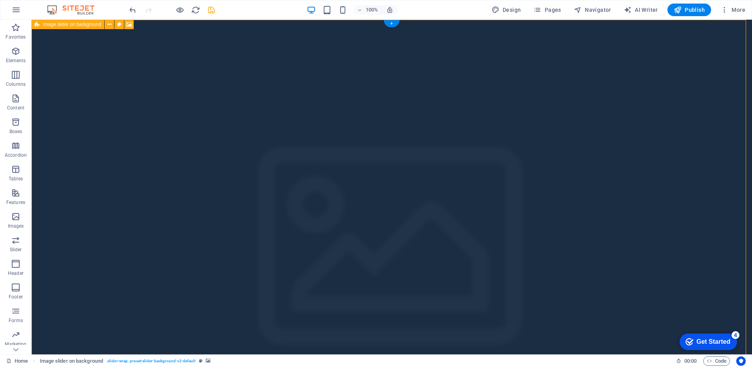
click at [183, 170] on figure at bounding box center [391, 258] width 720 height 476
click at [230, 179] on icon at bounding box center [229, 175] width 4 height 8
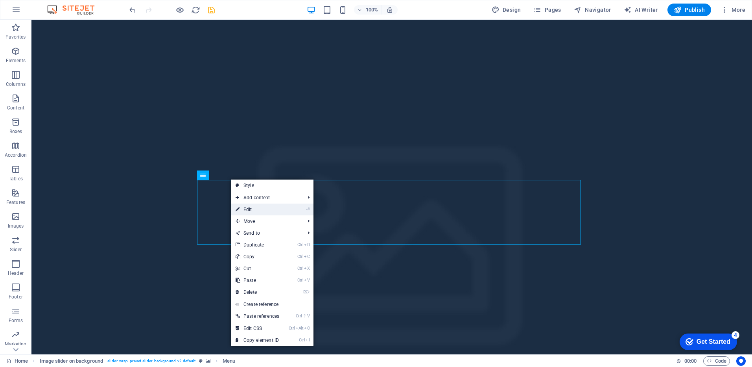
click at [247, 207] on link "⏎ Edit" at bounding box center [257, 209] width 53 height 12
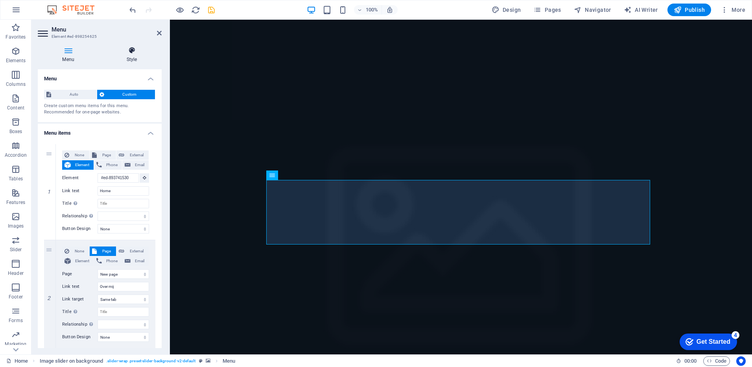
click at [131, 53] on icon at bounding box center [132, 50] width 60 height 8
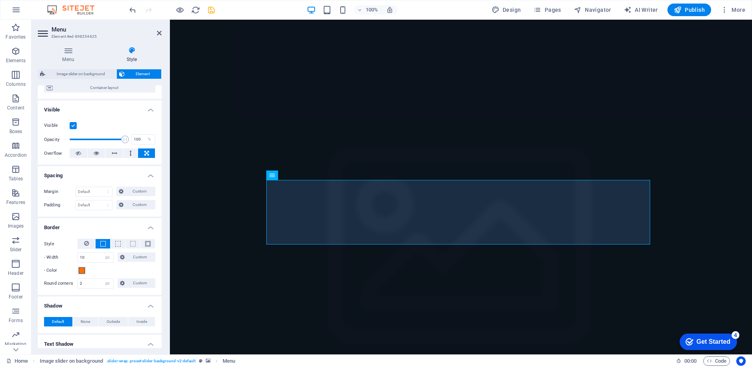
scroll to position [71, 0]
drag, startPoint x: 92, startPoint y: 282, endPoint x: 44, endPoint y: 277, distance: 48.6
click at [44, 277] on div "Round corners 2 Default px rem % vh vw Custom Custom" at bounding box center [99, 281] width 111 height 10
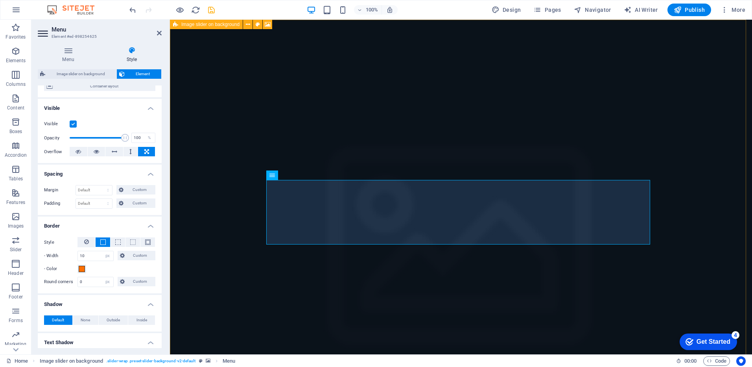
click at [204, 197] on figure at bounding box center [461, 258] width 582 height 476
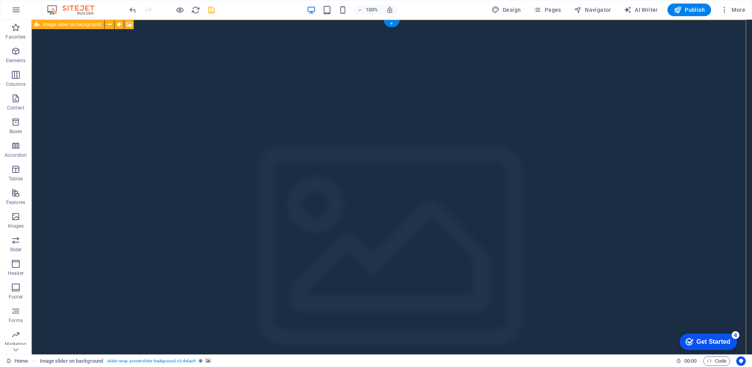
click at [150, 165] on figure at bounding box center [391, 258] width 720 height 476
click at [229, 48] on icon at bounding box center [228, 46] width 4 height 8
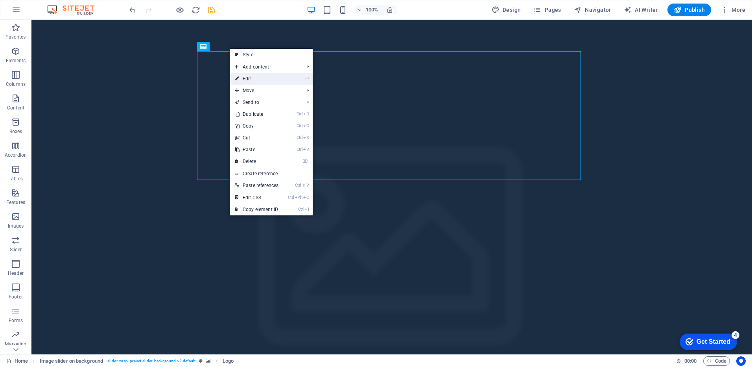
click at [246, 76] on link "⏎ Edit" at bounding box center [256, 79] width 53 height 12
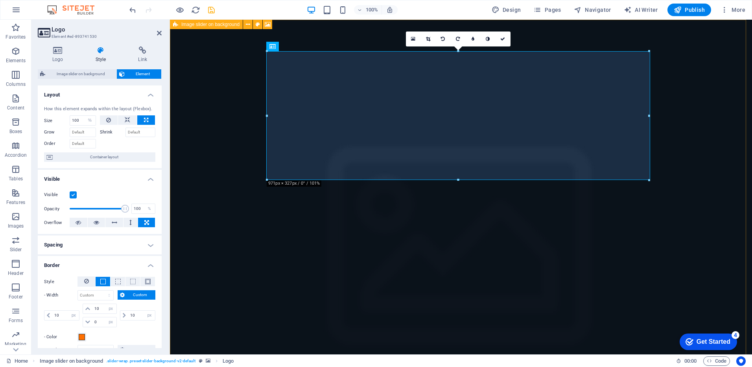
click at [244, 123] on figure at bounding box center [461, 258] width 582 height 476
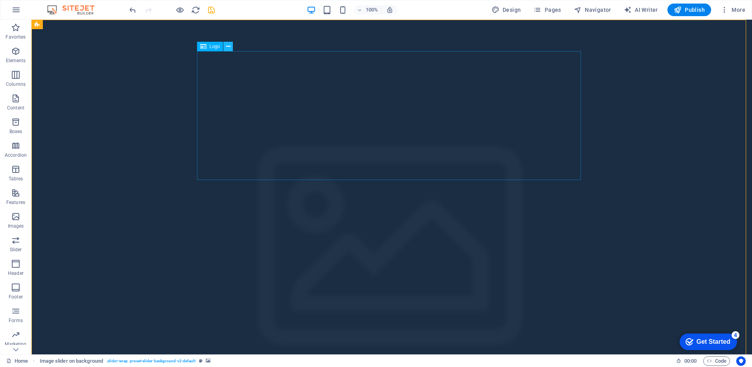
click at [227, 49] on icon at bounding box center [228, 46] width 4 height 8
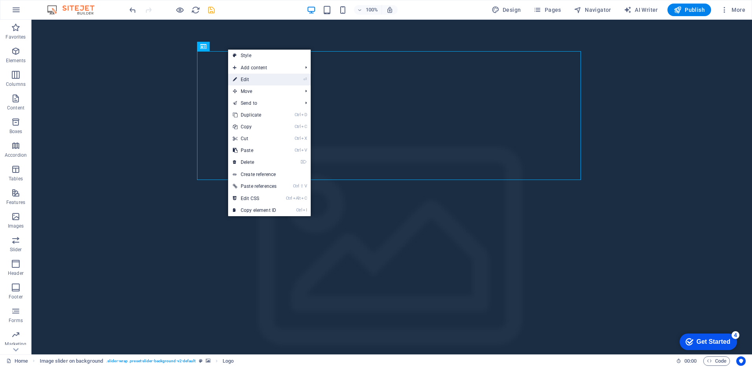
click at [234, 76] on icon at bounding box center [235, 80] width 4 height 12
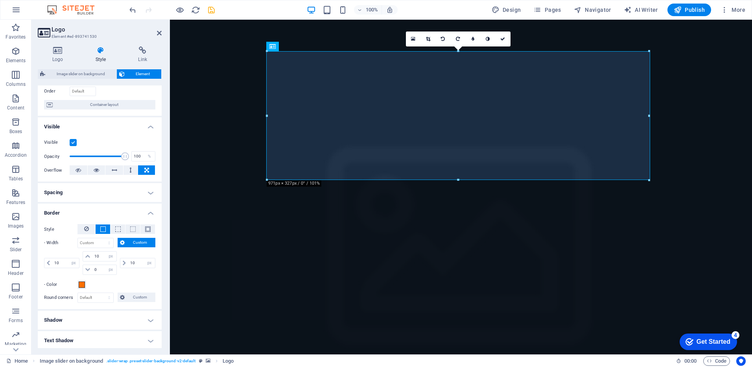
scroll to position [157, 0]
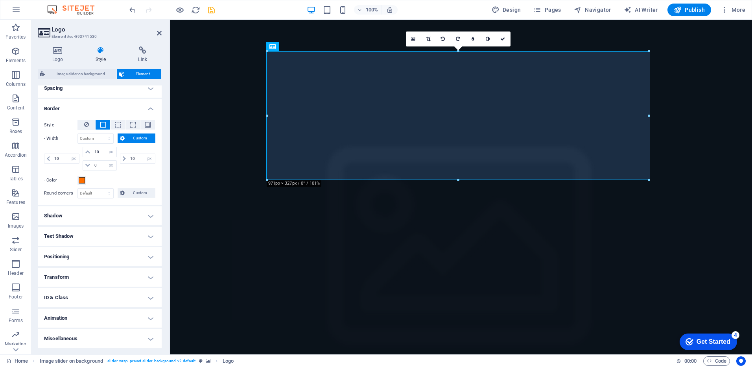
click at [142, 343] on h4 "Miscellaneous" at bounding box center [100, 338] width 124 height 19
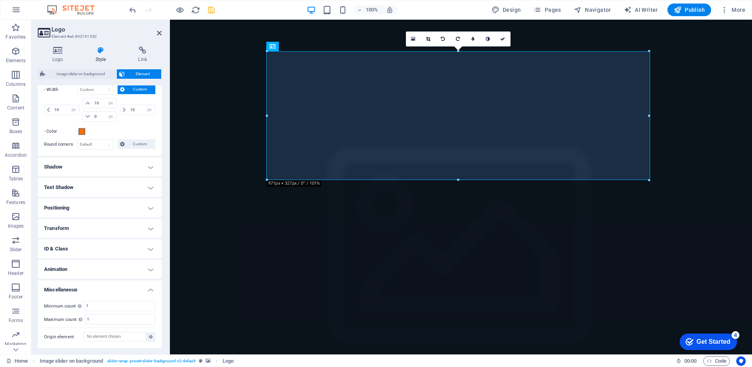
drag, startPoint x: 161, startPoint y: 246, endPoint x: 0, endPoint y: 295, distance: 168.0
drag, startPoint x: 100, startPoint y: 302, endPoint x: 64, endPoint y: 303, distance: 35.8
click at [64, 303] on div "Minimum count Define whether this element should be duplicable. 1" at bounding box center [99, 305] width 111 height 10
drag, startPoint x: 124, startPoint y: 319, endPoint x: 51, endPoint y: 312, distance: 73.1
click at [51, 312] on div "Minimum count Define whether this element should be duplicable. 0 Maximum count…" at bounding box center [100, 320] width 124 height 53
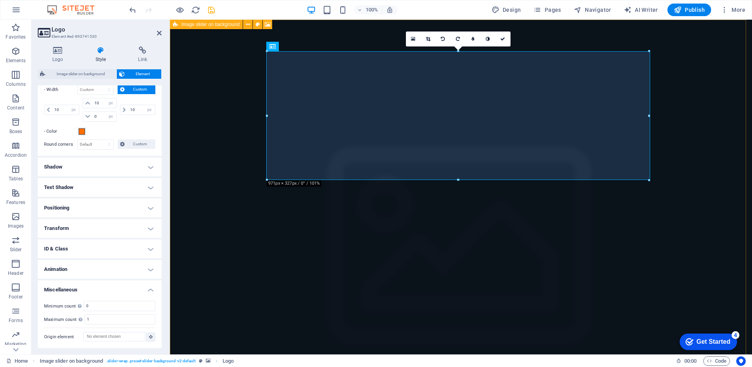
click at [196, 265] on figure at bounding box center [461, 258] width 582 height 476
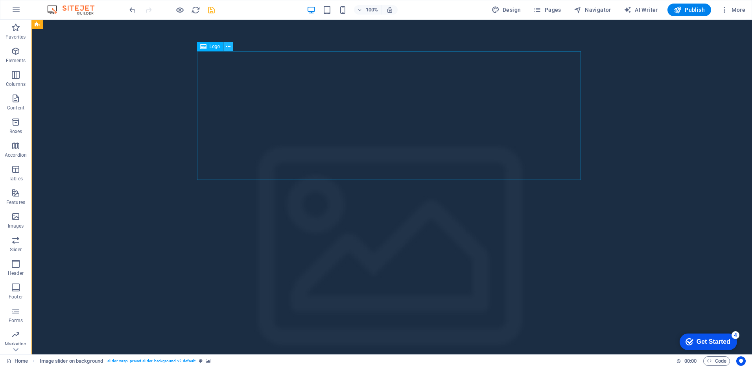
click at [228, 47] on icon at bounding box center [228, 46] width 4 height 8
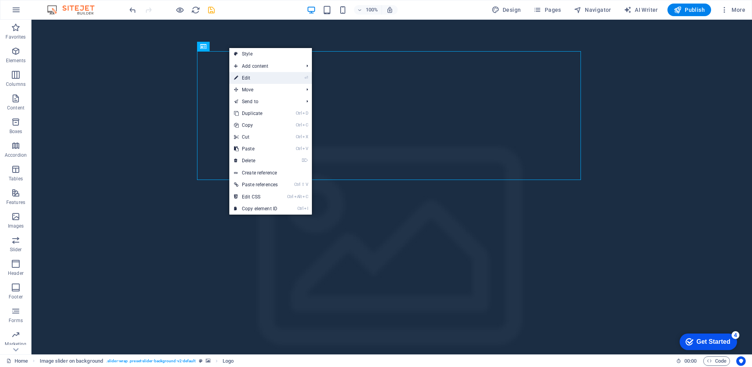
click at [247, 81] on link "⏎ Edit" at bounding box center [255, 78] width 53 height 12
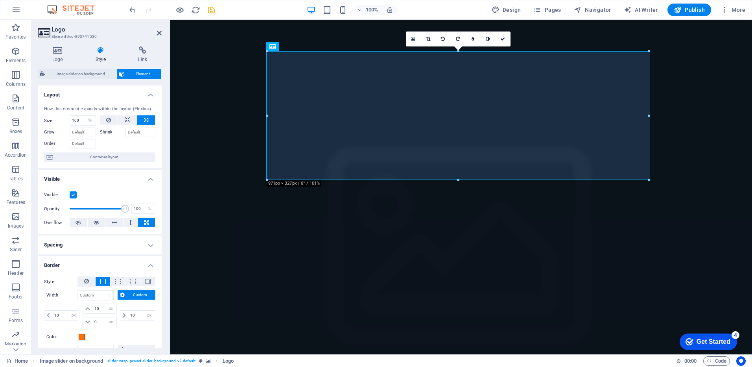
drag, startPoint x: 160, startPoint y: 192, endPoint x: 161, endPoint y: 228, distance: 35.4
click at [161, 228] on div "Layout How this element expands within the layout (Flexbox). Size 100 Default a…" at bounding box center [100, 216] width 124 height 262
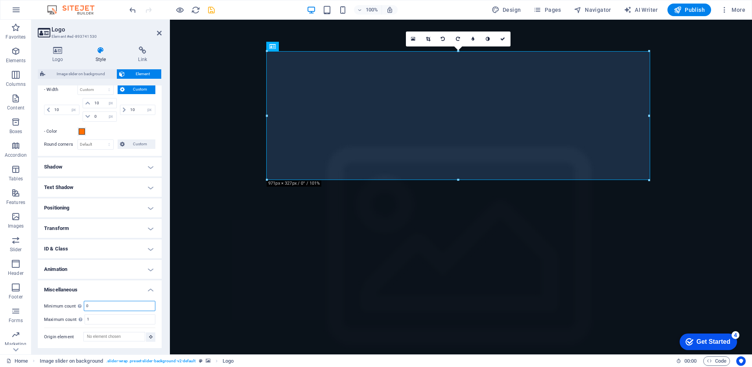
drag, startPoint x: 99, startPoint y: 306, endPoint x: 62, endPoint y: 308, distance: 37.4
click at [62, 308] on div "Minimum count Define whether this element should be duplicable. 0" at bounding box center [99, 305] width 111 height 10
click at [151, 335] on button at bounding box center [150, 336] width 9 height 9
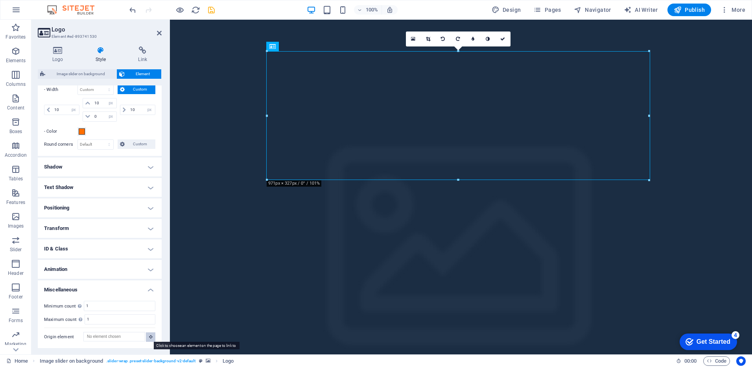
click at [151, 335] on button at bounding box center [150, 336] width 9 height 9
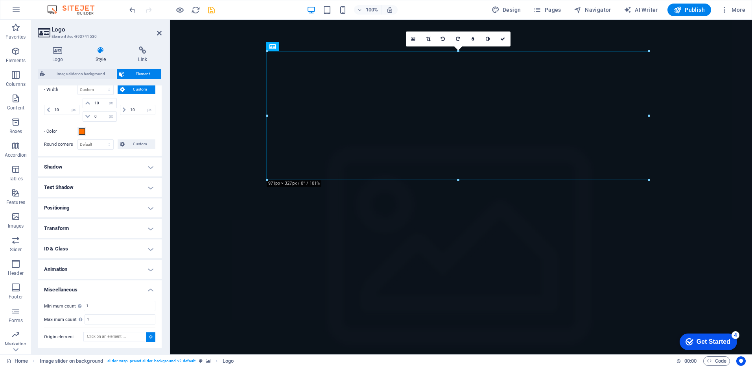
click at [151, 271] on h4 "Animation" at bounding box center [100, 269] width 124 height 19
click at [151, 271] on h4 "Animation" at bounding box center [100, 267] width 124 height 14
click at [150, 226] on h4 "Transform" at bounding box center [100, 228] width 124 height 19
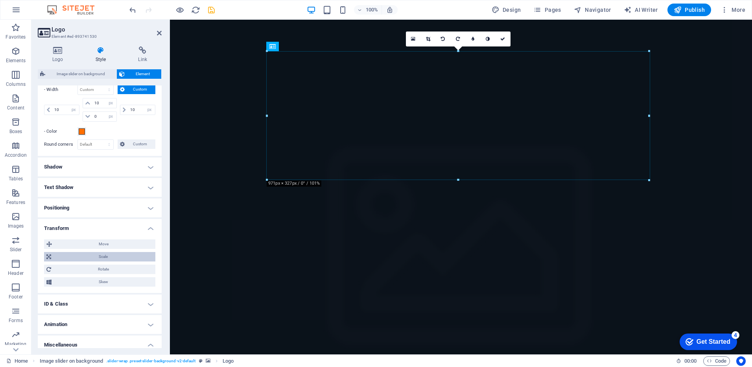
click at [100, 253] on span "Scale" at bounding box center [102, 256] width 99 height 9
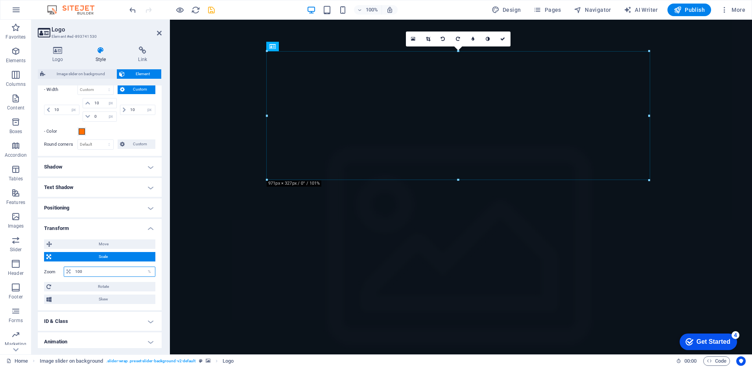
click at [101, 267] on input "100" at bounding box center [114, 271] width 82 height 9
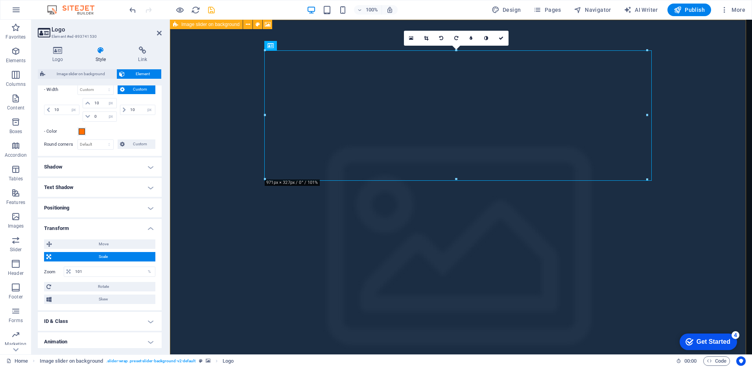
click at [204, 230] on figure at bounding box center [461, 258] width 582 height 476
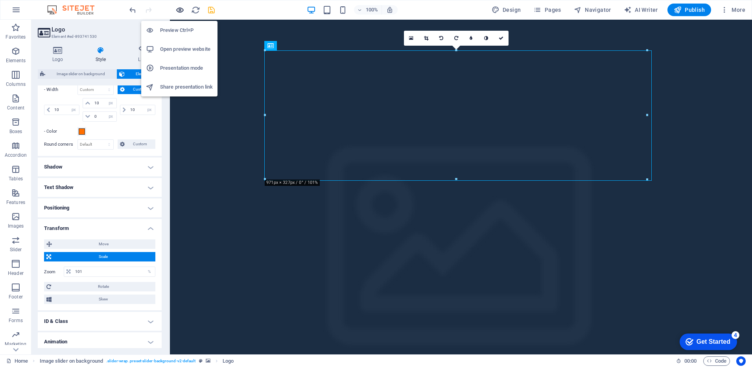
click at [181, 8] on icon "button" at bounding box center [179, 10] width 9 height 9
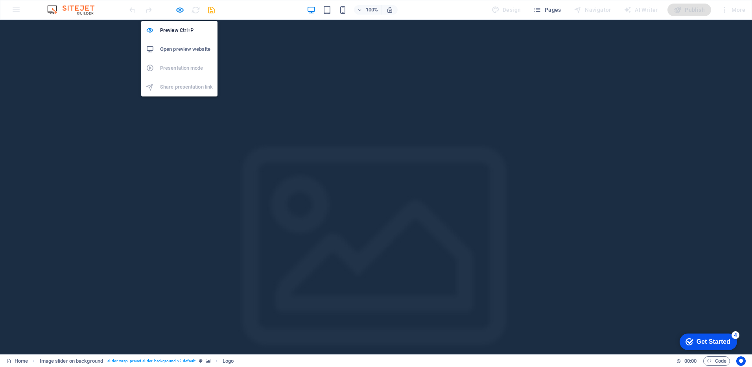
click at [184, 87] on ul "Preview Ctrl+P Open preview website Presentation mode Share presentation link" at bounding box center [179, 59] width 76 height 76
click at [181, 9] on icon "button" at bounding box center [179, 10] width 9 height 9
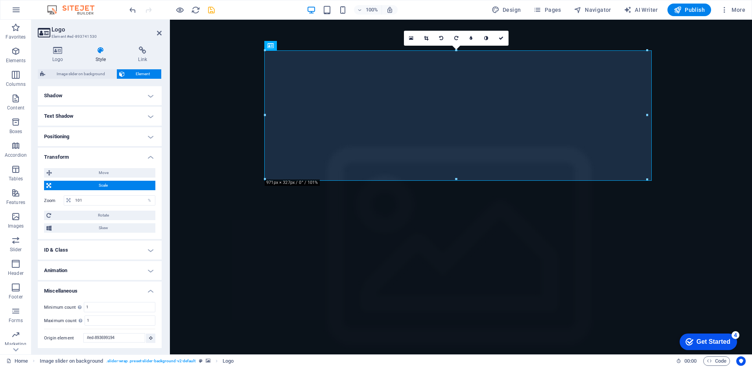
scroll to position [278, 0]
drag, startPoint x: 112, startPoint y: 199, endPoint x: 55, endPoint y: 194, distance: 58.0
click at [55, 194] on div "Zoom 101 %" at bounding box center [99, 199] width 111 height 10
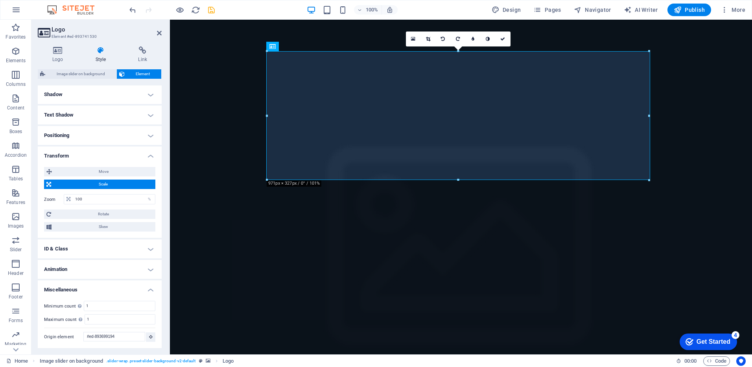
click at [164, 173] on div "Logo Style Link Logo Image Text Drag files here, click to choose files or selec…" at bounding box center [99, 197] width 136 height 314
click at [196, 182] on figure at bounding box center [461, 258] width 582 height 476
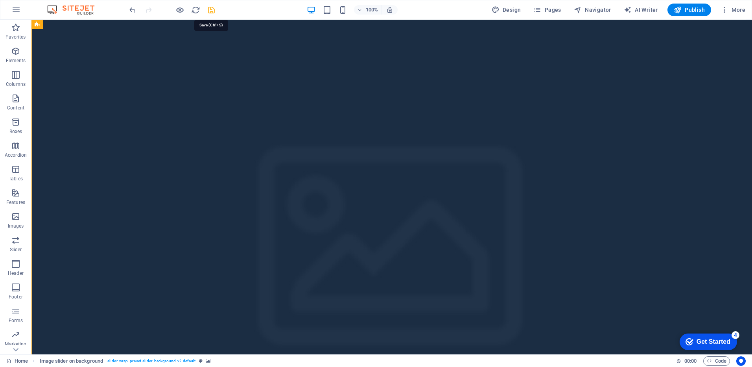
click at [207, 9] on icon "save" at bounding box center [211, 10] width 9 height 9
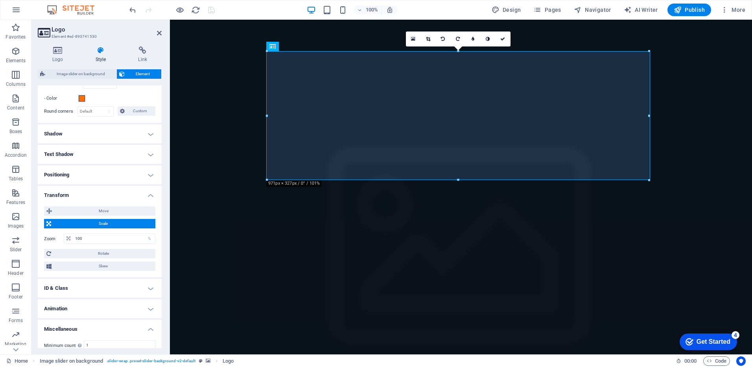
scroll to position [234, 0]
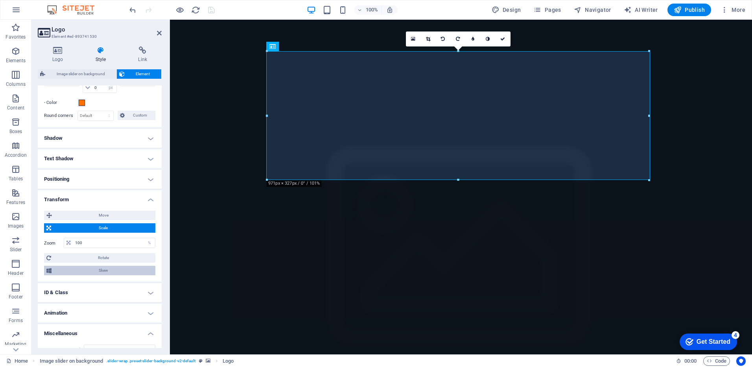
click at [102, 272] on span "Skew" at bounding box center [103, 269] width 99 height 9
click at [99, 271] on span "Skew" at bounding box center [103, 269] width 99 height 9
click at [128, 175] on h4 "Positioning" at bounding box center [100, 178] width 124 height 19
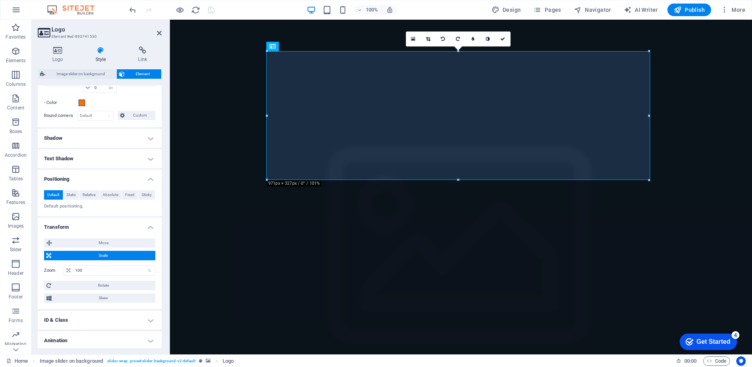
click at [144, 157] on h4 "Text Shadow" at bounding box center [100, 158] width 124 height 19
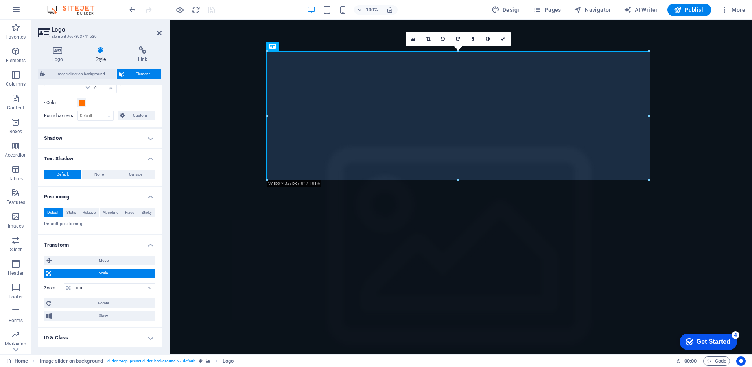
click at [141, 139] on h4 "Shadow" at bounding box center [100, 138] width 124 height 19
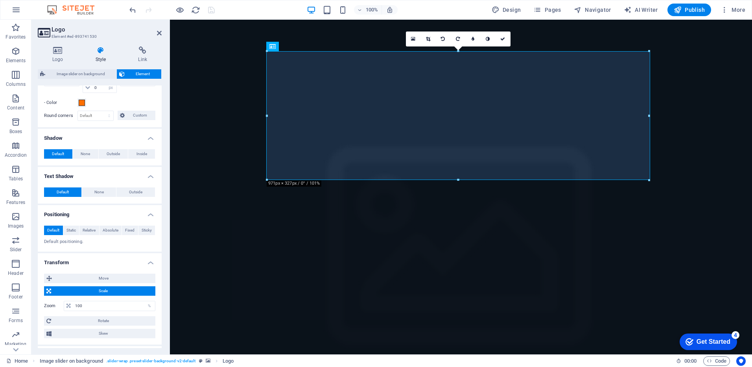
drag, startPoint x: 162, startPoint y: 208, endPoint x: 160, endPoint y: 203, distance: 5.8
click at [160, 203] on div "Logo Style Link Logo Image Text Drag files here, click to choose files or selec…" at bounding box center [99, 197] width 136 height 314
drag, startPoint x: 160, startPoint y: 203, endPoint x: 157, endPoint y: 157, distance: 46.1
click at [157, 157] on ul "Layout How this element expands within the layout (Flexbox). Size 100 Default a…" at bounding box center [100, 152] width 124 height 603
click at [136, 116] on span "Custom" at bounding box center [140, 115] width 26 height 9
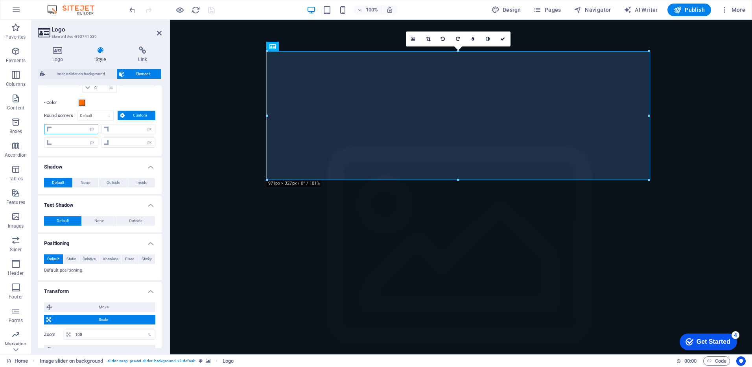
click at [76, 127] on input "number" at bounding box center [76, 128] width 44 height 9
click at [180, 124] on figure at bounding box center [461, 258] width 582 height 476
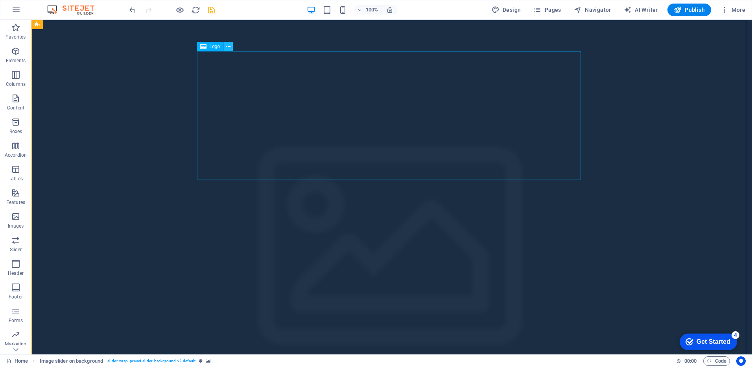
click at [227, 46] on icon at bounding box center [228, 46] width 4 height 8
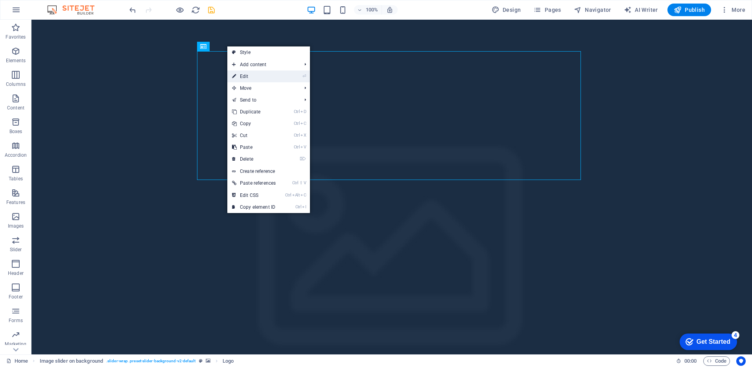
click at [242, 73] on link "⏎ Edit" at bounding box center [253, 76] width 53 height 12
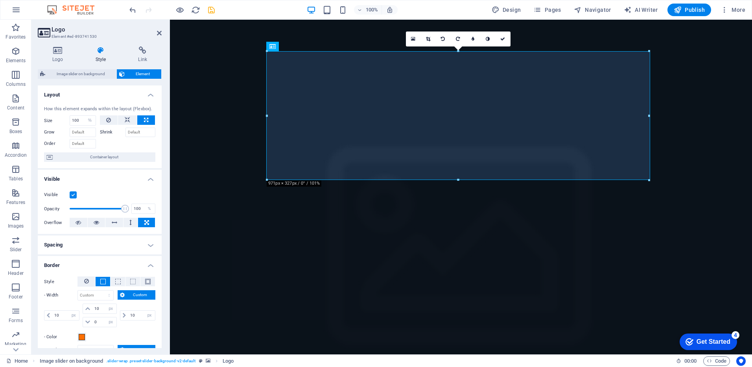
drag, startPoint x: 160, startPoint y: 132, endPoint x: 161, endPoint y: 184, distance: 52.3
click at [161, 184] on div "Layout How this element expands within the layout (Flexbox). Size 100 Default a…" at bounding box center [100, 216] width 124 height 262
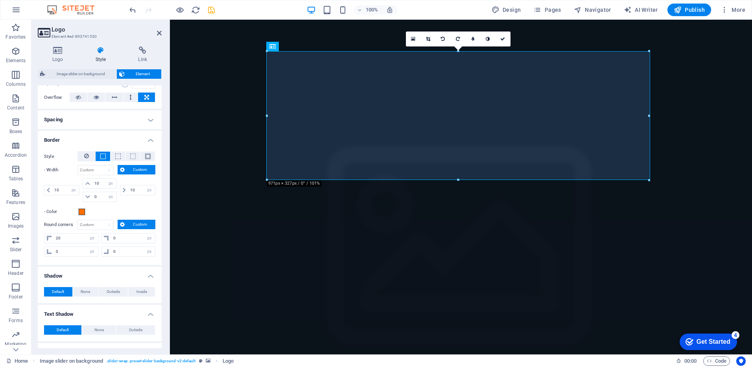
scroll to position [126, 0]
drag, startPoint x: 117, startPoint y: 236, endPoint x: 94, endPoint y: 234, distance: 23.0
click at [94, 234] on div "20 px rem % vh vw 0 px rem % vh vw" at bounding box center [99, 238] width 111 height 12
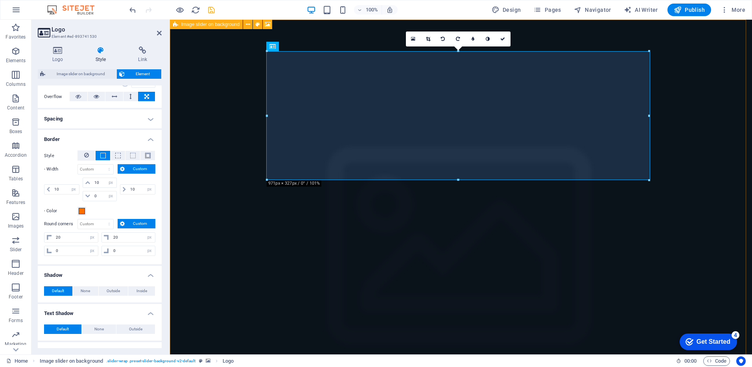
click at [197, 163] on figure at bounding box center [461, 258] width 582 height 476
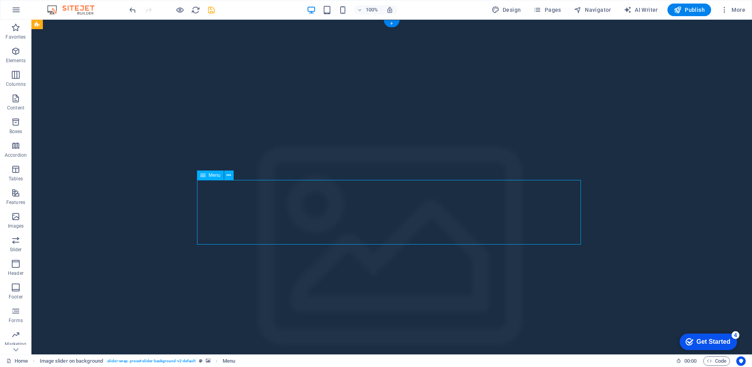
drag, startPoint x: 288, startPoint y: 182, endPoint x: 272, endPoint y: 202, distance: 25.8
drag, startPoint x: 241, startPoint y: 195, endPoint x: 188, endPoint y: 281, distance: 100.8
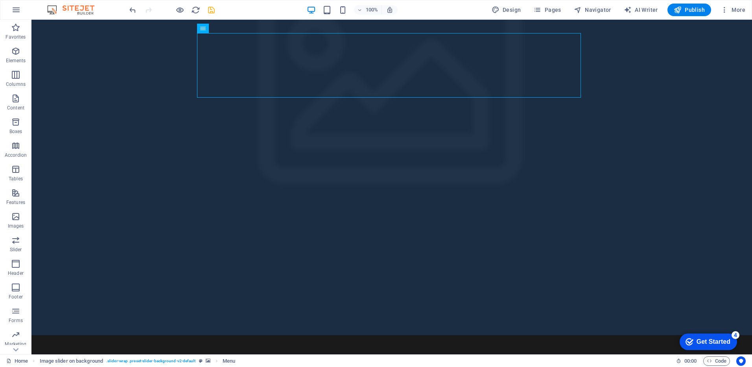
scroll to position [166, 0]
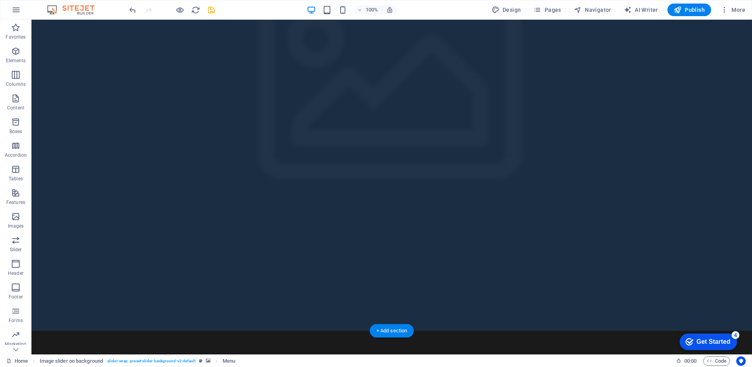
drag, startPoint x: 247, startPoint y: 44, endPoint x: 251, endPoint y: 304, distance: 259.2
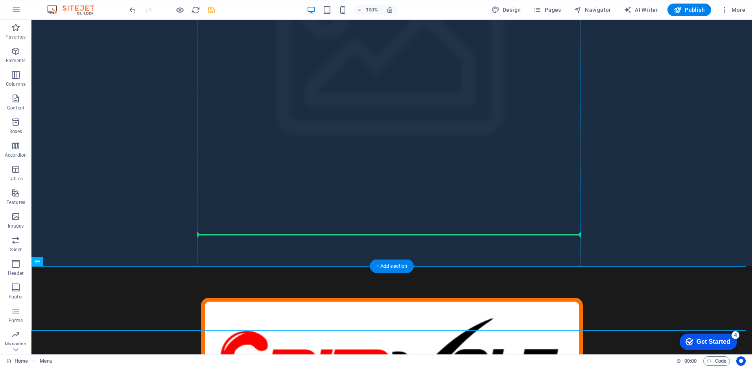
drag, startPoint x: 74, startPoint y: 279, endPoint x: 243, endPoint y: 249, distance: 171.4
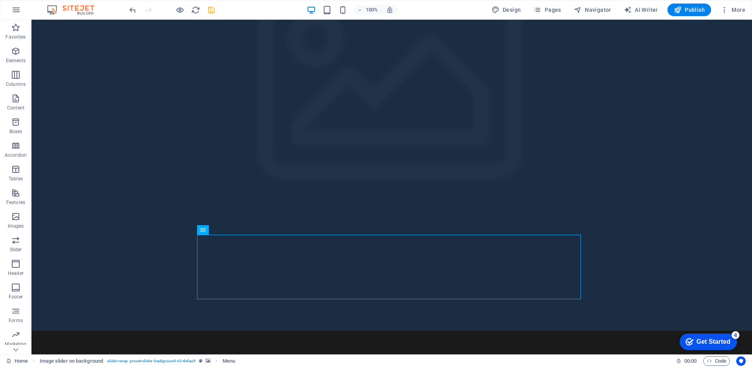
scroll to position [0, 0]
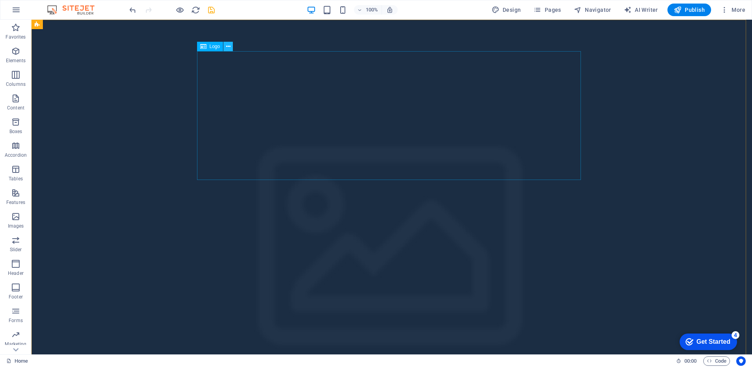
click at [230, 49] on icon at bounding box center [228, 46] width 4 height 8
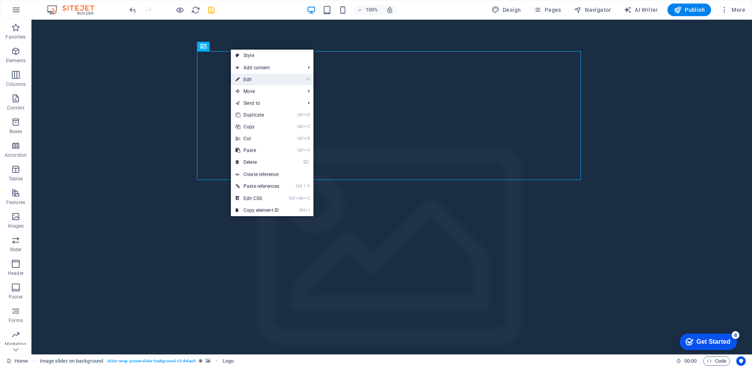
click at [255, 79] on link "⏎ Edit" at bounding box center [257, 80] width 53 height 12
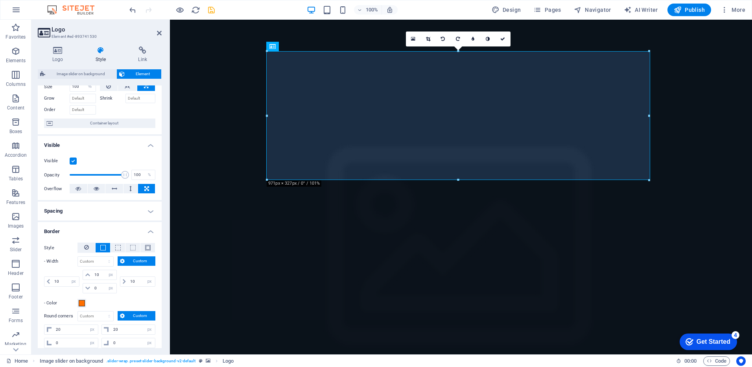
scroll to position [36, 0]
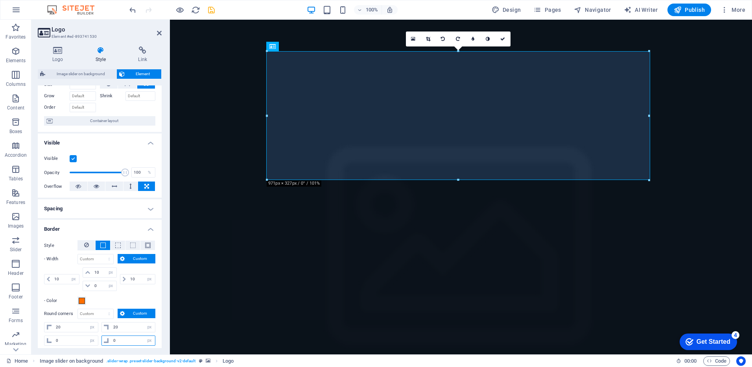
click at [117, 341] on input "0" at bounding box center [133, 339] width 44 height 9
drag, startPoint x: 117, startPoint y: 341, endPoint x: 94, endPoint y: 339, distance: 22.5
click at [94, 339] on div "0 px rem % vh vw 0 px rem % vh vw" at bounding box center [99, 339] width 111 height 12
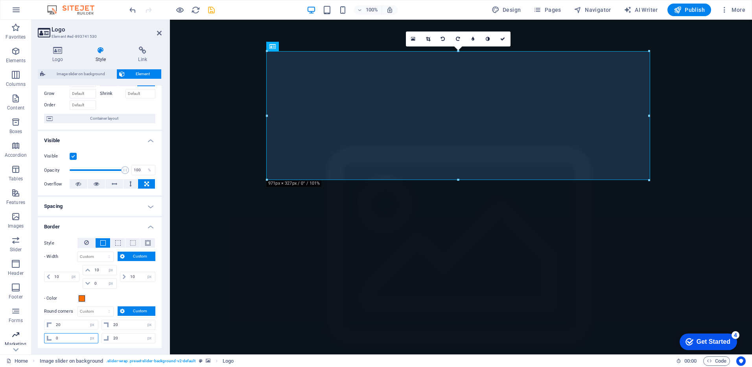
drag, startPoint x: 70, startPoint y: 339, endPoint x: 28, endPoint y: 333, distance: 42.8
click at [28, 333] on section "Favorites Elements Columns Content Boxes Accordion Tables Features Images Slide…" at bounding box center [376, 187] width 752 height 334
drag, startPoint x: 99, startPoint y: 282, endPoint x: 84, endPoint y: 285, distance: 15.8
click at [84, 285] on div "0 auto px rem % vh vw" at bounding box center [100, 283] width 34 height 10
click at [164, 214] on div "Logo Style Link Logo Image Text Drag files here, click to choose files or selec…" at bounding box center [99, 197] width 136 height 314
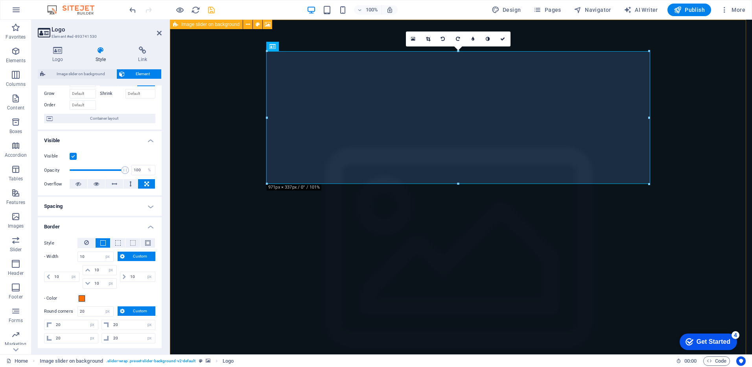
click at [194, 162] on figure at bounding box center [461, 260] width 582 height 480
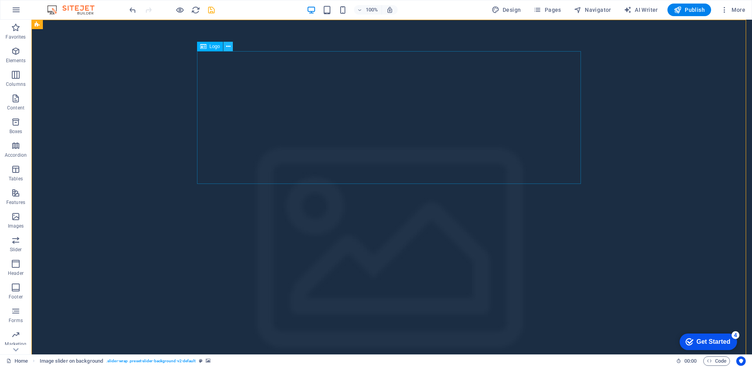
click at [230, 47] on icon at bounding box center [228, 46] width 4 height 8
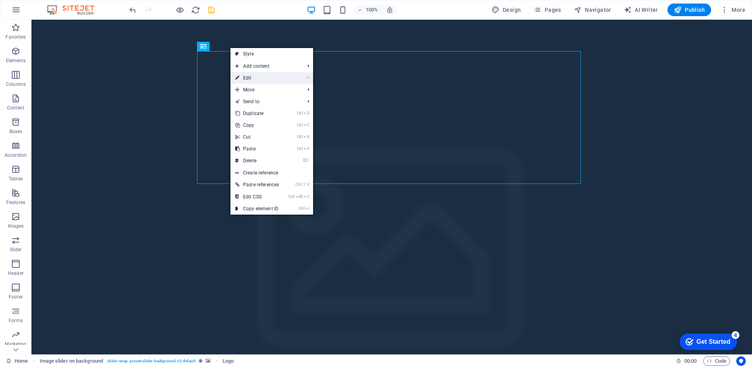
click at [255, 75] on link "⏎ Edit" at bounding box center [256, 78] width 53 height 12
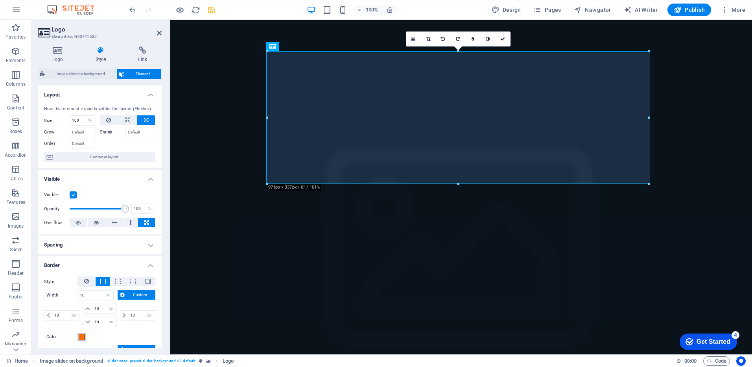
click at [81, 337] on span at bounding box center [82, 336] width 6 height 6
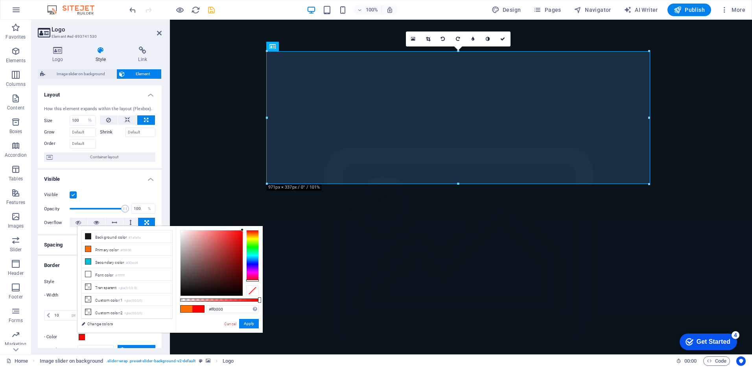
drag, startPoint x: 255, startPoint y: 232, endPoint x: 262, endPoint y: 283, distance: 50.8
click at [262, 283] on div "#ff0000 Supported formats #0852ed rgb(8, 82, 237) rgba(8, 82, 237, 90%) hsv(221…" at bounding box center [219, 336] width 87 height 221
click at [201, 307] on span at bounding box center [198, 308] width 12 height 7
click at [253, 283] on div at bounding box center [219, 263] width 79 height 66
click at [223, 134] on figure at bounding box center [461, 260] width 582 height 480
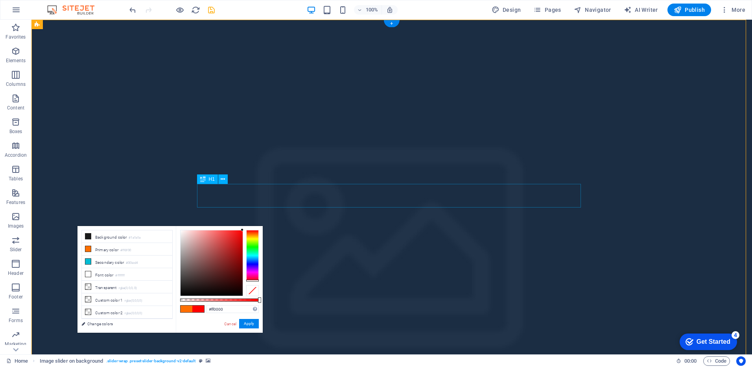
click at [225, 179] on button at bounding box center [222, 178] width 9 height 9
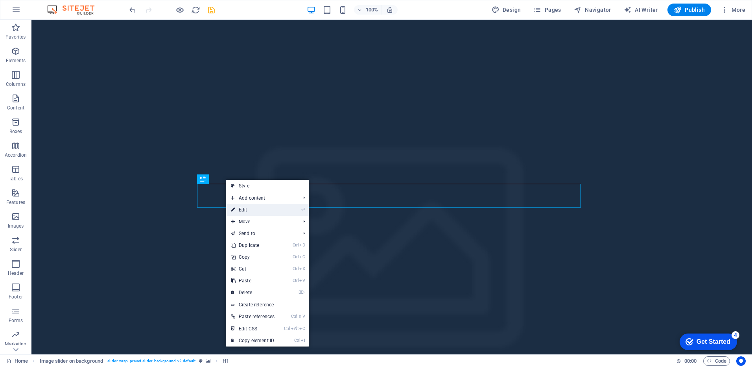
click at [248, 210] on link "⏎ Edit" at bounding box center [252, 210] width 53 height 12
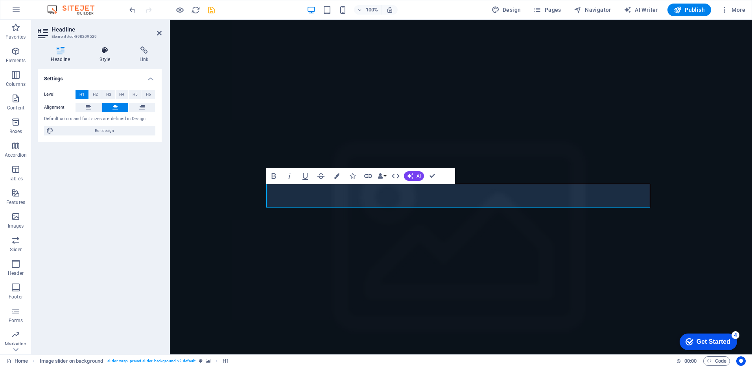
click at [97, 57] on h4 "Style" at bounding box center [107, 54] width 40 height 17
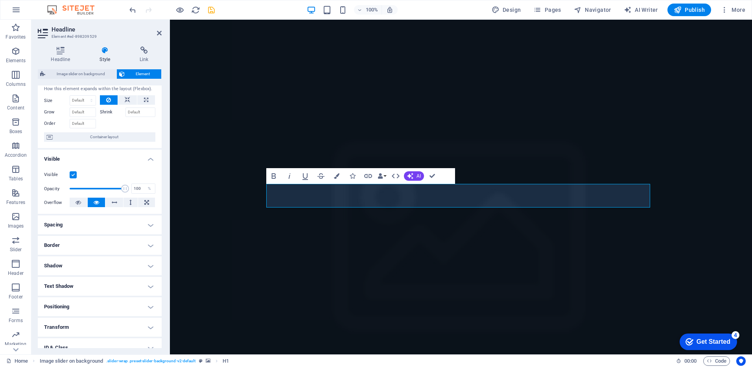
scroll to position [0, 0]
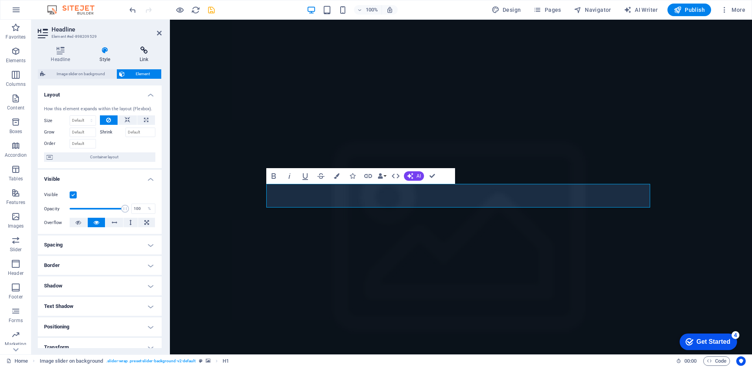
click at [141, 53] on icon at bounding box center [144, 50] width 35 height 8
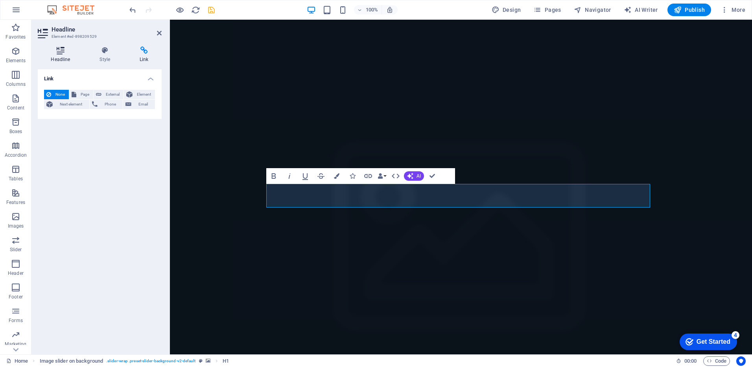
click at [61, 53] on icon at bounding box center [61, 50] width 46 height 8
drag, startPoint x: 112, startPoint y: 128, endPoint x: 239, endPoint y: 153, distance: 129.2
click at [112, 128] on span "Edit design" at bounding box center [104, 130] width 97 height 9
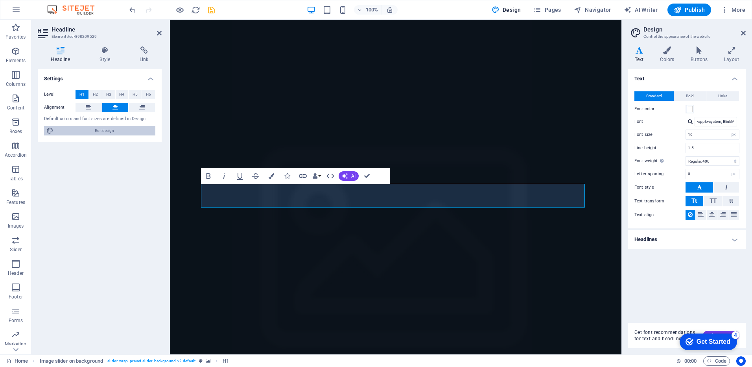
click at [115, 127] on span "Edit design" at bounding box center [104, 130] width 97 height 9
click at [693, 108] on button "Font color" at bounding box center [689, 109] width 9 height 9
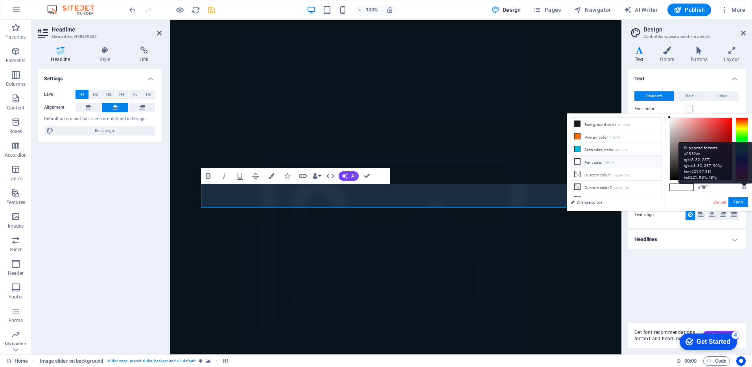
drag, startPoint x: 742, startPoint y: 116, endPoint x: 743, endPoint y: 191, distance: 74.3
click at [743, 191] on div "#ffffff Supported formats #0852ed rgb(8, 82, 237) rgba(8, 82, 237, 90%) hsv(221…" at bounding box center [708, 219] width 87 height 212
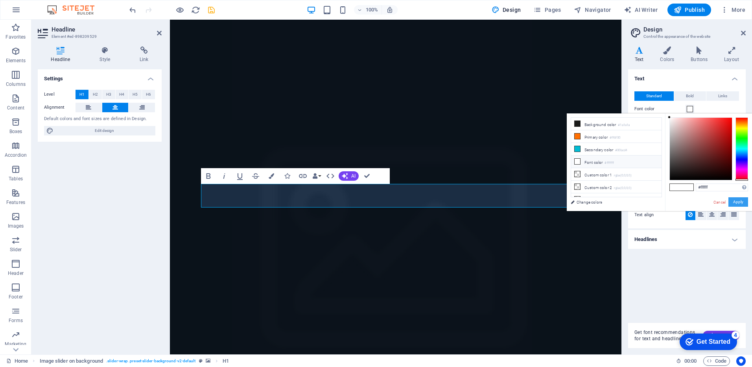
click at [741, 203] on button "Apply" at bounding box center [738, 201] width 20 height 9
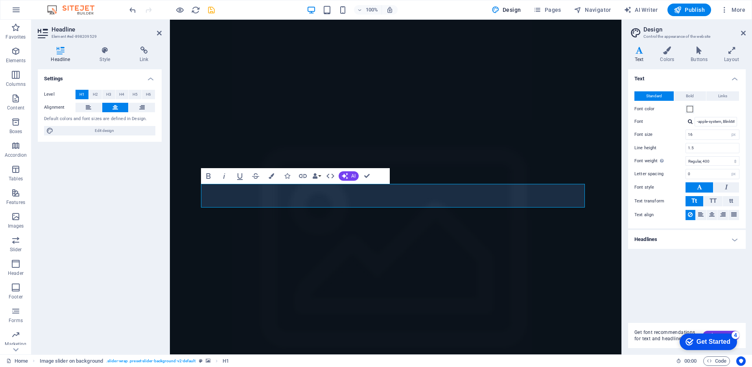
click at [83, 197] on div "Settings Level H1 H2 H3 H4 H5 H6 Alignment Default colors and font sizes are de…" at bounding box center [100, 208] width 124 height 278
click at [689, 109] on span at bounding box center [690, 109] width 6 height 6
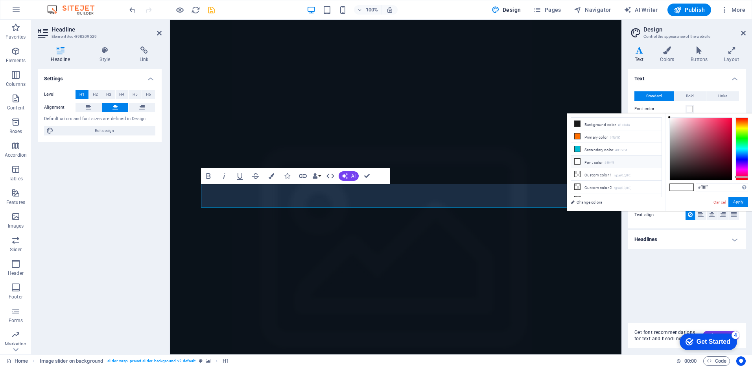
click at [742, 177] on div at bounding box center [741, 148] width 13 height 63
drag, startPoint x: 742, startPoint y: 177, endPoint x: 742, endPoint y: 181, distance: 4.0
click at [742, 181] on div "#ffffff Supported formats #0852ed rgb(8, 82, 237) rgba(8, 82, 237, 90%) hsv(221…" at bounding box center [708, 219] width 87 height 212
drag, startPoint x: 743, startPoint y: 179, endPoint x: 744, endPoint y: 197, distance: 18.5
click at [744, 197] on div "#ffffff Supported formats #0852ed rgb(8, 82, 237) rgba(8, 82, 237, 90%) hsv(221…" at bounding box center [708, 219] width 87 height 212
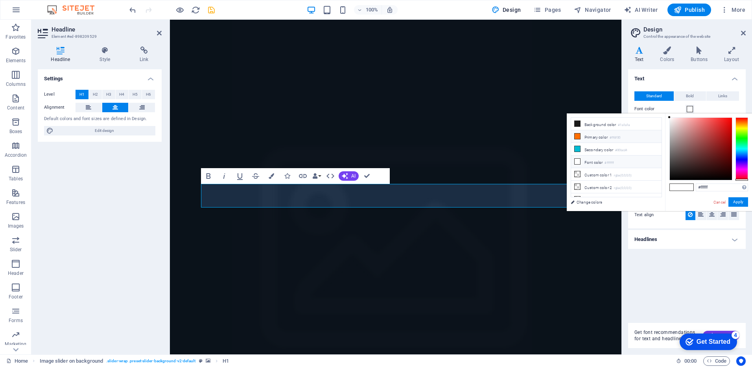
click at [600, 135] on li "Primary color #ff6f00" at bounding box center [616, 136] width 90 height 13
drag, startPoint x: 743, startPoint y: 121, endPoint x: 748, endPoint y: 192, distance: 71.8
click at [748, 192] on div "#ff0000 Supported formats #0852ed rgb(8, 82, 237) rgba(8, 82, 237, 90%) hsv(221…" at bounding box center [708, 219] width 87 height 212
click at [740, 199] on button "Apply" at bounding box center [738, 201] width 20 height 9
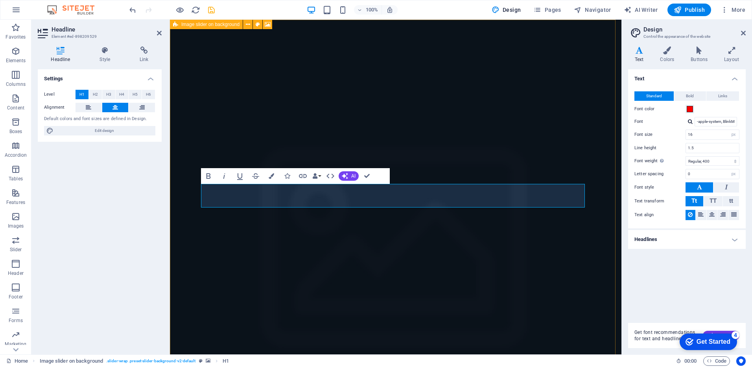
click at [602, 135] on figure at bounding box center [395, 260] width 451 height 480
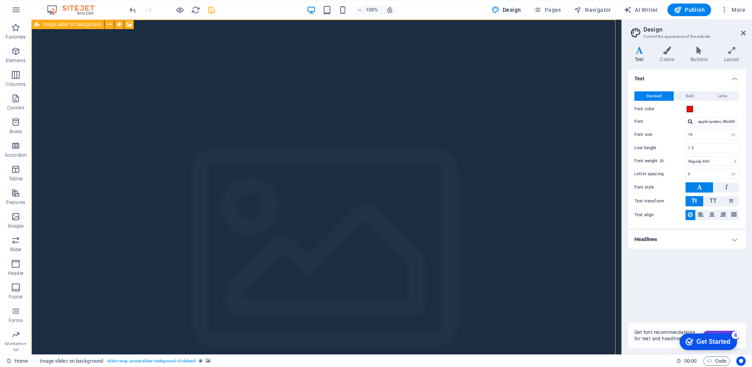
click at [602, 135] on figure at bounding box center [326, 260] width 590 height 480
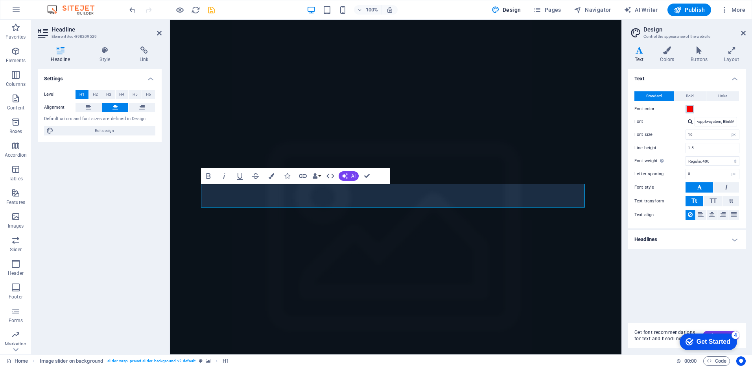
click at [687, 111] on span at bounding box center [690, 109] width 6 height 6
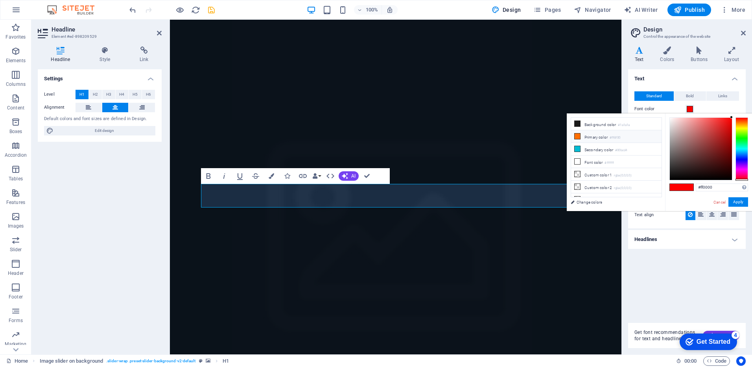
click at [593, 138] on li "Primary color #ff6f00" at bounding box center [616, 136] width 90 height 13
drag, startPoint x: 742, startPoint y: 120, endPoint x: 742, endPoint y: 186, distance: 65.3
click at [742, 186] on div "#ff0000 Supported formats #0852ed rgb(8, 82, 237) rgba(8, 82, 237, 90%) hsv(221…" at bounding box center [708, 219] width 87 height 212
click at [743, 199] on button "Apply" at bounding box center [738, 201] width 20 height 9
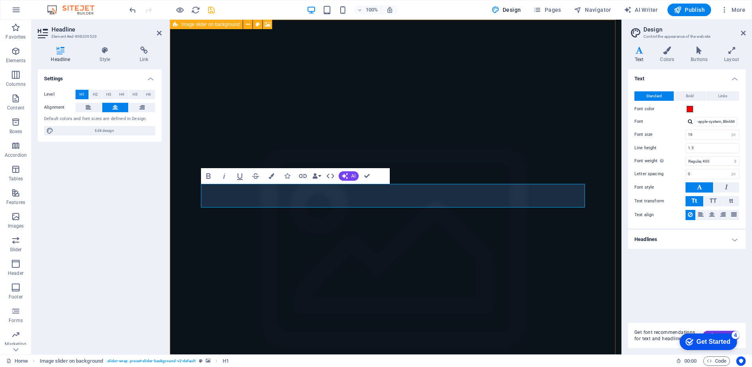
click at [604, 120] on figure at bounding box center [395, 260] width 451 height 480
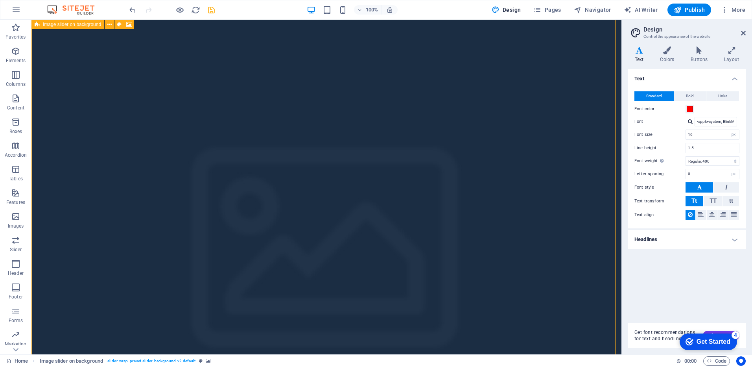
click at [604, 120] on figure at bounding box center [326, 260] width 590 height 480
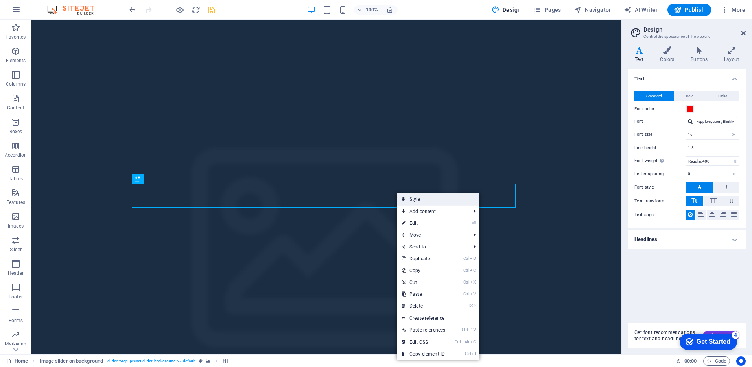
click at [405, 194] on icon at bounding box center [404, 199] width 4 height 12
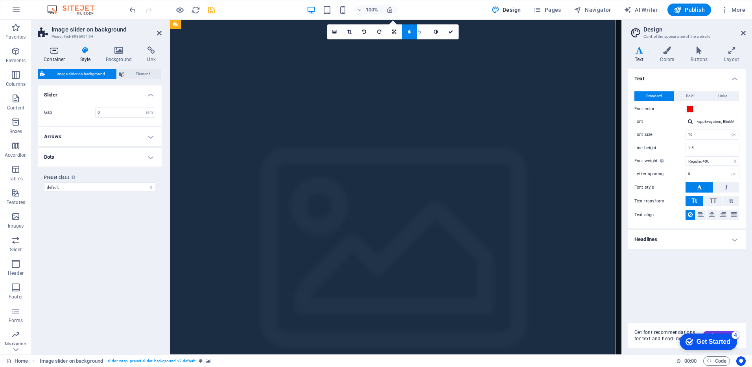
click at [58, 53] on icon at bounding box center [54, 50] width 33 height 8
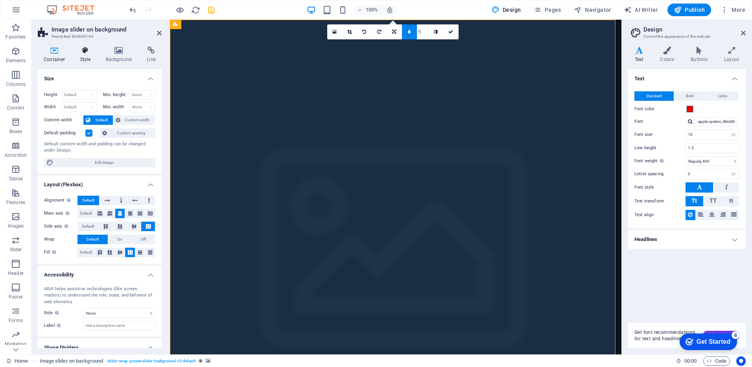
click at [81, 52] on icon at bounding box center [85, 50] width 22 height 8
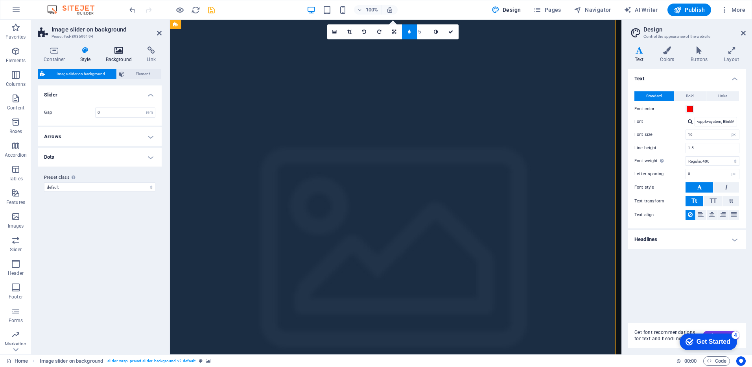
click at [111, 54] on h4 "Background" at bounding box center [120, 54] width 41 height 17
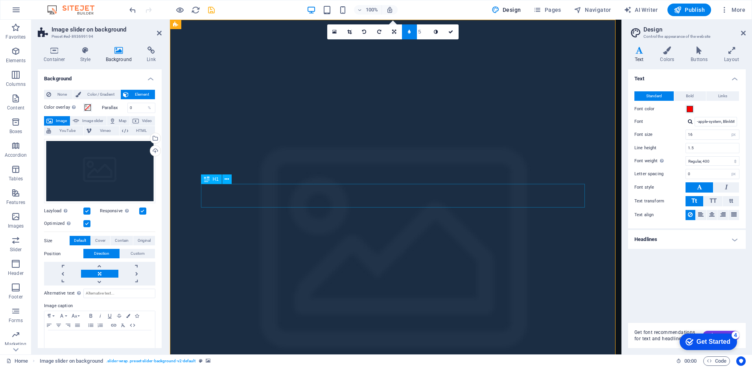
click at [665, 49] on icon at bounding box center [668, 50] width 28 height 8
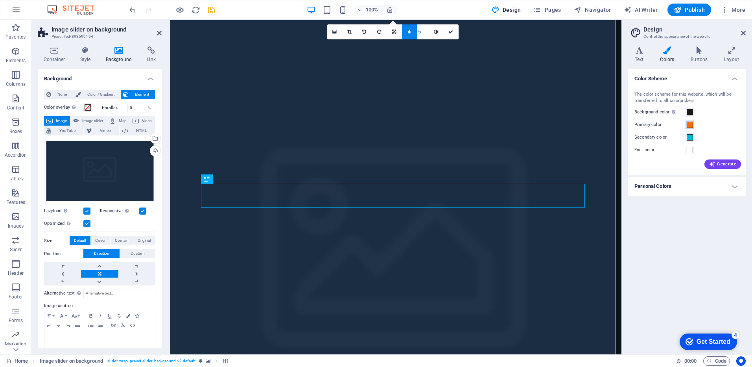
click at [691, 123] on span at bounding box center [690, 125] width 6 height 6
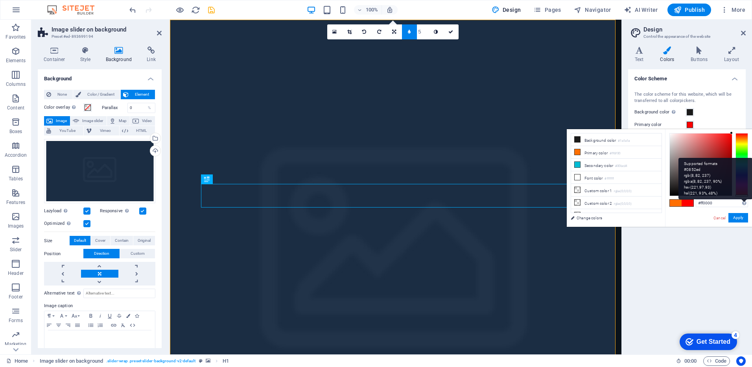
drag, startPoint x: 740, startPoint y: 136, endPoint x: 744, endPoint y: 200, distance: 64.2
click at [744, 200] on div "#ff0000 Supported formats #0852ed rgb(8, 82, 237) rgba(8, 82, 237, 90%) hsv(221…" at bounding box center [708, 235] width 87 height 212
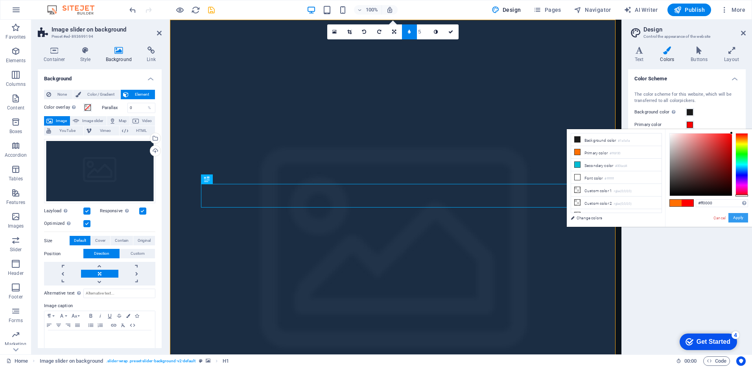
click at [743, 220] on button "Apply" at bounding box center [738, 217] width 20 height 9
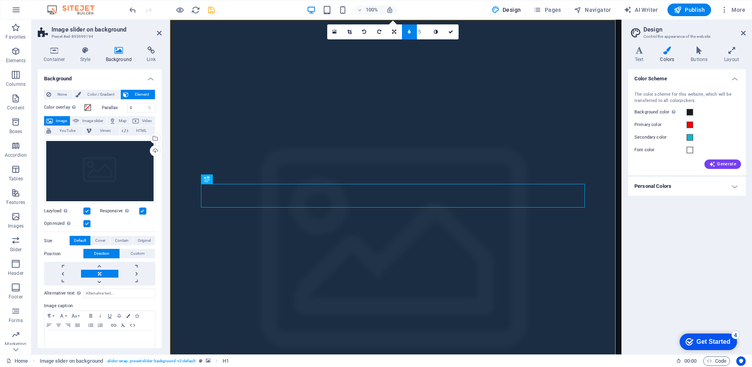
click at [664, 182] on h4 "Personal Colors" at bounding box center [687, 186] width 118 height 19
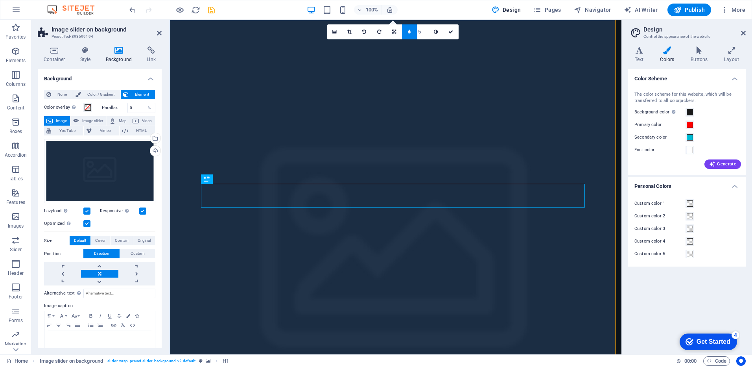
click at [664, 182] on h4 "Personal Colors" at bounding box center [687, 184] width 118 height 14
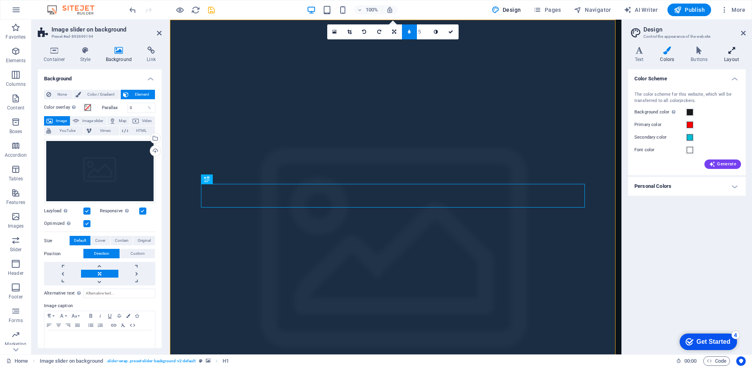
click at [730, 55] on h4 "Layout" at bounding box center [731, 54] width 28 height 17
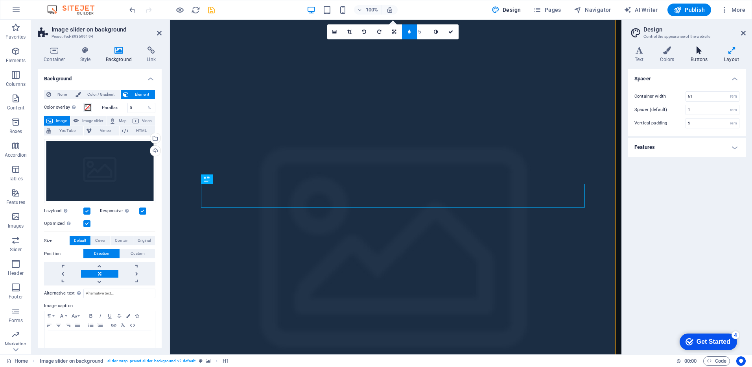
click at [695, 55] on h4 "Buttons" at bounding box center [700, 54] width 33 height 17
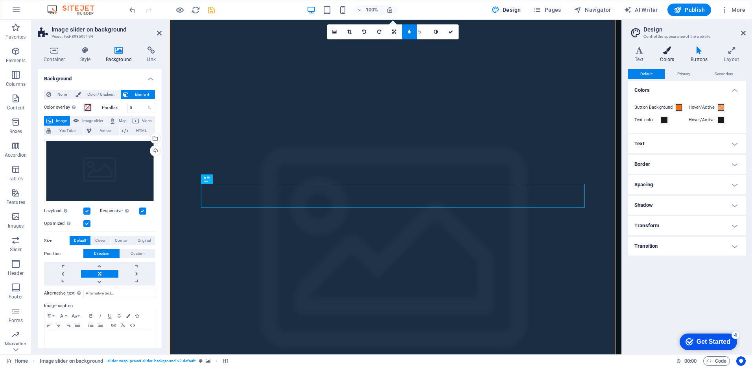
click at [660, 55] on h4 "Colors" at bounding box center [669, 54] width 31 height 17
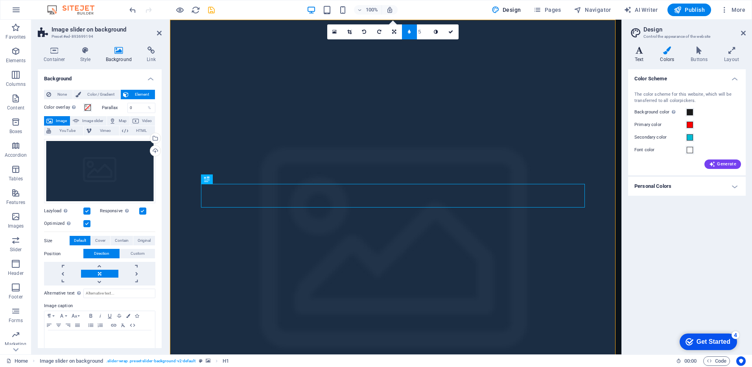
click at [636, 51] on icon at bounding box center [639, 50] width 22 height 8
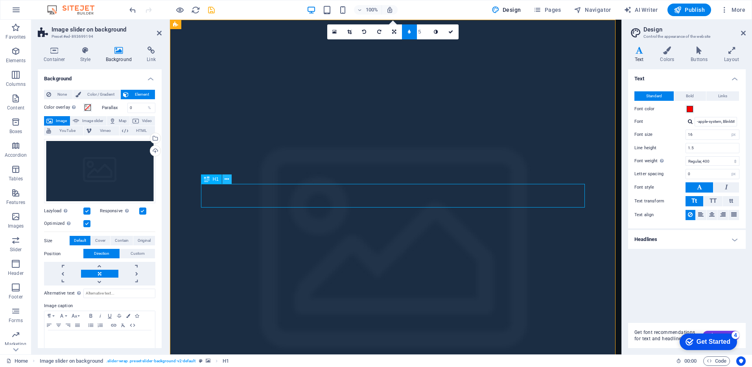
click at [228, 180] on icon at bounding box center [227, 179] width 4 height 8
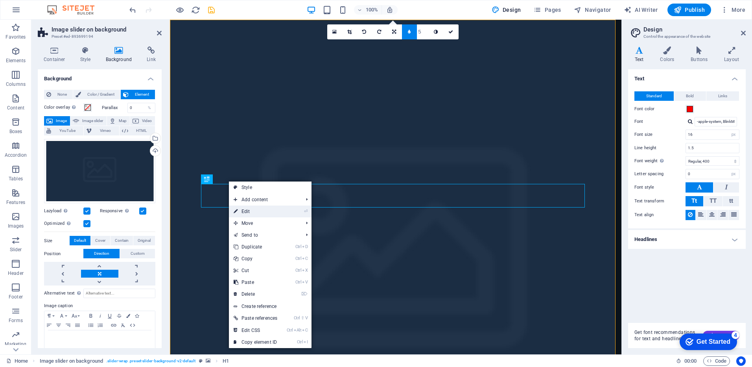
click at [247, 209] on link "⏎ Edit" at bounding box center [255, 211] width 53 height 12
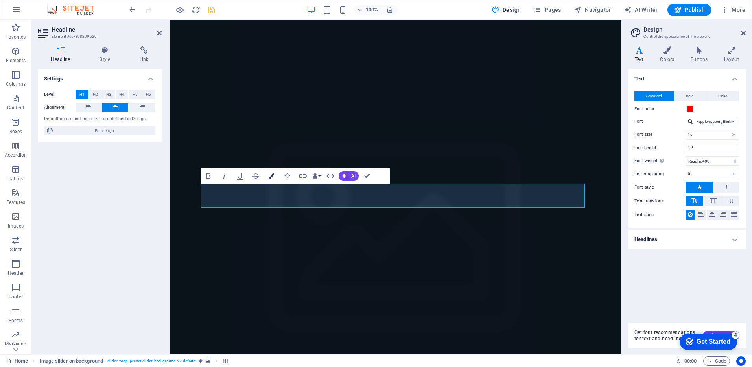
click at [271, 177] on icon "button" at bounding box center [272, 176] width 6 height 6
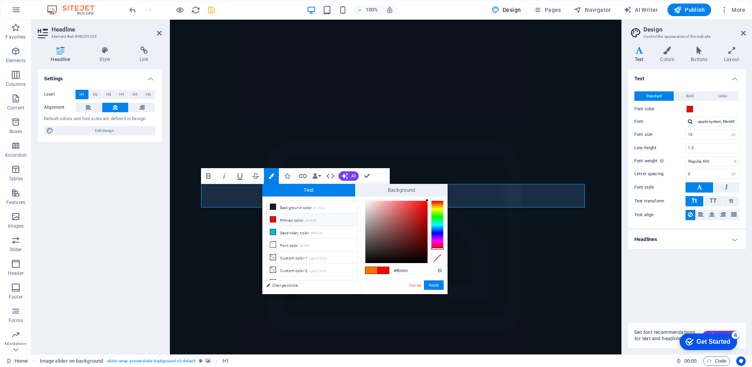
drag, startPoint x: 436, startPoint y: 203, endPoint x: 278, endPoint y: 275, distance: 173.7
click at [448, 295] on body "[DOMAIN_NAME] Home Favorites Elements Columns Content Boxes Accordion Tables Fe…" at bounding box center [376, 183] width 752 height 367
click at [434, 285] on button "Apply" at bounding box center [434, 284] width 20 height 9
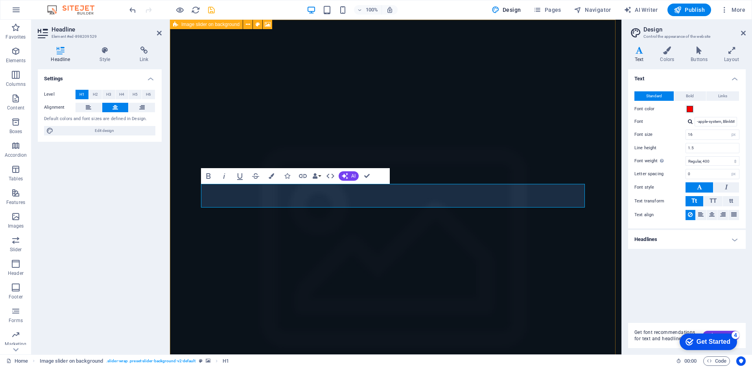
click at [192, 219] on figure at bounding box center [395, 260] width 451 height 480
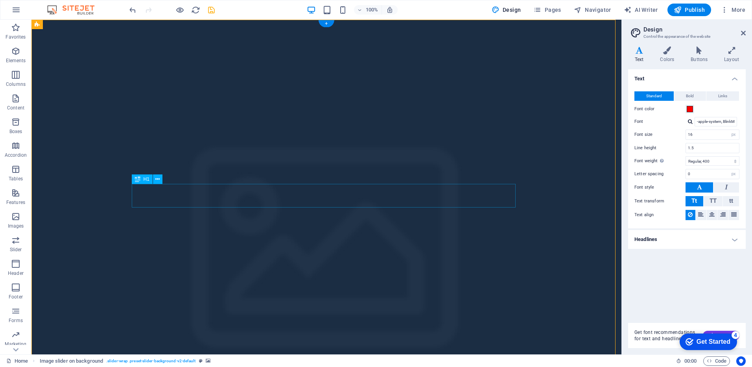
click at [157, 180] on icon at bounding box center [157, 179] width 4 height 8
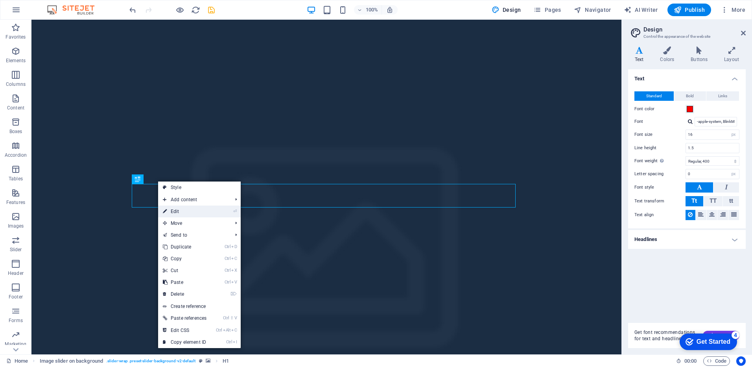
click at [184, 210] on link "⏎ Edit" at bounding box center [184, 211] width 53 height 12
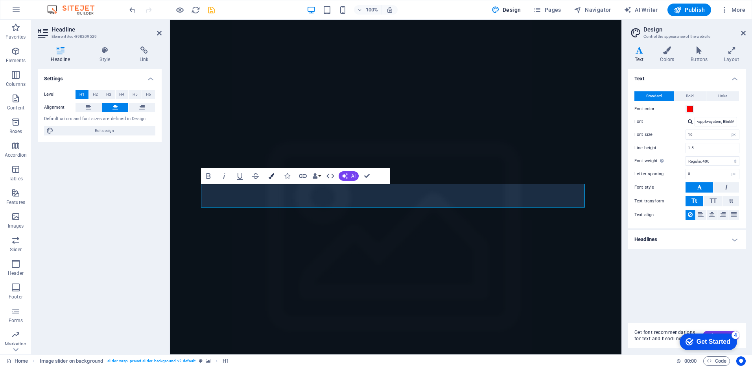
click at [273, 175] on icon "button" at bounding box center [272, 176] width 6 height 6
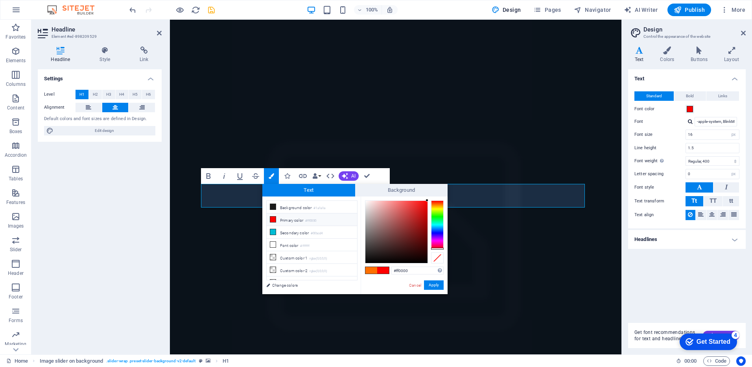
drag, startPoint x: 438, startPoint y: 205, endPoint x: 439, endPoint y: 263, distance: 57.8
click at [439, 263] on div "#ff0000 Supported formats #0852ed rgb(8, 82, 237) rgba(8, 82, 237, 90%) hsv(221…" at bounding box center [404, 302] width 87 height 212
click at [385, 271] on span at bounding box center [383, 270] width 12 height 7
click at [435, 283] on button "Apply" at bounding box center [434, 284] width 20 height 9
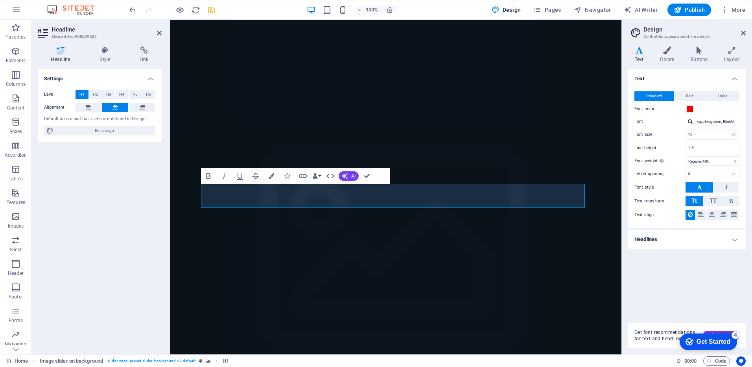
click at [400, 212] on div "Image slider Image slider on background Logo Button Button Accordion H3 H3 Cont…" at bounding box center [395, 187] width 451 height 334
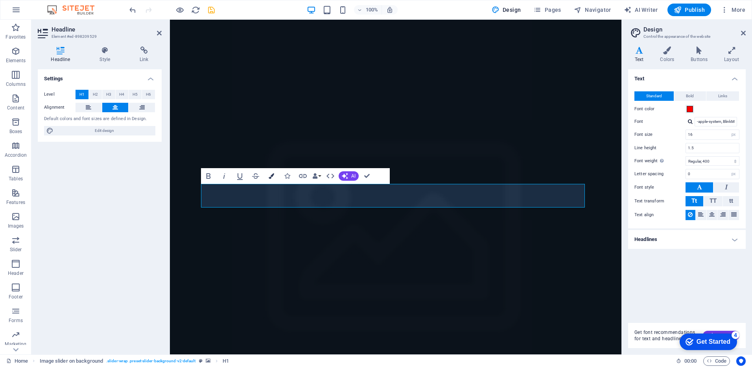
click at [273, 176] on icon "button" at bounding box center [272, 176] width 6 height 6
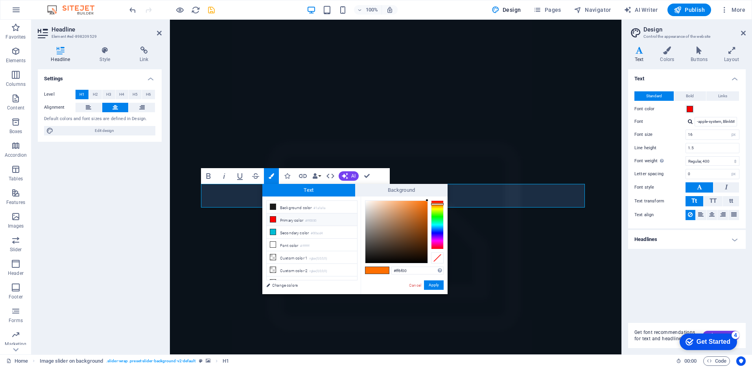
click at [299, 217] on li "Primary color #ff0000" at bounding box center [312, 219] width 90 height 13
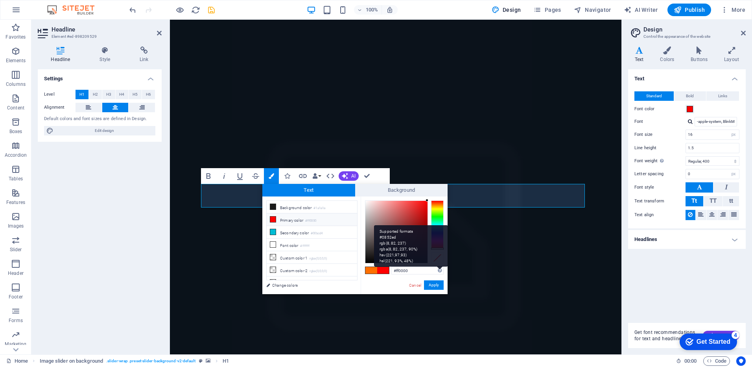
drag, startPoint x: 438, startPoint y: 200, endPoint x: 439, endPoint y: 262, distance: 61.4
click at [439, 262] on div "#ff0000 Supported formats #0852ed rgb(8, 82, 237) rgba(8, 82, 237, 90%) hsv(221…" at bounding box center [404, 302] width 87 height 212
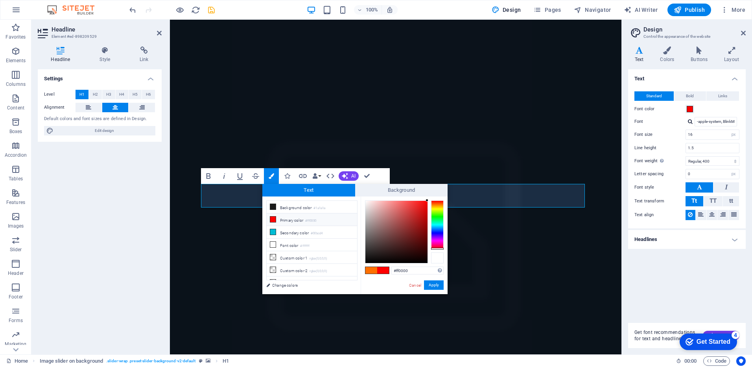
drag, startPoint x: 439, startPoint y: 248, endPoint x: 438, endPoint y: 256, distance: 8.3
click at [438, 256] on div at bounding box center [404, 231] width 79 height 63
click at [438, 256] on div at bounding box center [437, 257] width 13 height 11
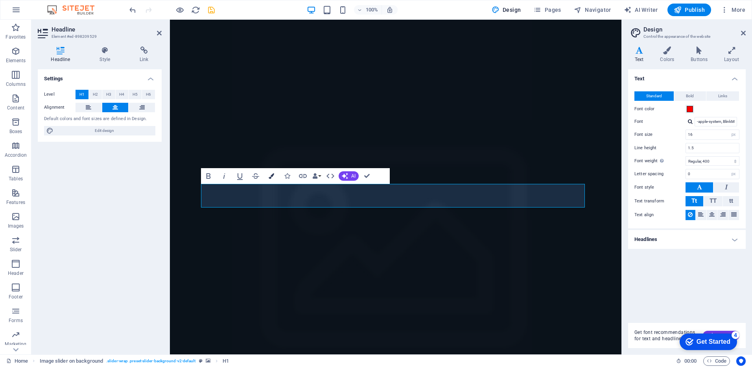
click at [269, 176] on icon "button" at bounding box center [272, 176] width 6 height 6
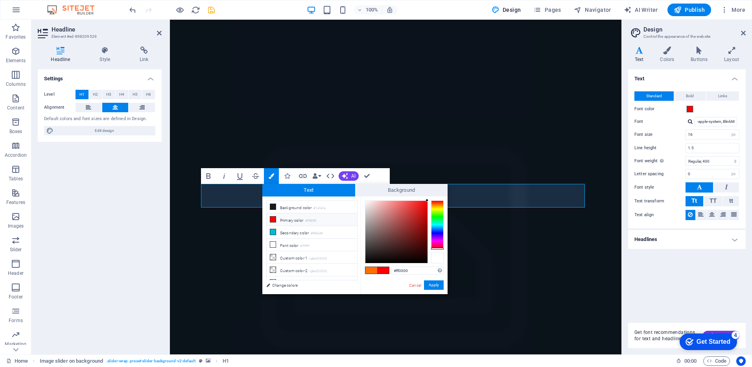
drag, startPoint x: 438, startPoint y: 203, endPoint x: 443, endPoint y: 252, distance: 49.4
click at [443, 252] on div at bounding box center [404, 231] width 79 height 63
click at [443, 252] on div at bounding box center [437, 257] width 13 height 11
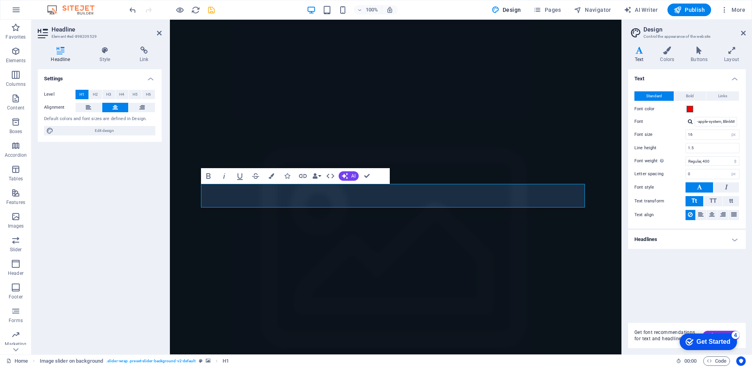
click at [168, 198] on div at bounding box center [169, 187] width 2 height 334
click at [180, 200] on figure at bounding box center [395, 260] width 451 height 480
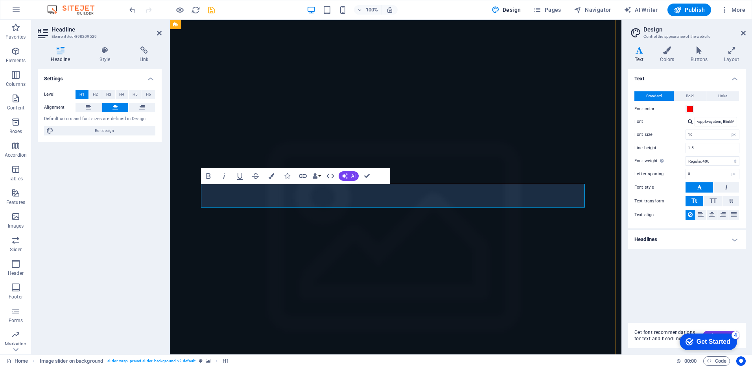
drag, startPoint x: 452, startPoint y: 185, endPoint x: 314, endPoint y: 185, distance: 138.4
drag, startPoint x: 566, startPoint y: 200, endPoint x: 208, endPoint y: 199, distance: 357.9
click at [349, 173] on button "AI" at bounding box center [349, 175] width 20 height 9
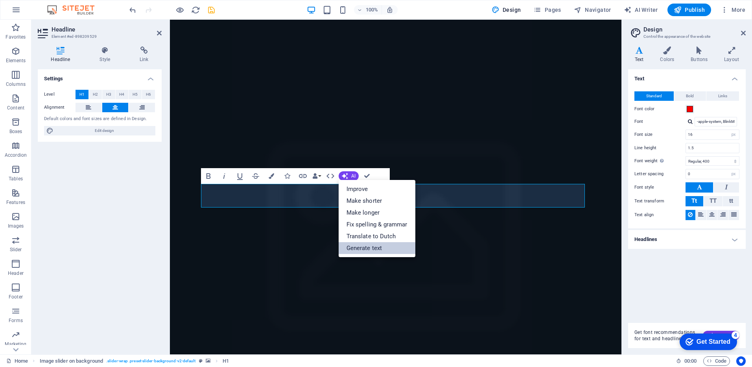
click at [364, 244] on link "Generate text" at bounding box center [377, 248] width 77 height 12
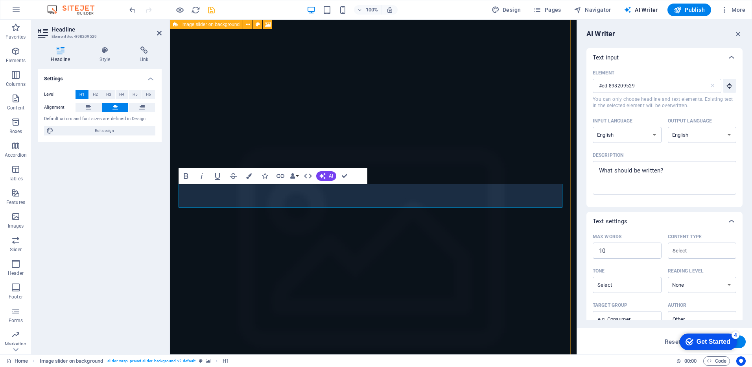
click at [432, 23] on figure at bounding box center [373, 260] width 407 height 480
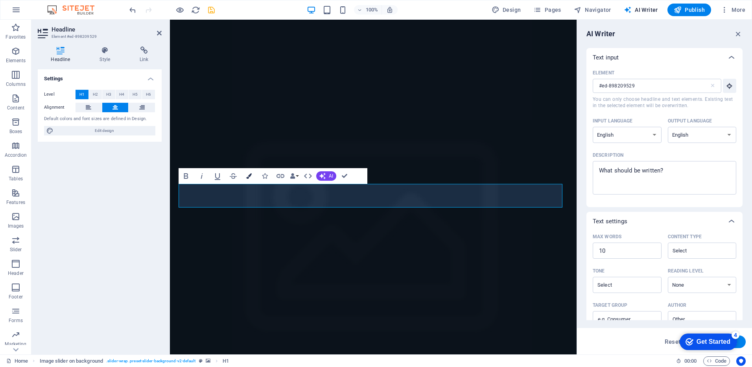
click at [250, 174] on icon "button" at bounding box center [249, 176] width 6 height 6
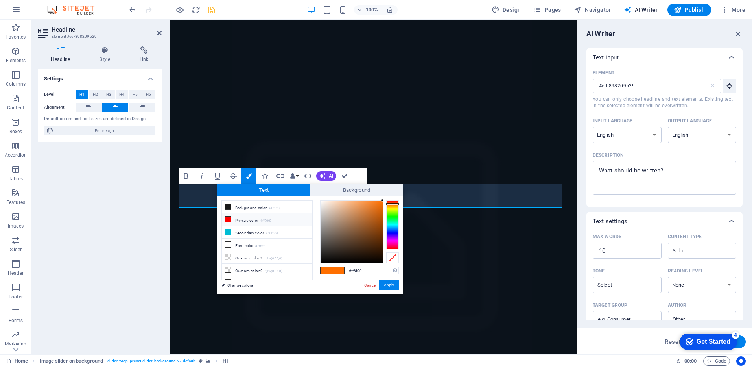
click at [246, 218] on li "Primary color #ff0000" at bounding box center [267, 219] width 90 height 13
click at [387, 285] on button "Apply" at bounding box center [389, 284] width 20 height 9
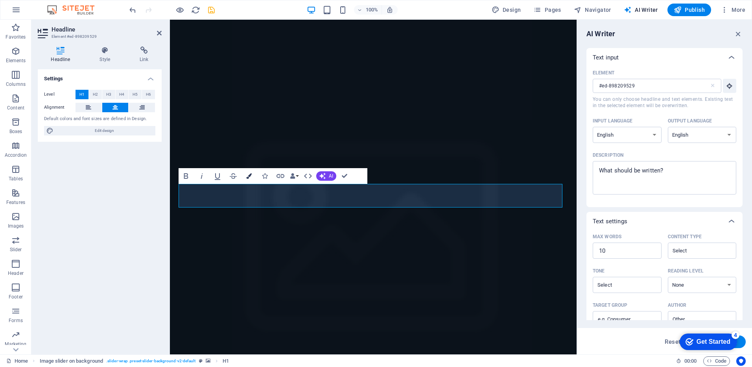
click at [249, 177] on icon "button" at bounding box center [249, 176] width 6 height 6
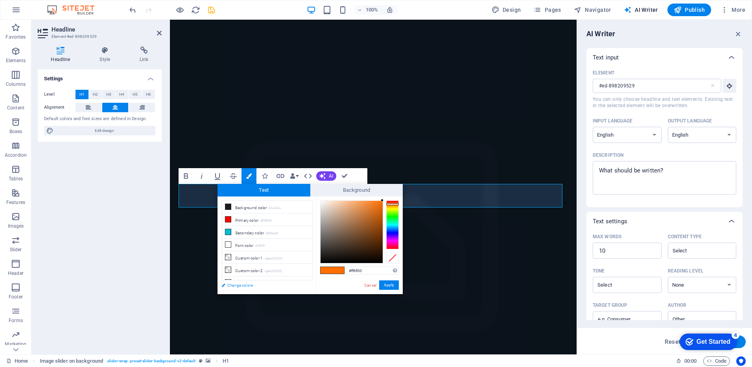
click at [225, 282] on link "Change colors" at bounding box center [262, 285] width 91 height 10
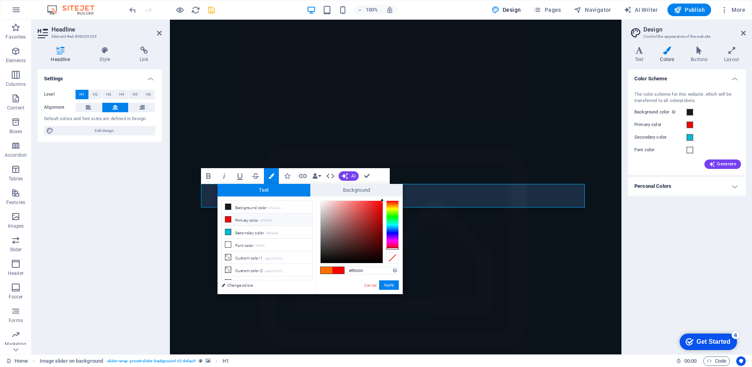
drag, startPoint x: 392, startPoint y: 204, endPoint x: 401, endPoint y: 254, distance: 51.2
click at [401, 254] on div "#ff0000 Supported formats #0852ed rgb(8, 82, 237) rgba(8, 82, 237, 90%) hsv(221…" at bounding box center [359, 302] width 87 height 212
click at [392, 284] on button "Apply" at bounding box center [389, 284] width 20 height 9
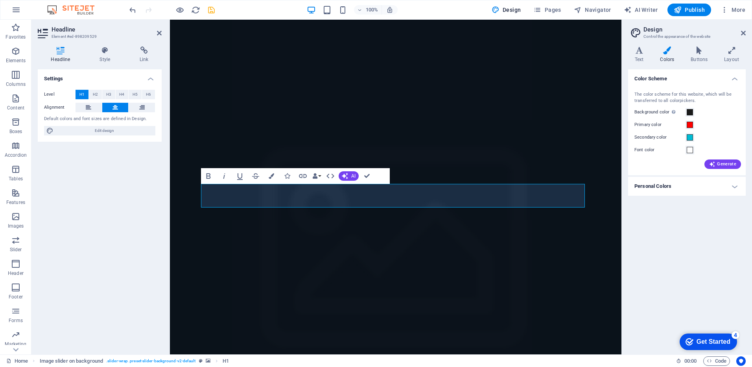
click at [182, 209] on div "Image slider Image slider on background Logo Button Button Accordion H3 H3 Cont…" at bounding box center [395, 187] width 451 height 334
click at [178, 158] on figure at bounding box center [395, 260] width 451 height 480
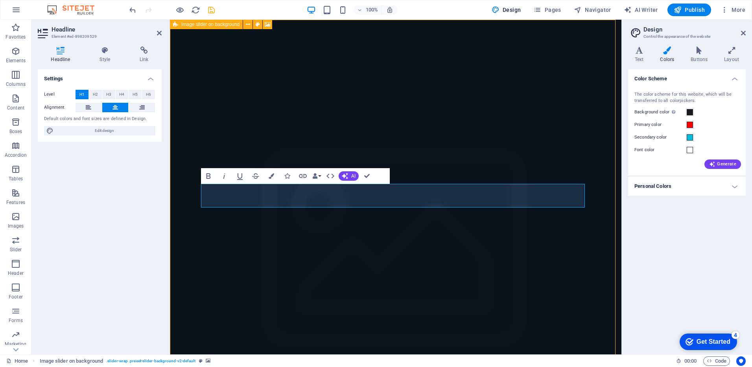
click at [178, 158] on figure at bounding box center [395, 260] width 451 height 480
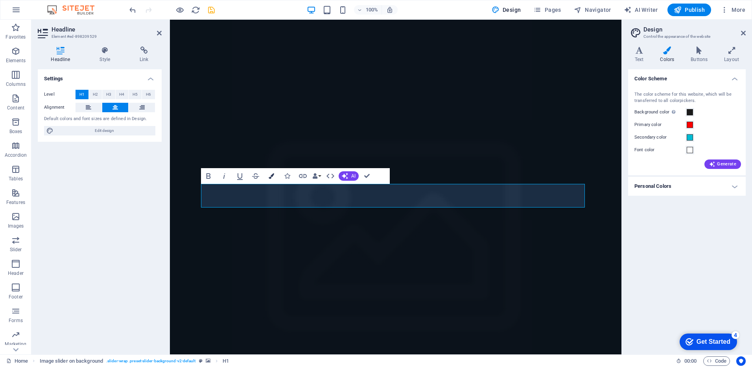
click at [274, 176] on icon "button" at bounding box center [272, 176] width 6 height 6
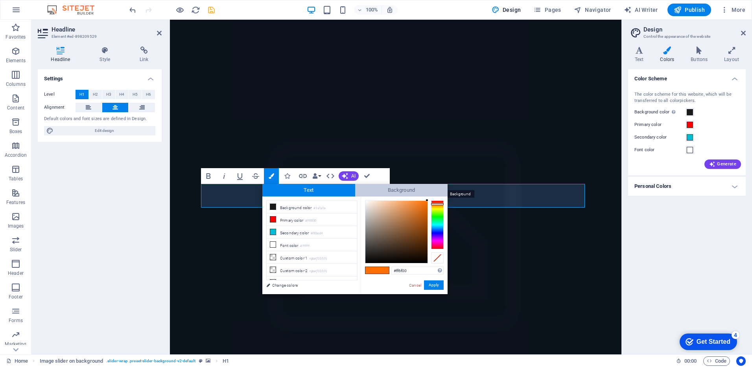
click at [389, 191] on span "Background" at bounding box center [401, 190] width 93 height 13
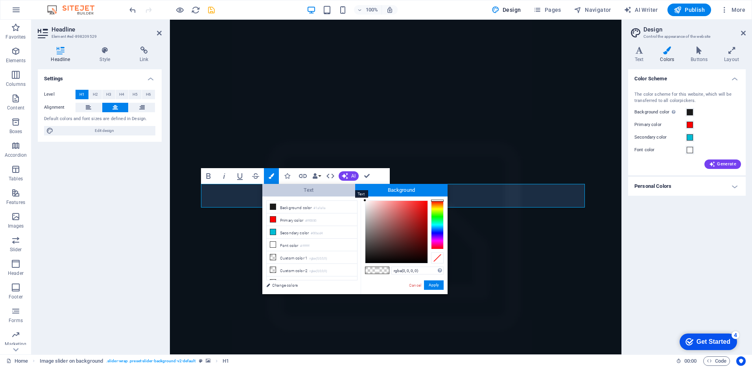
click at [319, 191] on span "Text" at bounding box center [308, 190] width 93 height 13
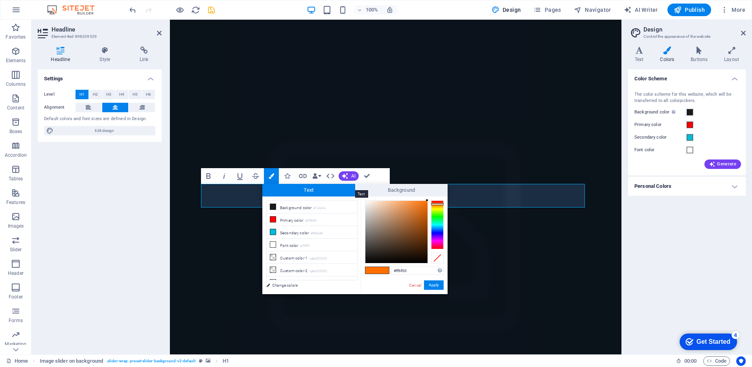
click at [319, 191] on span "Text" at bounding box center [308, 190] width 93 height 13
click at [381, 269] on span at bounding box center [383, 270] width 12 height 7
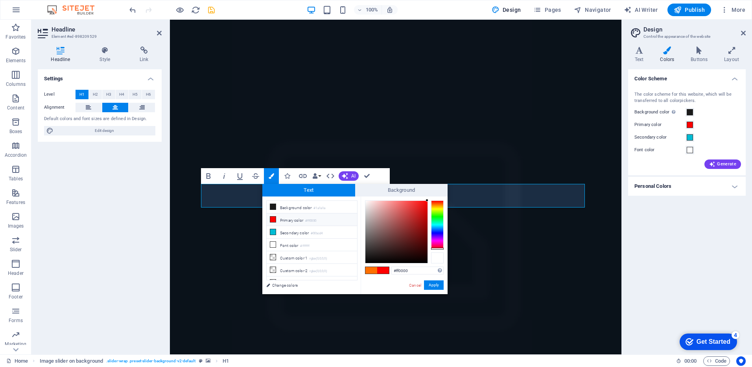
drag, startPoint x: 439, startPoint y: 203, endPoint x: 442, endPoint y: 254, distance: 51.2
click at [442, 254] on div at bounding box center [404, 231] width 79 height 63
click at [380, 269] on span at bounding box center [383, 270] width 12 height 7
click at [431, 284] on button "Apply" at bounding box center [434, 284] width 20 height 9
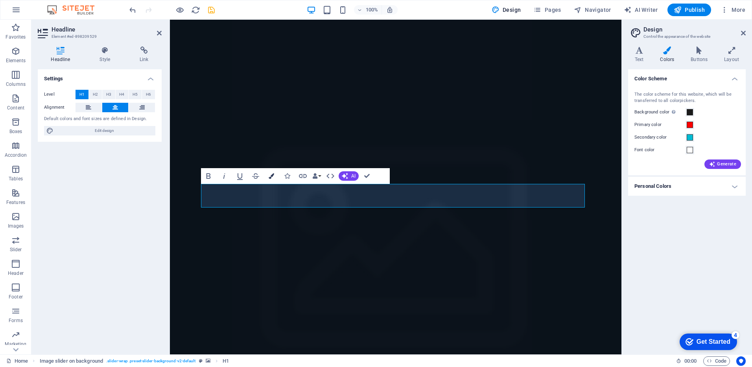
click at [271, 174] on icon "button" at bounding box center [272, 176] width 6 height 6
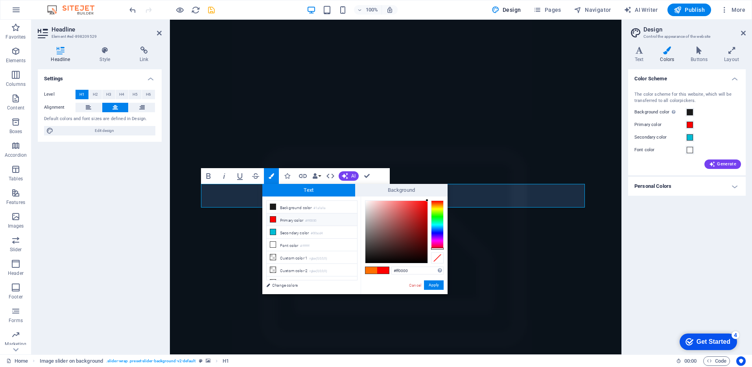
click at [438, 251] on div at bounding box center [404, 231] width 79 height 63
click at [439, 259] on div at bounding box center [437, 257] width 13 height 11
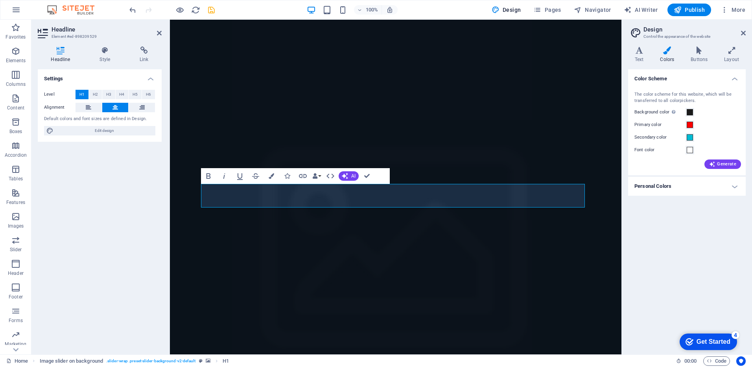
click at [593, 176] on div "Image slider Image slider on background Logo Button Button Accordion H3 H3 Cont…" at bounding box center [395, 187] width 451 height 334
click at [599, 167] on figure at bounding box center [395, 260] width 451 height 480
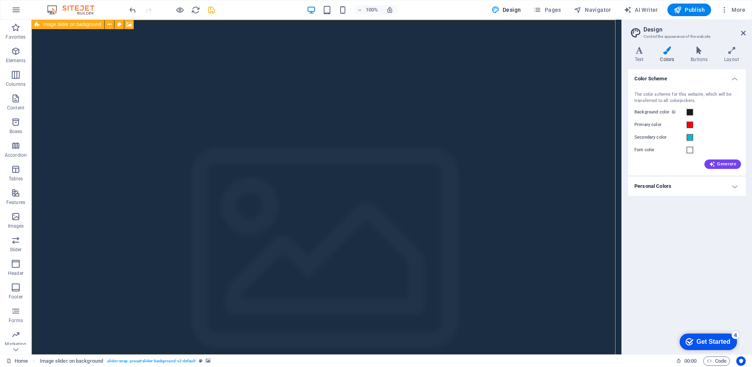
click at [599, 167] on figure at bounding box center [326, 260] width 590 height 480
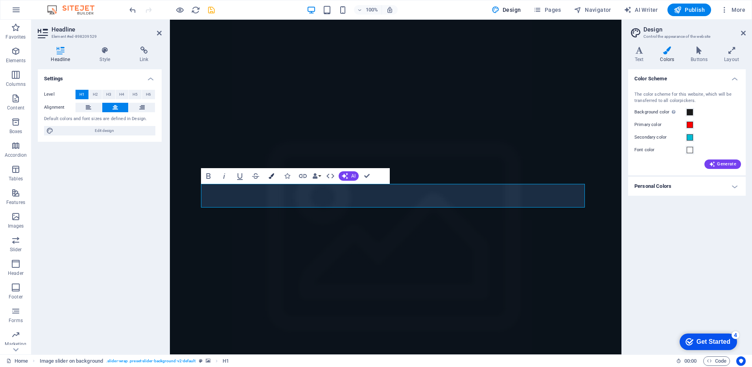
click at [274, 174] on button "Colors" at bounding box center [271, 176] width 15 height 16
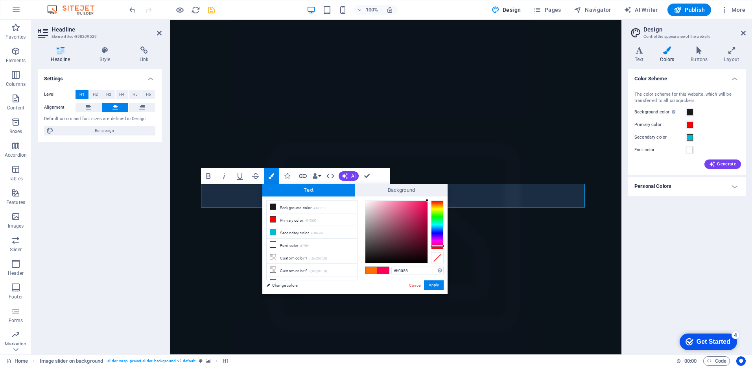
click at [438, 245] on div at bounding box center [437, 224] width 13 height 49
drag, startPoint x: 438, startPoint y: 245, endPoint x: 441, endPoint y: 261, distance: 15.9
click at [441, 261] on div at bounding box center [404, 231] width 79 height 63
click at [415, 268] on input "#ff0000" at bounding box center [417, 270] width 52 height 8
click at [272, 242] on icon at bounding box center [273, 244] width 6 height 6
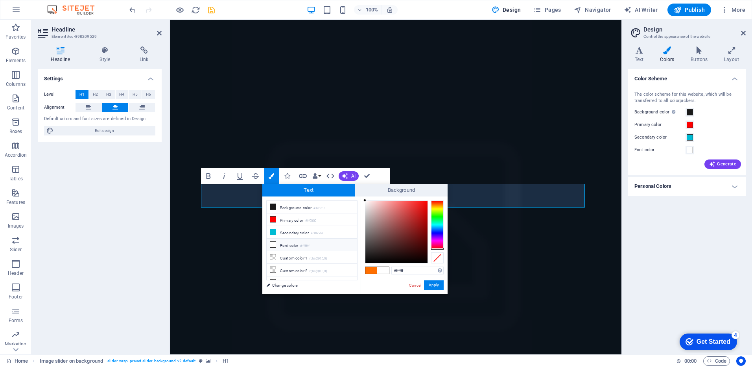
click at [437, 250] on div at bounding box center [404, 231] width 79 height 63
click at [437, 247] on div at bounding box center [437, 247] width 13 height 2
drag, startPoint x: 437, startPoint y: 247, endPoint x: 437, endPoint y: 259, distance: 11.8
click at [437, 259] on div at bounding box center [404, 231] width 79 height 63
drag, startPoint x: 440, startPoint y: 247, endPoint x: 440, endPoint y: 260, distance: 12.2
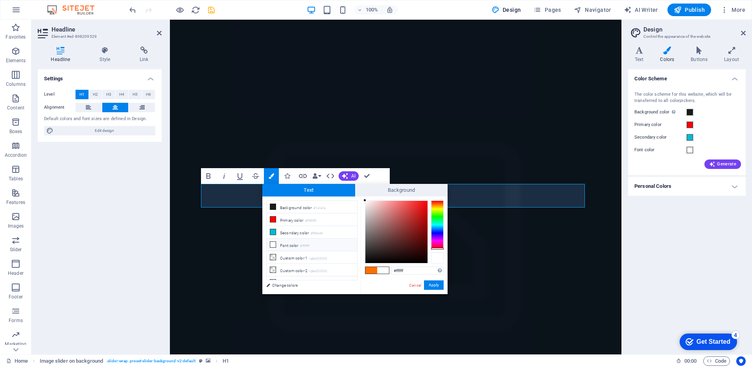
click at [440, 260] on div at bounding box center [404, 231] width 79 height 63
click at [293, 244] on li "Font color #ffffff" at bounding box center [312, 244] width 90 height 13
click at [288, 281] on link "Change colors" at bounding box center [307, 285] width 91 height 10
click at [286, 282] on link "Change colors" at bounding box center [307, 285] width 91 height 10
drag, startPoint x: 441, startPoint y: 246, endPoint x: 442, endPoint y: 256, distance: 9.5
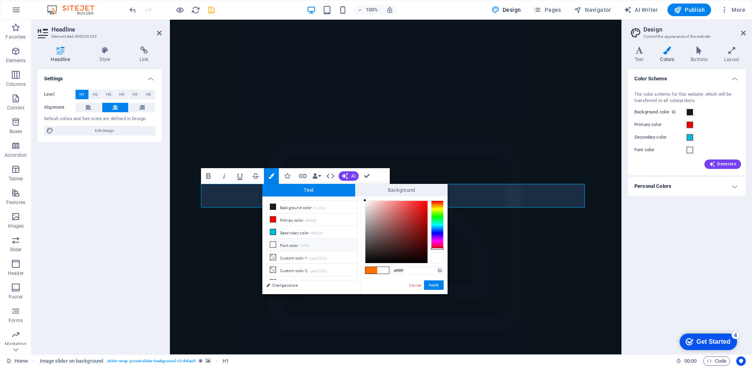
click at [442, 256] on div at bounding box center [404, 231] width 79 height 63
click at [431, 284] on button "Apply" at bounding box center [434, 284] width 20 height 9
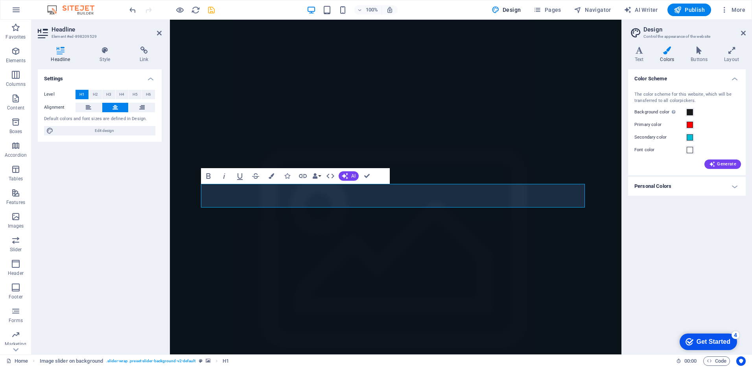
click at [557, 204] on div "Image slider Image slider on background Logo Button Button Accordion H3 H3 Cont…" at bounding box center [395, 187] width 451 height 334
click at [594, 178] on figure at bounding box center [395, 260] width 451 height 480
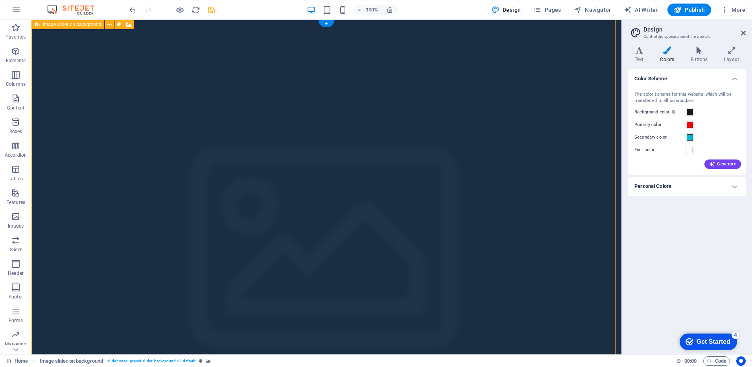
click at [565, 188] on figure at bounding box center [326, 260] width 590 height 480
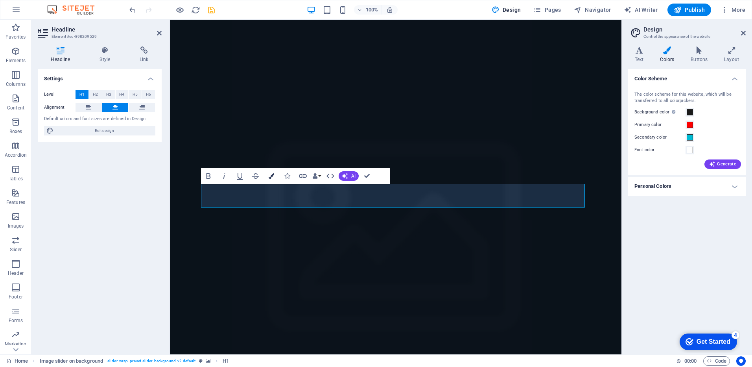
click at [271, 173] on icon "button" at bounding box center [272, 176] width 6 height 6
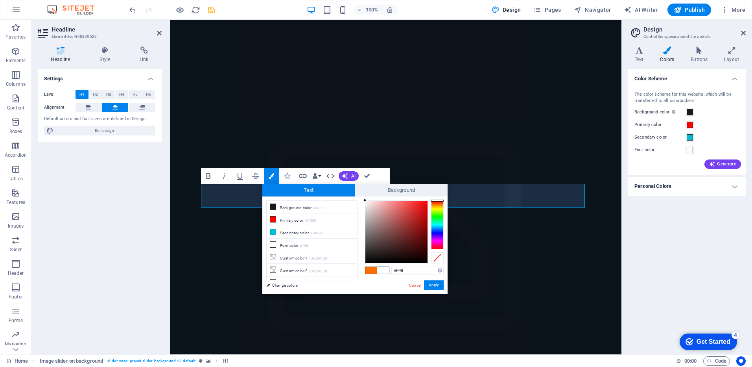
click at [372, 267] on span at bounding box center [371, 270] width 12 height 7
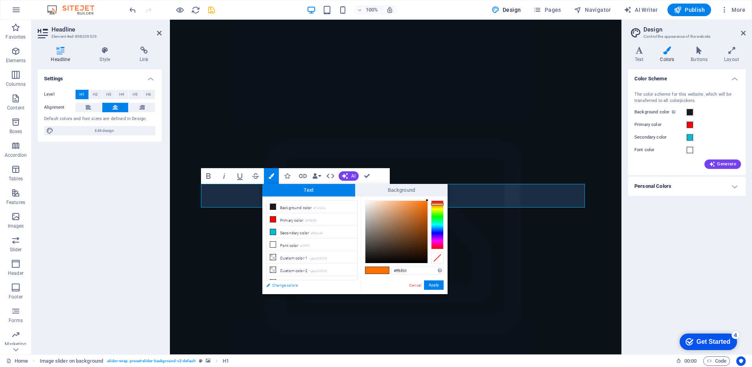
click at [281, 283] on link "Change colors" at bounding box center [307, 285] width 91 height 10
drag, startPoint x: 437, startPoint y: 203, endPoint x: 443, endPoint y: 251, distance: 48.7
click at [443, 251] on div at bounding box center [404, 231] width 79 height 63
click at [383, 267] on span at bounding box center [383, 270] width 12 height 7
click at [291, 284] on link "Change colors" at bounding box center [307, 285] width 91 height 10
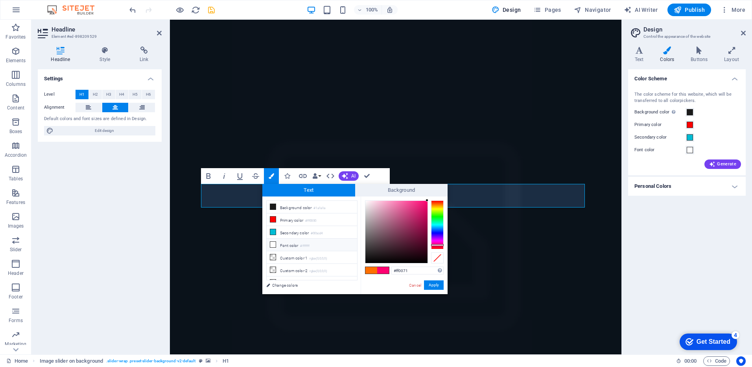
click at [301, 245] on li "Font color #ffffff" at bounding box center [312, 244] width 90 height 13
click at [427, 250] on div at bounding box center [396, 232] width 62 height 62
drag, startPoint x: 439, startPoint y: 249, endPoint x: 443, endPoint y: 261, distance: 12.8
click at [443, 261] on div at bounding box center [404, 231] width 79 height 63
click at [431, 282] on button "Apply" at bounding box center [434, 284] width 20 height 9
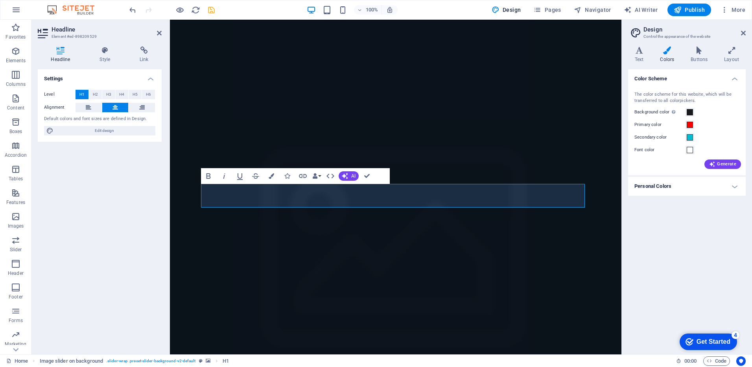
click at [593, 162] on div "Image slider Image slider on background Logo Button Button Accordion H3 H3 Cont…" at bounding box center [395, 187] width 451 height 334
click at [593, 162] on figure at bounding box center [395, 260] width 451 height 480
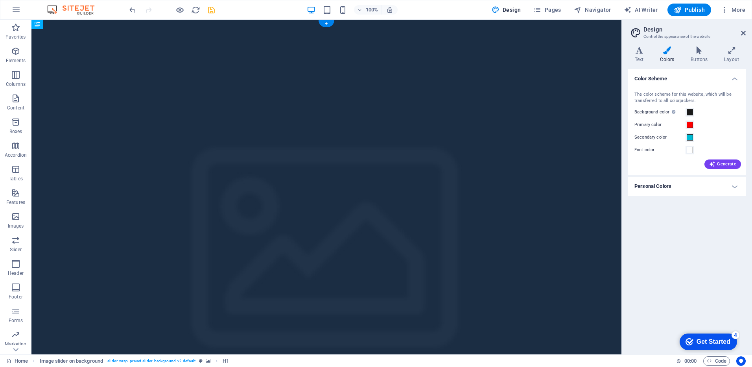
drag, startPoint x: 473, startPoint y: 192, endPoint x: 273, endPoint y: 183, distance: 200.4
drag, startPoint x: 344, startPoint y: 65, endPoint x: 351, endPoint y: 173, distance: 107.9
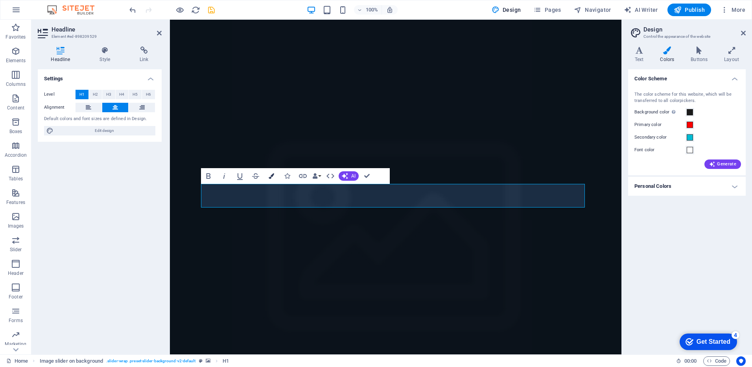
click at [271, 173] on button "Colors" at bounding box center [271, 176] width 15 height 16
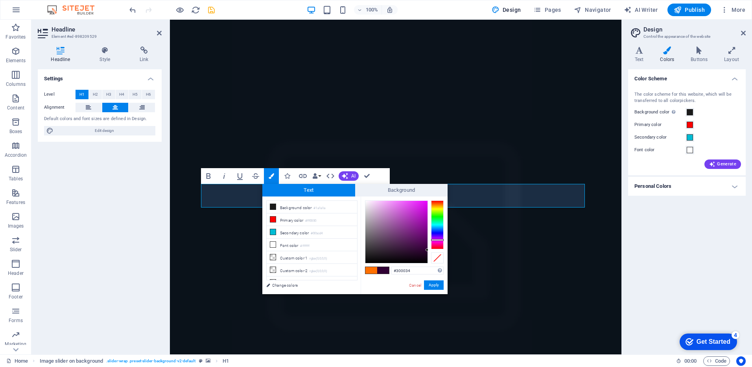
click at [436, 239] on div at bounding box center [437, 224] width 13 height 49
click at [440, 245] on div at bounding box center [437, 224] width 13 height 49
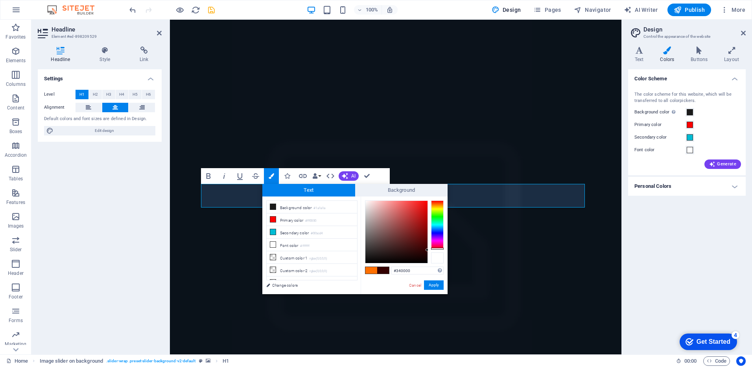
drag, startPoint x: 440, startPoint y: 245, endPoint x: 442, endPoint y: 253, distance: 8.0
click at [442, 253] on div at bounding box center [404, 231] width 79 height 63
click at [438, 285] on button "Apply" at bounding box center [434, 284] width 20 height 9
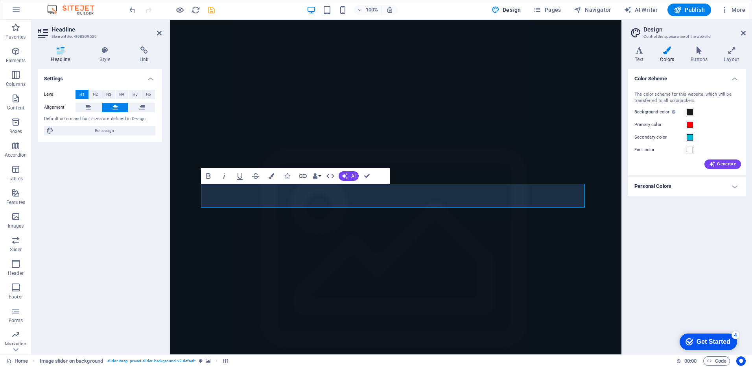
click at [590, 162] on div "Image slider Image slider on background Logo Button Button Accordion H3 H3 Cont…" at bounding box center [395, 187] width 451 height 334
click at [590, 162] on figure at bounding box center [395, 260] width 451 height 480
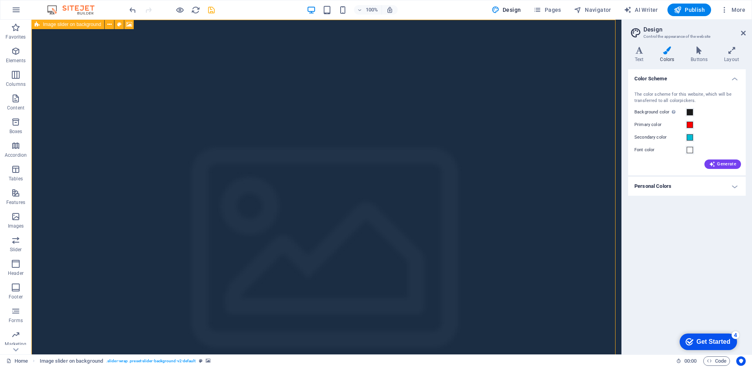
click at [590, 162] on figure at bounding box center [326, 260] width 590 height 480
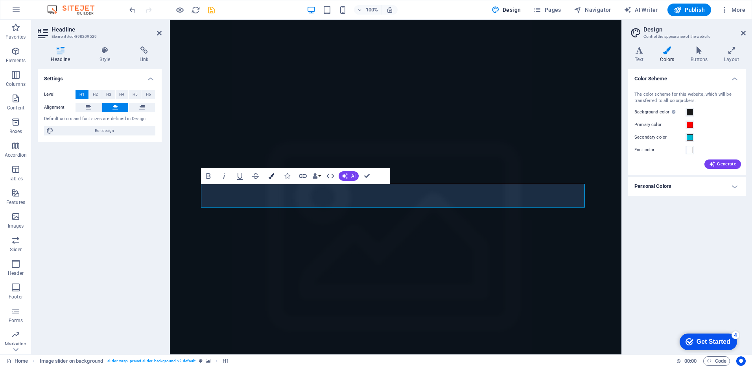
click at [271, 172] on button "Colors" at bounding box center [271, 176] width 15 height 16
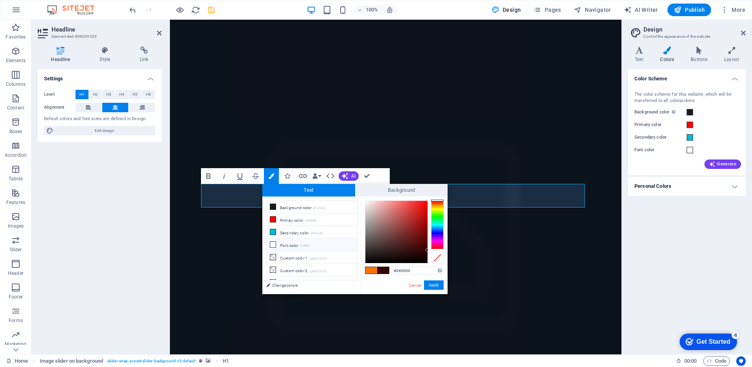
click at [275, 242] on icon at bounding box center [273, 244] width 6 height 6
drag, startPoint x: 437, startPoint y: 199, endPoint x: 435, endPoint y: 208, distance: 9.0
click at [435, 208] on div "#ffffff Supported formats #0852ed rgb(8, 82, 237) rgba(8, 82, 237, 90%) hsv(221…" at bounding box center [404, 302] width 87 height 212
click at [435, 208] on div at bounding box center [437, 224] width 13 height 49
drag, startPoint x: 435, startPoint y: 208, endPoint x: 439, endPoint y: 249, distance: 41.5
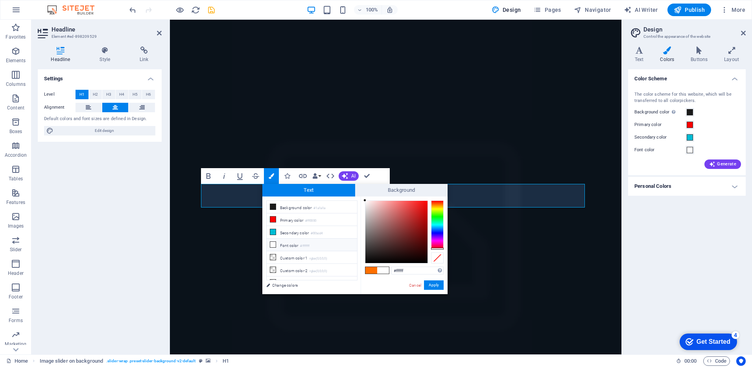
click at [439, 249] on div at bounding box center [437, 248] width 13 height 2
drag, startPoint x: 364, startPoint y: 200, endPoint x: 428, endPoint y: 201, distance: 64.1
click at [428, 201] on div at bounding box center [404, 231] width 79 height 63
click at [427, 202] on div at bounding box center [426, 201] width 3 height 3
click at [438, 282] on button "Apply" at bounding box center [434, 284] width 20 height 9
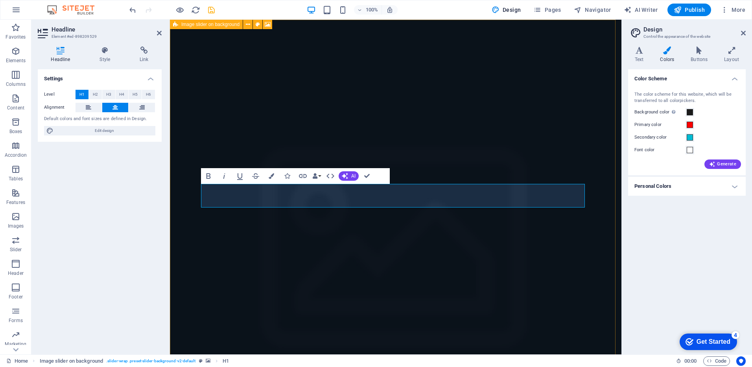
click at [599, 160] on figure at bounding box center [395, 260] width 451 height 480
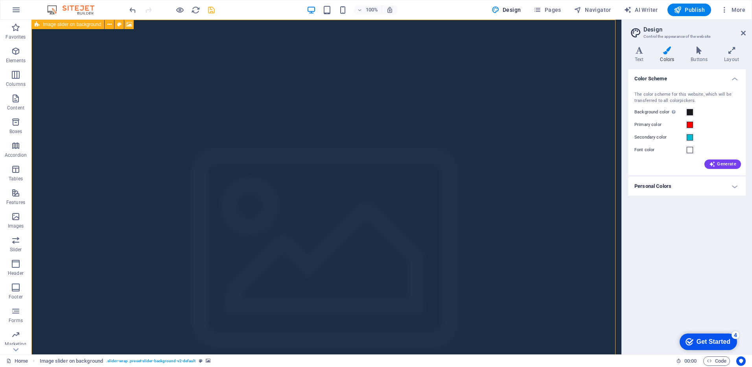
click at [599, 160] on figure at bounding box center [326, 260] width 590 height 480
click at [217, 10] on div "100% Design Pages Navigator AI Writer Publish More" at bounding box center [438, 10] width 621 height 13
click at [214, 9] on icon "save" at bounding box center [211, 10] width 9 height 9
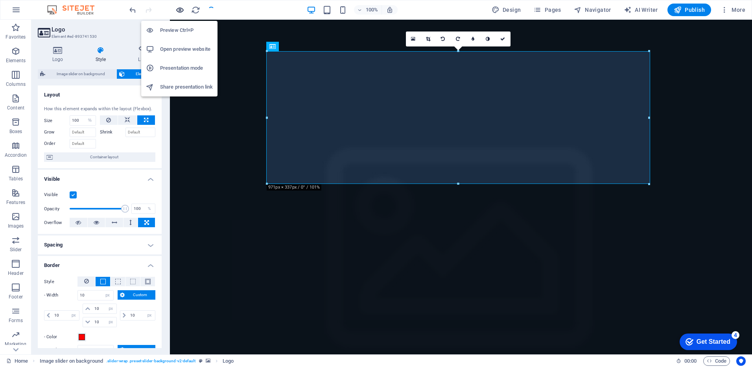
click at [180, 7] on icon "button" at bounding box center [179, 10] width 9 height 9
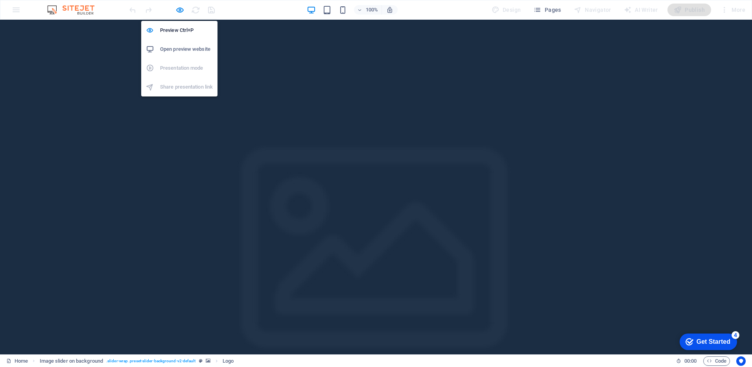
click at [181, 51] on h6 "Open preview website" at bounding box center [186, 48] width 53 height 9
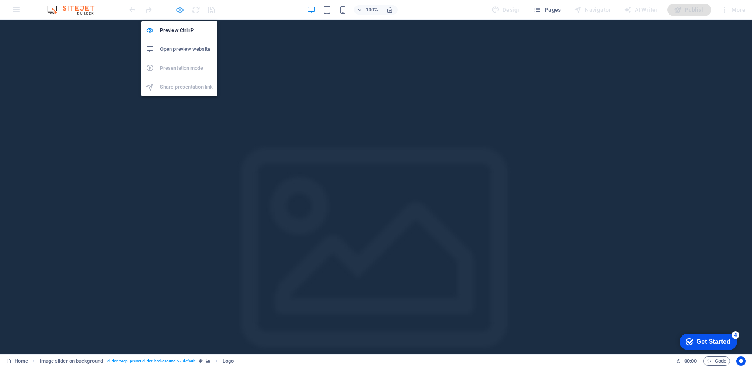
click at [179, 10] on icon "button" at bounding box center [179, 10] width 9 height 9
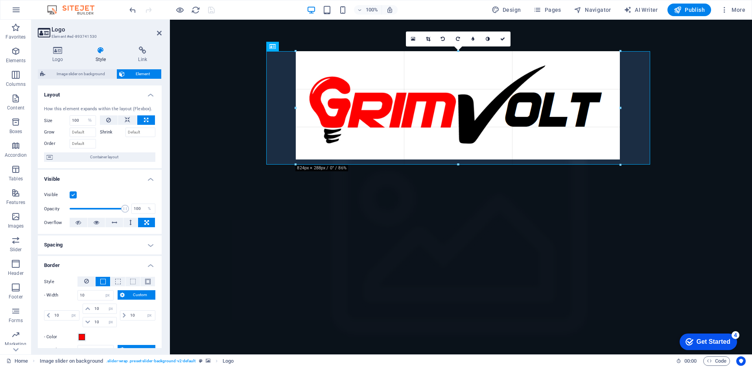
drag, startPoint x: 459, startPoint y: 184, endPoint x: 457, endPoint y: 165, distance: 19.5
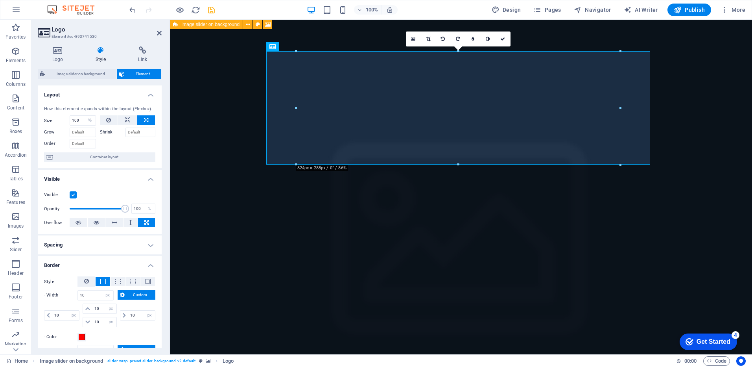
click at [685, 109] on figure at bounding box center [461, 250] width 582 height 461
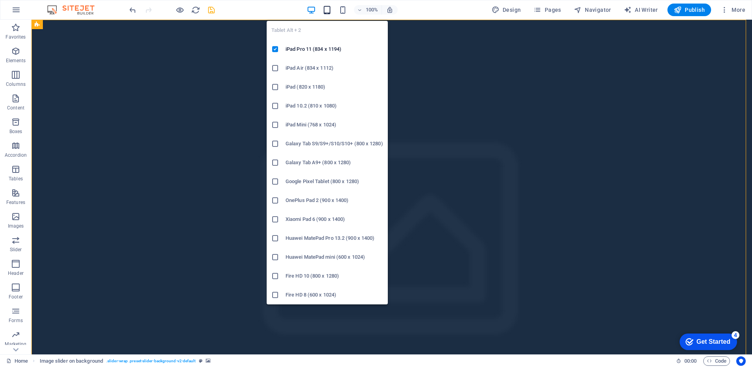
click at [332, 6] on icon "button" at bounding box center [326, 10] width 9 height 9
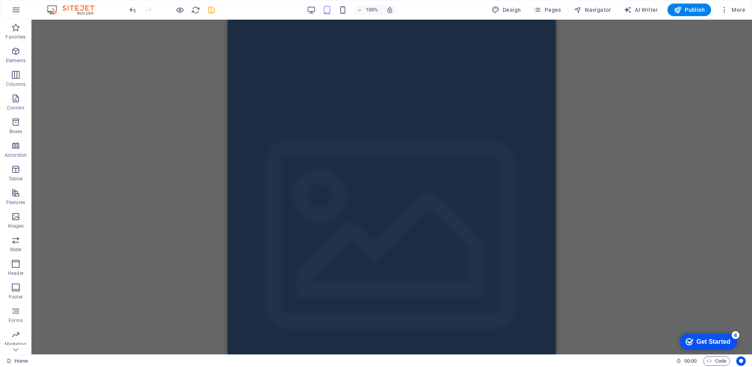
drag, startPoint x: 553, startPoint y: 85, endPoint x: 790, endPoint y: 26, distance: 244.5
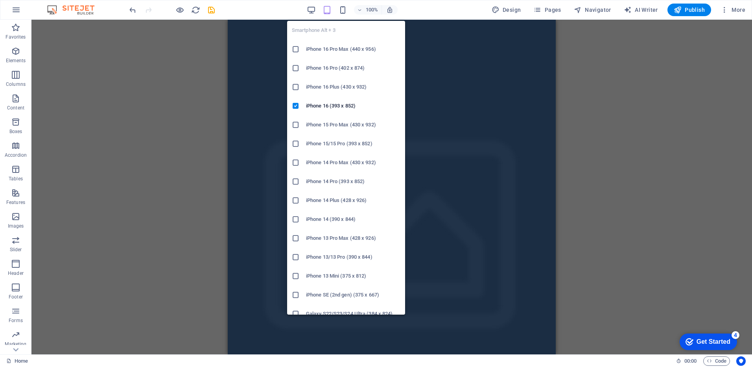
click at [345, 7] on icon "button" at bounding box center [342, 10] width 9 height 9
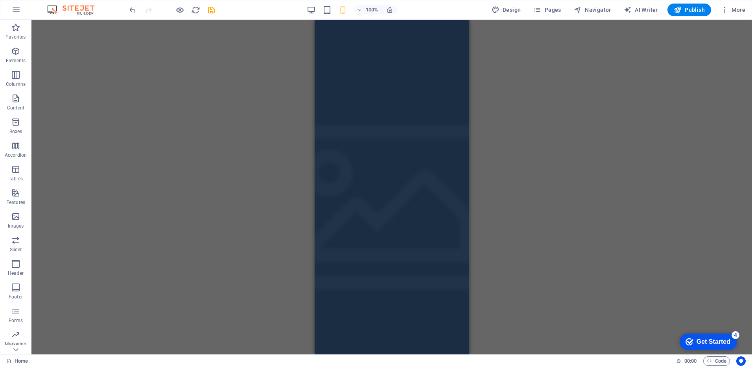
click at [579, 55] on div "Drag here to replace the existing content. Press “Ctrl” if you want to create a…" at bounding box center [391, 187] width 720 height 334
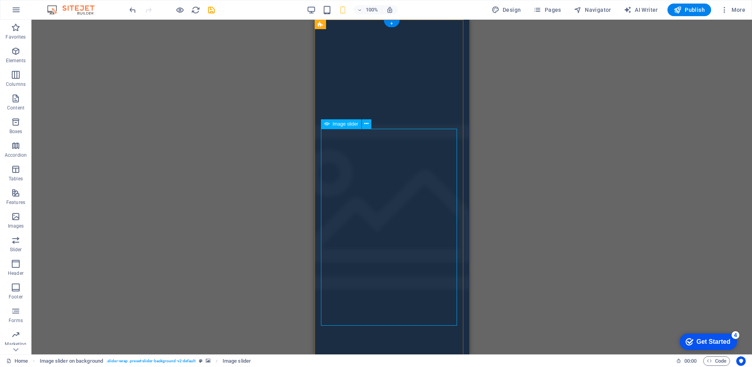
click at [212, 250] on div "Drag here to replace the existing content. Press “Ctrl” if you want to create a…" at bounding box center [391, 187] width 720 height 334
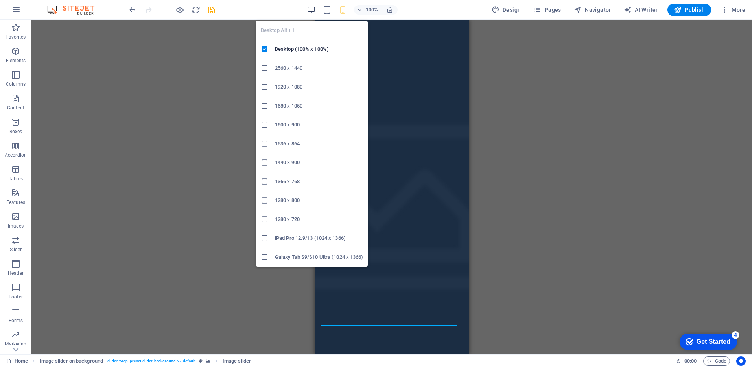
click at [311, 12] on icon "button" at bounding box center [311, 10] width 9 height 9
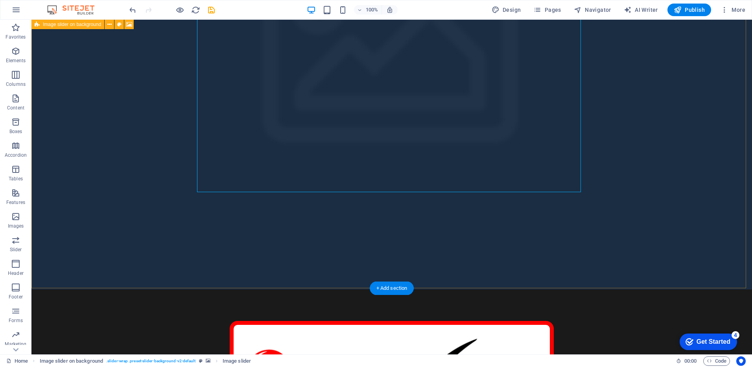
scroll to position [193, 0]
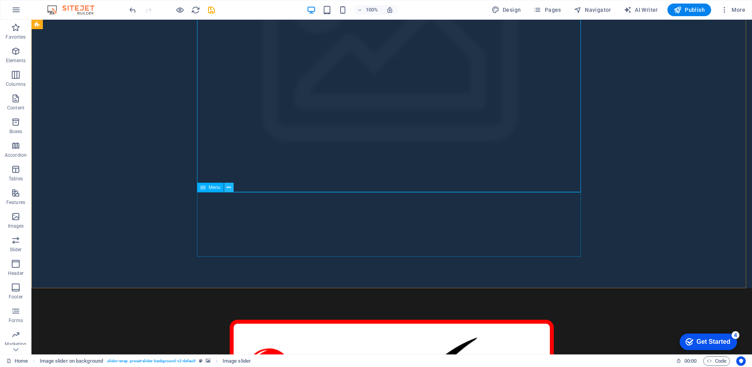
click at [229, 189] on icon at bounding box center [229, 187] width 4 height 8
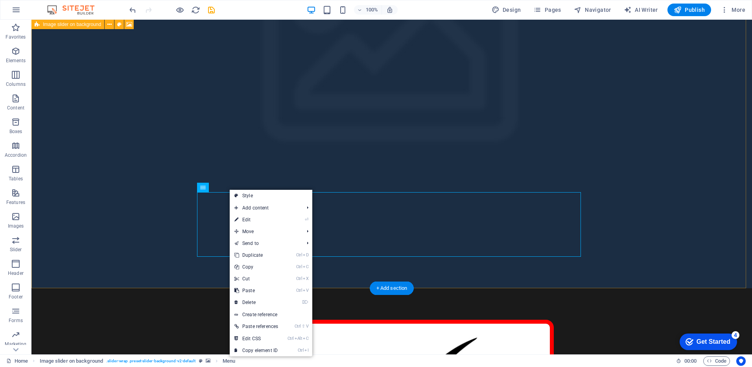
click at [144, 212] on figure at bounding box center [391, 57] width 720 height 461
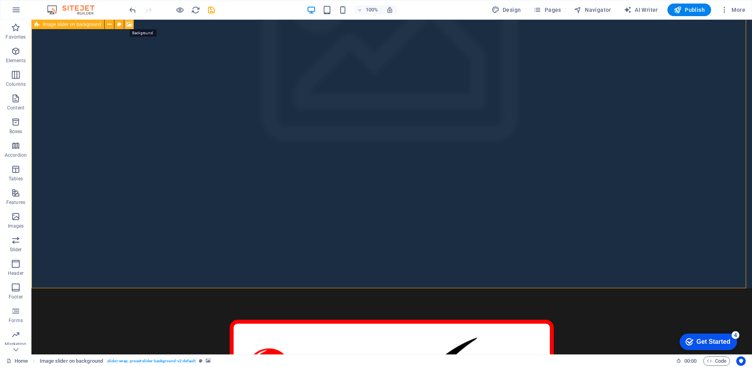
click at [130, 23] on icon at bounding box center [129, 24] width 6 height 8
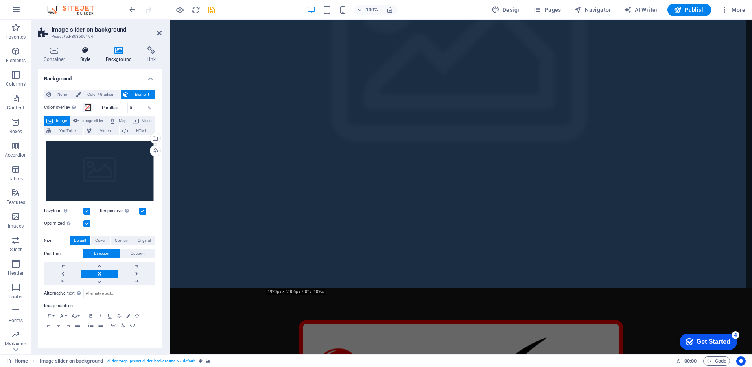
click at [85, 59] on h4 "Style" at bounding box center [87, 54] width 26 height 17
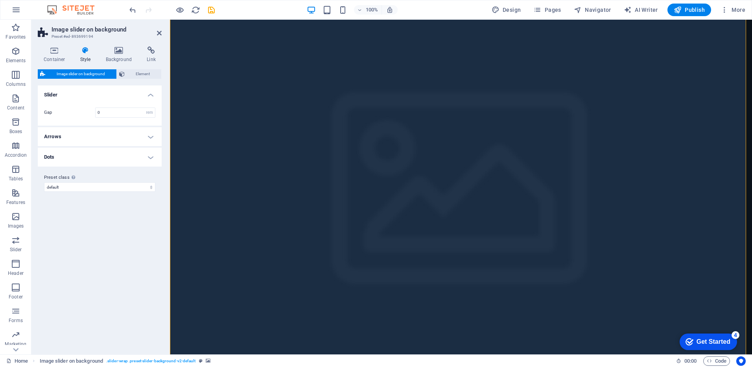
scroll to position [0, 0]
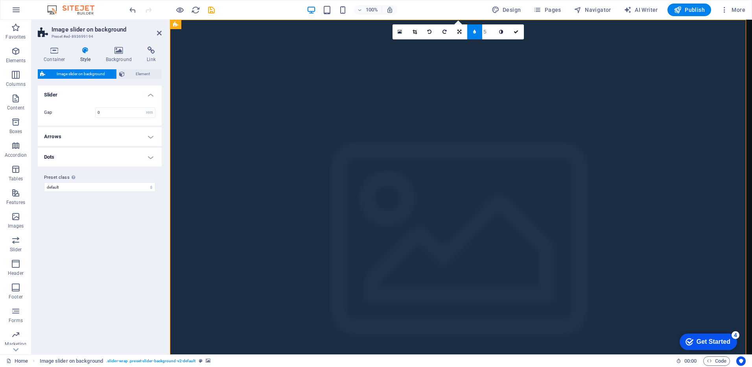
drag, startPoint x: 745, startPoint y: 99, endPoint x: 748, endPoint y: 132, distance: 33.2
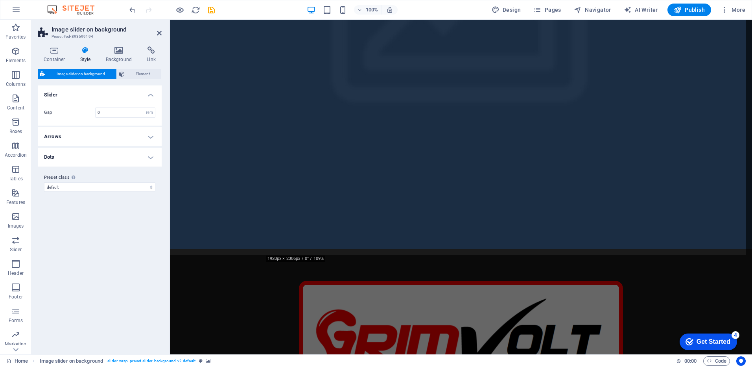
scroll to position [244, 0]
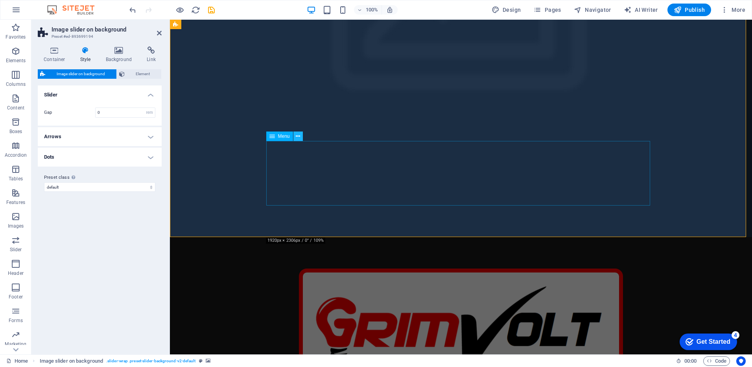
click at [300, 137] on icon at bounding box center [298, 136] width 4 height 8
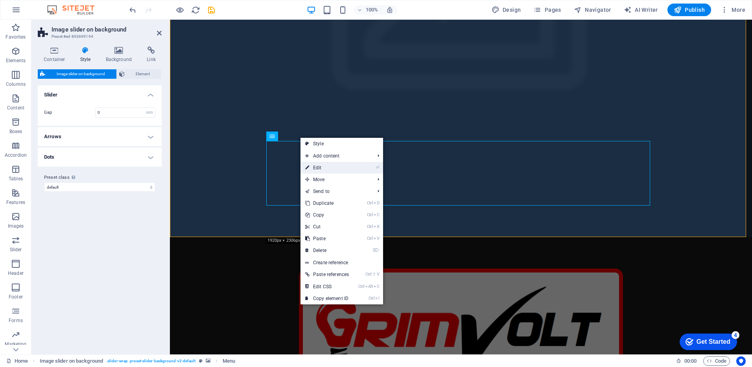
click at [311, 162] on link "⏎ Edit" at bounding box center [326, 168] width 53 height 12
select select "px"
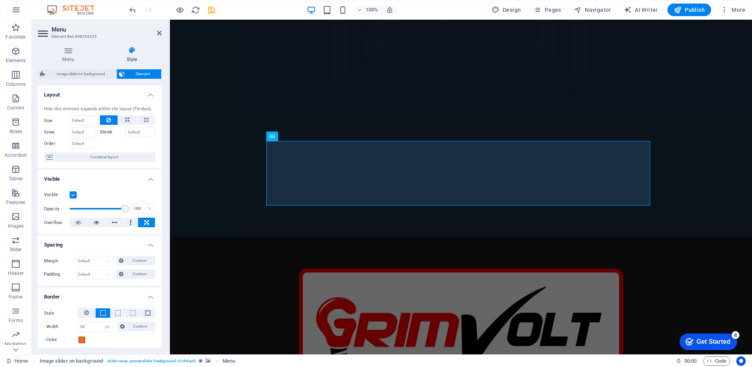
drag, startPoint x: 160, startPoint y: 148, endPoint x: 160, endPoint y: 160, distance: 11.4
click at [160, 160] on div "Layout How this element expands within the layout (Flexbox). Size Default auto …" at bounding box center [100, 216] width 124 height 262
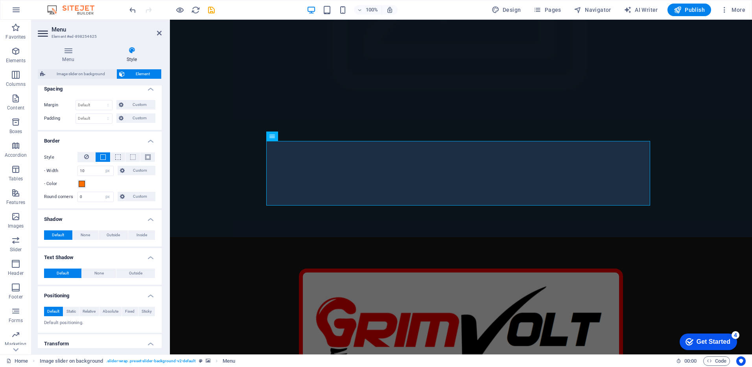
scroll to position [154, 0]
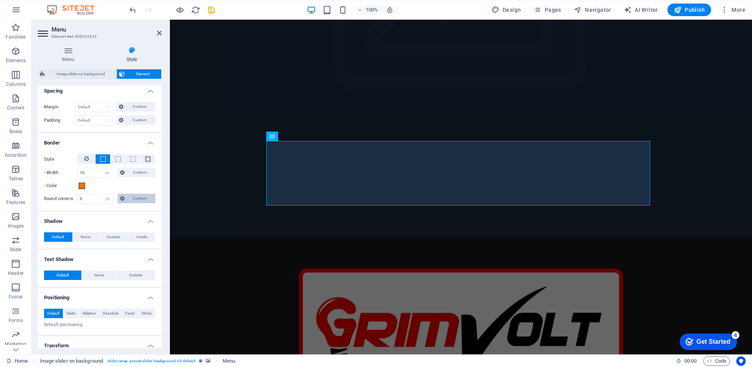
click at [129, 198] on span "Custom" at bounding box center [140, 197] width 26 height 9
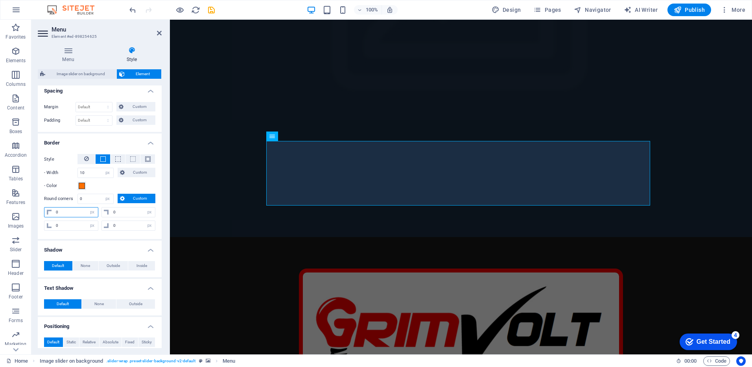
click at [74, 210] on input "0" at bounding box center [76, 211] width 44 height 9
drag, startPoint x: 74, startPoint y: 210, endPoint x: 50, endPoint y: 210, distance: 24.0
click at [50, 210] on div "0 px rem % vh vw" at bounding box center [71, 212] width 54 height 10
type input "20"
select select "DISABLED_OPTION_VALUE"
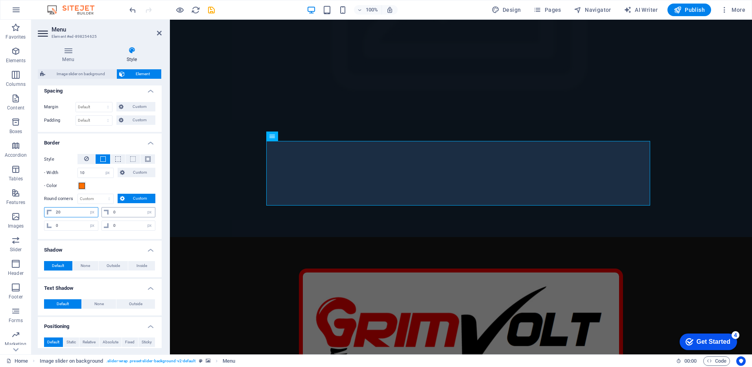
type input "20"
drag, startPoint x: 120, startPoint y: 210, endPoint x: 89, endPoint y: 210, distance: 31.1
click at [89, 210] on div "20 px rem % vh vw 0 px rem % vh vw" at bounding box center [99, 213] width 111 height 12
type input "20"
drag, startPoint x: 133, startPoint y: 223, endPoint x: 111, endPoint y: 224, distance: 21.6
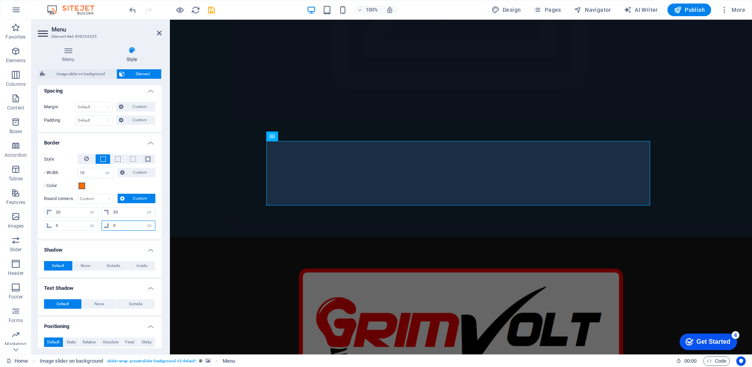
click at [111, 224] on input "0" at bounding box center [133, 225] width 44 height 9
type input "20"
drag, startPoint x: 68, startPoint y: 223, endPoint x: 57, endPoint y: 223, distance: 11.4
click at [57, 223] on input "0" at bounding box center [76, 225] width 44 height 9
type input "20"
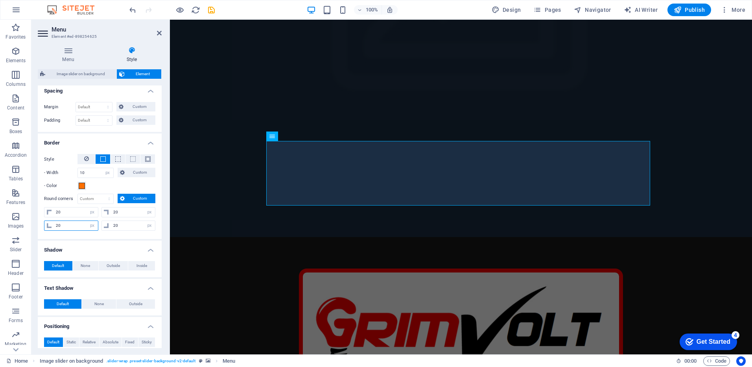
select select "px"
type input "20"
click at [81, 186] on span at bounding box center [82, 185] width 6 height 6
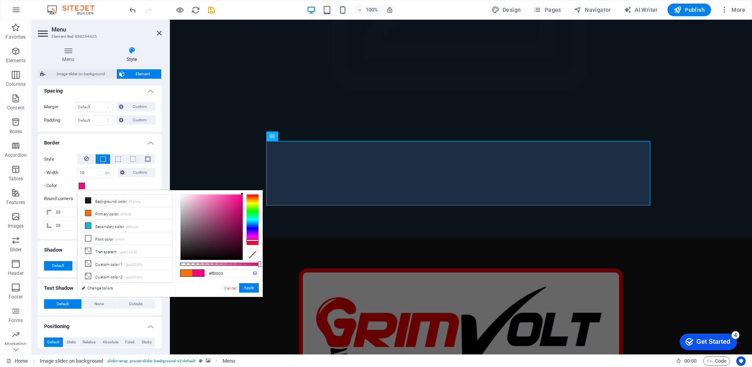
type input "#ff0000"
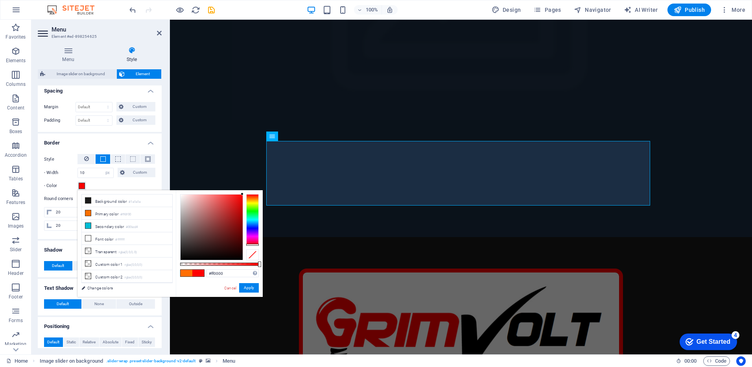
drag, startPoint x: 254, startPoint y: 199, endPoint x: 254, endPoint y: 245, distance: 46.4
click at [254, 245] on div at bounding box center [252, 219] width 13 height 51
click at [252, 288] on button "Apply" at bounding box center [249, 287] width 20 height 9
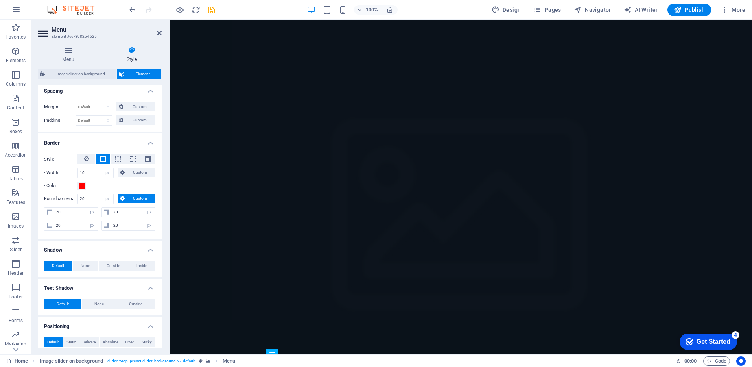
scroll to position [22, 0]
click at [310, 163] on icon at bounding box center [311, 161] width 4 height 8
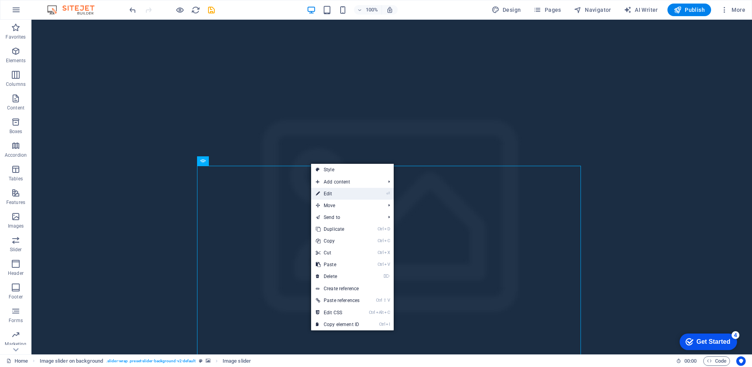
click at [326, 191] on link "⏎ Edit" at bounding box center [337, 194] width 53 height 12
select select "px"
select select "ms"
select select "s"
select select "progressive"
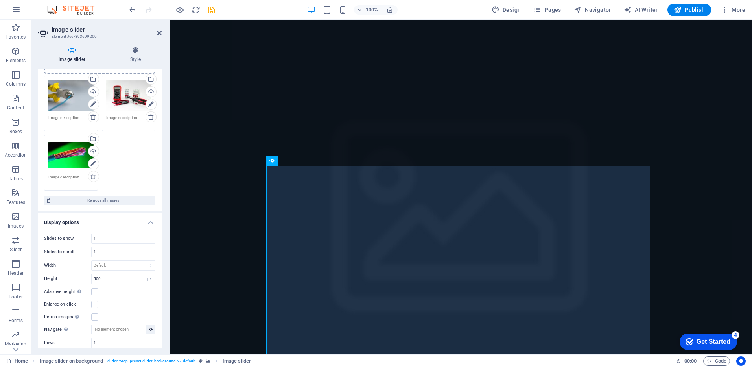
scroll to position [9, 0]
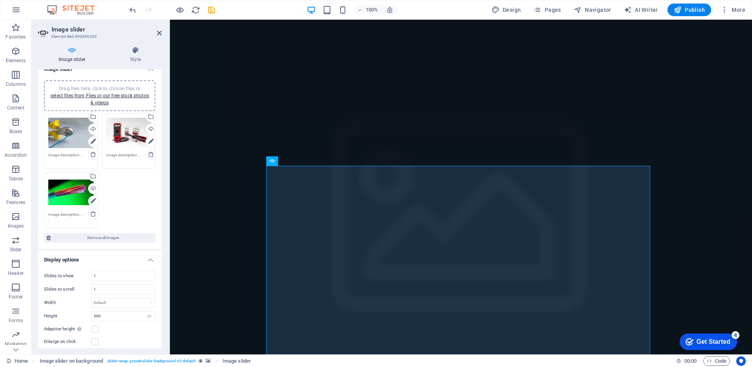
click at [73, 54] on h4 "Image slider" at bounding box center [74, 54] width 72 height 17
drag, startPoint x: 162, startPoint y: 171, endPoint x: 160, endPoint y: 123, distance: 48.0
click at [160, 123] on div "Image slider Style Image slider Drag files here, click to choose files or selec…" at bounding box center [99, 197] width 136 height 314
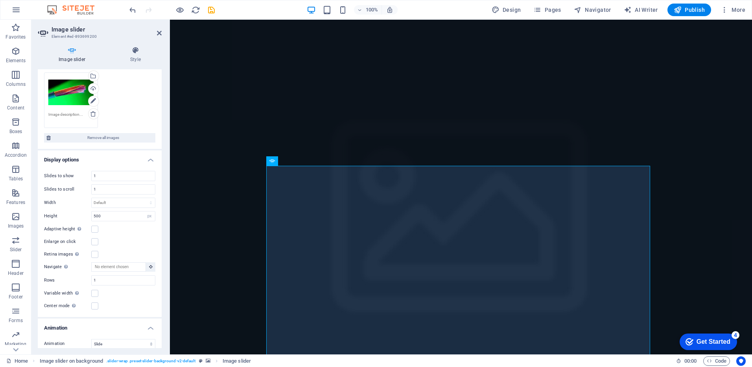
scroll to position [0, 0]
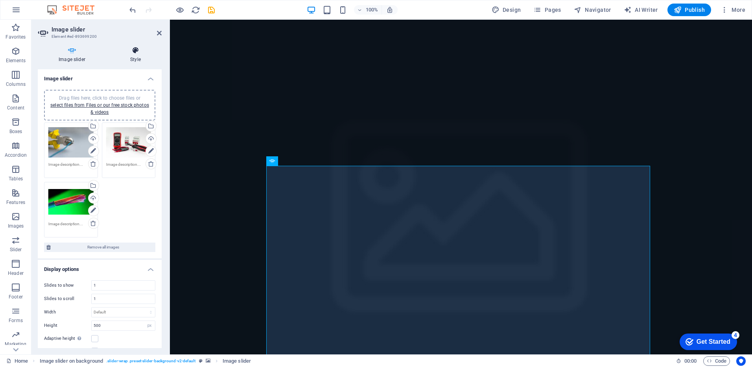
click at [137, 57] on h4 "Style" at bounding box center [135, 54] width 52 height 17
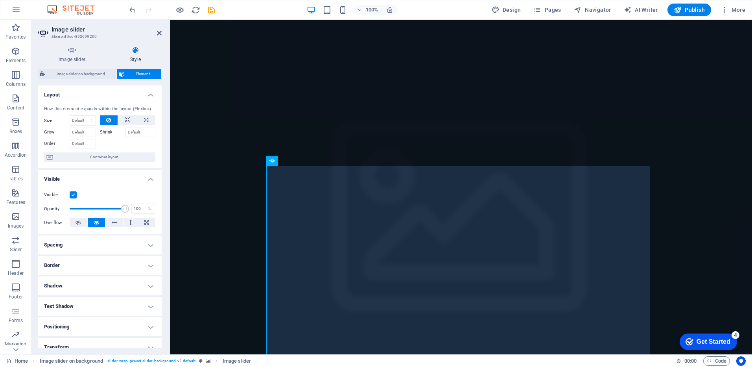
drag, startPoint x: 160, startPoint y: 96, endPoint x: 161, endPoint y: 101, distance: 5.7
click at [161, 101] on div "Layout How this element expands within the layout (Flexbox). Size Default auto …" at bounding box center [100, 216] width 124 height 262
drag, startPoint x: 160, startPoint y: 101, endPoint x: 167, endPoint y: 169, distance: 69.2
click at [167, 169] on div "Image slider Style Image slider Drag files here, click to choose files or selec…" at bounding box center [99, 197] width 136 height 314
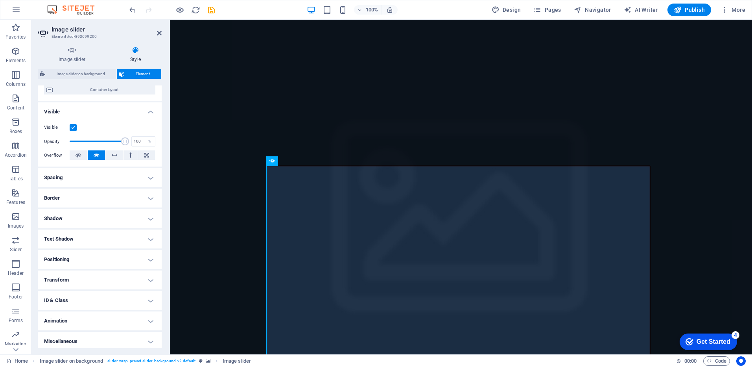
scroll to position [70, 0]
click at [142, 195] on h4 "Border" at bounding box center [100, 195] width 124 height 19
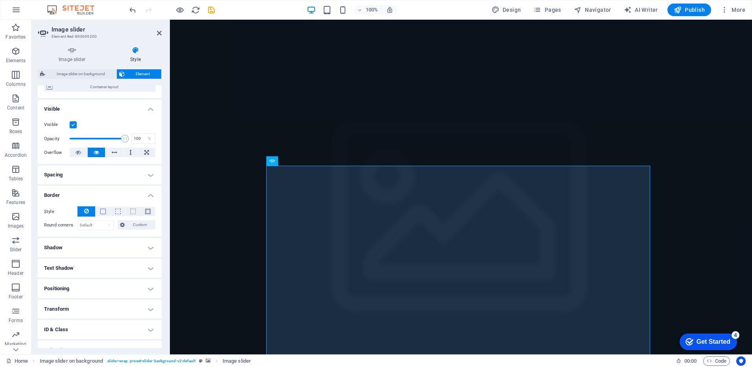
click at [146, 177] on h4 "Spacing" at bounding box center [100, 174] width 124 height 19
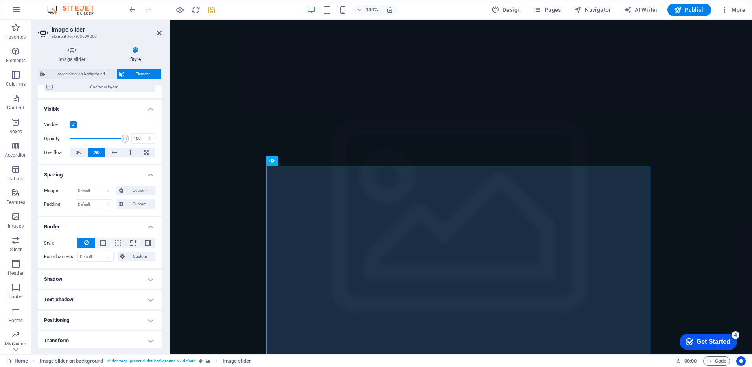
click at [146, 177] on h4 "Spacing" at bounding box center [100, 172] width 124 height 14
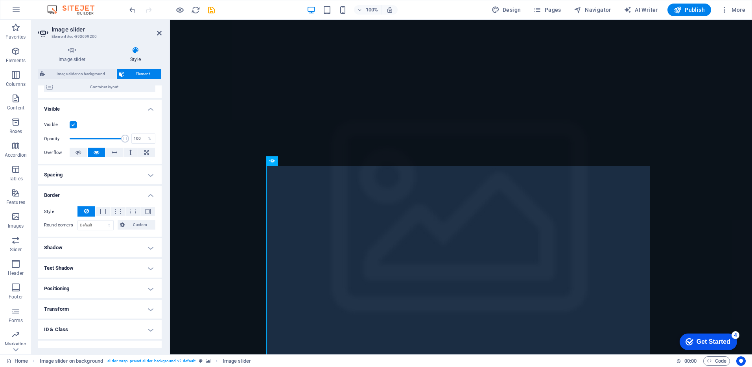
drag, startPoint x: 160, startPoint y: 225, endPoint x: 160, endPoint y: 253, distance: 28.7
click at [160, 253] on ul "Layout How this element expands within the layout (Flexbox). Size Default auto …" at bounding box center [100, 197] width 124 height 365
click at [146, 243] on h4 "Shadow" at bounding box center [100, 247] width 124 height 19
click at [152, 282] on h4 "Text Shadow" at bounding box center [100, 285] width 124 height 19
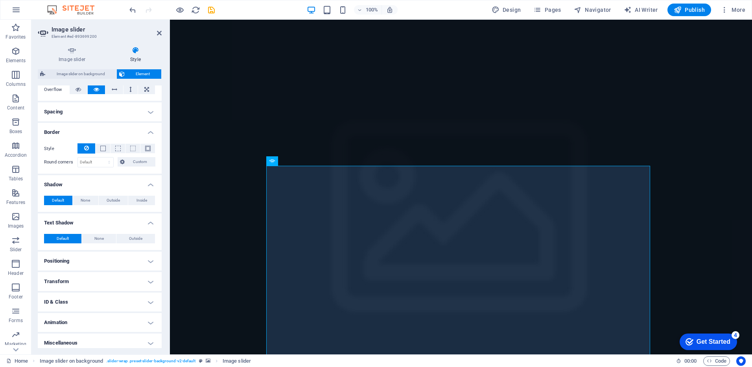
scroll to position [137, 0]
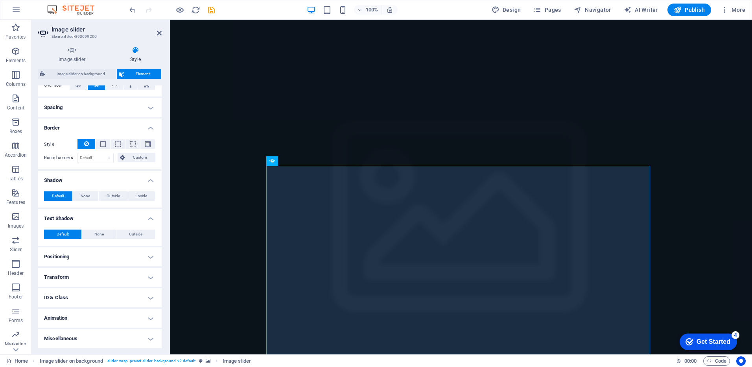
click at [141, 252] on h4 "Positioning" at bounding box center [100, 256] width 124 height 19
click at [131, 302] on h4 "Transform" at bounding box center [100, 304] width 124 height 19
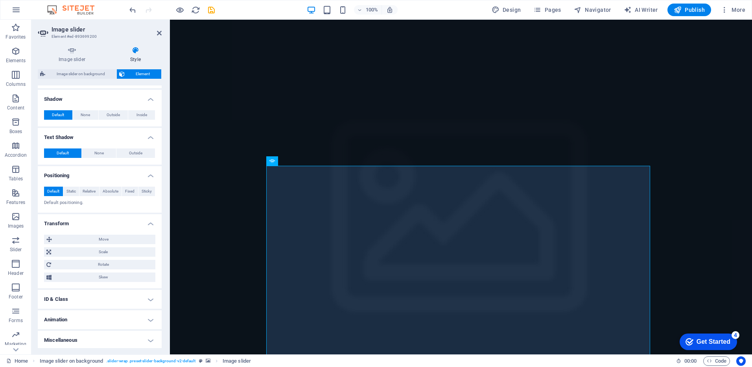
scroll to position [220, 0]
click at [129, 297] on h4 "ID & Class" at bounding box center [100, 297] width 124 height 19
drag, startPoint x: 160, startPoint y: 249, endPoint x: 160, endPoint y: 289, distance: 39.7
click at [160, 289] on div "Layout How this element expands within the layout (Flexbox). Size Default auto …" at bounding box center [100, 216] width 124 height 262
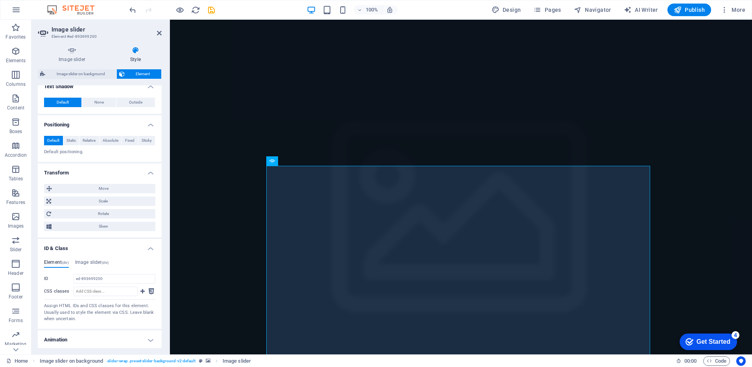
scroll to position [291, 0]
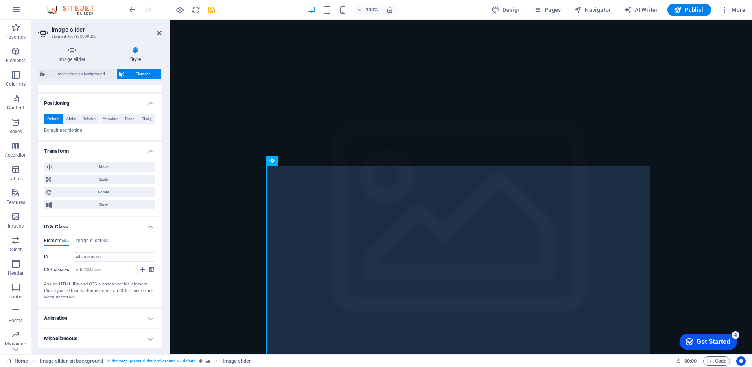
click at [133, 310] on h4 "Animation" at bounding box center [100, 317] width 124 height 19
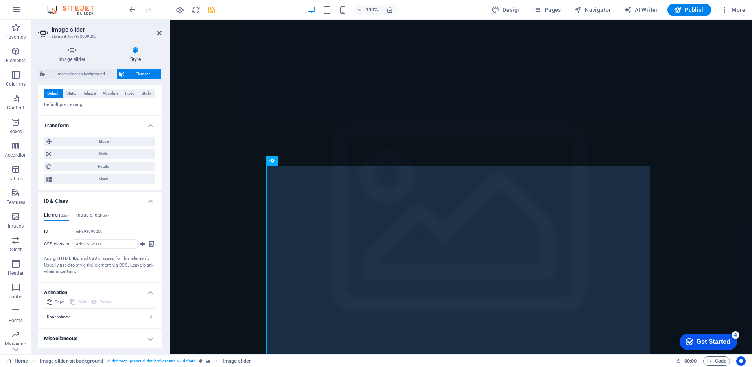
click at [101, 333] on h4 "Miscellaneous" at bounding box center [100, 338] width 124 height 19
drag, startPoint x: 159, startPoint y: 284, endPoint x: 160, endPoint y: 317, distance: 33.4
click at [160, 317] on div "Layout How this element expands within the layout (Flexbox). Size Default auto …" at bounding box center [100, 216] width 124 height 262
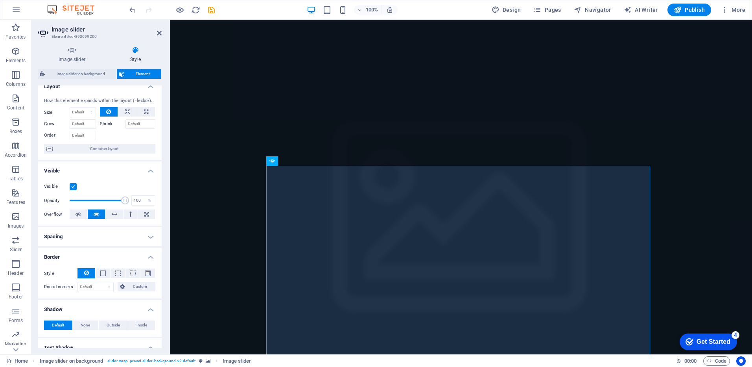
scroll to position [0, 0]
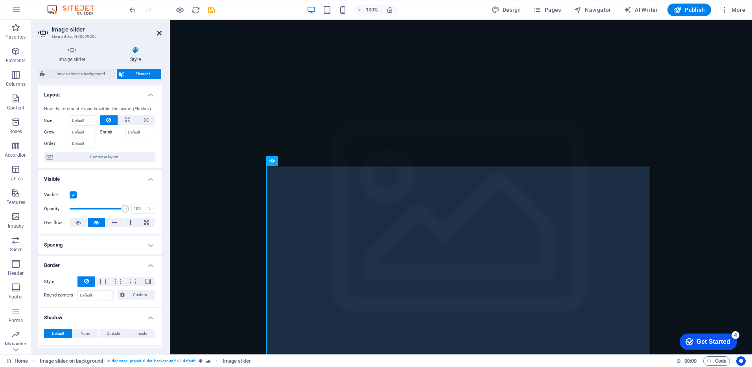
click at [158, 35] on icon at bounding box center [159, 33] width 5 height 6
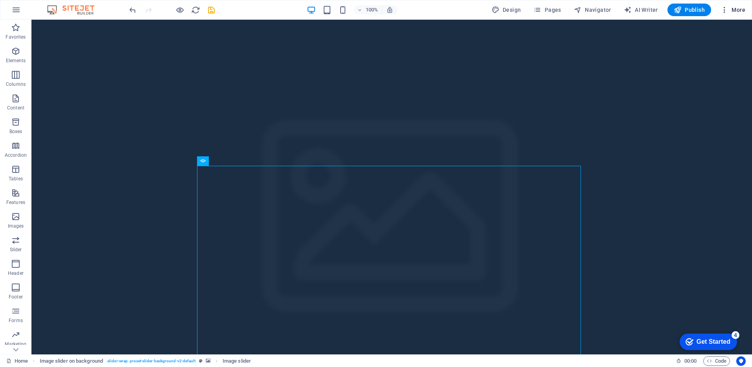
click at [730, 9] on span "More" at bounding box center [732, 10] width 25 height 8
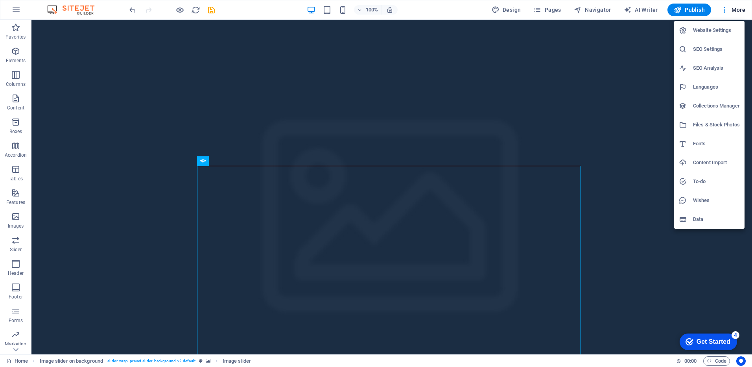
click at [711, 29] on h6 "Website Settings" at bounding box center [716, 30] width 47 height 9
select select "39"
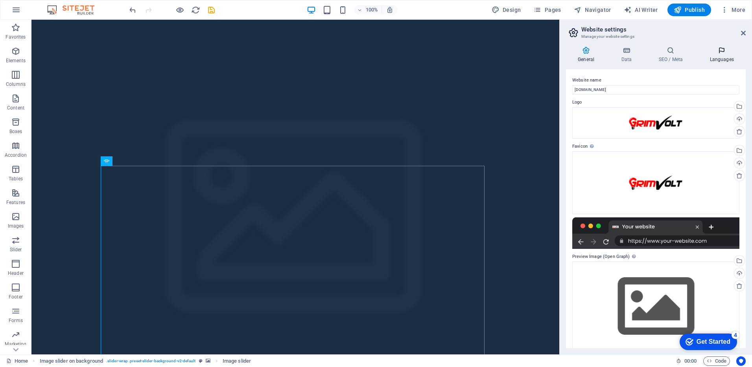
click at [722, 57] on h4 "Languages" at bounding box center [722, 54] width 48 height 17
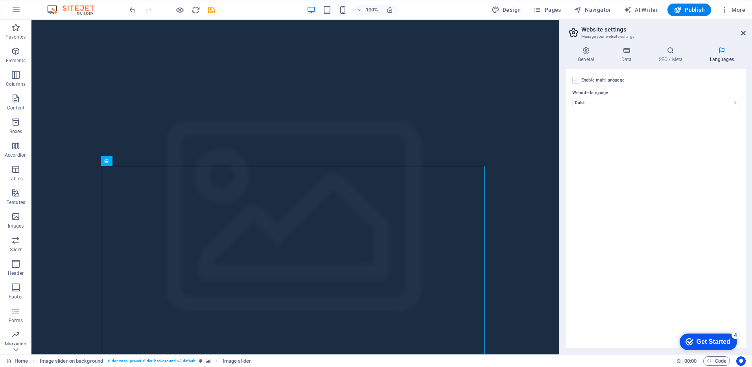
click at [575, 79] on label at bounding box center [575, 80] width 7 height 7
click at [0, 0] on input "Enable multilanguage To disable multilanguage delete all languages until only o…" at bounding box center [0, 0] width 0 height 0
click at [600, 138] on select "Abkhazian Afar Afrikaans Akan Albanian Amharic Arabic Aragonese Armenian Assame…" at bounding box center [655, 140] width 131 height 9
select select "41"
click at [611, 142] on select "Abkhazian Afar Afrikaans Akan Albanian Amharic Arabic Aragonese Armenian Assame…" at bounding box center [655, 140] width 131 height 9
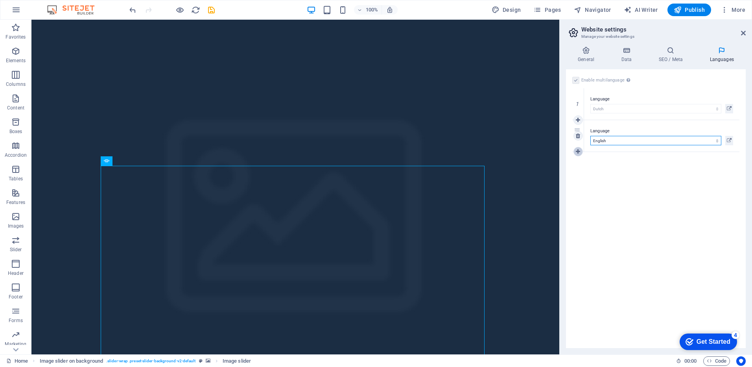
click at [578, 151] on icon at bounding box center [578, 152] width 4 height 6
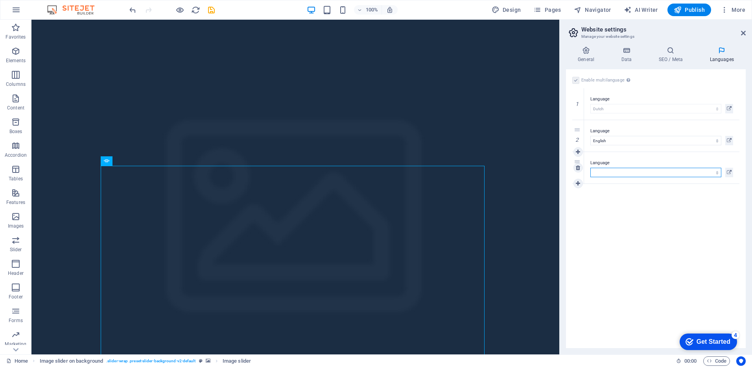
click at [605, 174] on select "Abkhazian Afar Afrikaans Akan Albanian Amharic Arabic Aragonese Armenian Assame…" at bounding box center [655, 172] width 131 height 9
select select "131"
click at [611, 171] on select "Abkhazian Afar Afrikaans Akan Albanian Amharic Arabic Aragonese Armenian Assame…" at bounding box center [655, 172] width 131 height 9
click at [577, 183] on icon at bounding box center [578, 183] width 4 height 6
select select
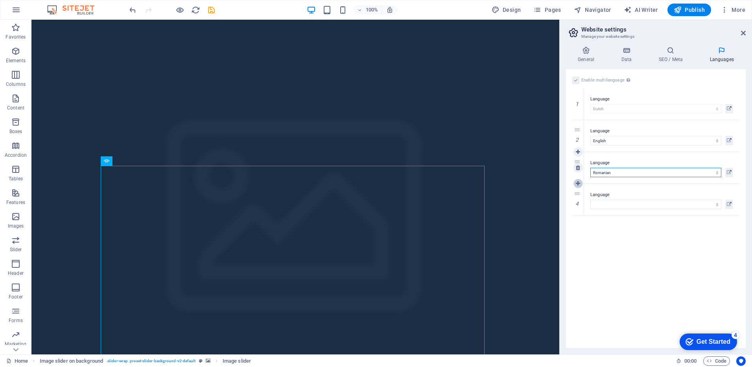
select select "45"
select select
select select "49"
select select
click at [611, 175] on select "Abkhazian Afar Afrikaans Akan Albanian Amharic Arabic Aragonese Armenian Assame…" at bounding box center [655, 172] width 131 height 9
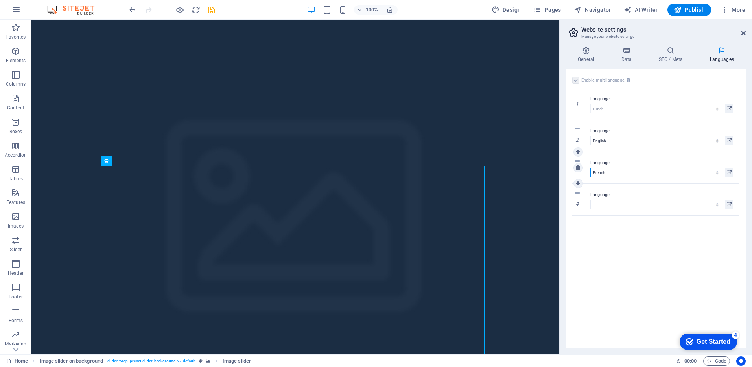
select select "131"
click at [611, 175] on select "Abkhazian Afar Afrikaans Akan Albanian Amharic Arabic Aragonese Armenian Assame…" at bounding box center [655, 172] width 131 height 9
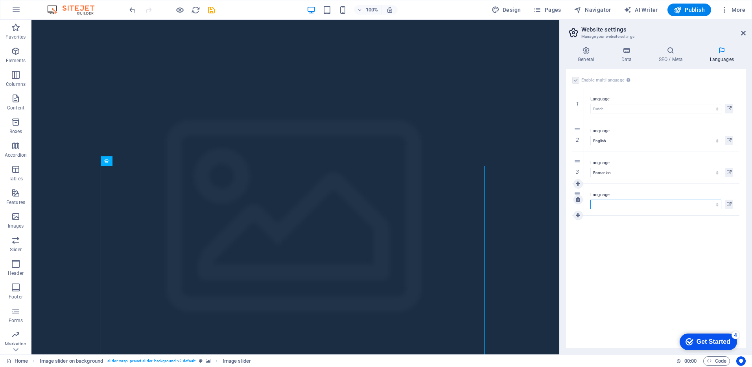
click at [608, 201] on select "Abkhazian Afar Afrikaans Akan Albanian Amharic Arabic Aragonese Armenian Assame…" at bounding box center [655, 203] width 131 height 9
select select "49"
click at [590, 199] on select "Abkhazian Afar Afrikaans Akan Albanian Amharic Arabic Aragonese Armenian Assame…" at bounding box center [655, 203] width 131 height 9
click at [674, 50] on icon at bounding box center [670, 50] width 48 height 8
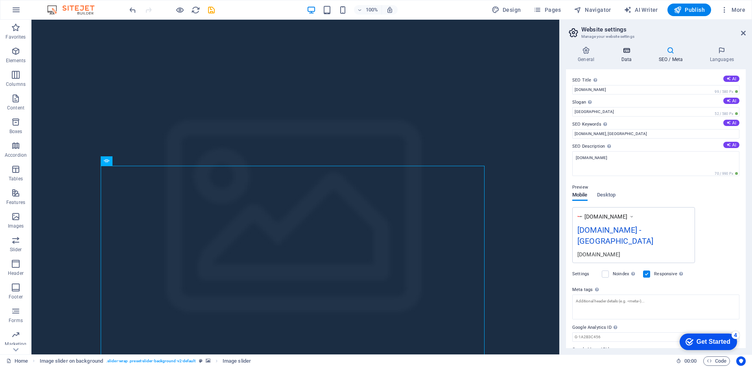
click at [619, 55] on h4 "Data" at bounding box center [627, 54] width 37 height 17
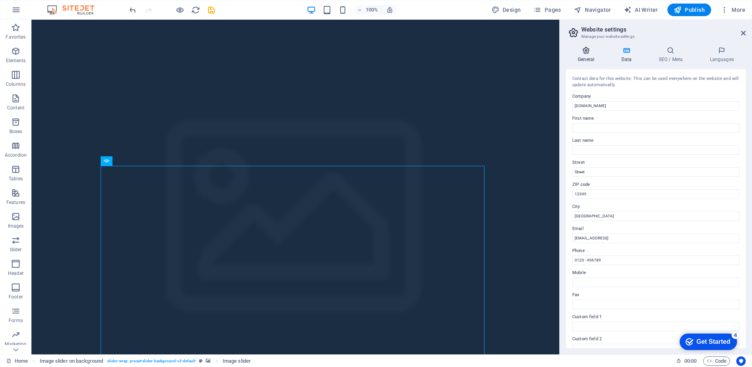
click at [585, 55] on h4 "General" at bounding box center [587, 54] width 43 height 17
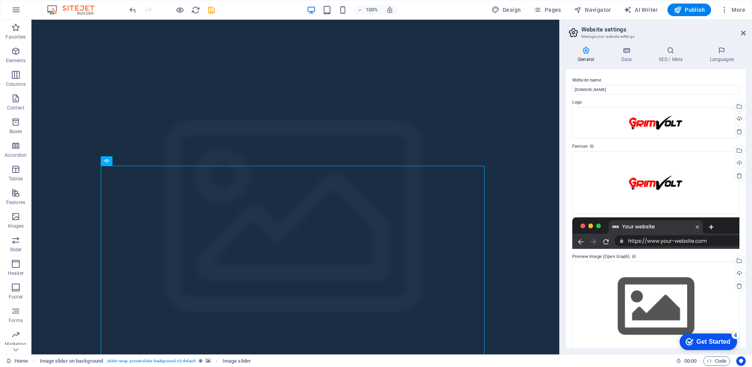
scroll to position [10, 0]
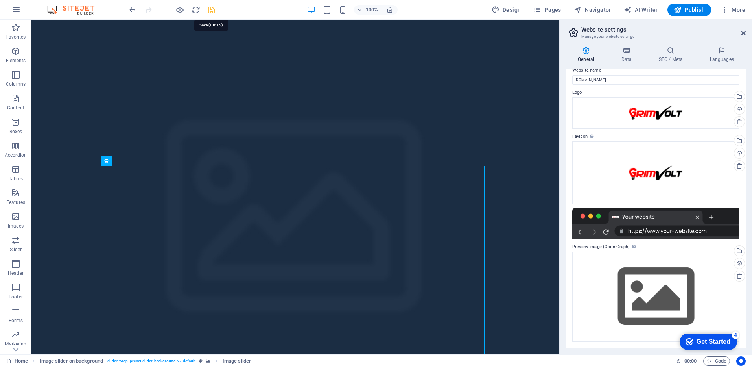
click at [213, 10] on icon "save" at bounding box center [211, 10] width 9 height 9
select select "%"
select select "px"
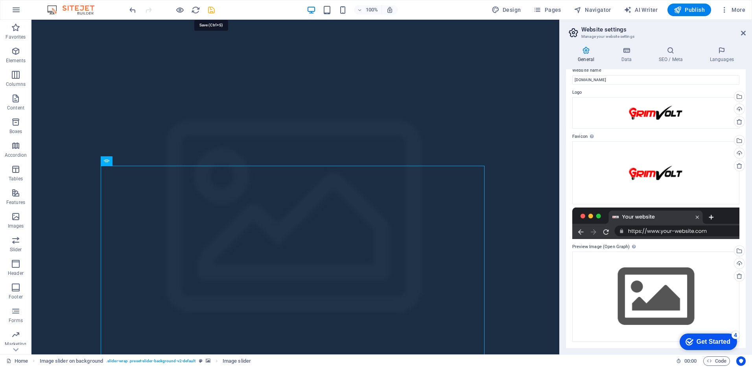
select select "px"
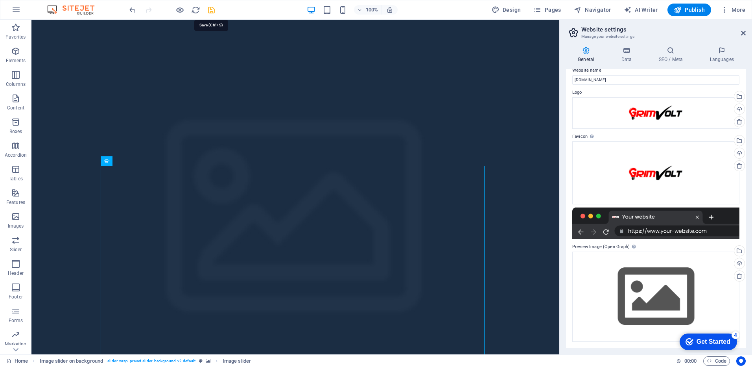
select select "px"
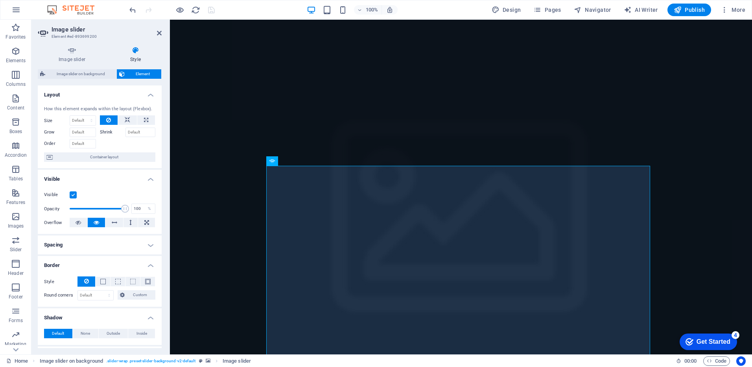
drag, startPoint x: 158, startPoint y: 117, endPoint x: 161, endPoint y: 131, distance: 14.0
click at [161, 131] on div "Layout How this element expands within the layout (Flexbox). Size Default auto …" at bounding box center [100, 216] width 124 height 262
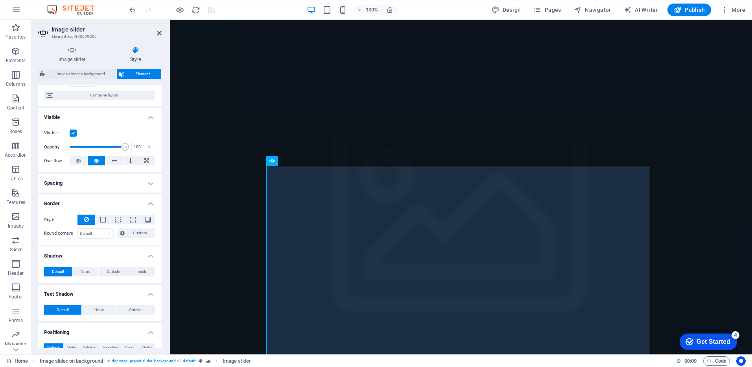
scroll to position [41, 0]
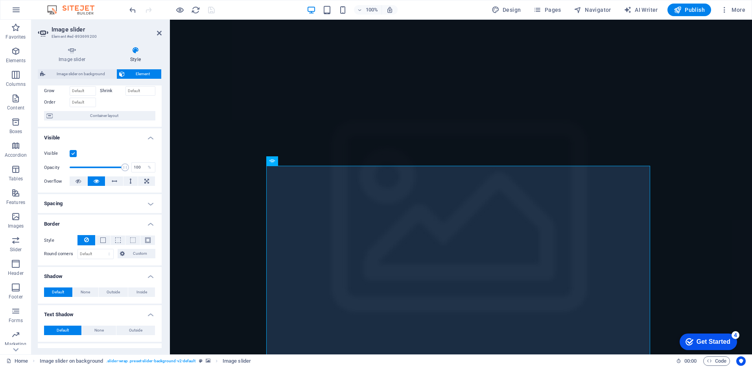
click at [151, 203] on h4 "Spacing" at bounding box center [100, 203] width 124 height 19
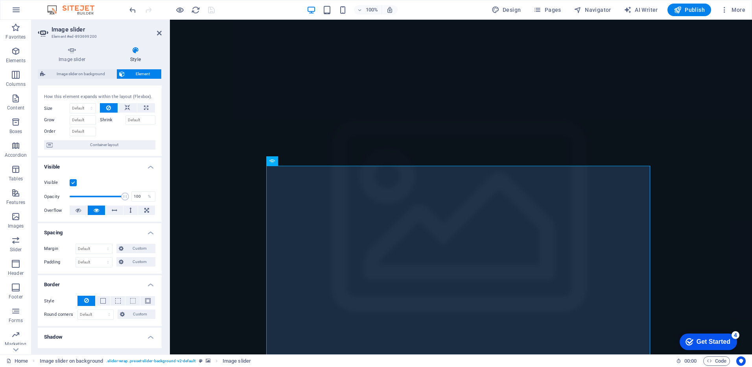
scroll to position [0, 0]
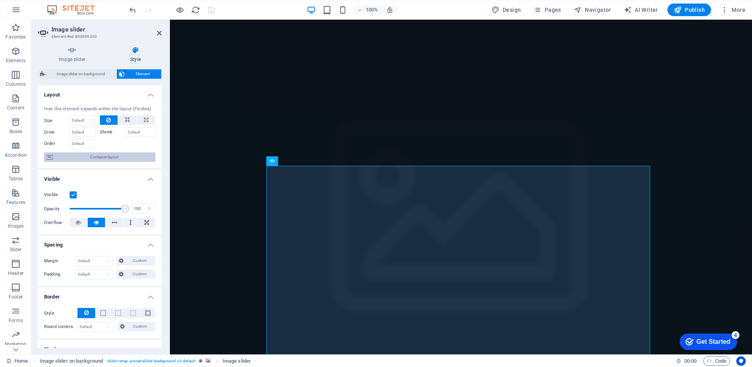
click at [118, 158] on span "Container layout" at bounding box center [104, 156] width 98 height 9
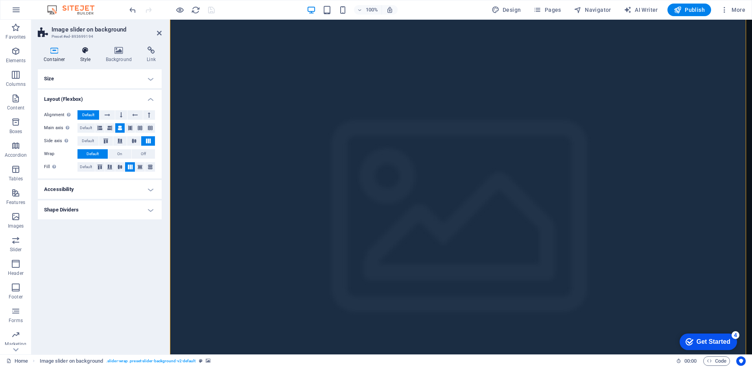
click at [81, 53] on icon at bounding box center [85, 50] width 22 height 8
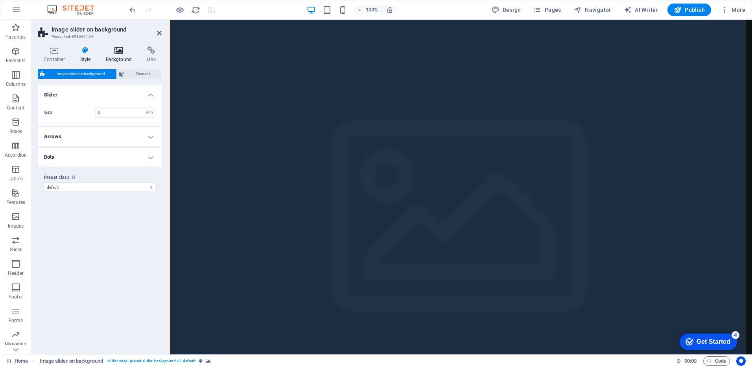
click at [120, 57] on h4 "Background" at bounding box center [120, 54] width 41 height 17
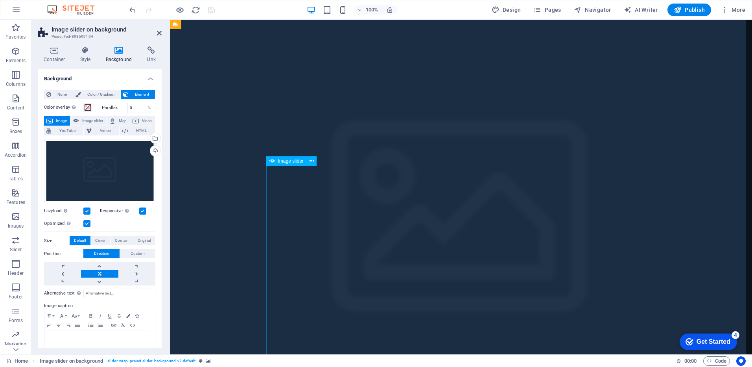
click at [313, 160] on icon at bounding box center [311, 161] width 4 height 8
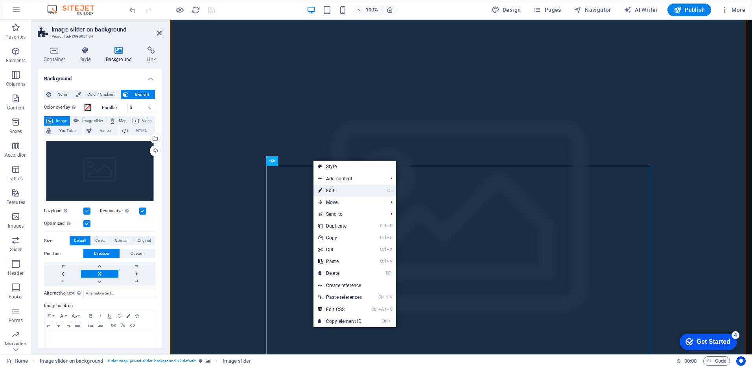
click at [326, 192] on link "⏎ Edit" at bounding box center [339, 190] width 53 height 12
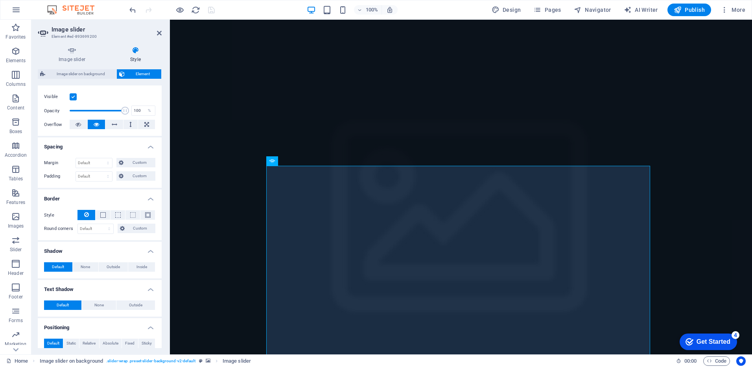
scroll to position [93, 0]
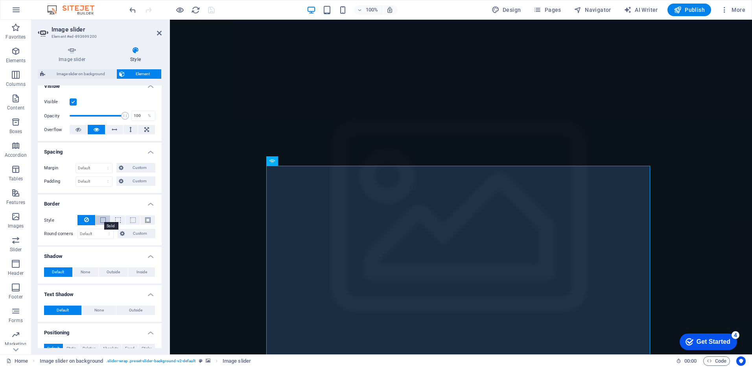
click at [102, 222] on span at bounding box center [103, 220] width 6 height 6
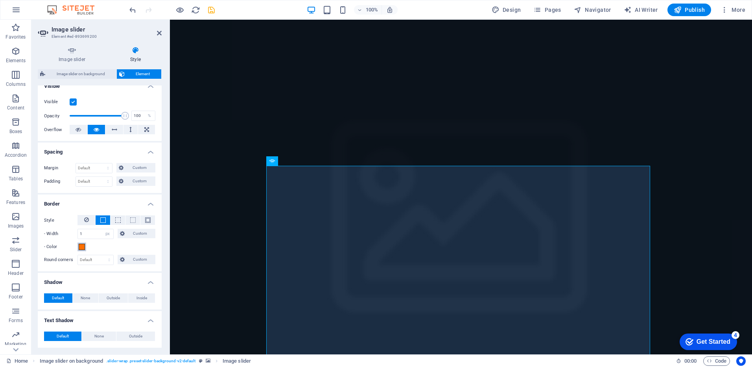
click at [82, 249] on span at bounding box center [82, 246] width 6 height 6
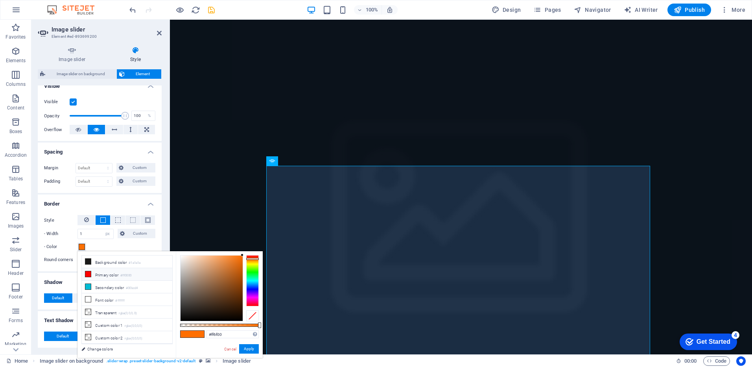
click at [86, 274] on icon at bounding box center [88, 274] width 6 height 6
type input "#ff0000"
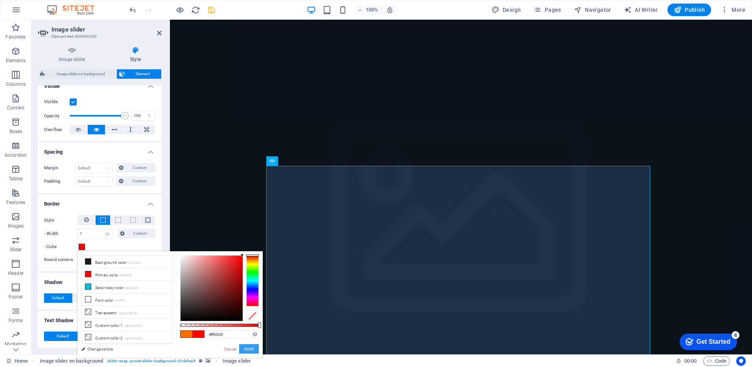
click at [247, 348] on button "Apply" at bounding box center [249, 348] width 20 height 9
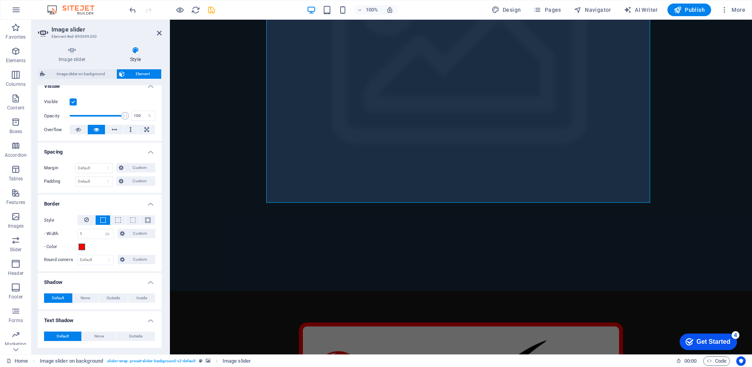
scroll to position [225, 0]
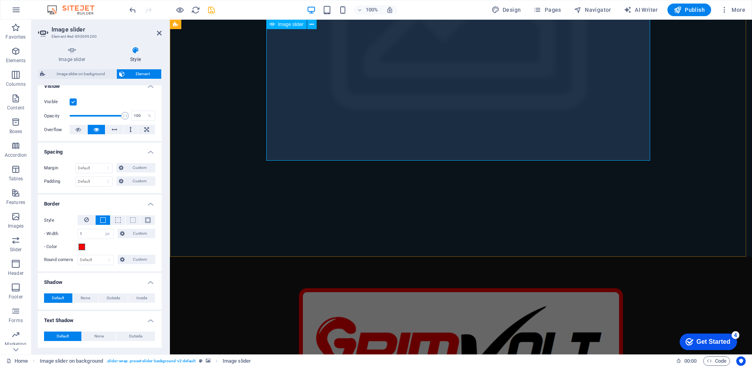
click at [101, 260] on select "Default px rem % vh vw Custom" at bounding box center [95, 259] width 35 height 9
click at [131, 256] on span "Custom" at bounding box center [140, 258] width 26 height 9
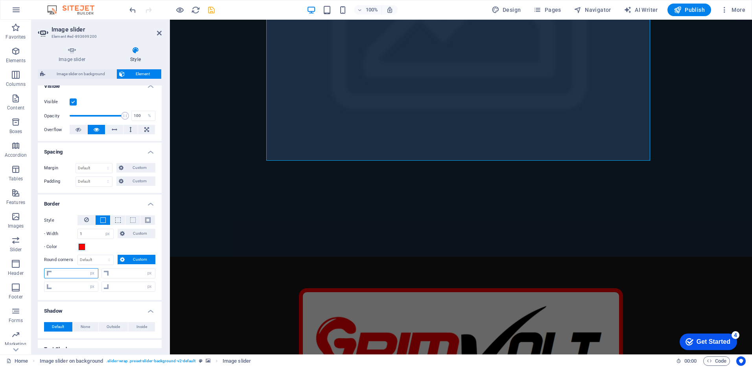
drag, startPoint x: 84, startPoint y: 273, endPoint x: 47, endPoint y: 276, distance: 37.1
click at [47, 276] on div "px rem % vh vw" at bounding box center [71, 273] width 54 height 10
type input "20"
type input "0"
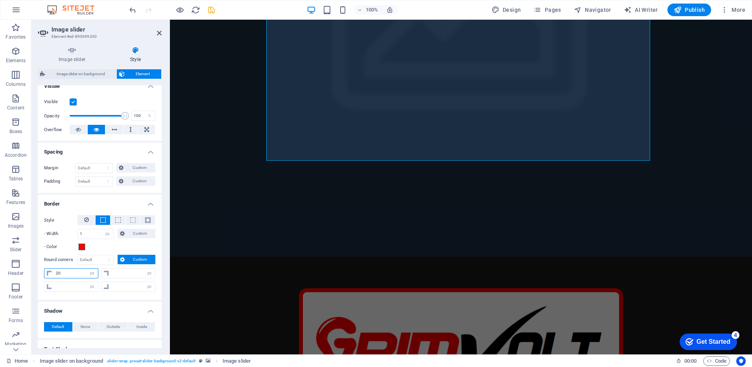
type input "0"
type input "20"
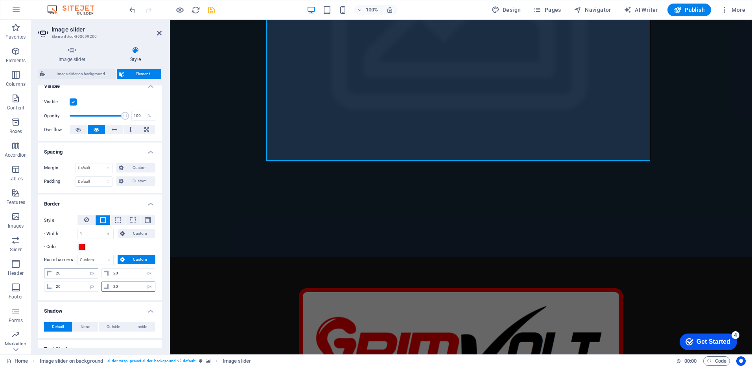
type input "20"
select select "px"
type input "20"
click at [132, 234] on span "Custom" at bounding box center [140, 232] width 26 height 9
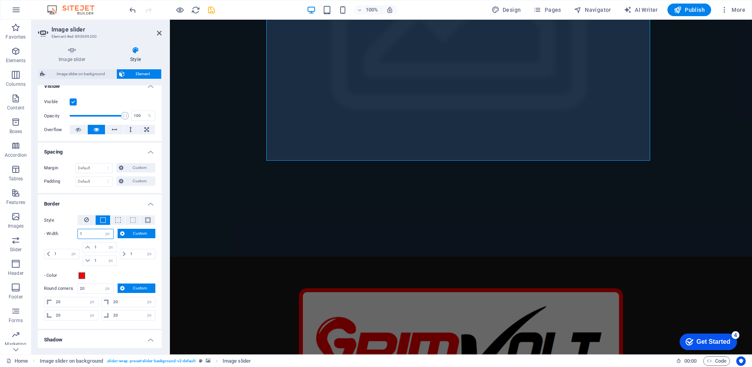
click at [91, 235] on input "1" at bounding box center [95, 233] width 35 height 9
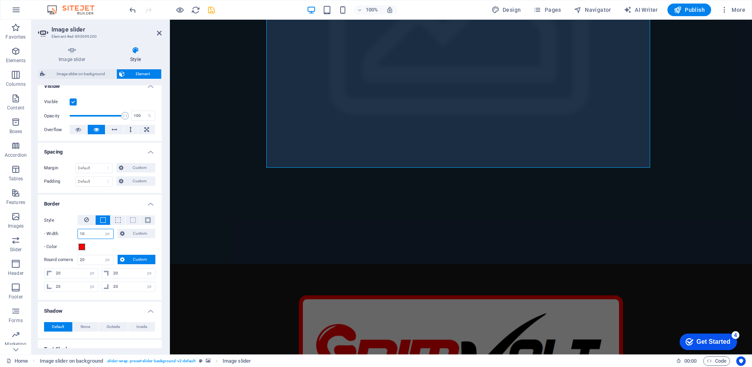
type input "10"
click at [93, 203] on h4 "Border" at bounding box center [100, 201] width 124 height 14
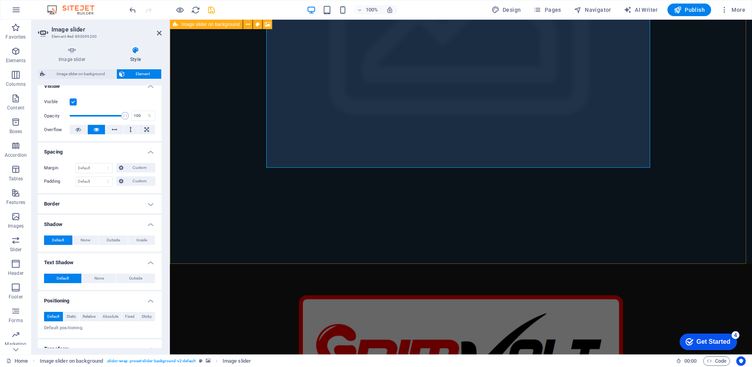
click at [718, 202] on figure at bounding box center [461, 29] width 582 height 469
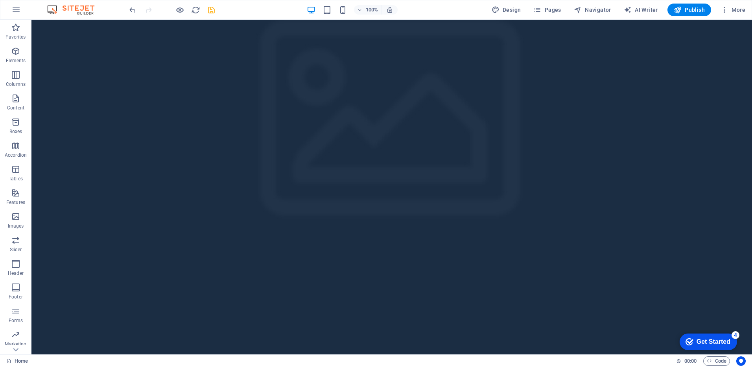
scroll to position [0, 0]
click at [208, 12] on icon "save" at bounding box center [211, 10] width 9 height 9
select select "%"
select select "px"
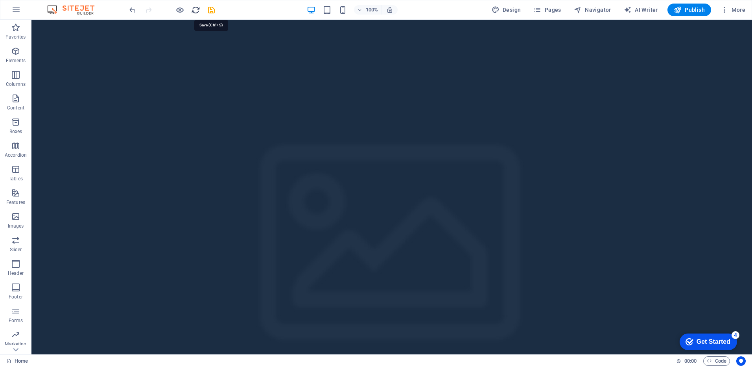
select select "px"
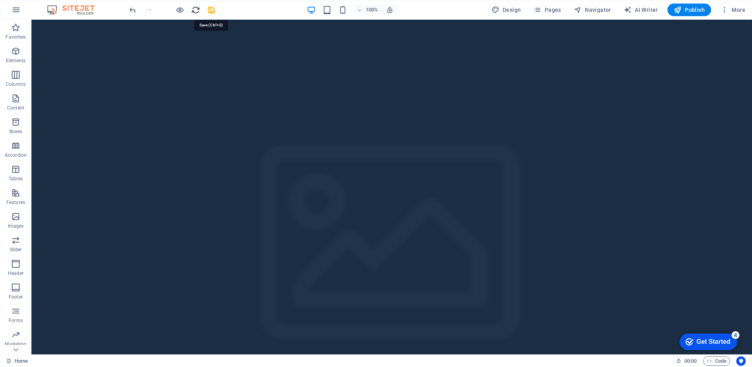
select select "px"
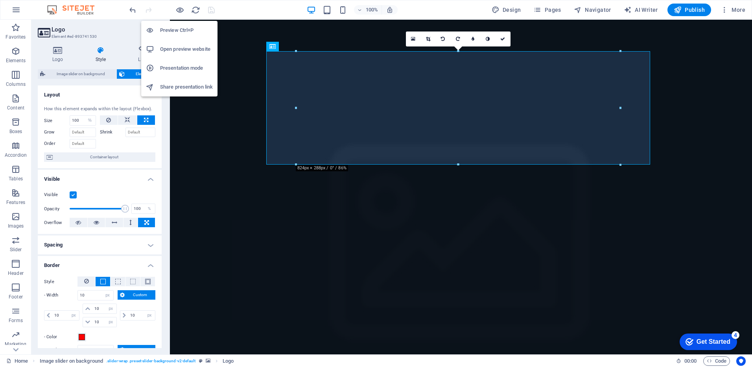
click at [187, 48] on h6 "Open preview website" at bounding box center [186, 48] width 53 height 9
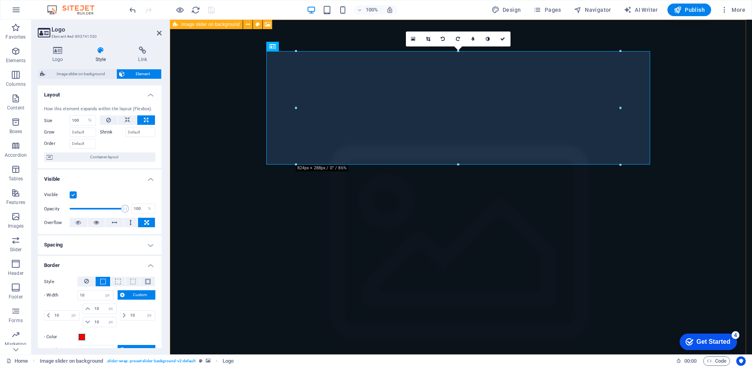
click at [702, 115] on figure at bounding box center [461, 254] width 582 height 469
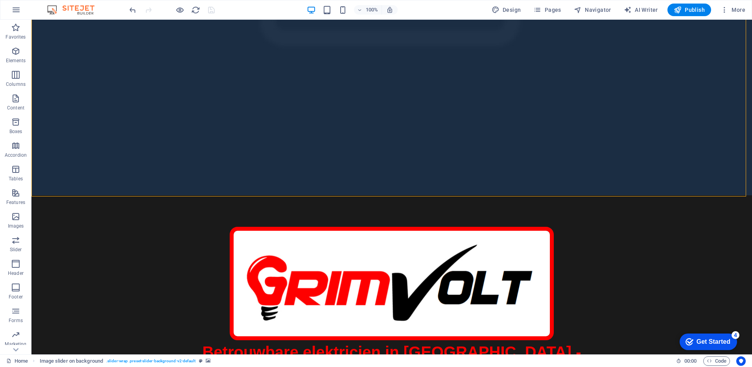
scroll to position [292, 0]
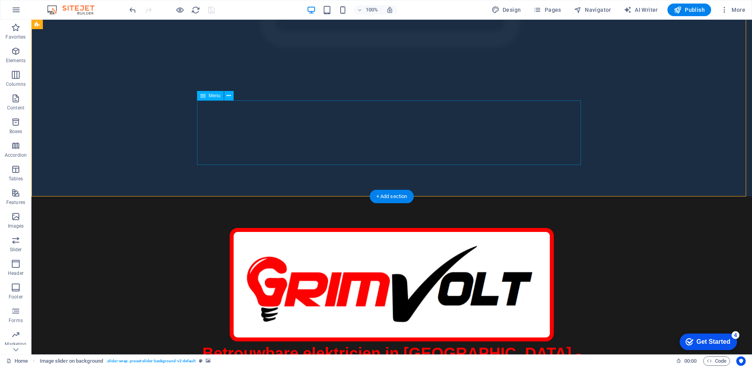
click at [230, 96] on icon at bounding box center [229, 96] width 4 height 8
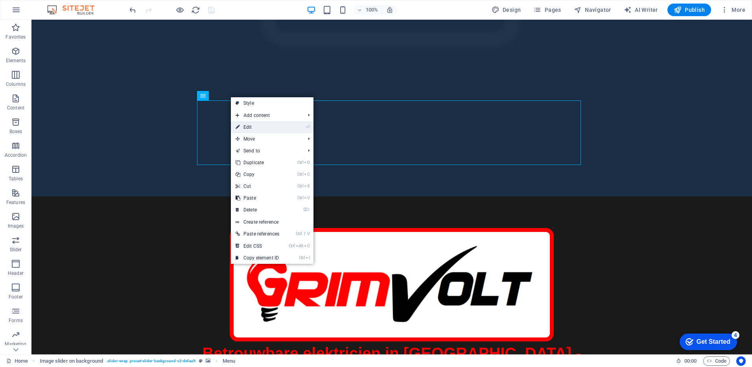
click at [254, 126] on link "⏎ Edit" at bounding box center [257, 127] width 53 height 12
select select "px"
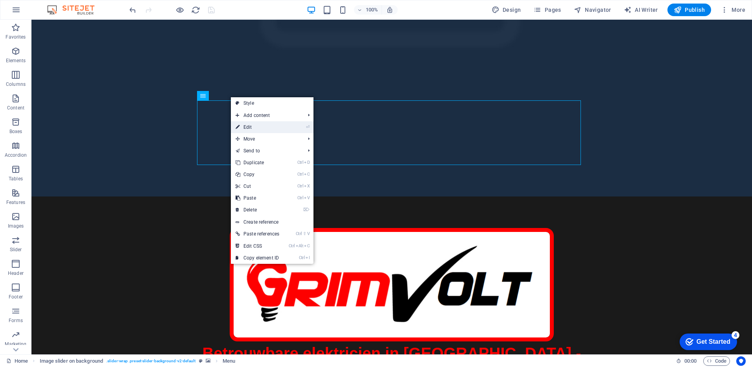
select select "px"
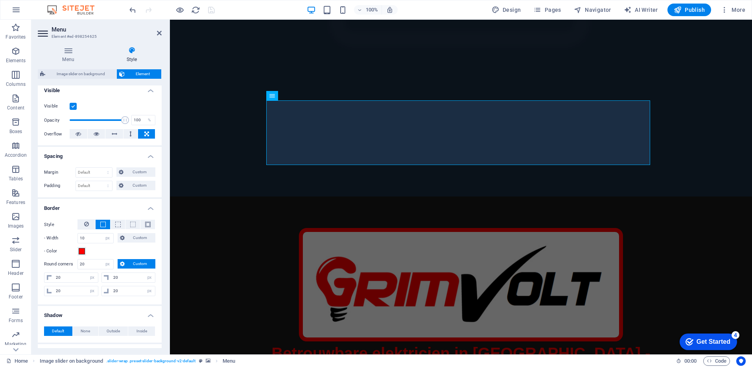
scroll to position [101, 0]
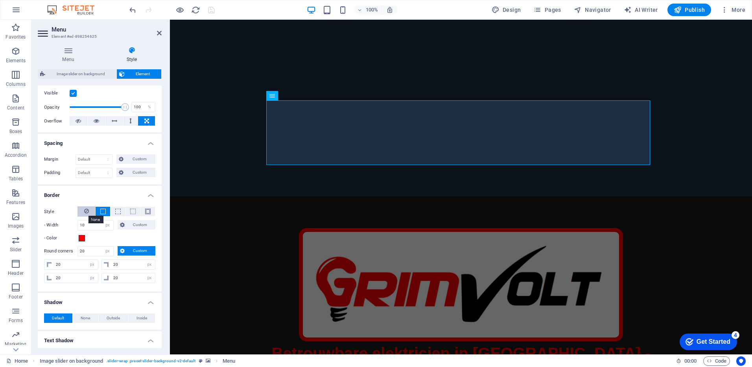
click at [88, 210] on icon at bounding box center [86, 210] width 5 height 9
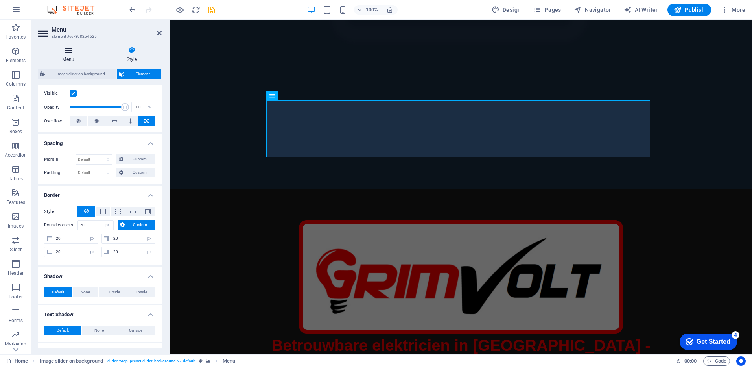
click at [63, 56] on h4 "Menu" at bounding box center [70, 54] width 64 height 17
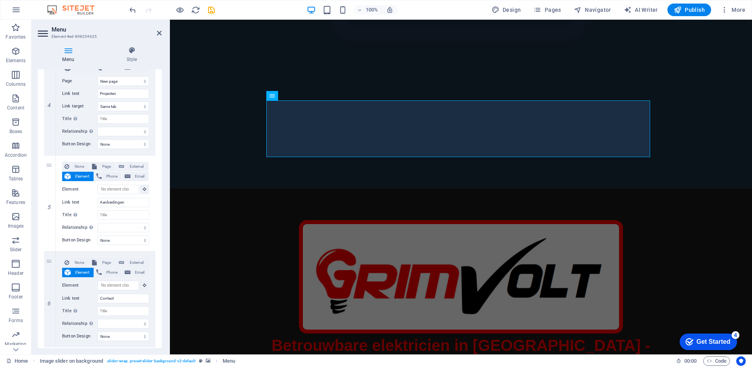
scroll to position [430, 0]
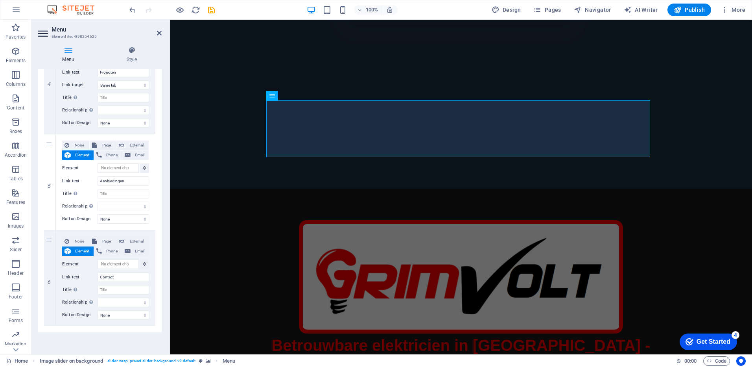
drag, startPoint x: 160, startPoint y: 112, endPoint x: 11, endPoint y: 295, distance: 236.2
click at [209, 14] on icon "save" at bounding box center [211, 10] width 9 height 9
select select "%"
select select "px"
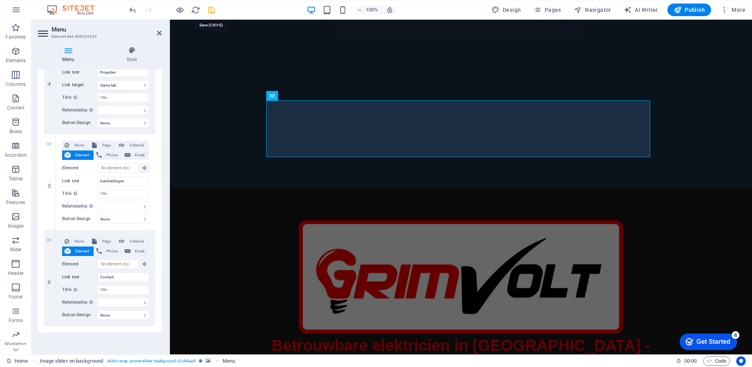
select select "px"
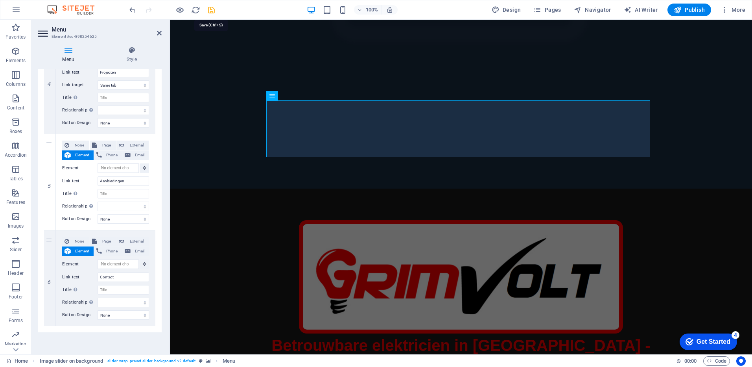
select select "px"
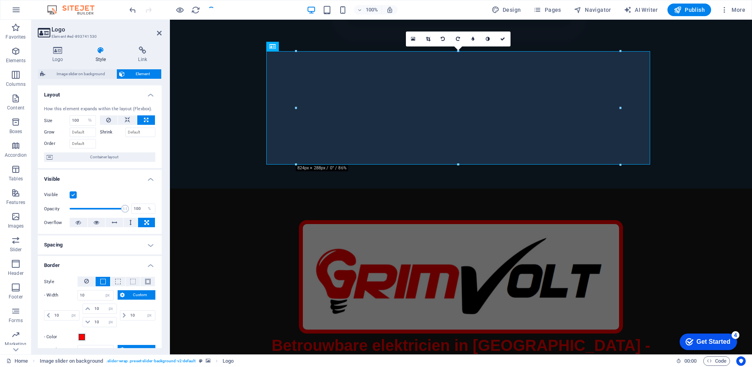
scroll to position [0, 0]
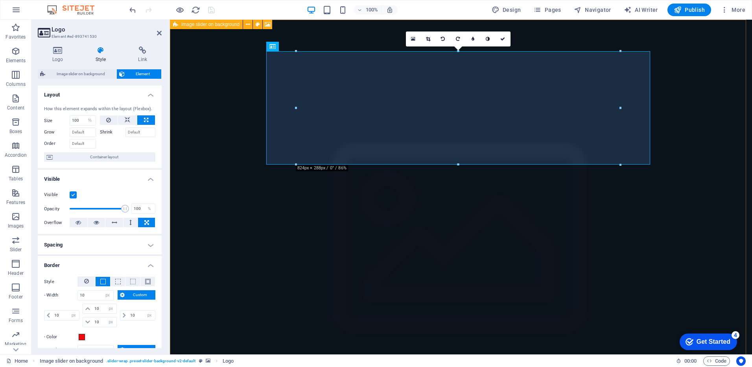
click at [678, 96] on figure at bounding box center [461, 250] width 582 height 461
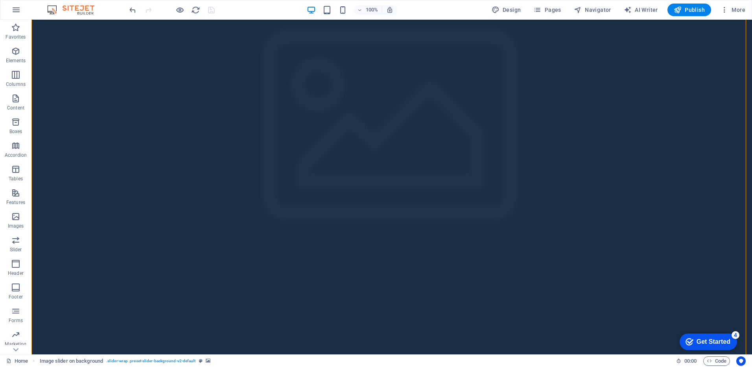
scroll to position [96, 0]
click at [607, 144] on figure at bounding box center [391, 154] width 720 height 461
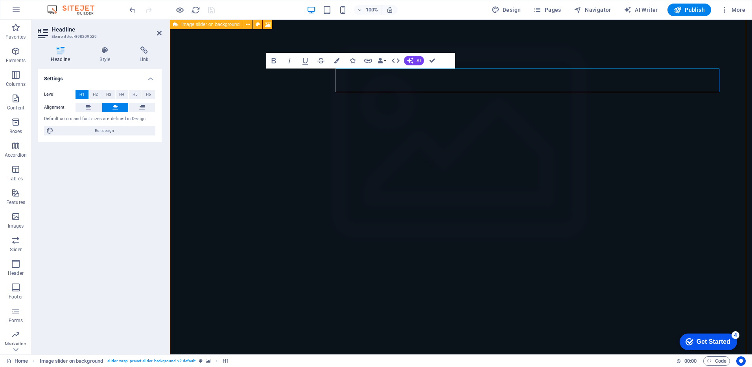
drag, startPoint x: 378, startPoint y: 75, endPoint x: 239, endPoint y: 75, distance: 138.4
click at [239, 75] on figure at bounding box center [461, 154] width 582 height 461
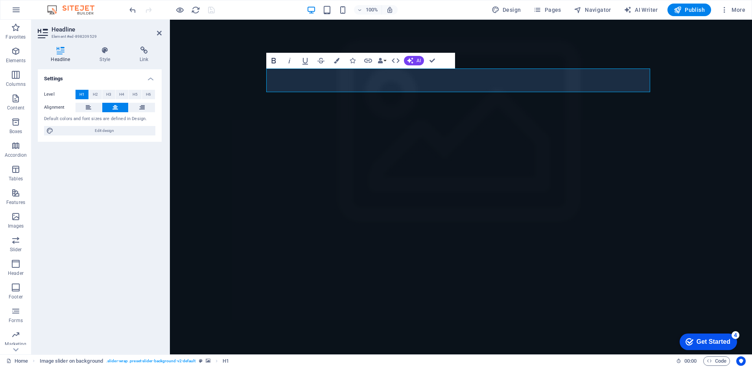
click at [276, 59] on icon "button" at bounding box center [273, 60] width 9 height 9
click at [209, 92] on figure at bounding box center [461, 154] width 582 height 461
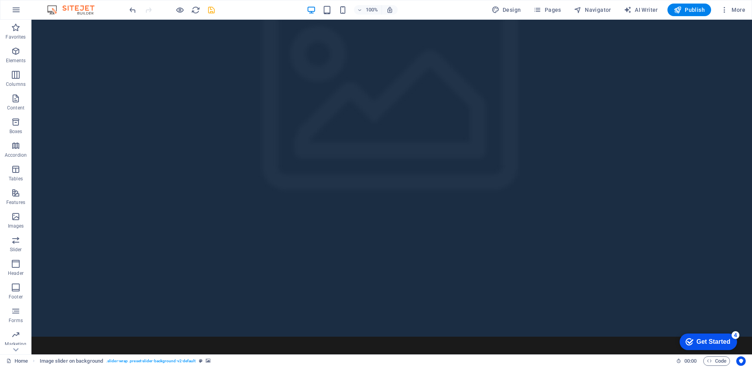
scroll to position [0, 0]
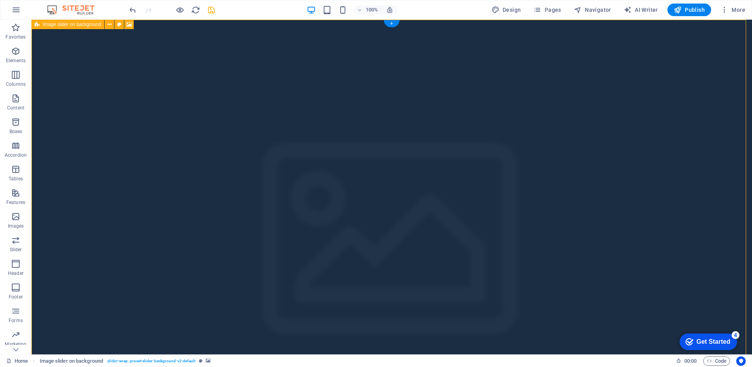
drag, startPoint x: 400, startPoint y: 33, endPoint x: 246, endPoint y: 31, distance: 153.8
click at [246, 31] on figure at bounding box center [391, 250] width 720 height 461
